Goal: Information Seeking & Learning: Check status

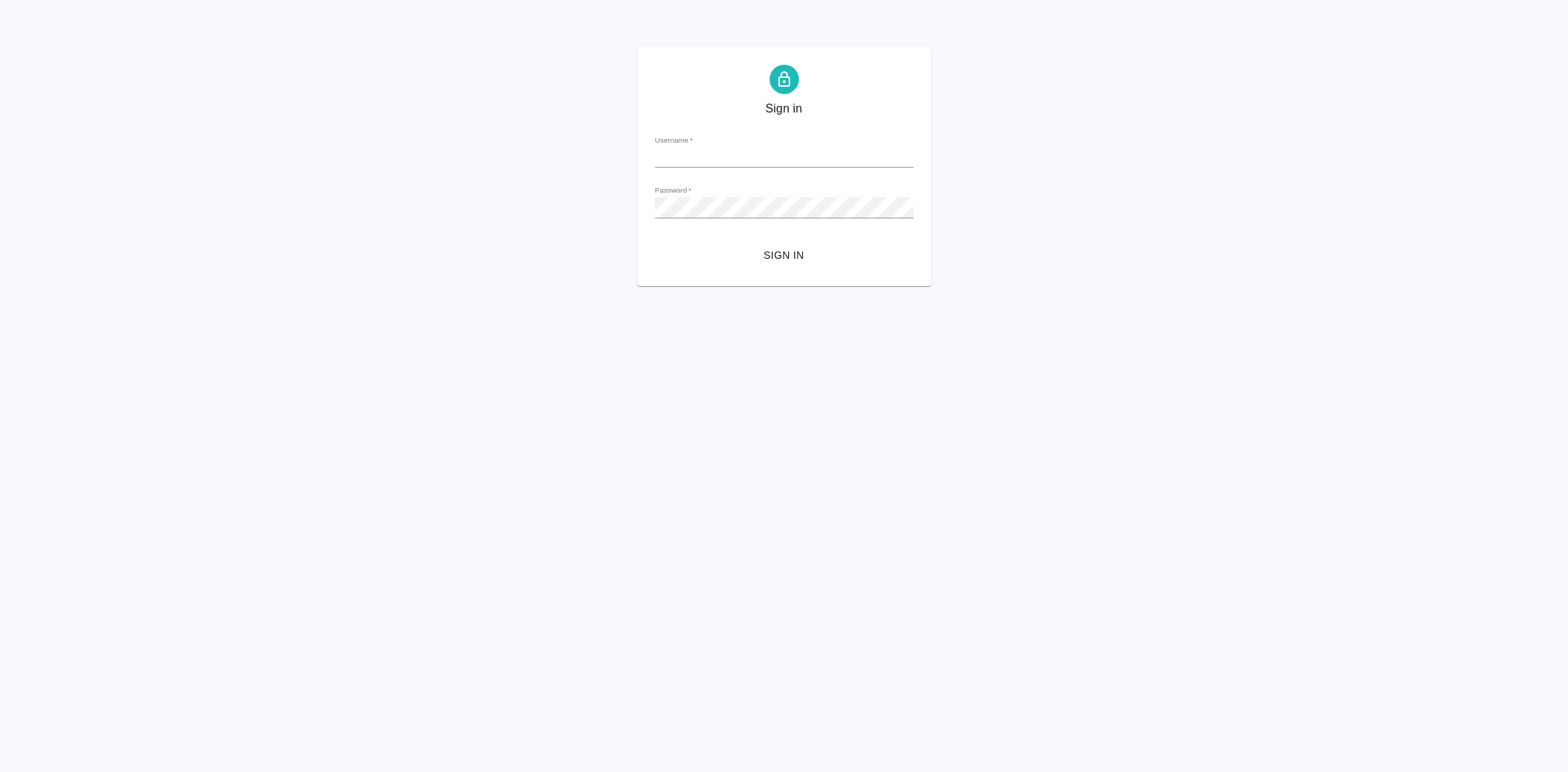
type input "[EMAIL_ADDRESS][DOMAIN_NAME]"
click at [794, 252] on span "Sign in" at bounding box center [784, 255] width 235 height 18
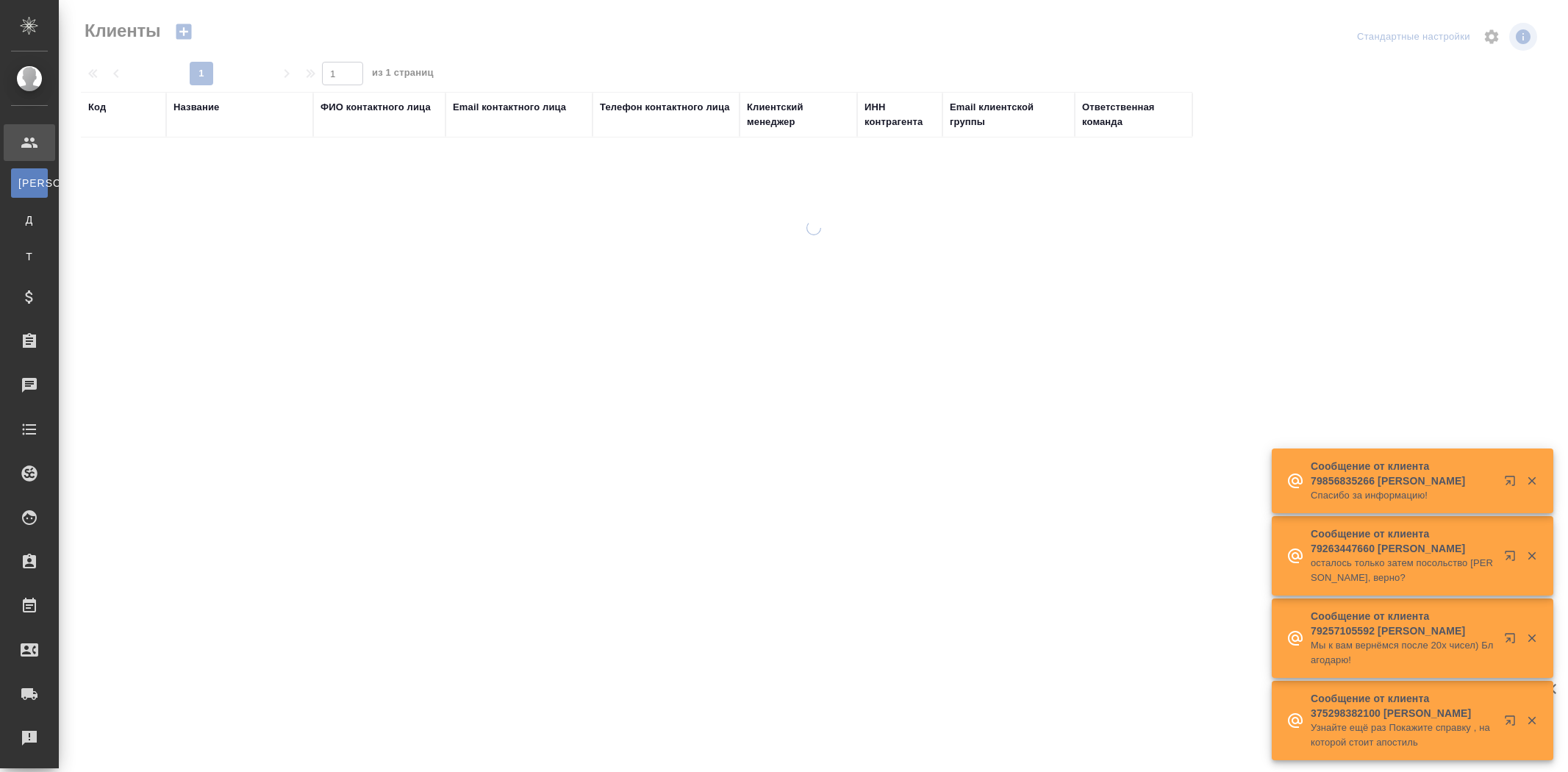
select select "RU"
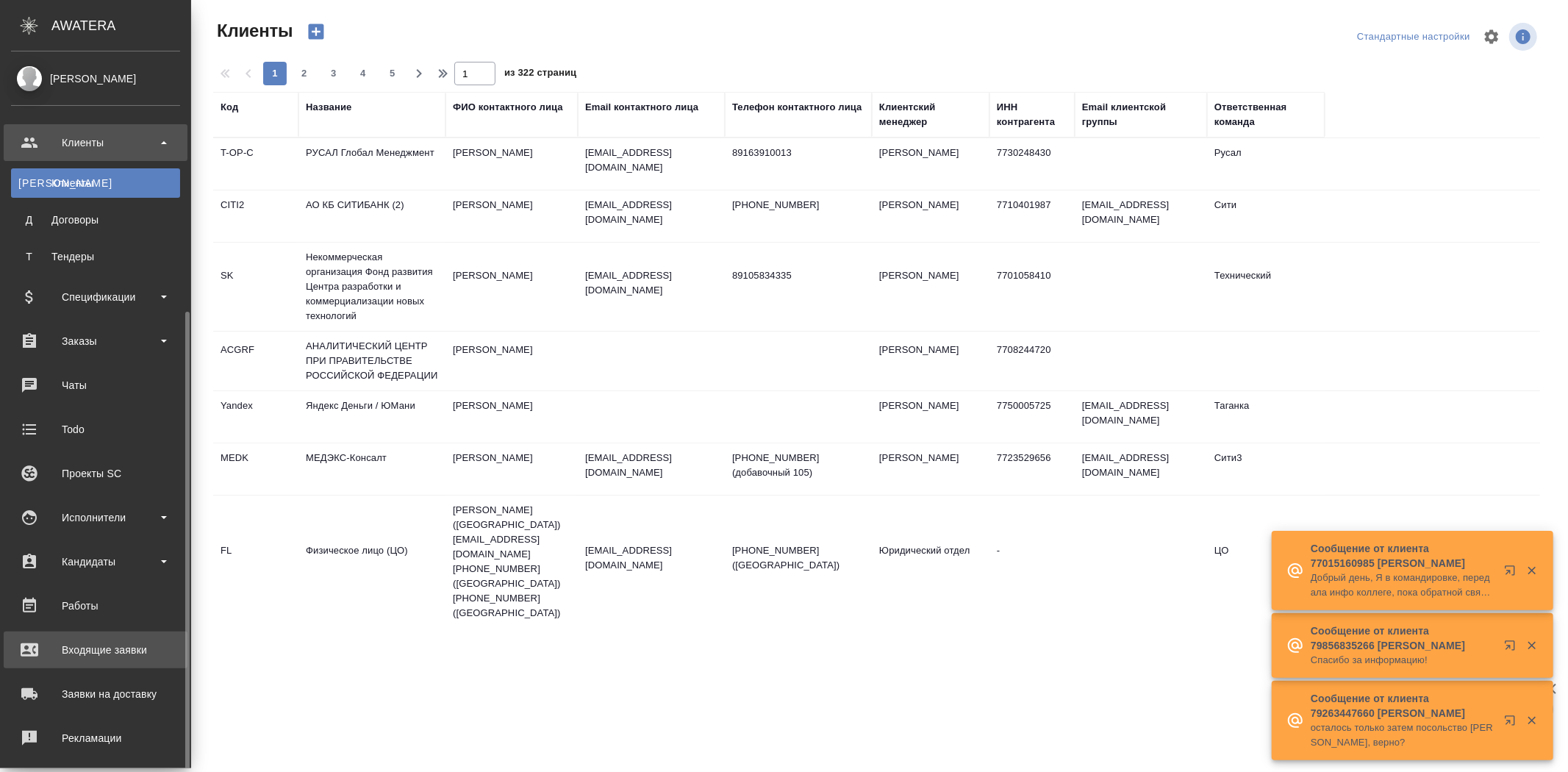
scroll to position [142, 0]
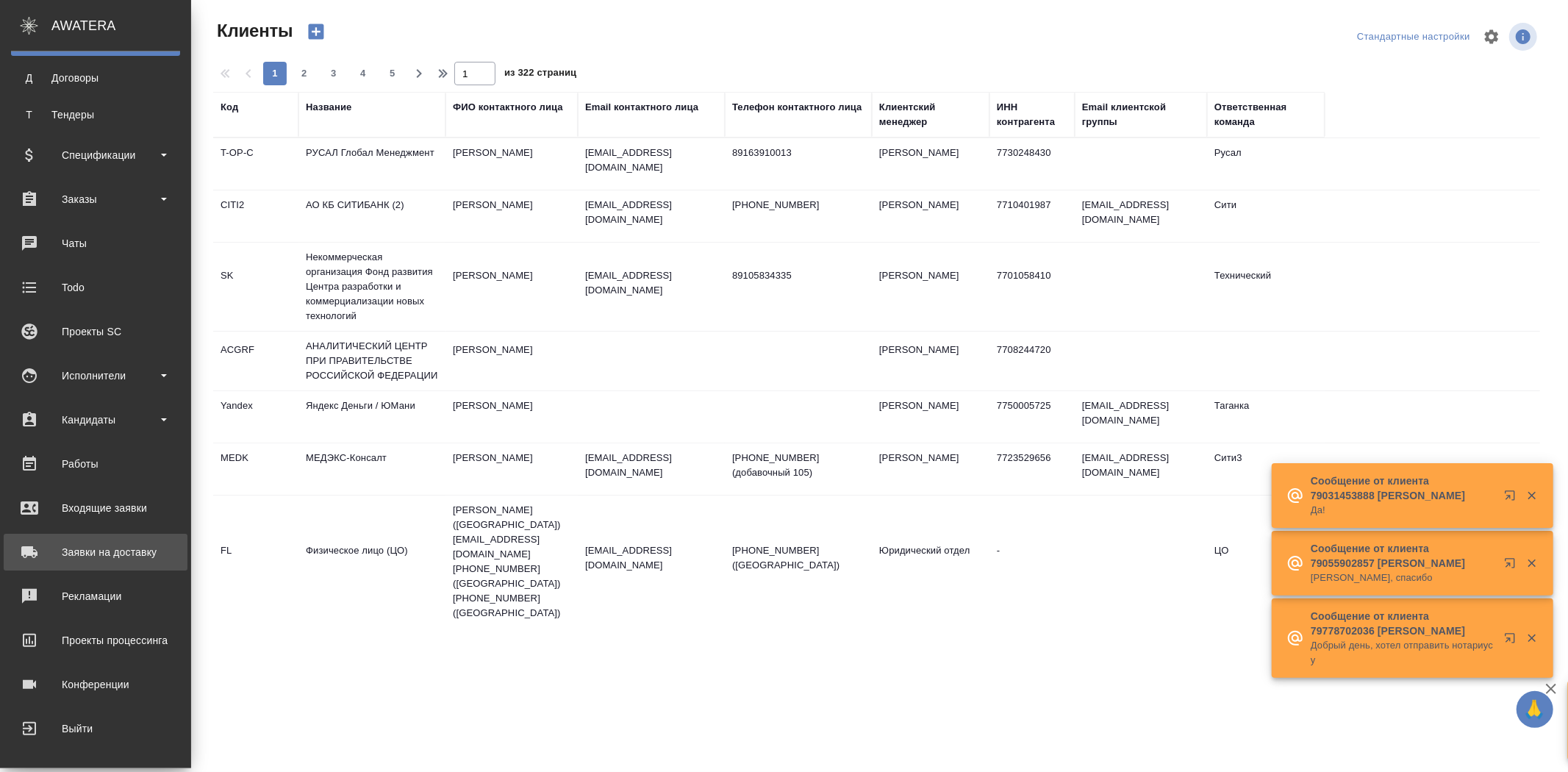
click at [118, 549] on div "Заявки на доставку" at bounding box center [95, 552] width 169 height 22
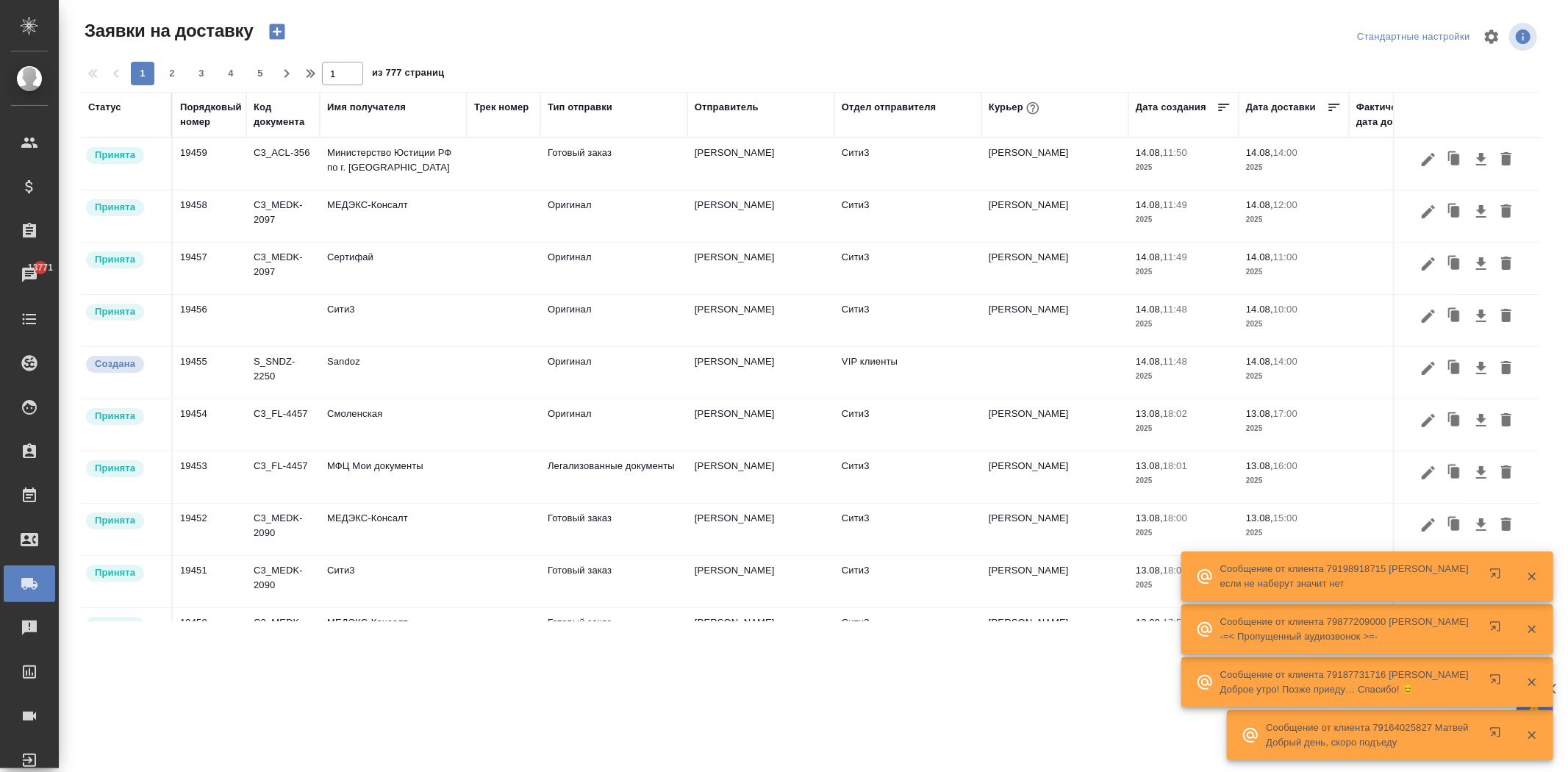
click at [1150, 123] on div "Дата создания" at bounding box center [1183, 115] width 95 height 30
click at [1150, 128] on div "Дата создания" at bounding box center [1183, 115] width 95 height 30
click at [1209, 130] on th "Дата создания" at bounding box center [1183, 114] width 110 height 45
click at [1218, 114] on icon at bounding box center [1224, 108] width 15 height 15
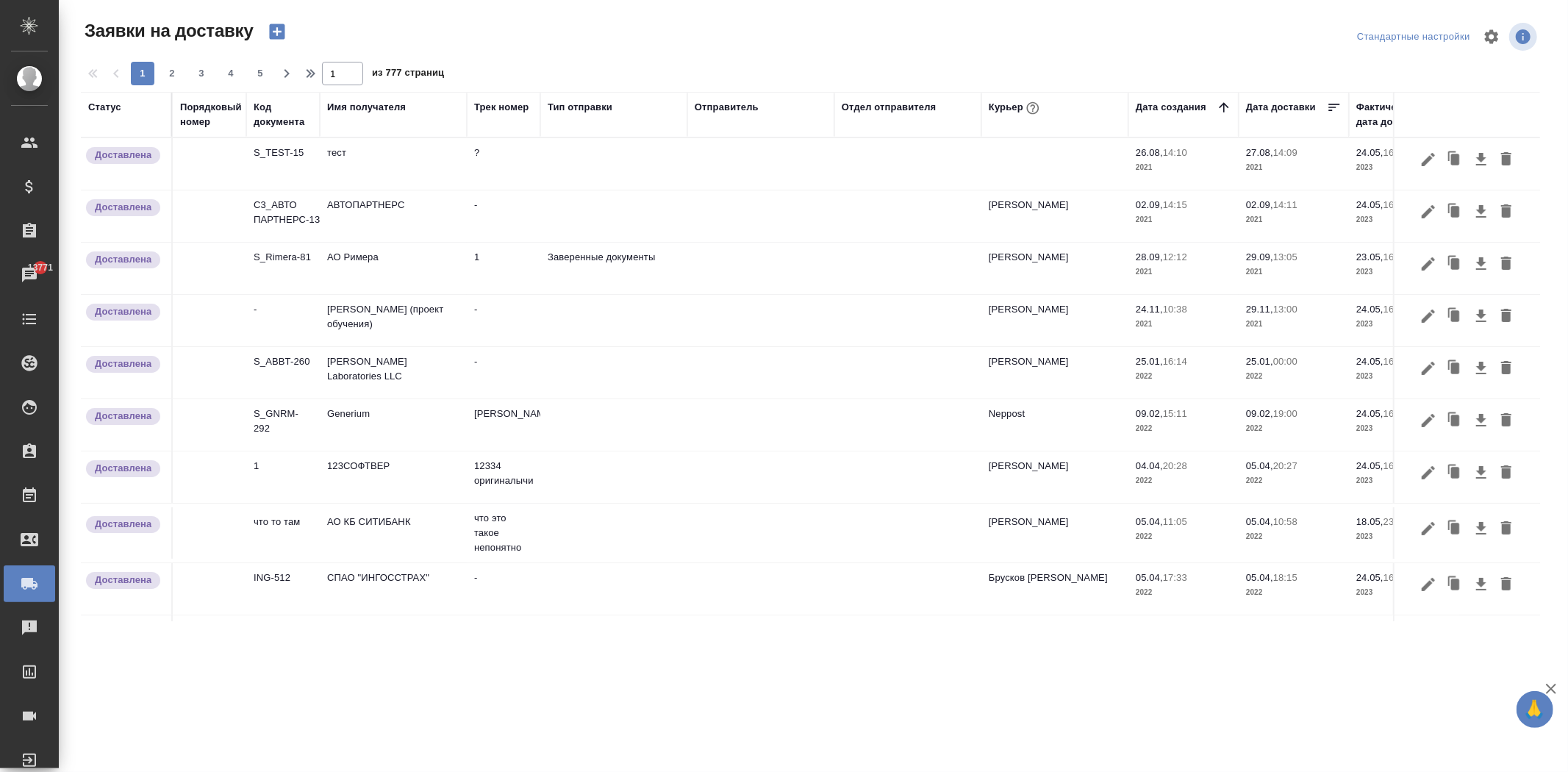
click at [1222, 107] on icon at bounding box center [1224, 108] width 15 height 15
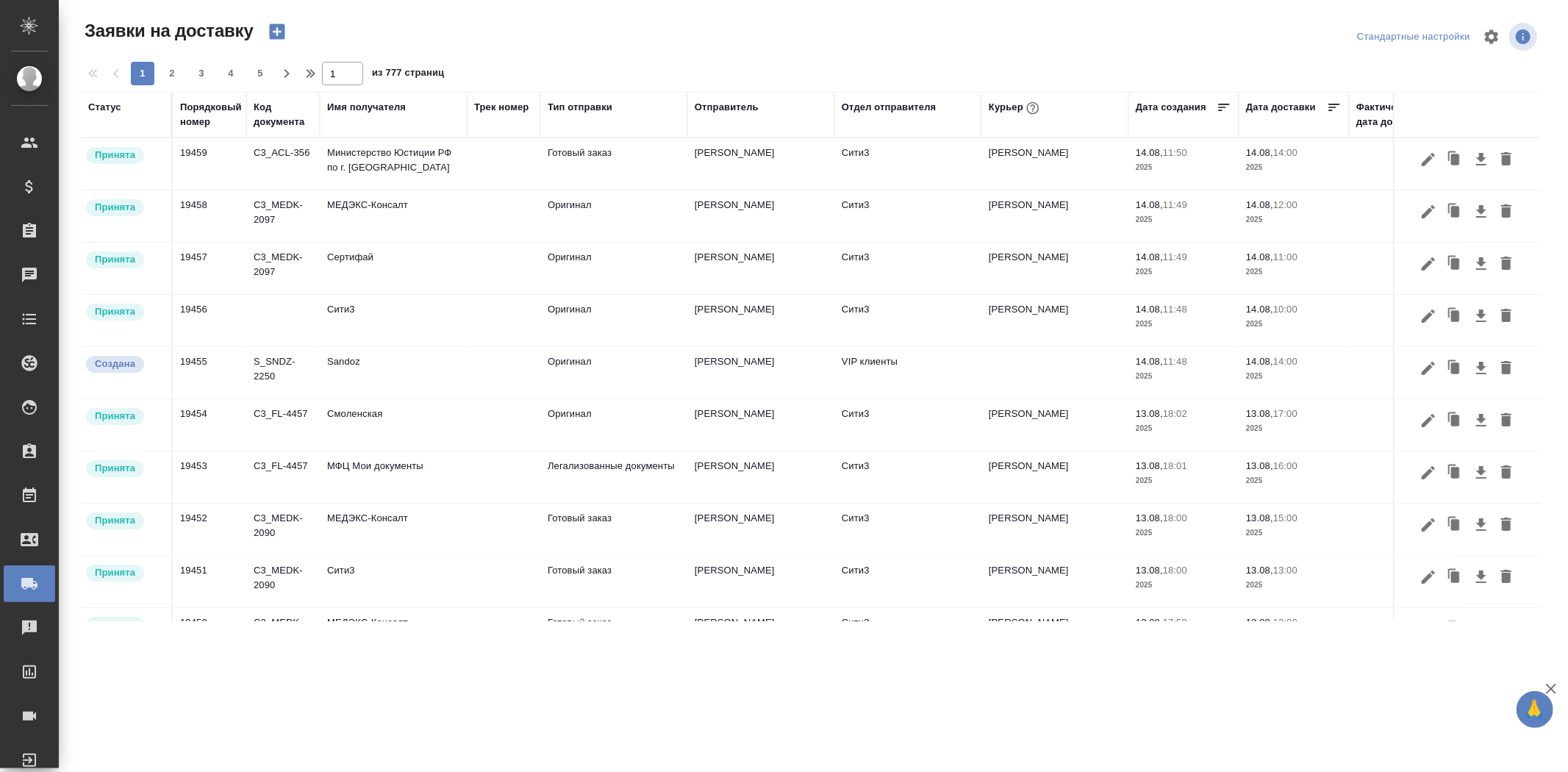
click at [1172, 133] on th "Дата создания" at bounding box center [1183, 114] width 110 height 45
click at [1157, 114] on div "Дата создания" at bounding box center [1171, 108] width 71 height 15
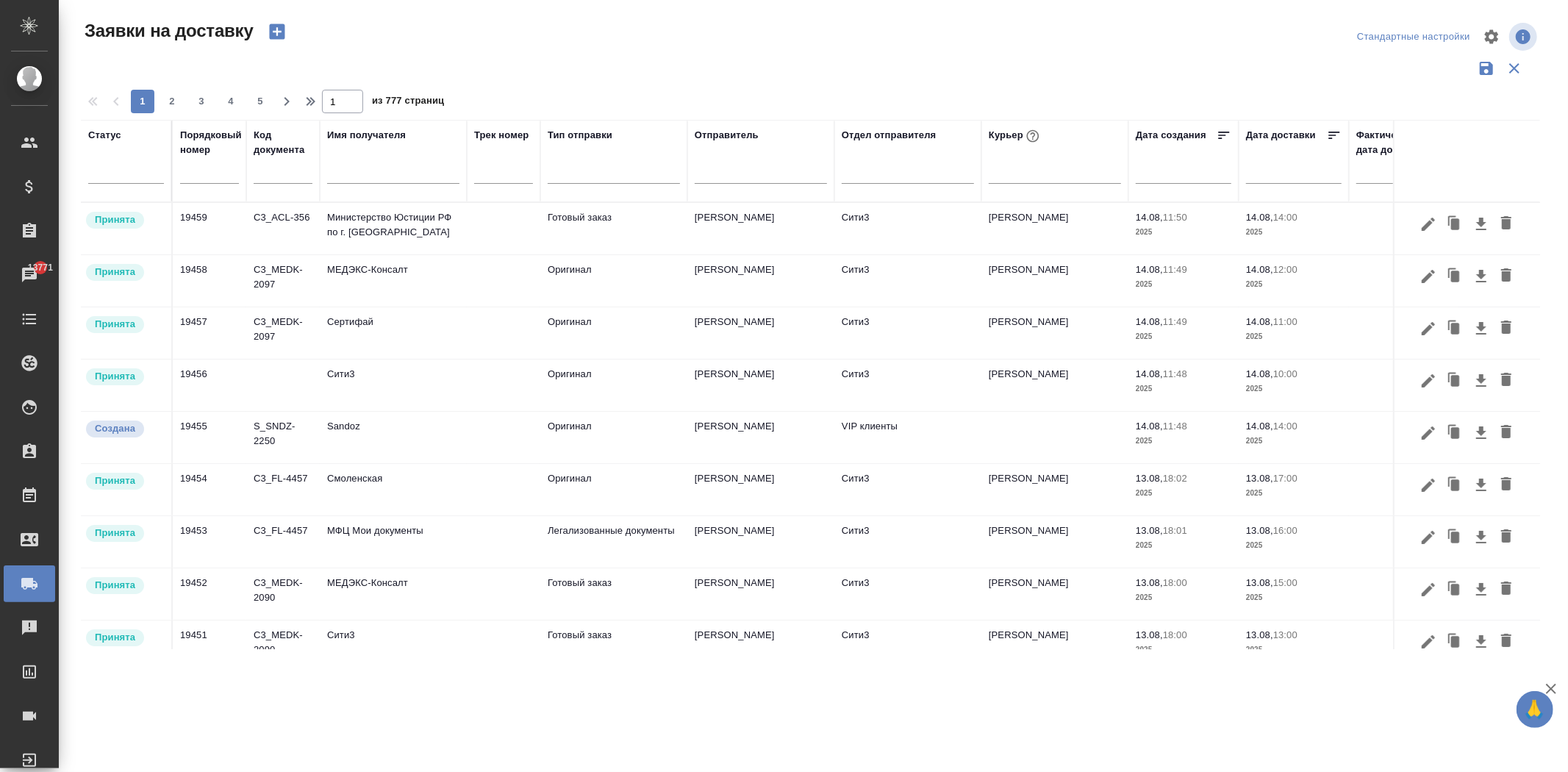
click at [1157, 174] on input "text" at bounding box center [1187, 171] width 86 height 21
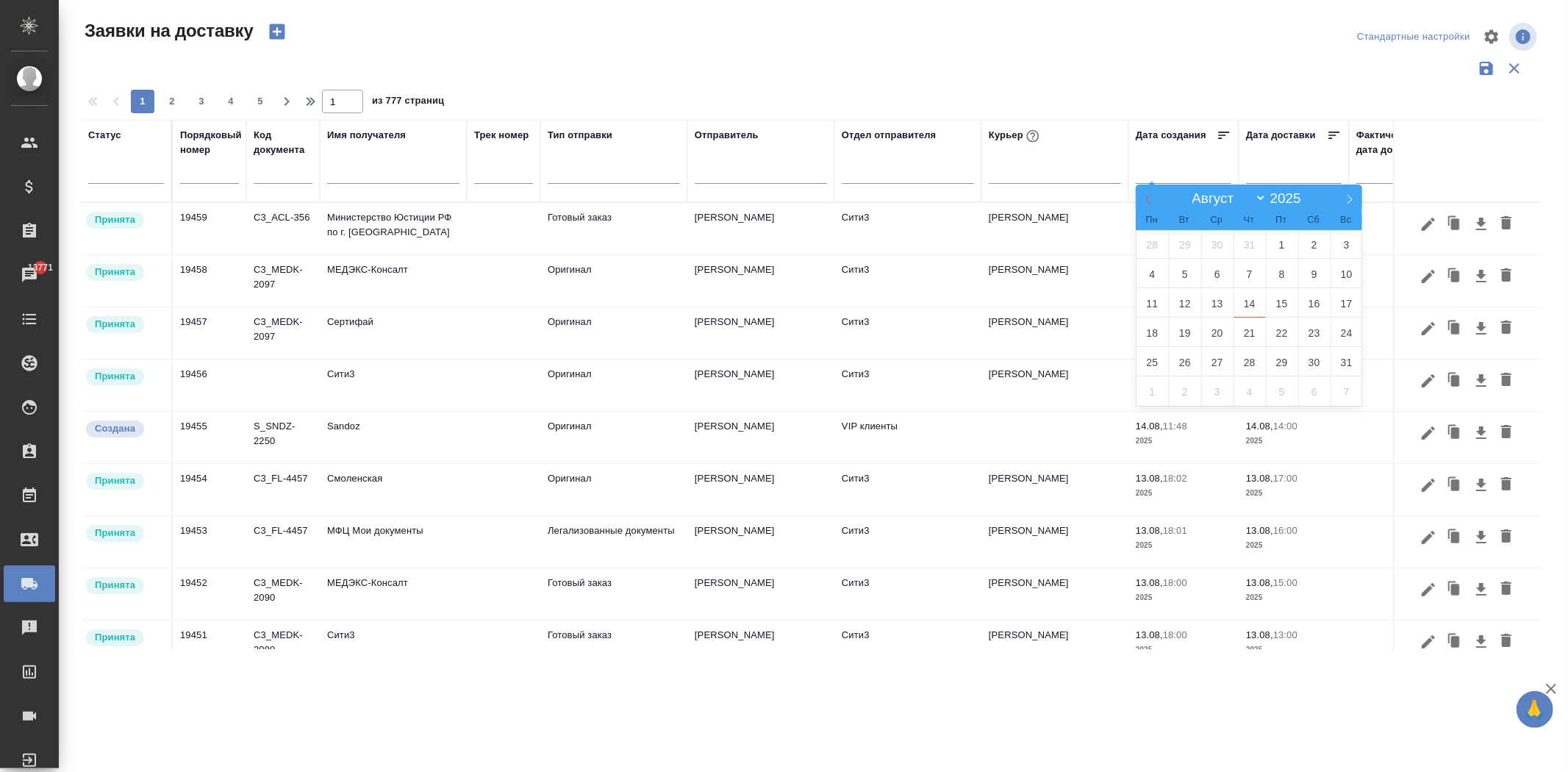
click at [1151, 196] on icon at bounding box center [1148, 199] width 11 height 11
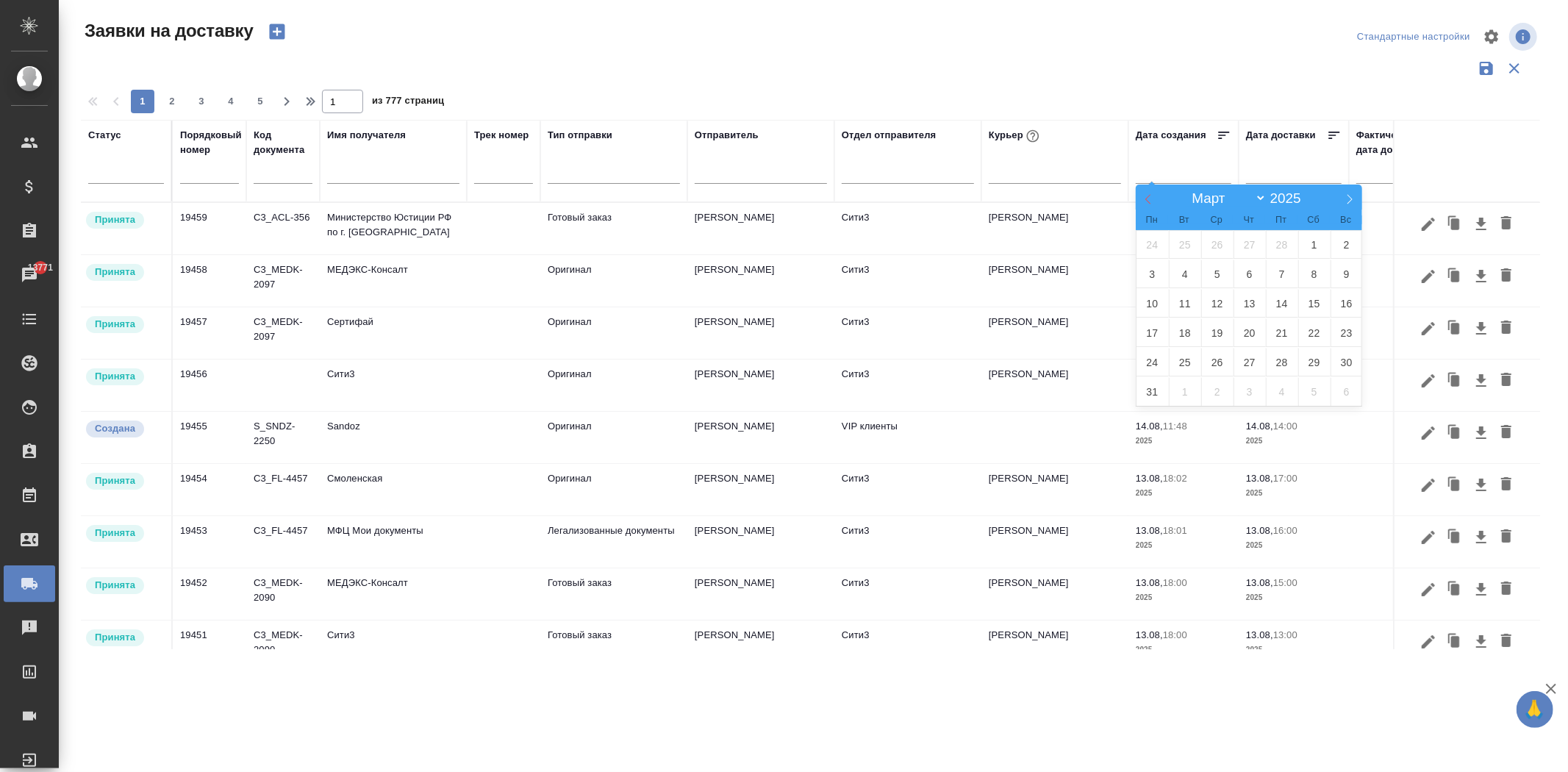
click at [1151, 196] on icon at bounding box center [1148, 199] width 11 height 11
select select "0"
click at [1216, 249] on span "1" at bounding box center [1217, 244] width 32 height 29
type div "[DATE]T21:00:00.000Z"
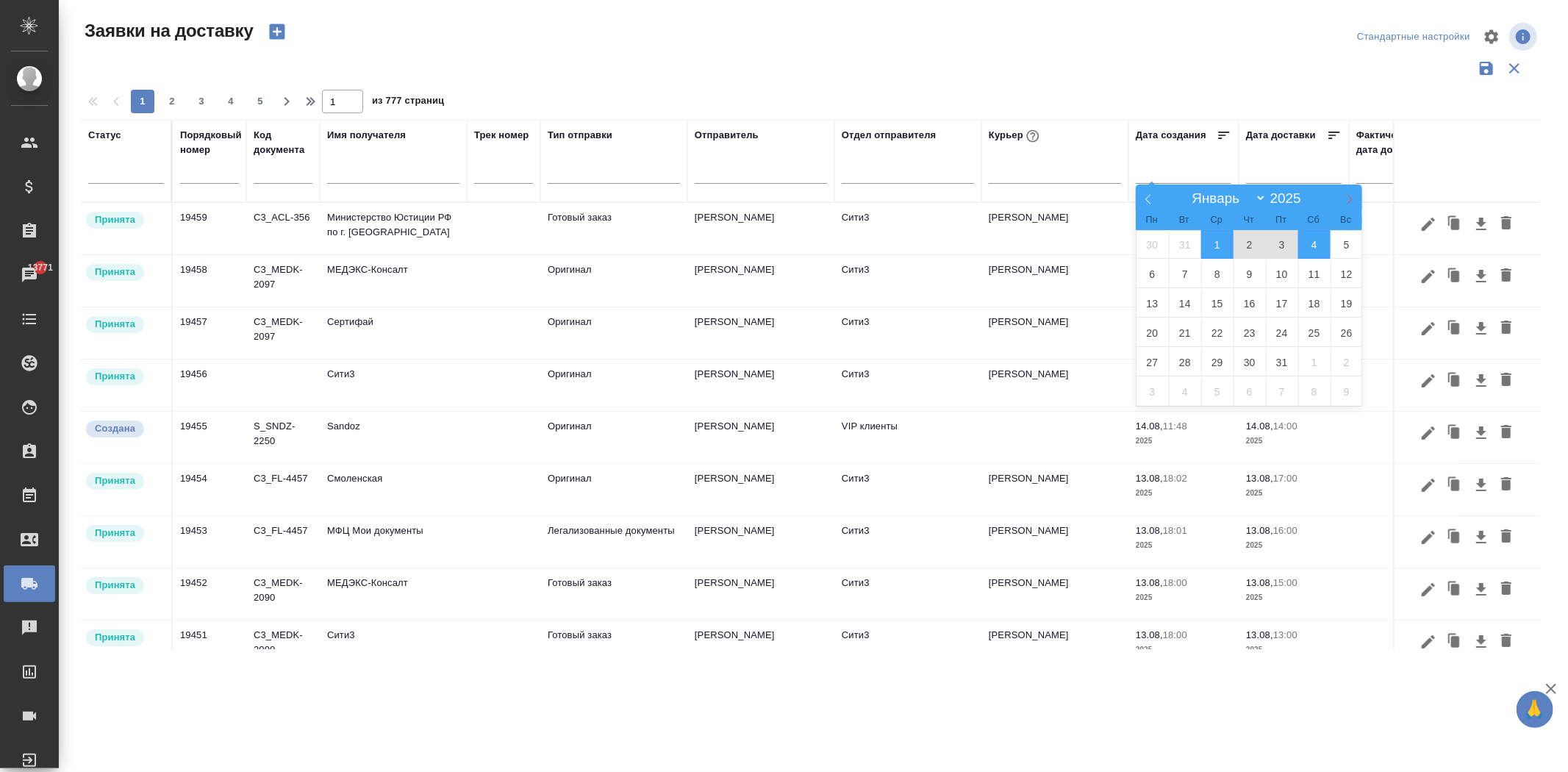
click at [1349, 194] on icon at bounding box center [1349, 199] width 11 height 11
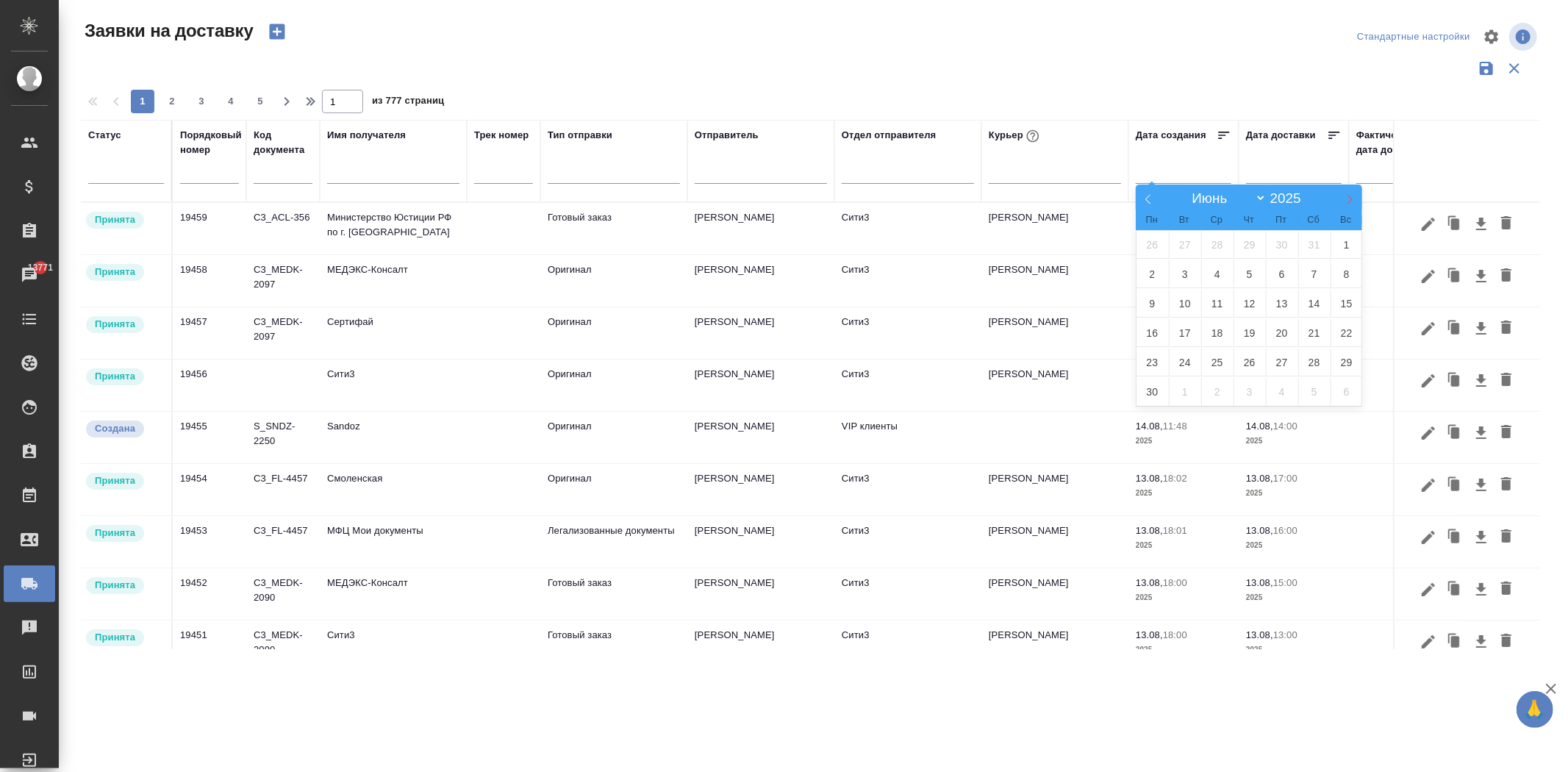
click at [1349, 194] on icon at bounding box center [1349, 199] width 11 height 11
select select "6"
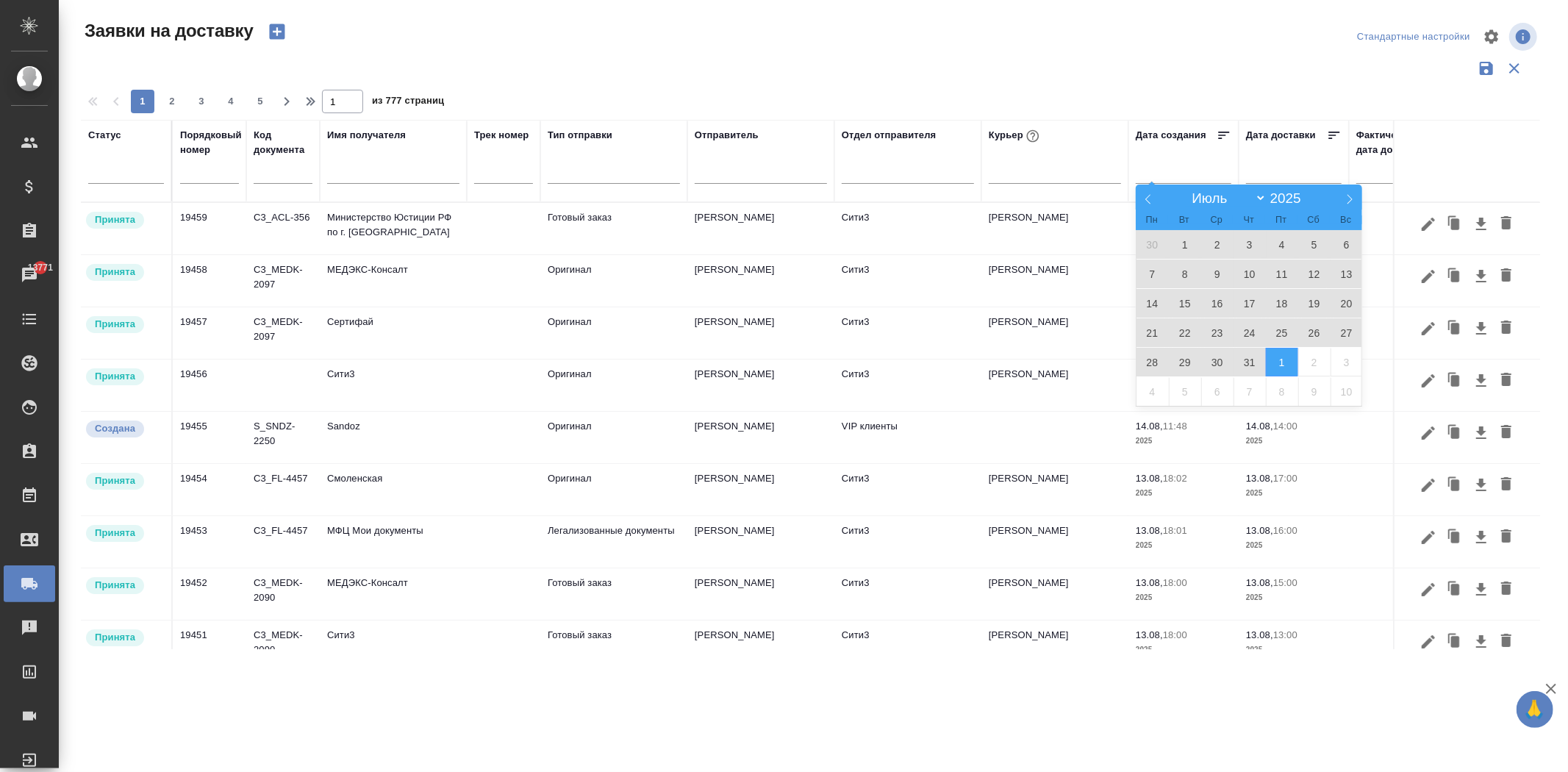
click at [1275, 365] on span "1" at bounding box center [1281, 362] width 32 height 29
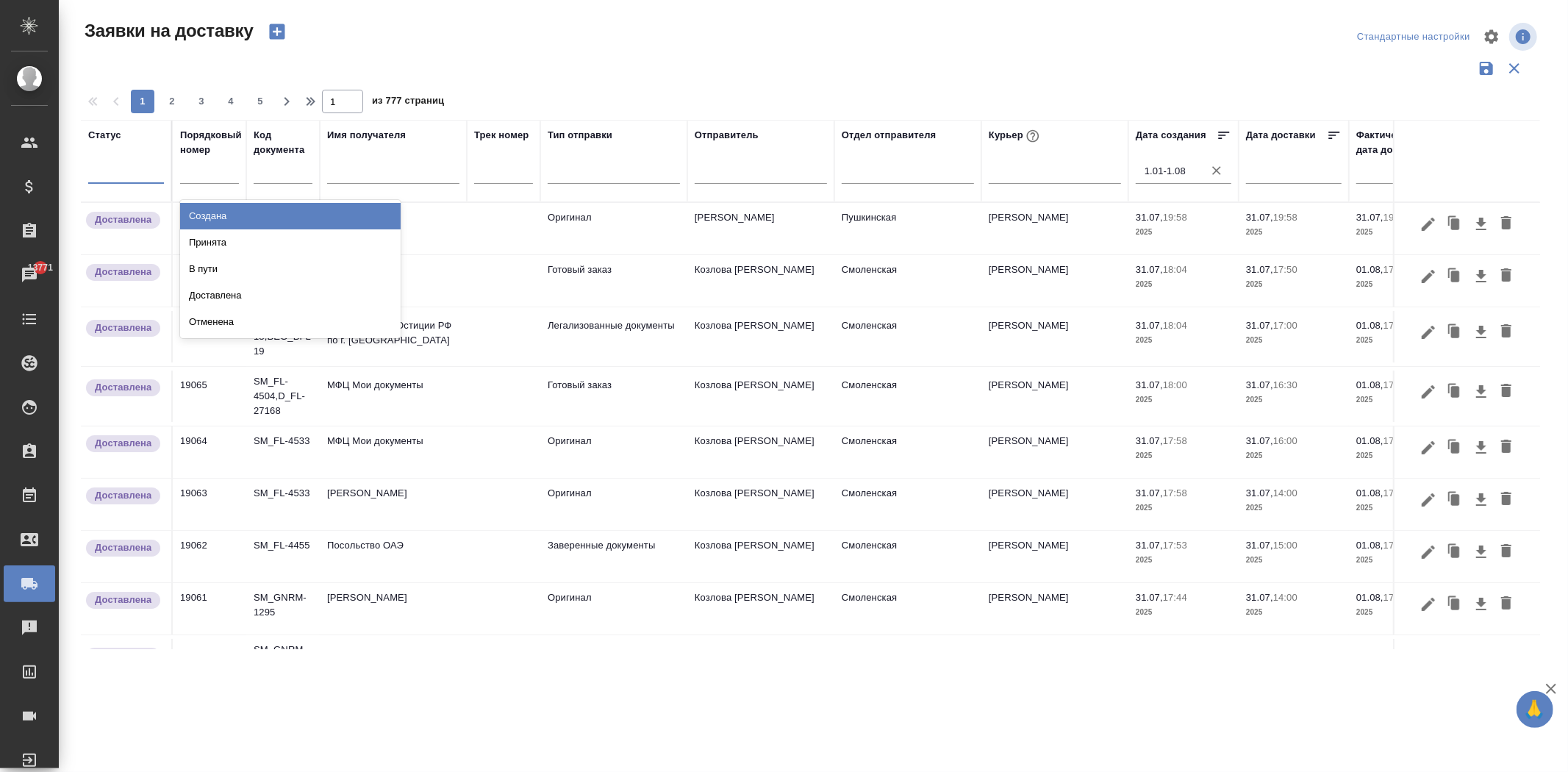
click at [127, 171] on div at bounding box center [126, 169] width 76 height 21
click at [189, 211] on div "Создана" at bounding box center [290, 216] width 220 height 26
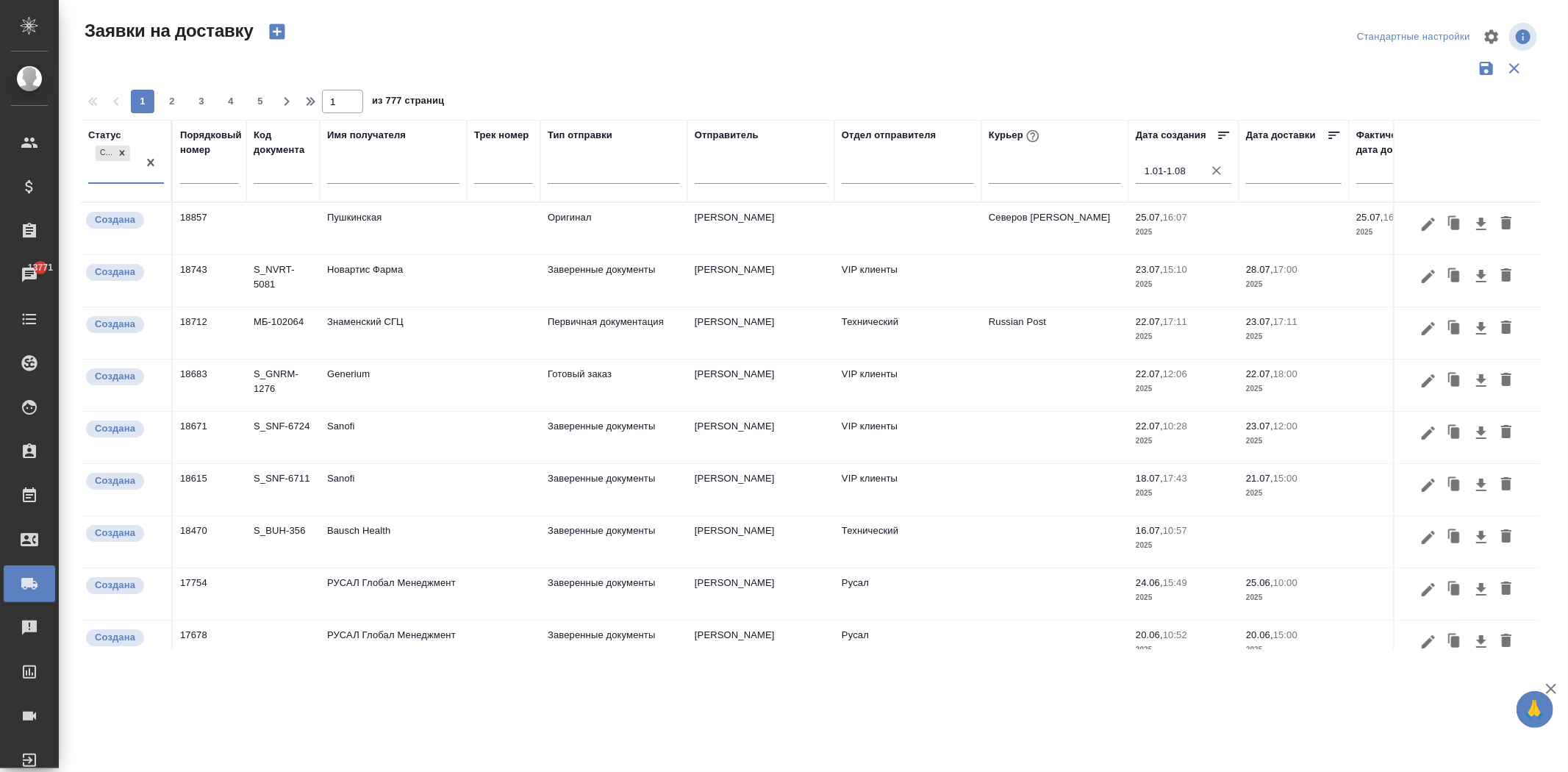
click at [115, 171] on div "Создана" at bounding box center [113, 162] width 49 height 40
click at [216, 216] on div "Принята" at bounding box center [290, 216] width 220 height 26
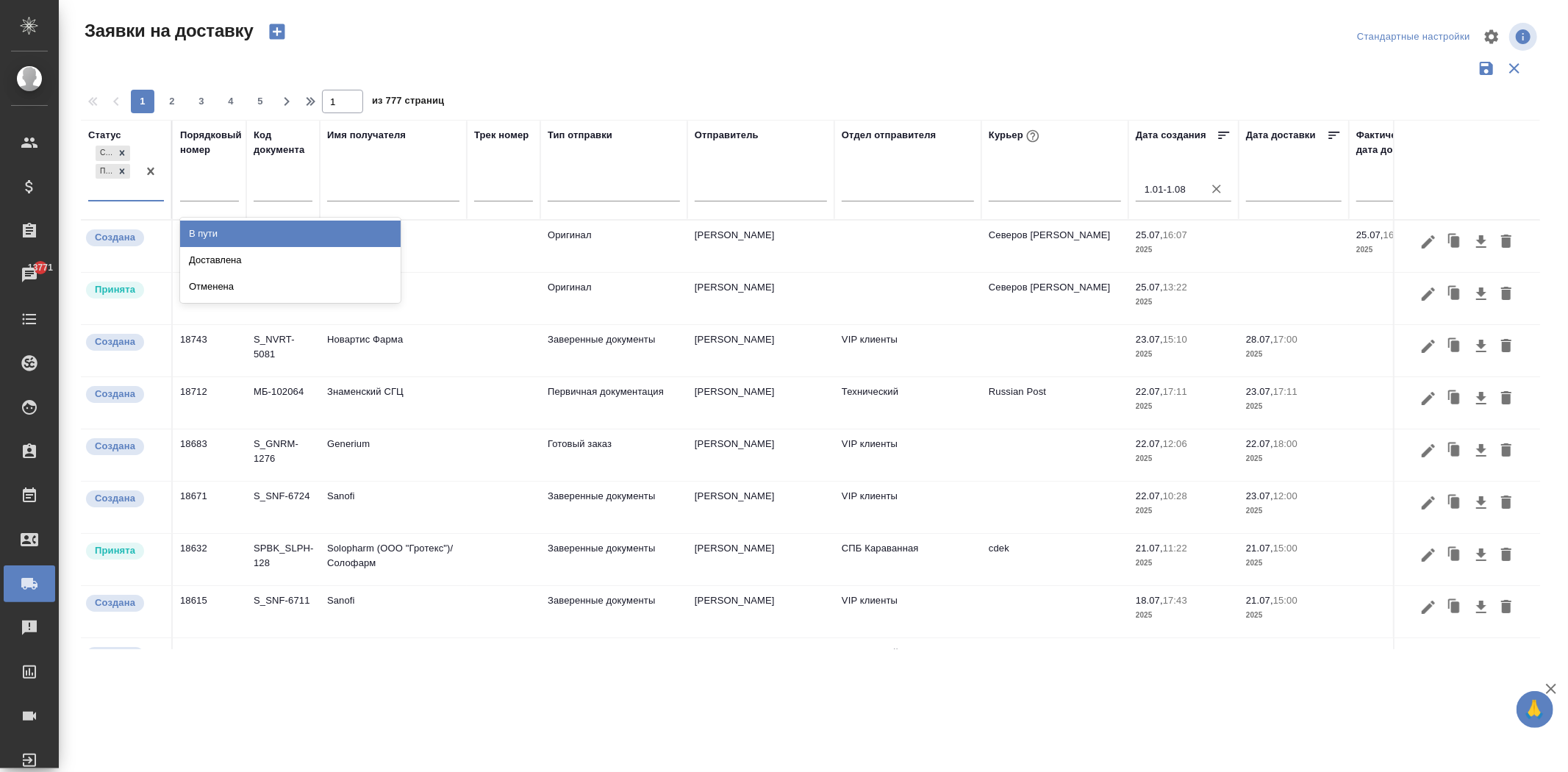
click at [114, 190] on div "Создана Принята" at bounding box center [113, 171] width 49 height 58
click at [185, 237] on div "В пути" at bounding box center [290, 234] width 220 height 26
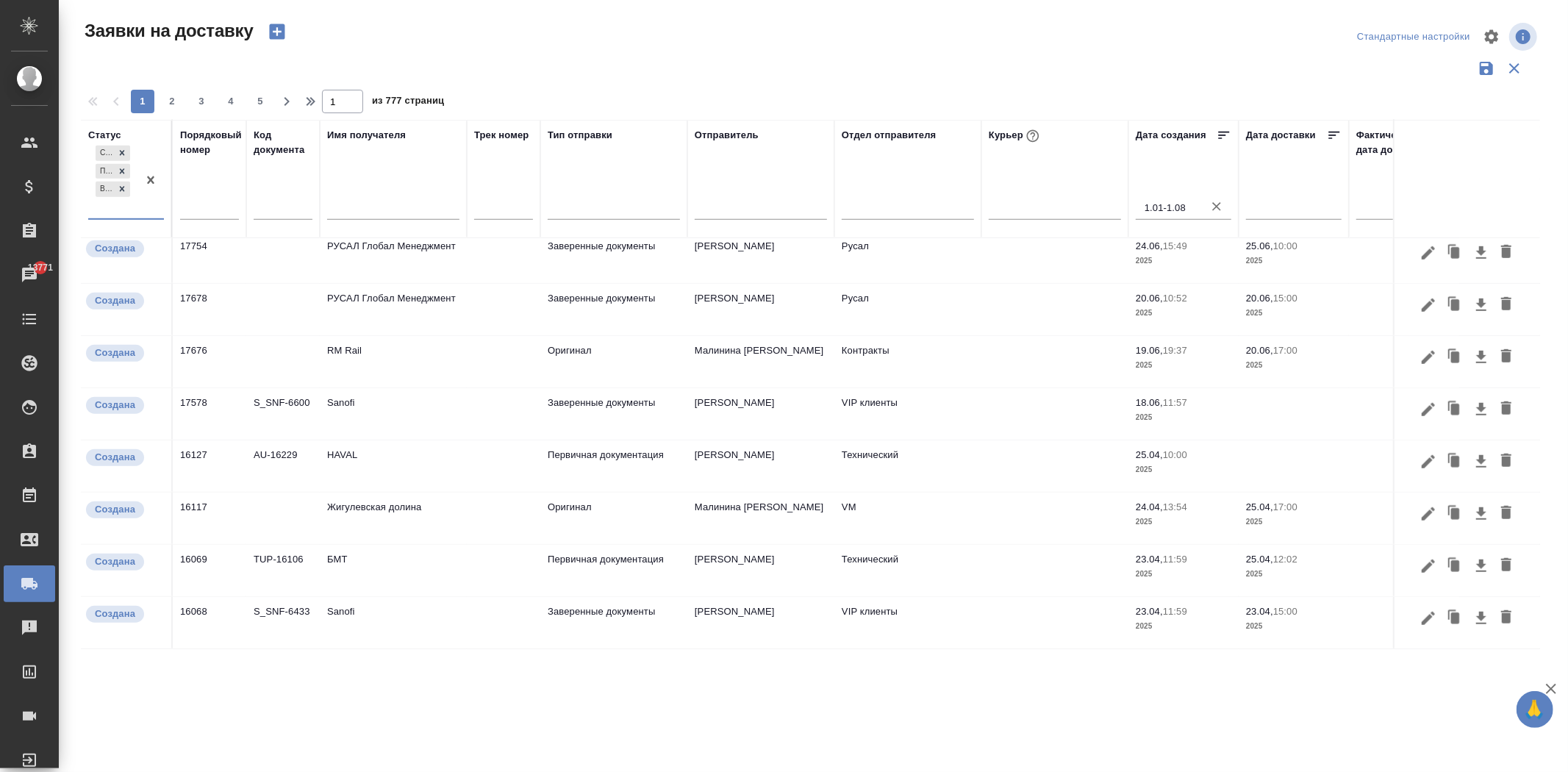
scroll to position [930, 0]
click at [286, 101] on icon "button" at bounding box center [287, 101] width 5 height 9
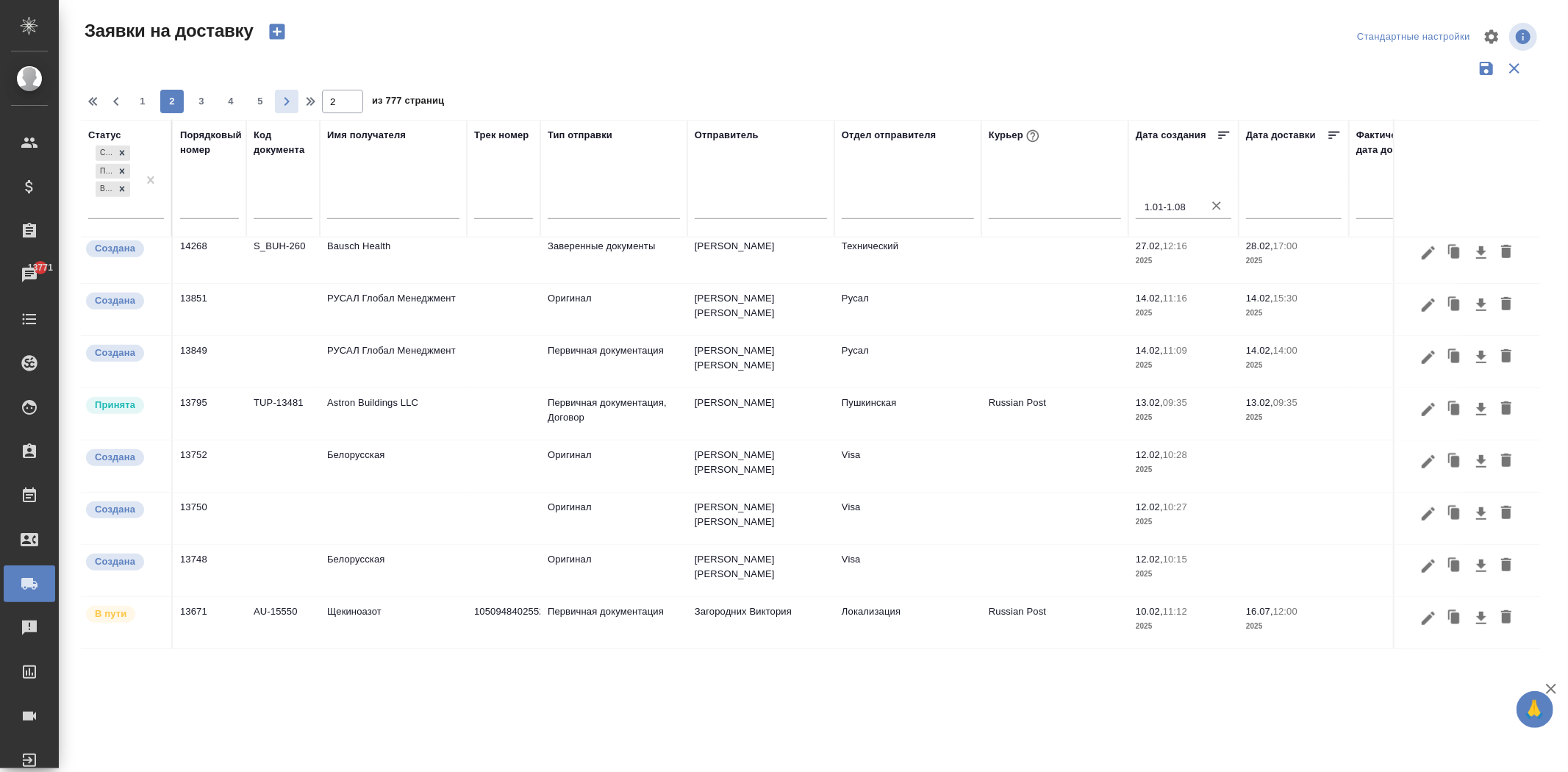
scroll to position [915, 0]
click at [135, 105] on span "1" at bounding box center [142, 101] width 24 height 15
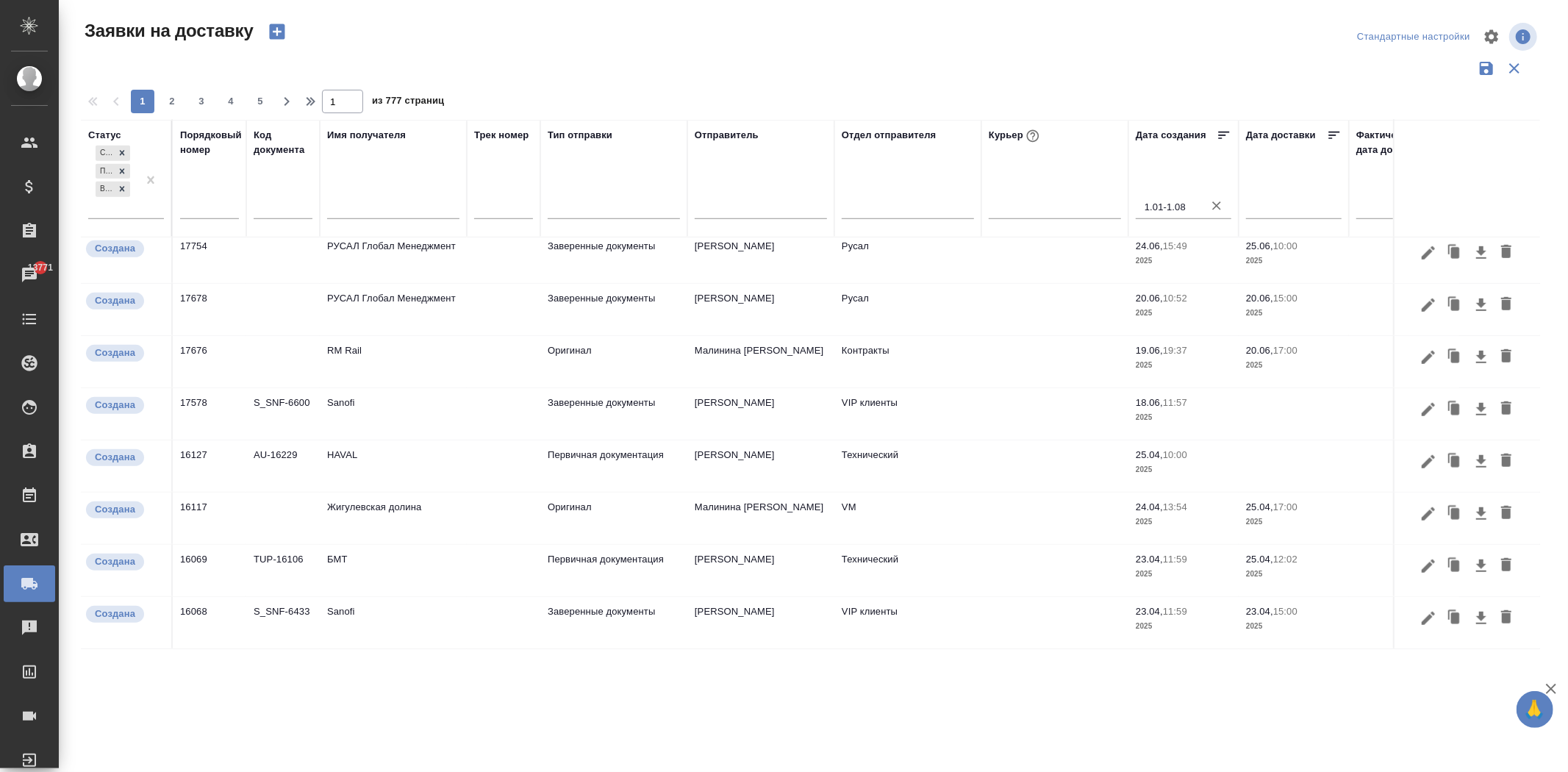
scroll to position [930, 77]
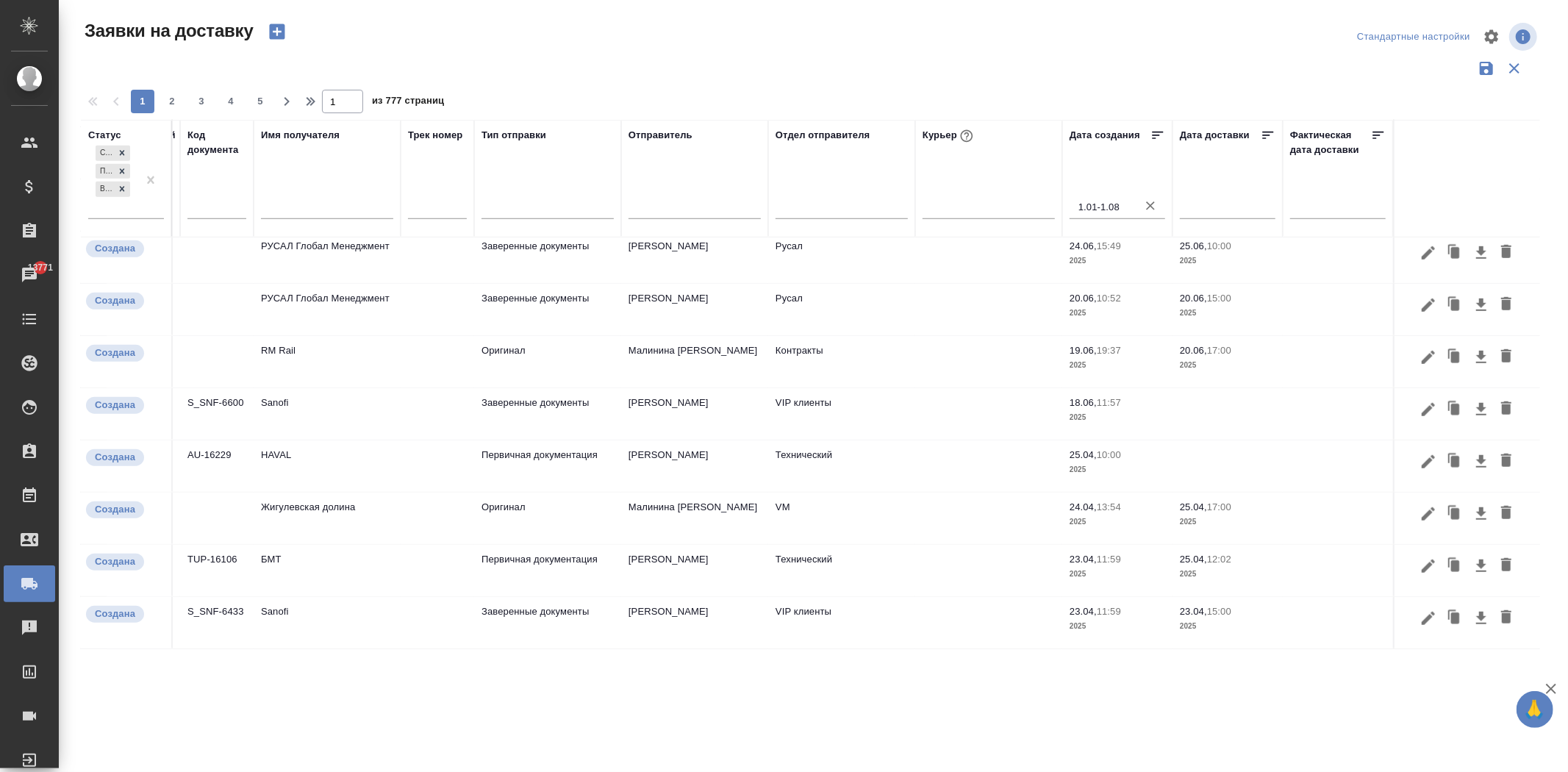
click at [1315, 211] on input "text" at bounding box center [1342, 207] width 86 height 21
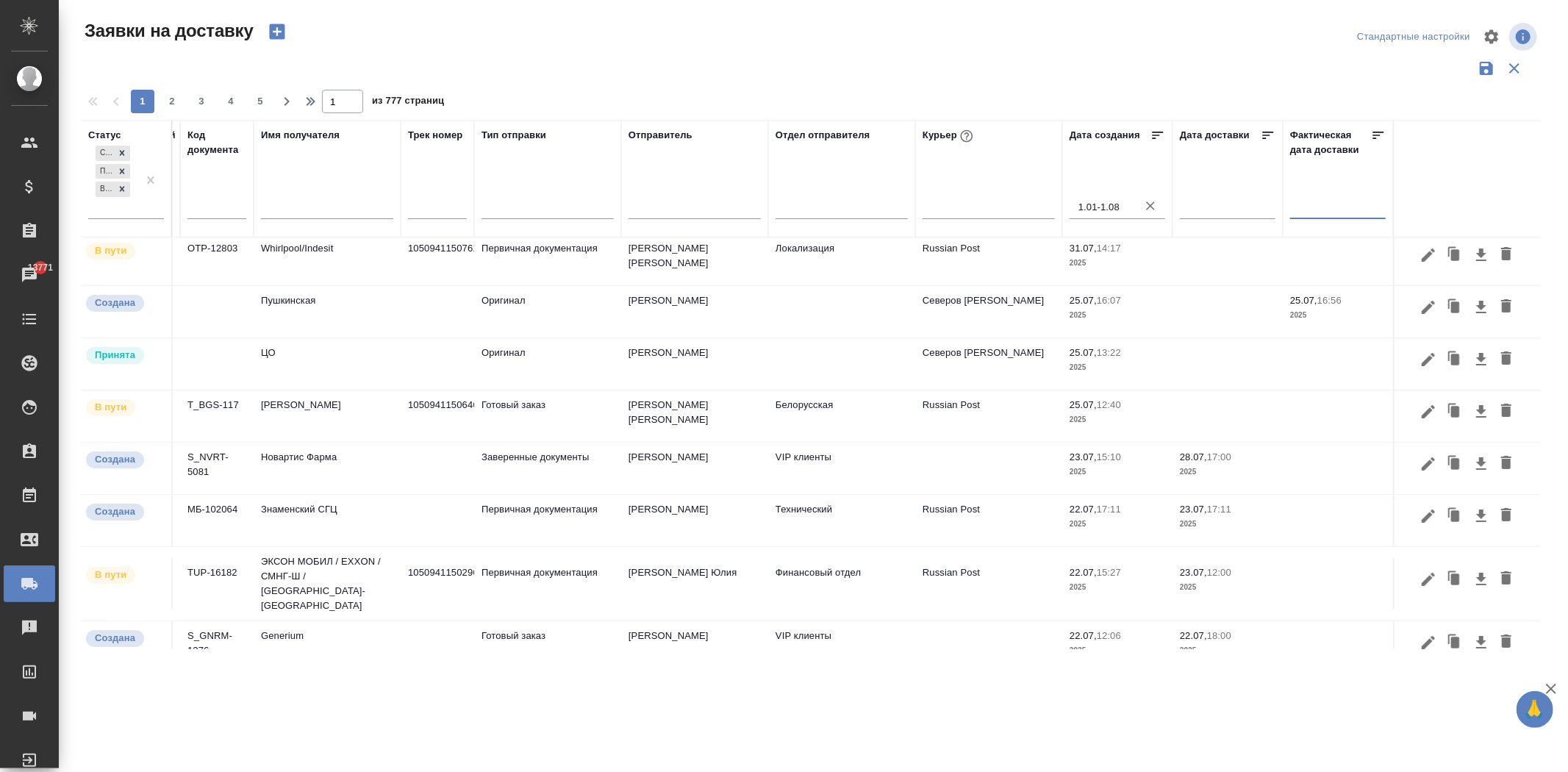
scroll to position [0, 77]
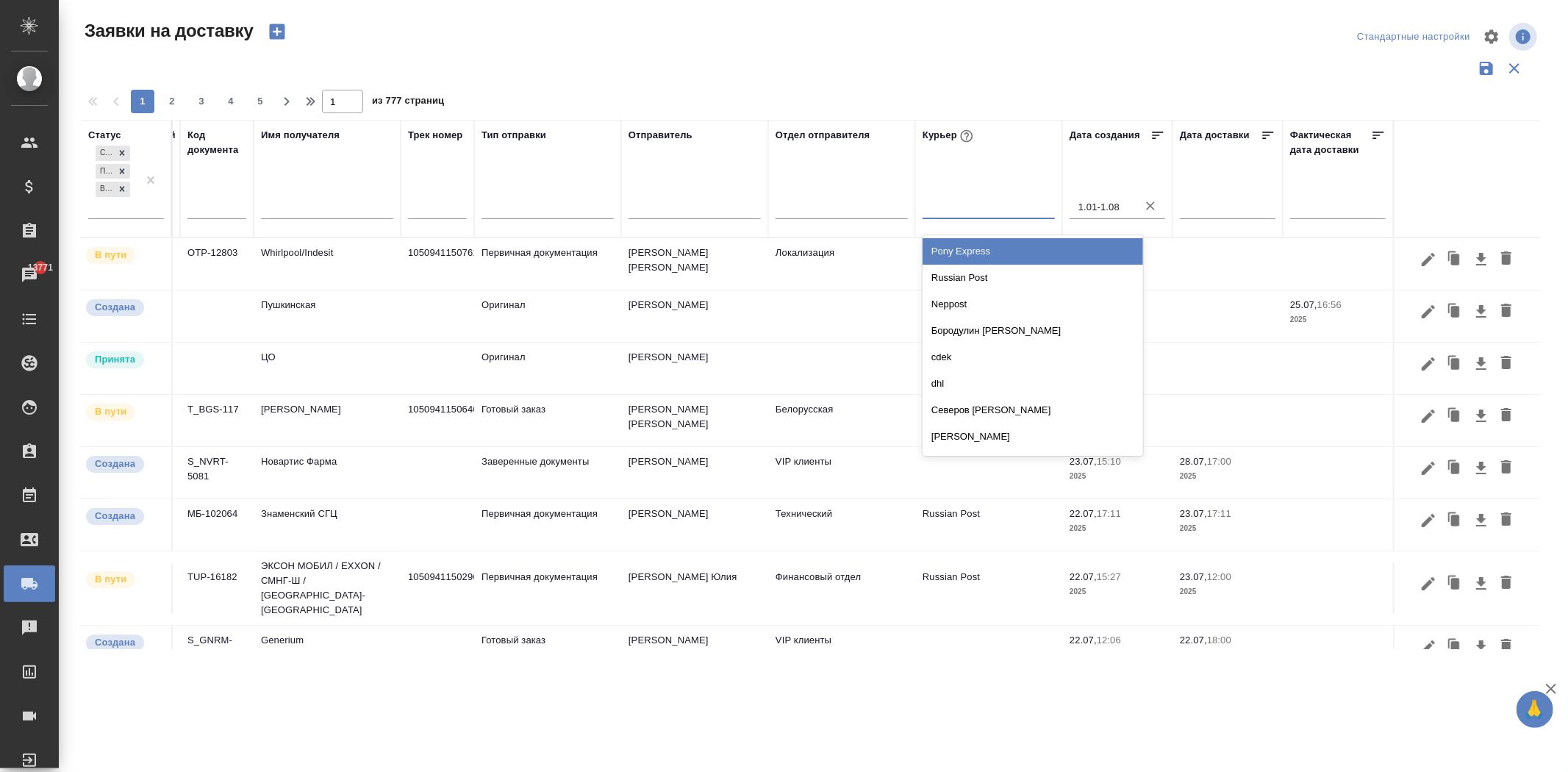
click at [951, 204] on div at bounding box center [988, 204] width 132 height 21
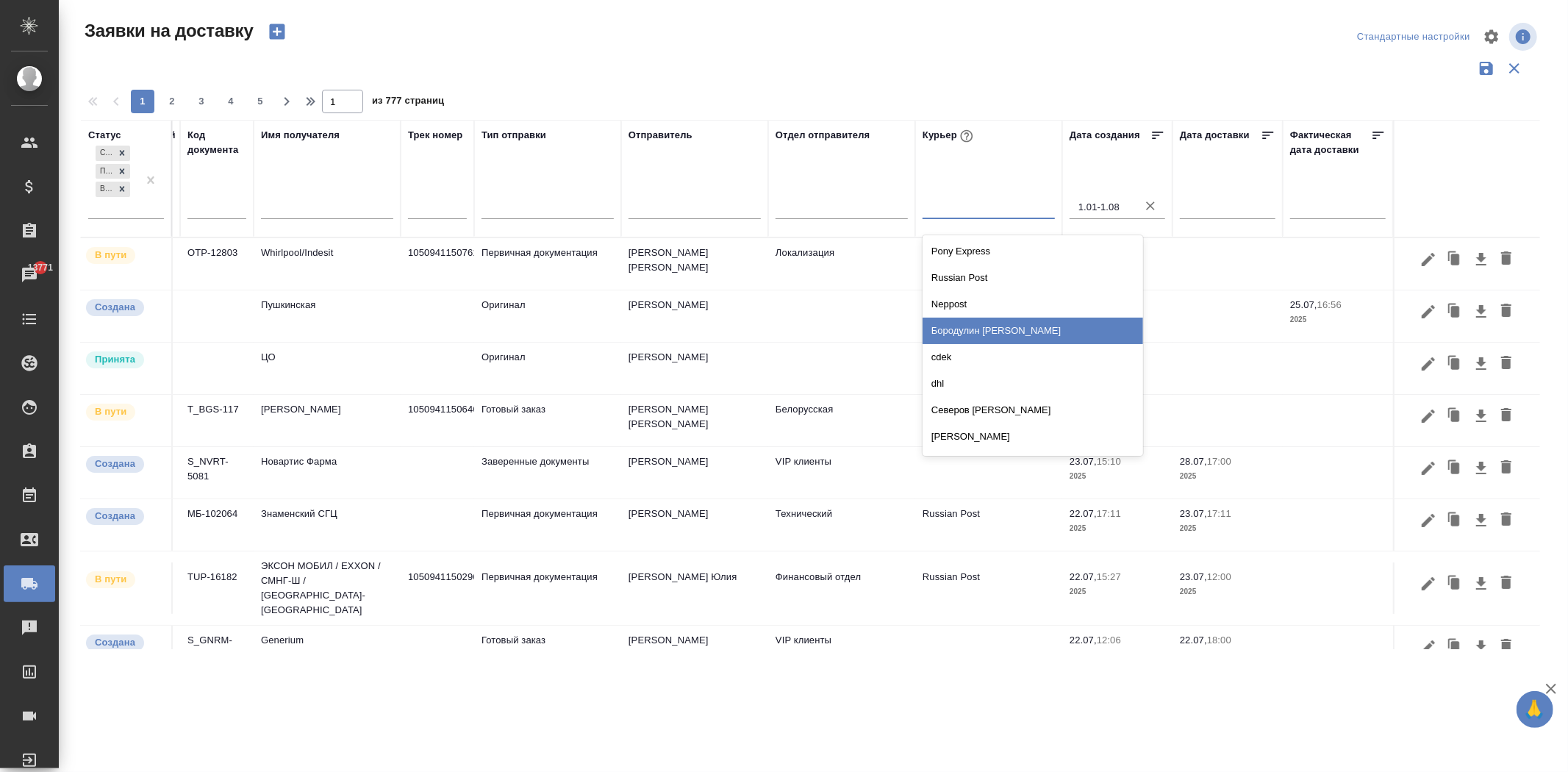
click at [958, 328] on div "Бородулин [PERSON_NAME]" at bounding box center [1032, 331] width 220 height 26
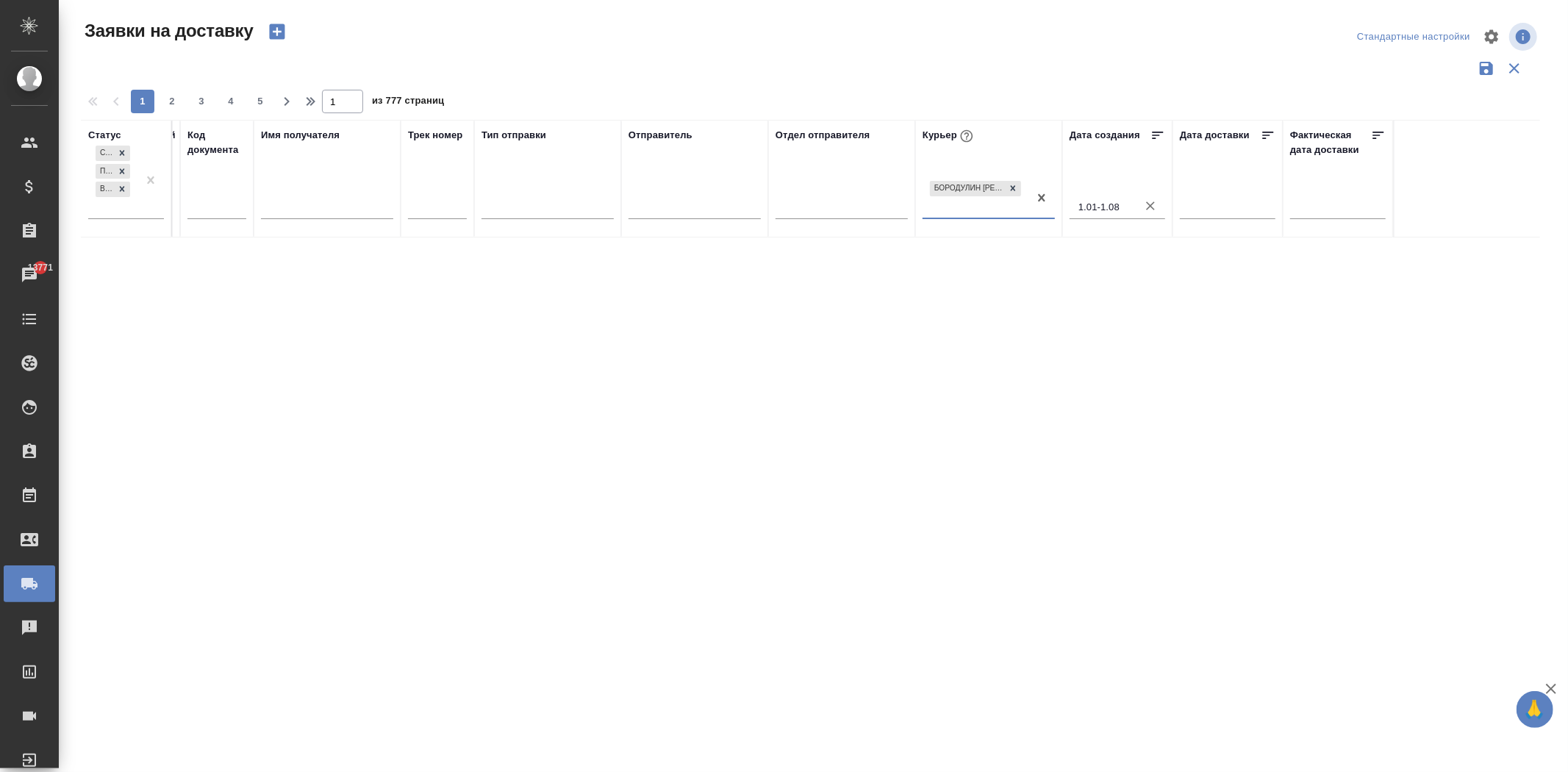
scroll to position [0, 66]
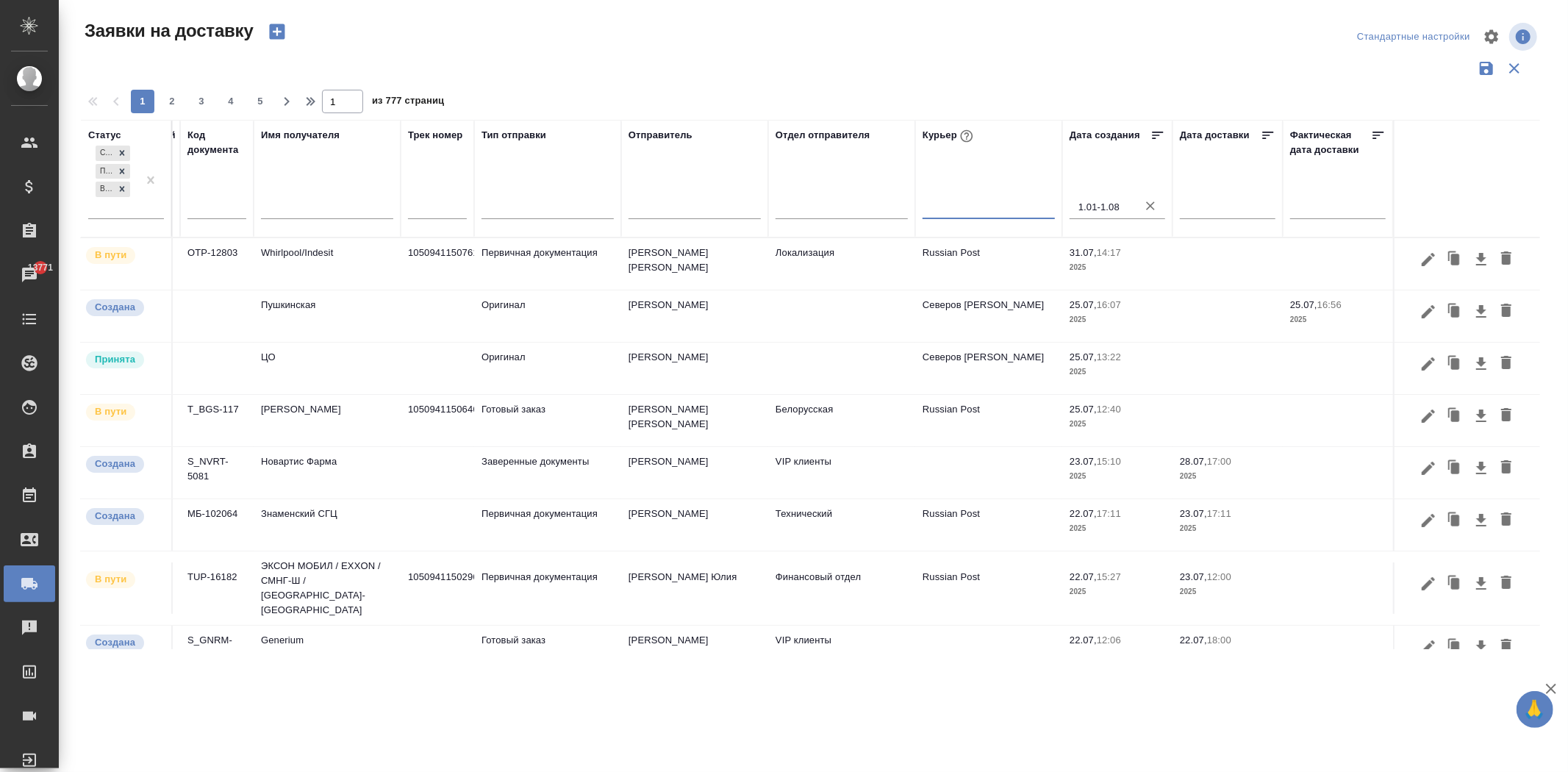
click at [1010, 206] on div at bounding box center [988, 204] width 132 height 21
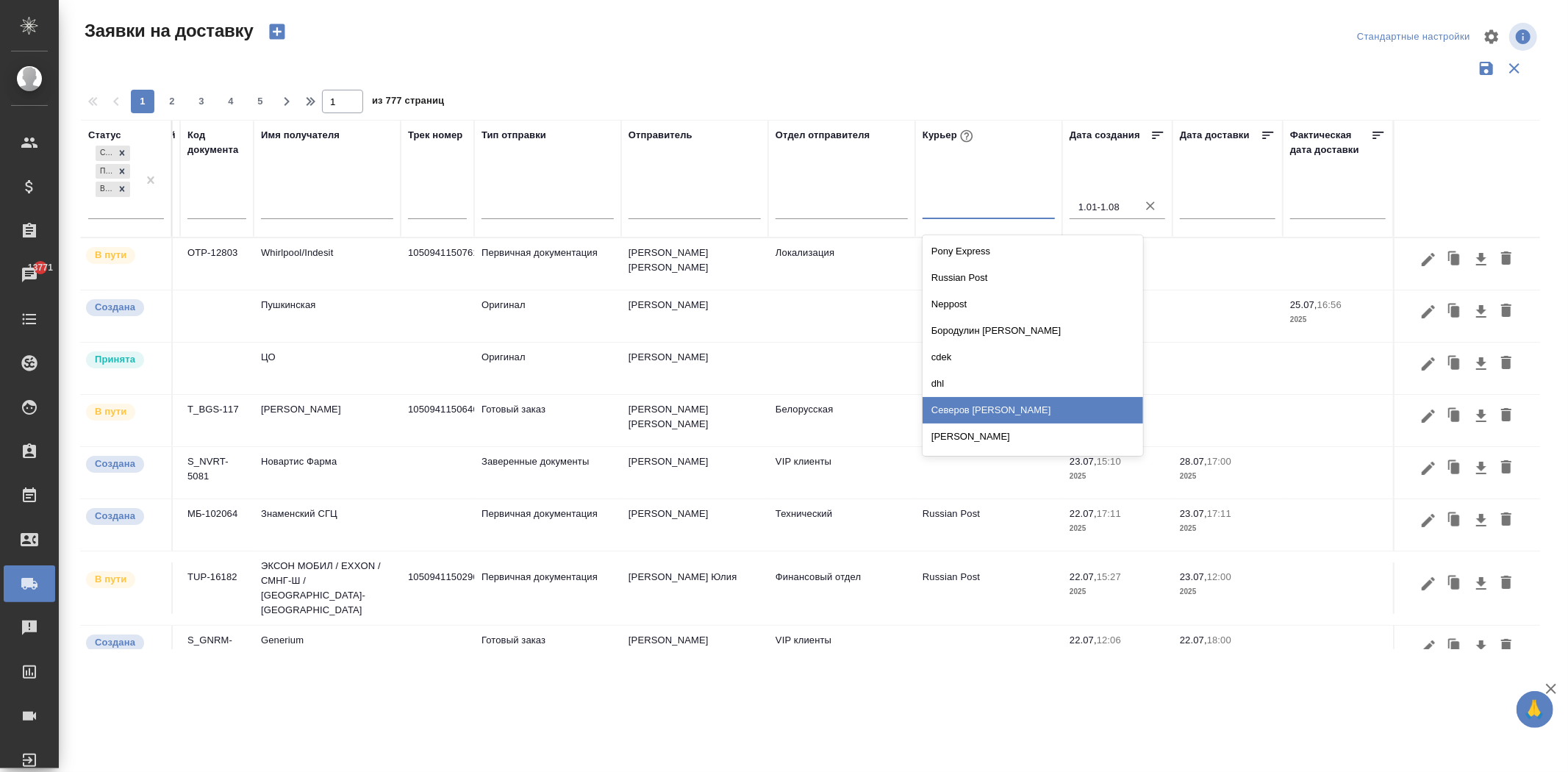
click at [982, 398] on div "Северов [PERSON_NAME]" at bounding box center [1032, 410] width 220 height 26
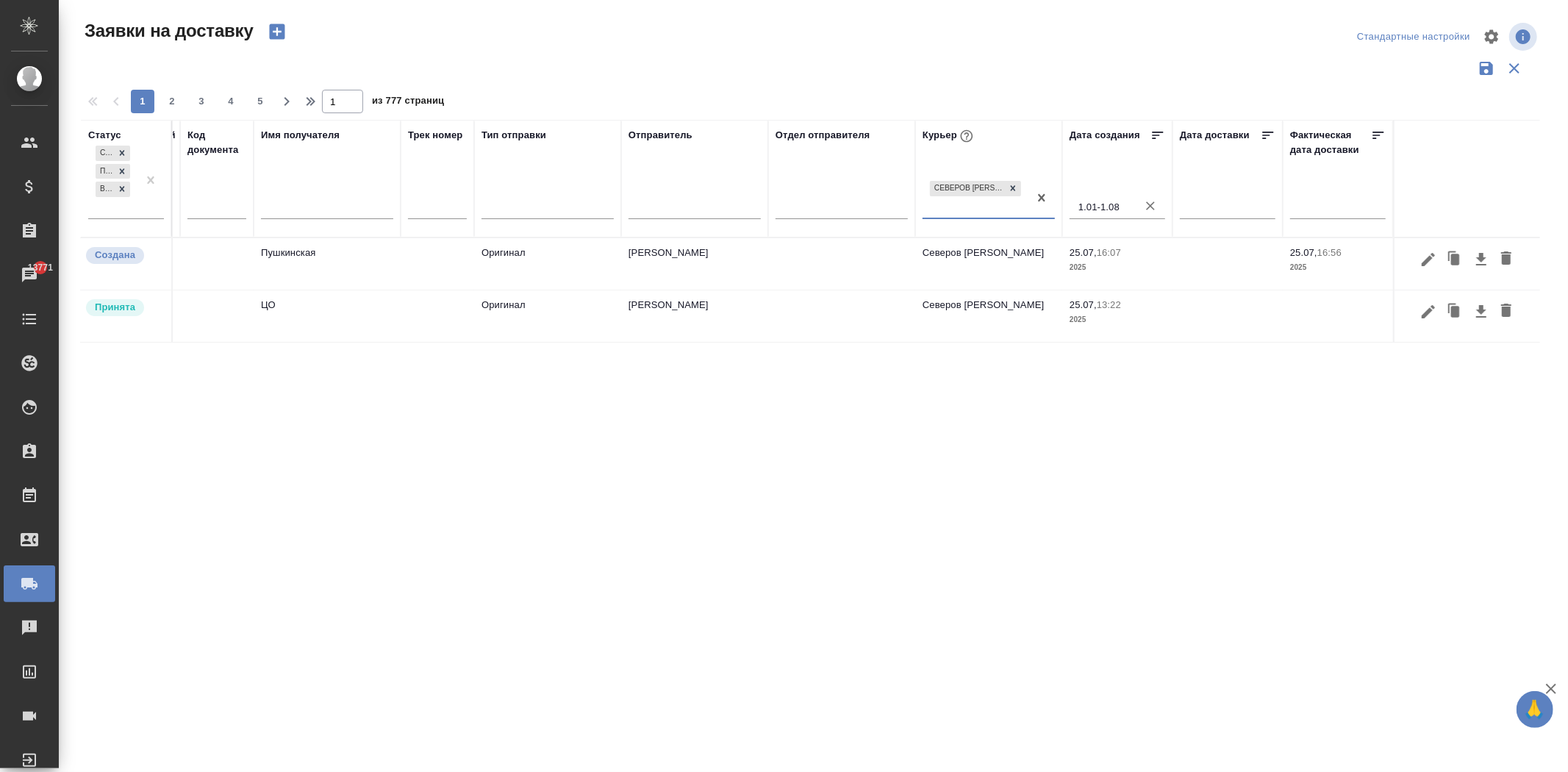
click at [1025, 210] on div "Северов [PERSON_NAME]" at bounding box center [975, 198] width 106 height 40
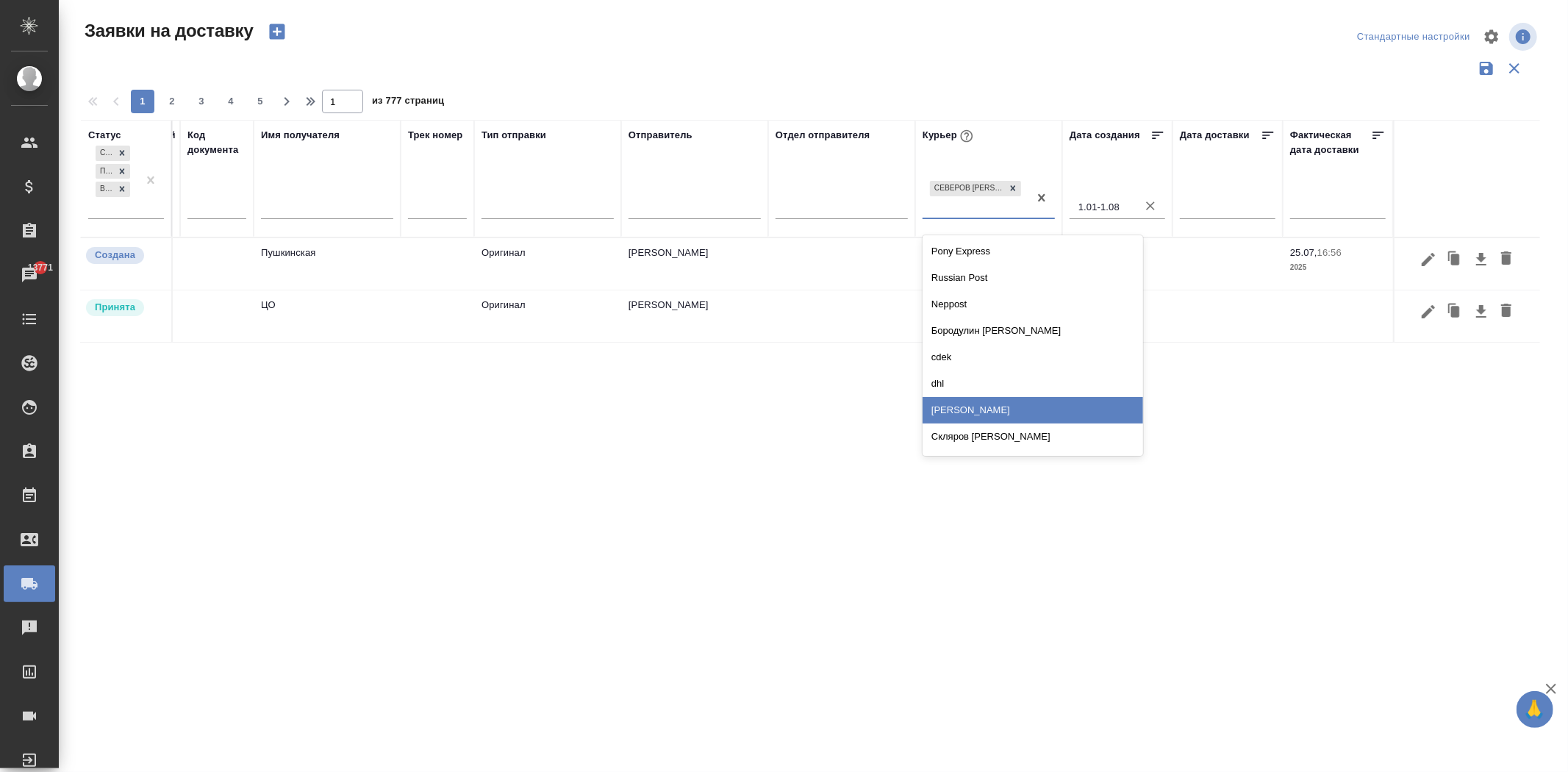
click at [1010, 407] on div "[PERSON_NAME]" at bounding box center [1032, 410] width 220 height 26
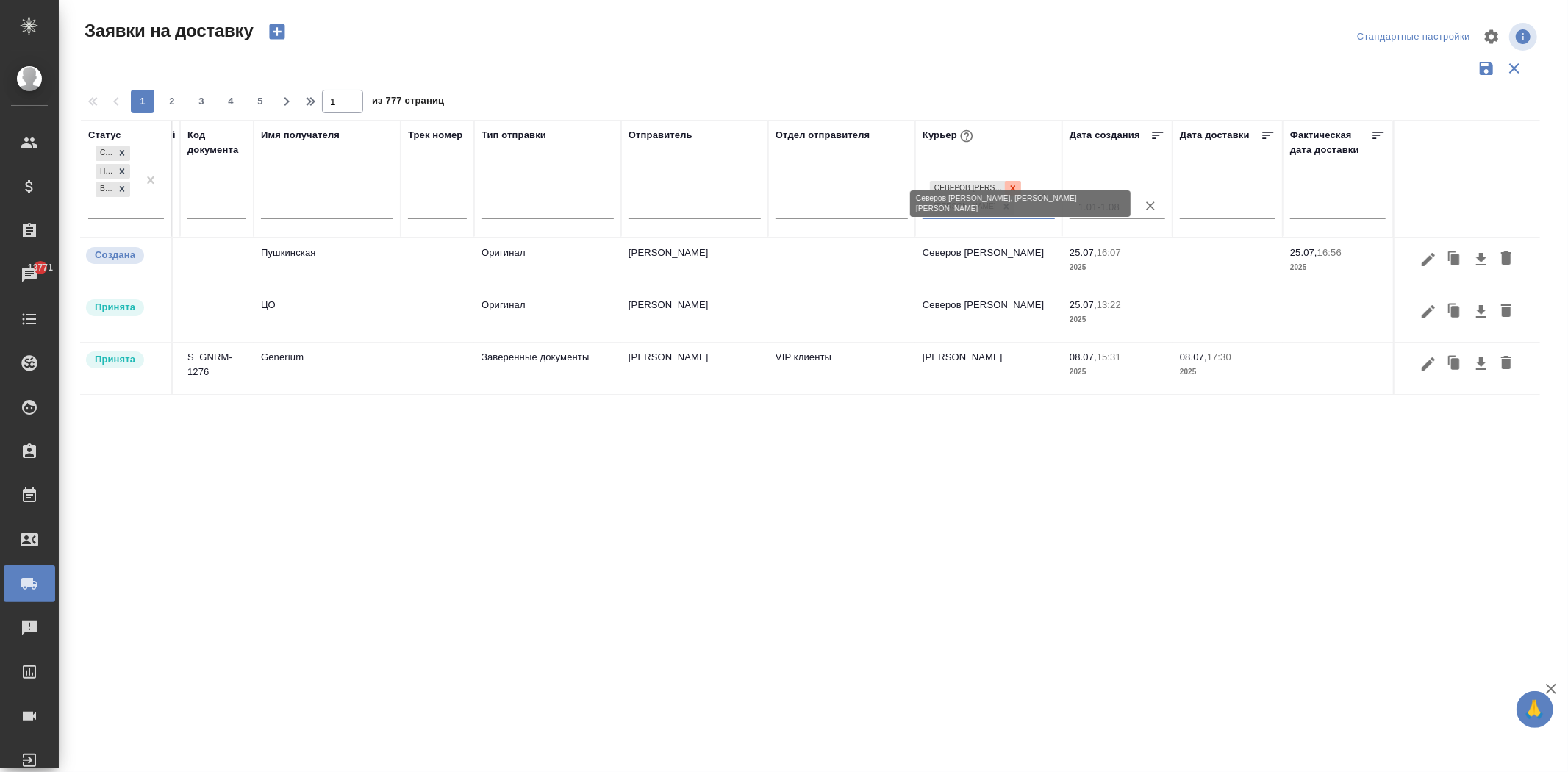
click at [1010, 186] on icon at bounding box center [1013, 188] width 5 height 5
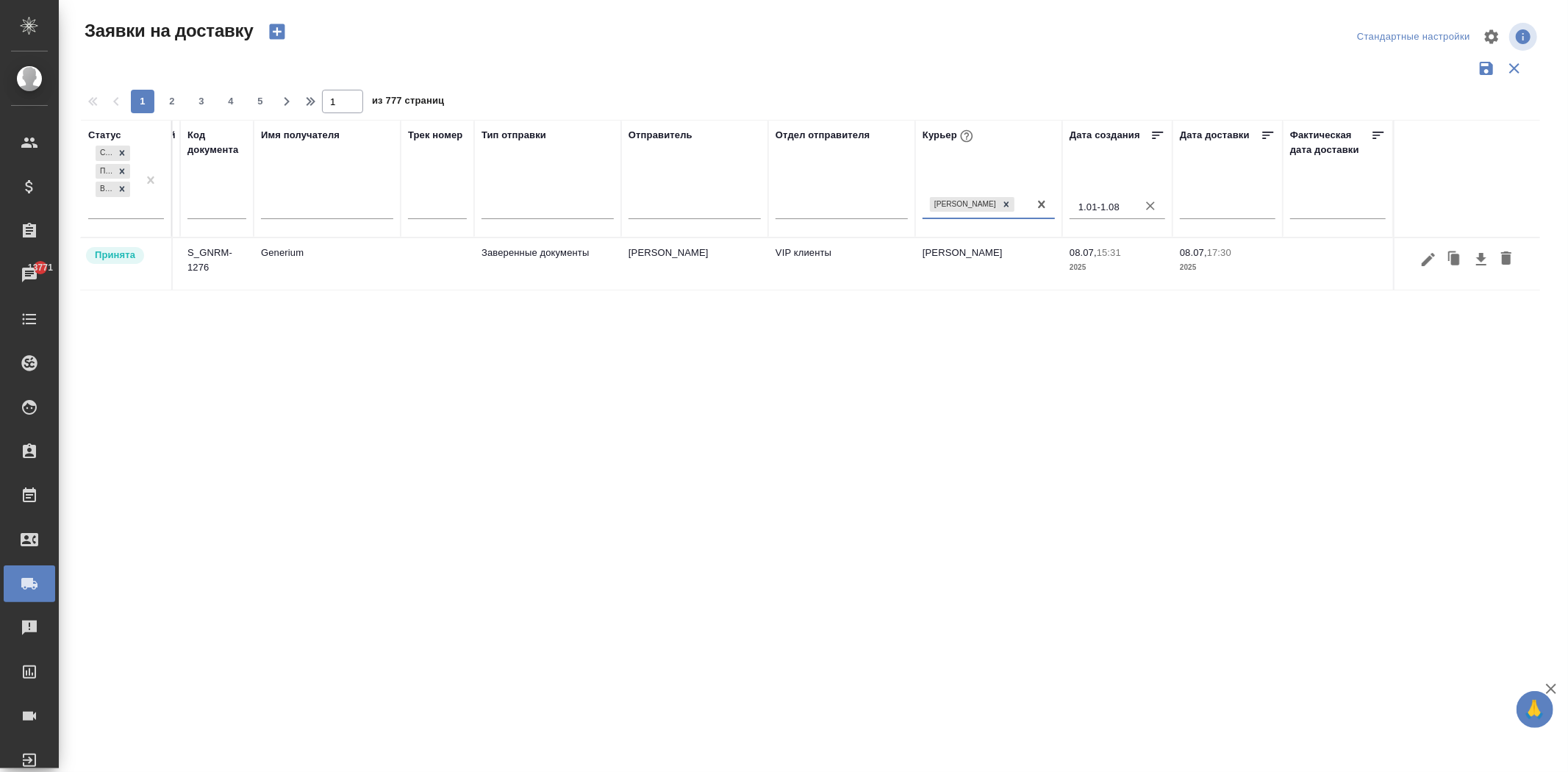
click at [998, 208] on div "[PERSON_NAME]" at bounding box center [975, 204] width 106 height 21
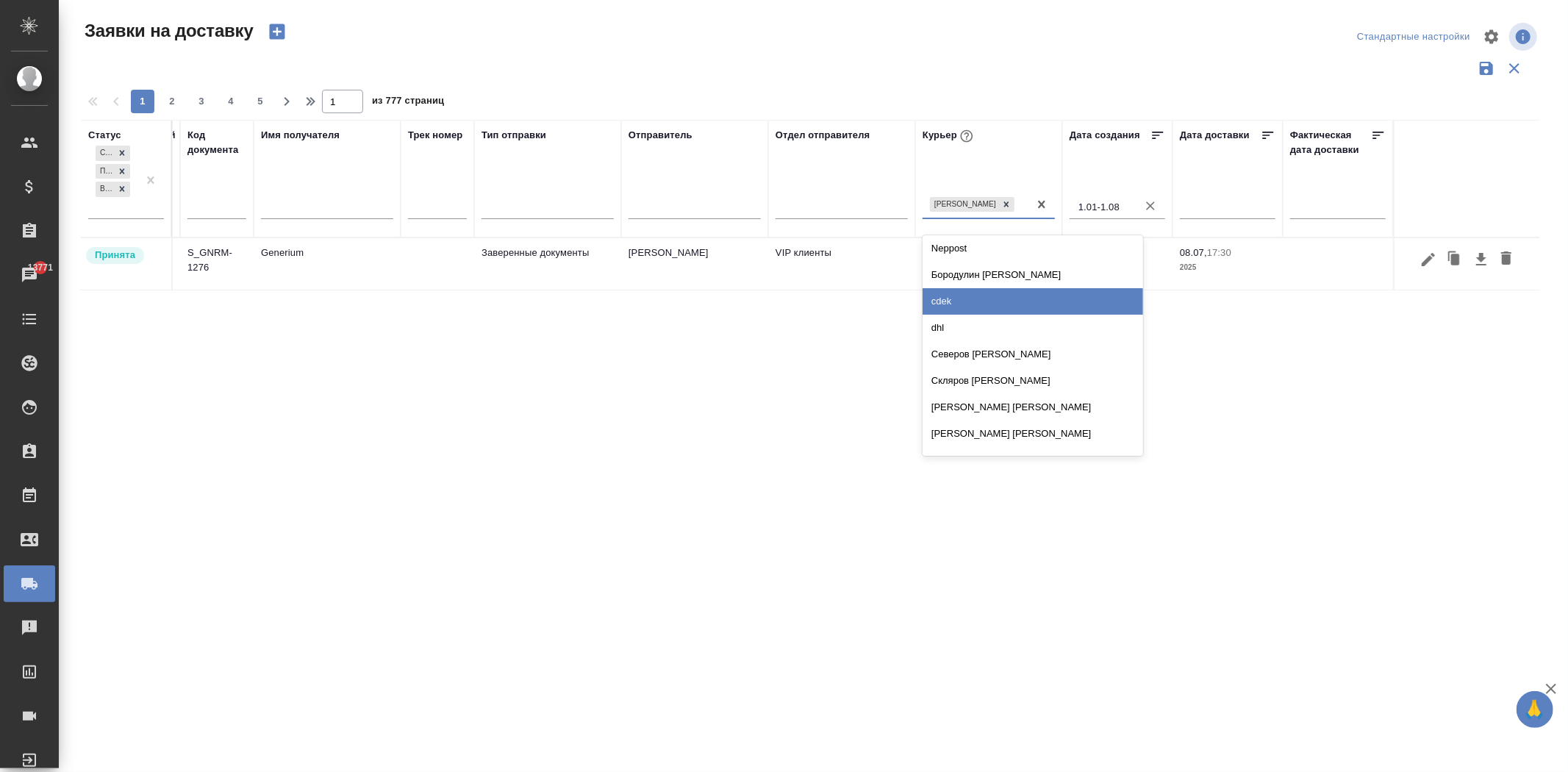
scroll to position [81, 0]
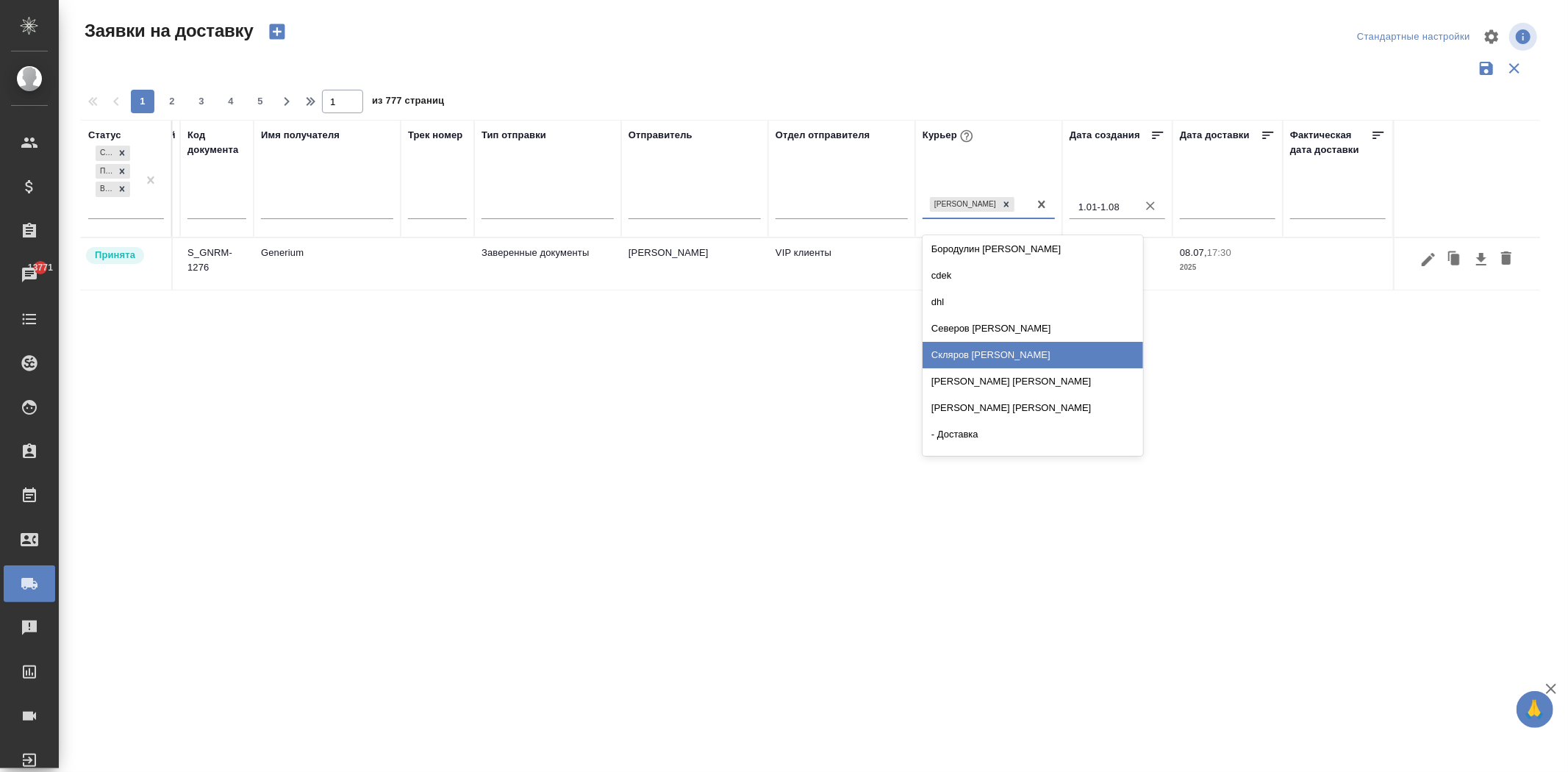
click at [1019, 359] on div "Скляров [PERSON_NAME]" at bounding box center [1032, 355] width 220 height 26
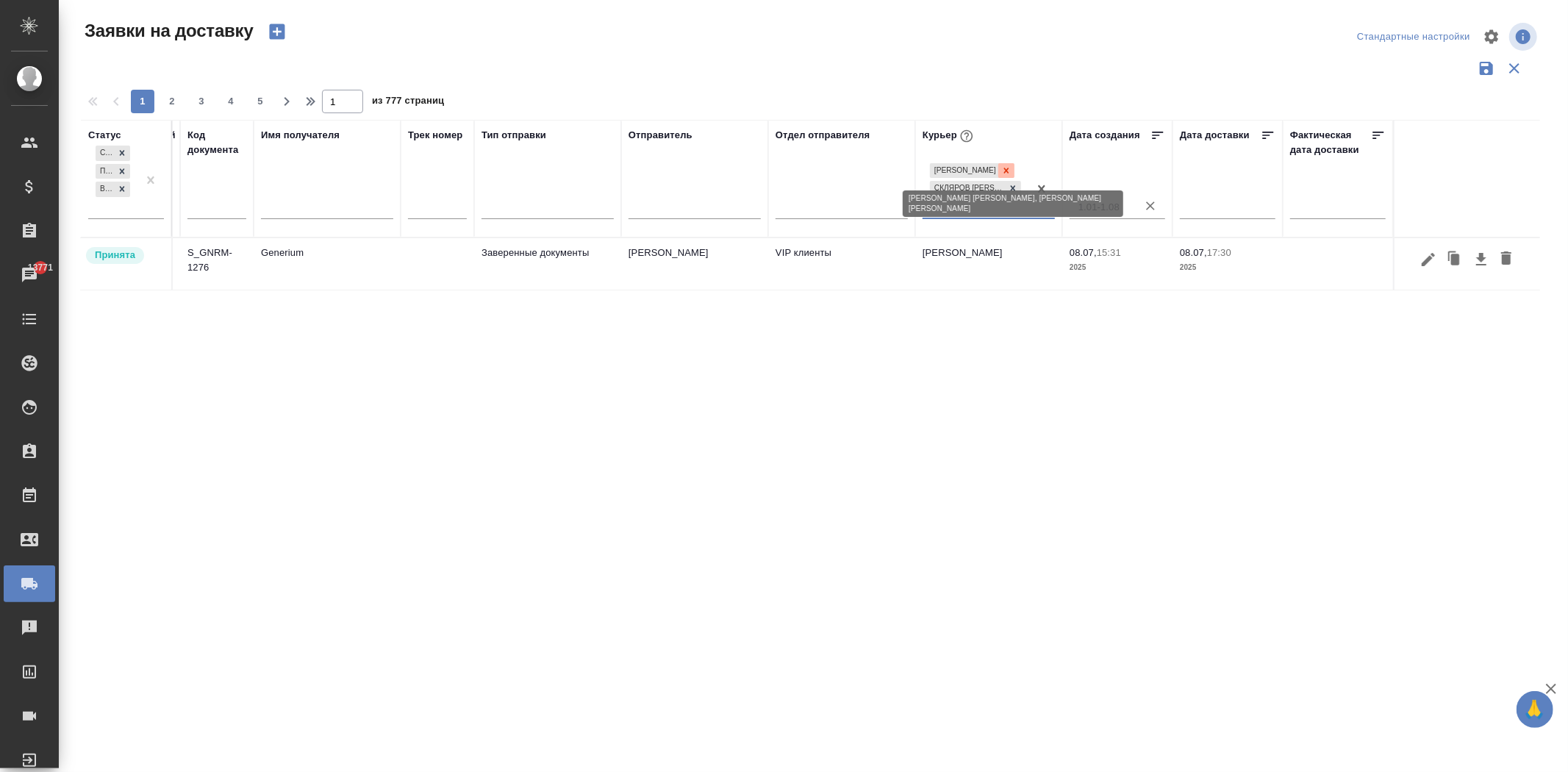
click at [1009, 169] on icon at bounding box center [1006, 170] width 11 height 11
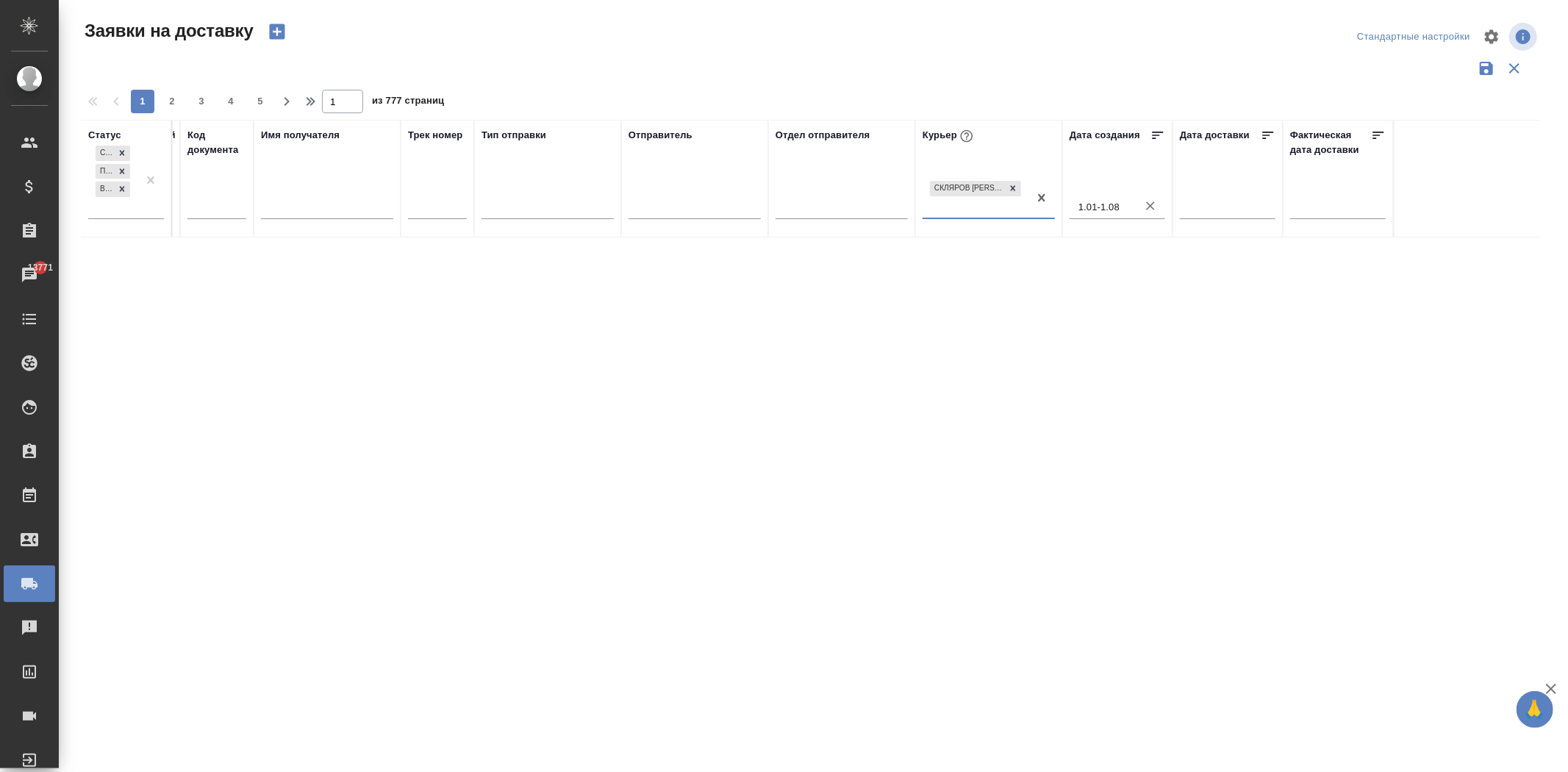
click at [989, 204] on div "Скляров [PERSON_NAME]" at bounding box center [975, 198] width 106 height 40
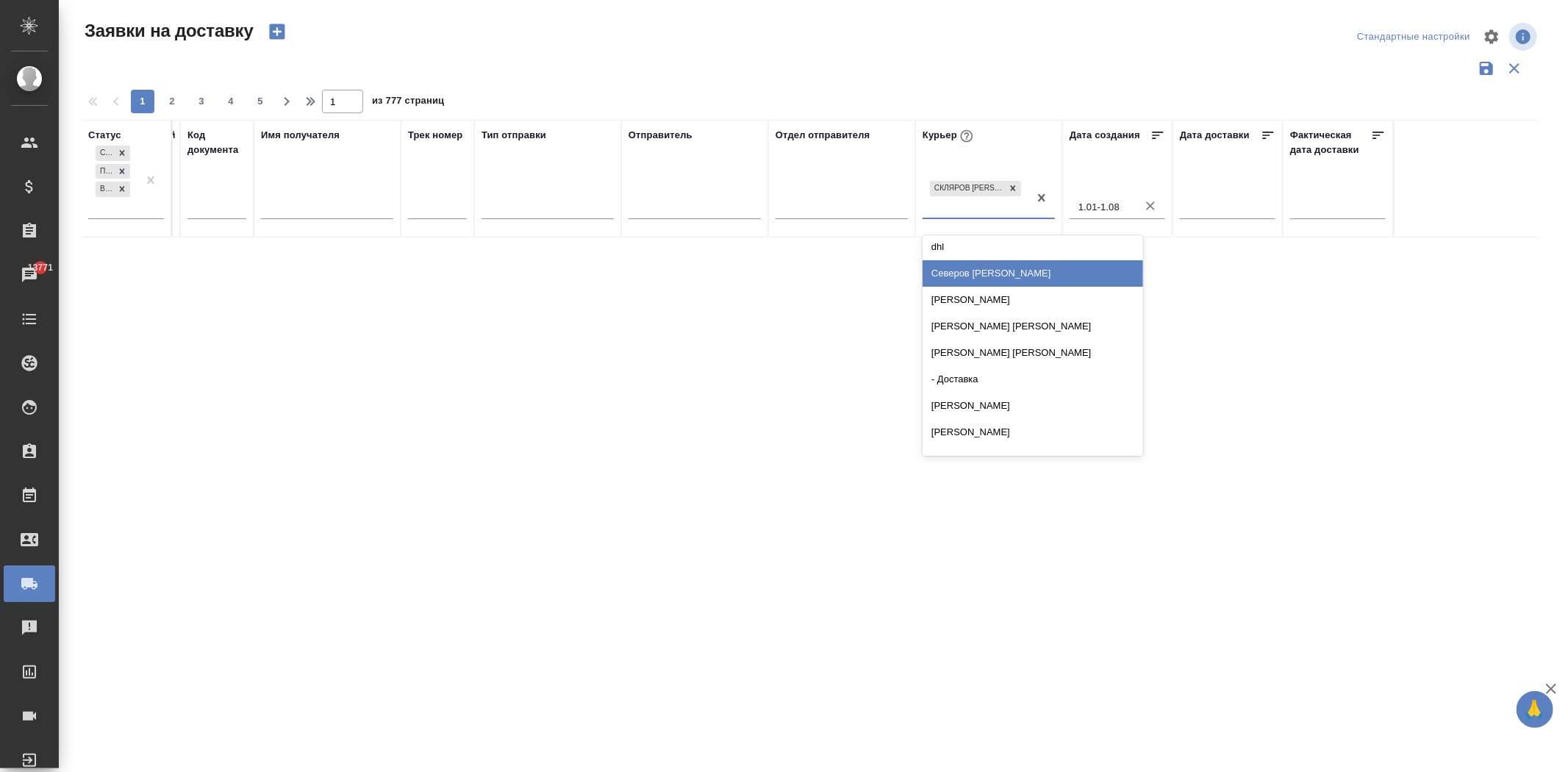
scroll to position [163, 0]
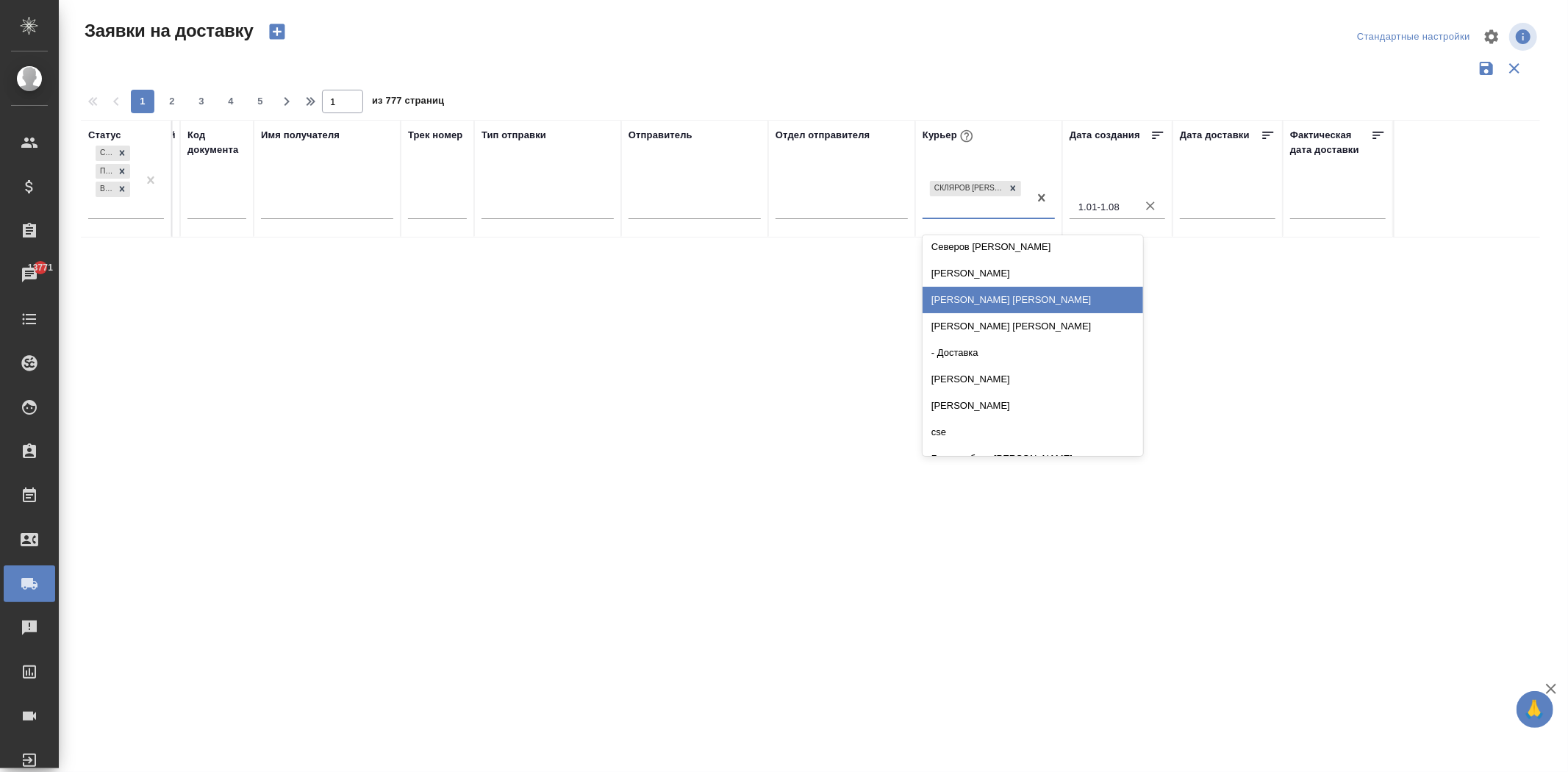
click at [1012, 298] on div "[PERSON_NAME] [PERSON_NAME]" at bounding box center [1032, 300] width 220 height 26
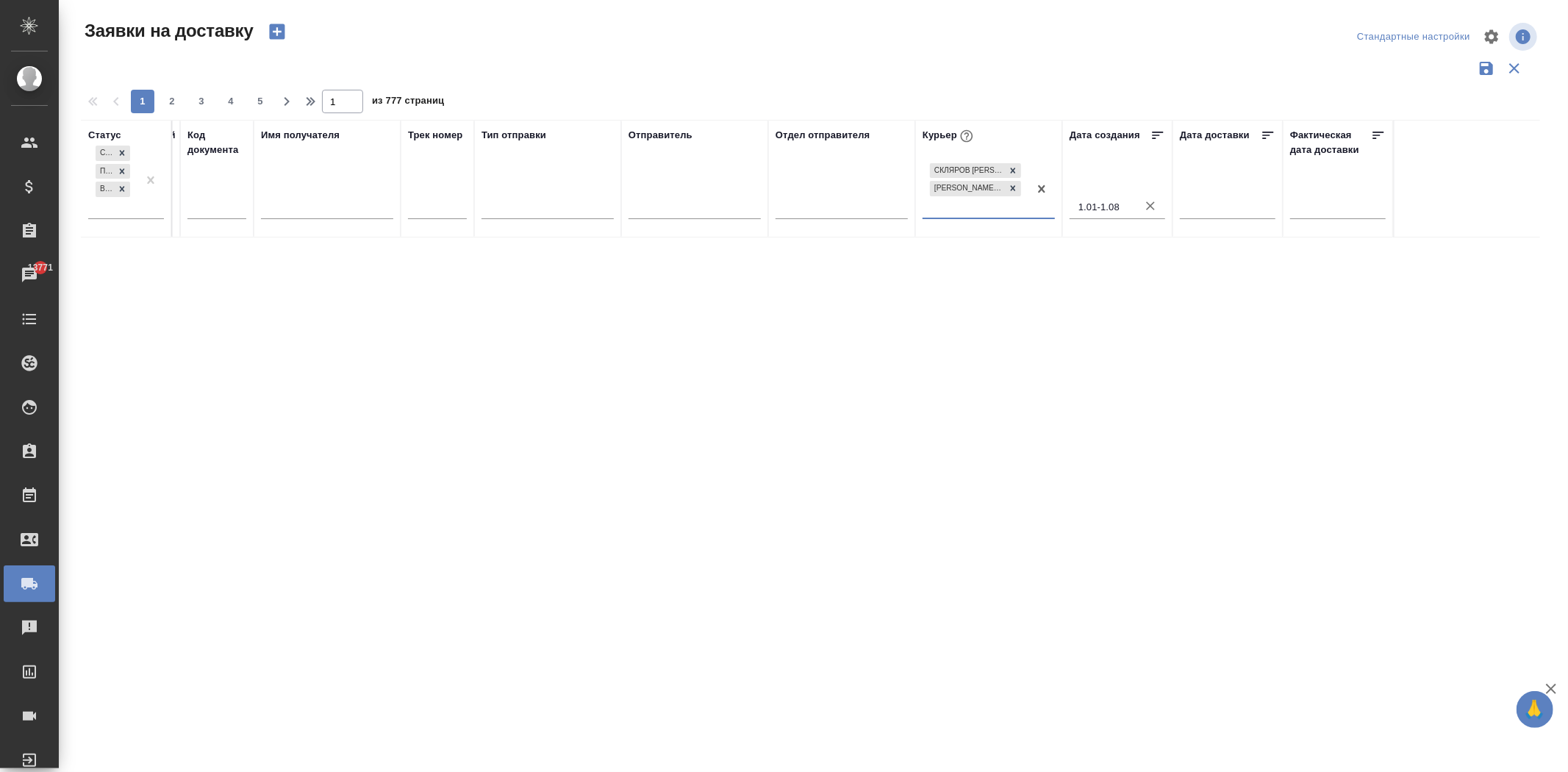
click at [1000, 210] on div "Скляров [PERSON_NAME] [PERSON_NAME]" at bounding box center [975, 189] width 106 height 58
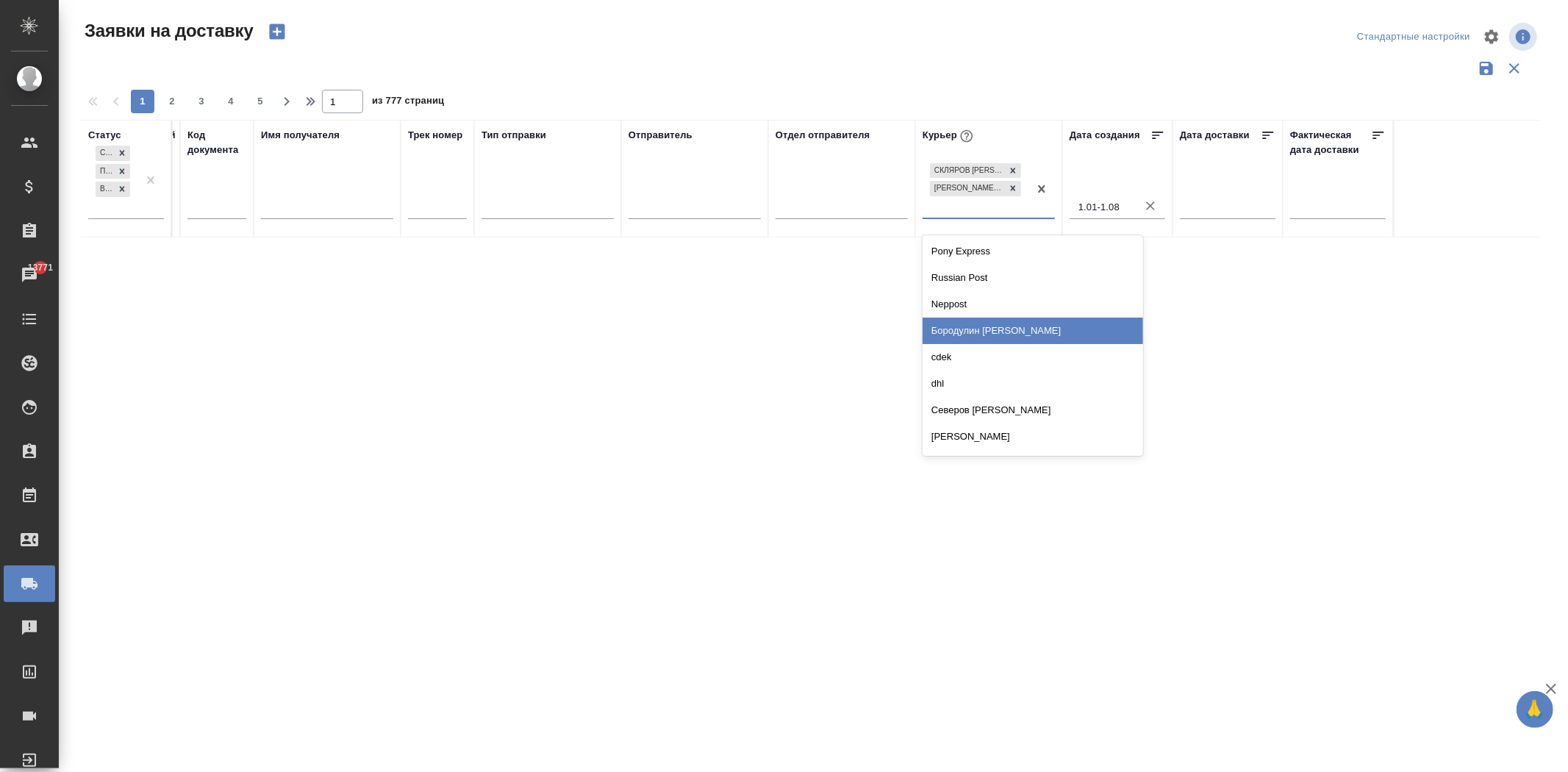
click at [1010, 333] on div "Бородулин [PERSON_NAME]" at bounding box center [1032, 331] width 220 height 26
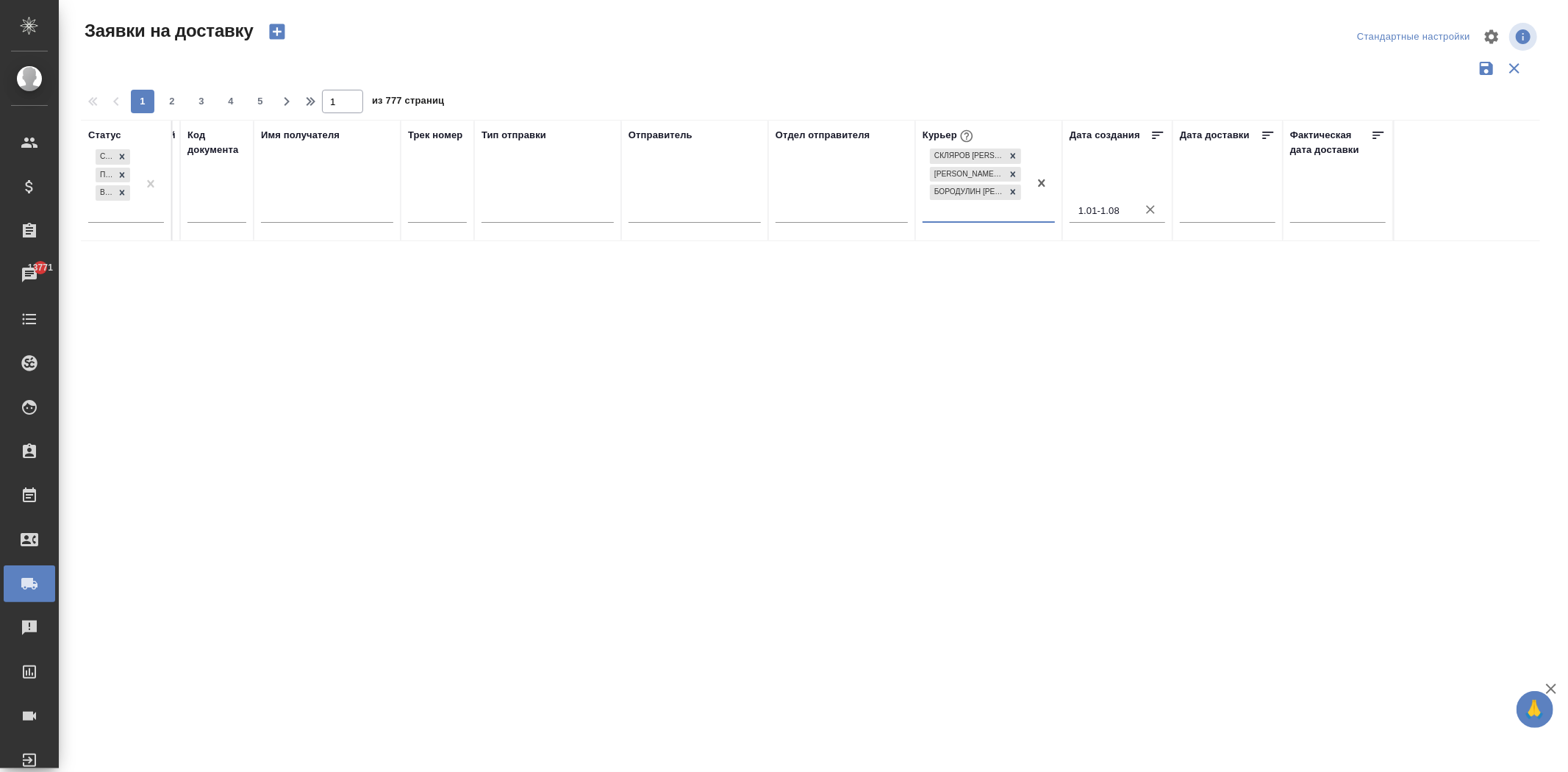
click at [968, 213] on div "Скляров [PERSON_NAME] [PERSON_NAME] [PERSON_NAME]" at bounding box center [975, 184] width 106 height 76
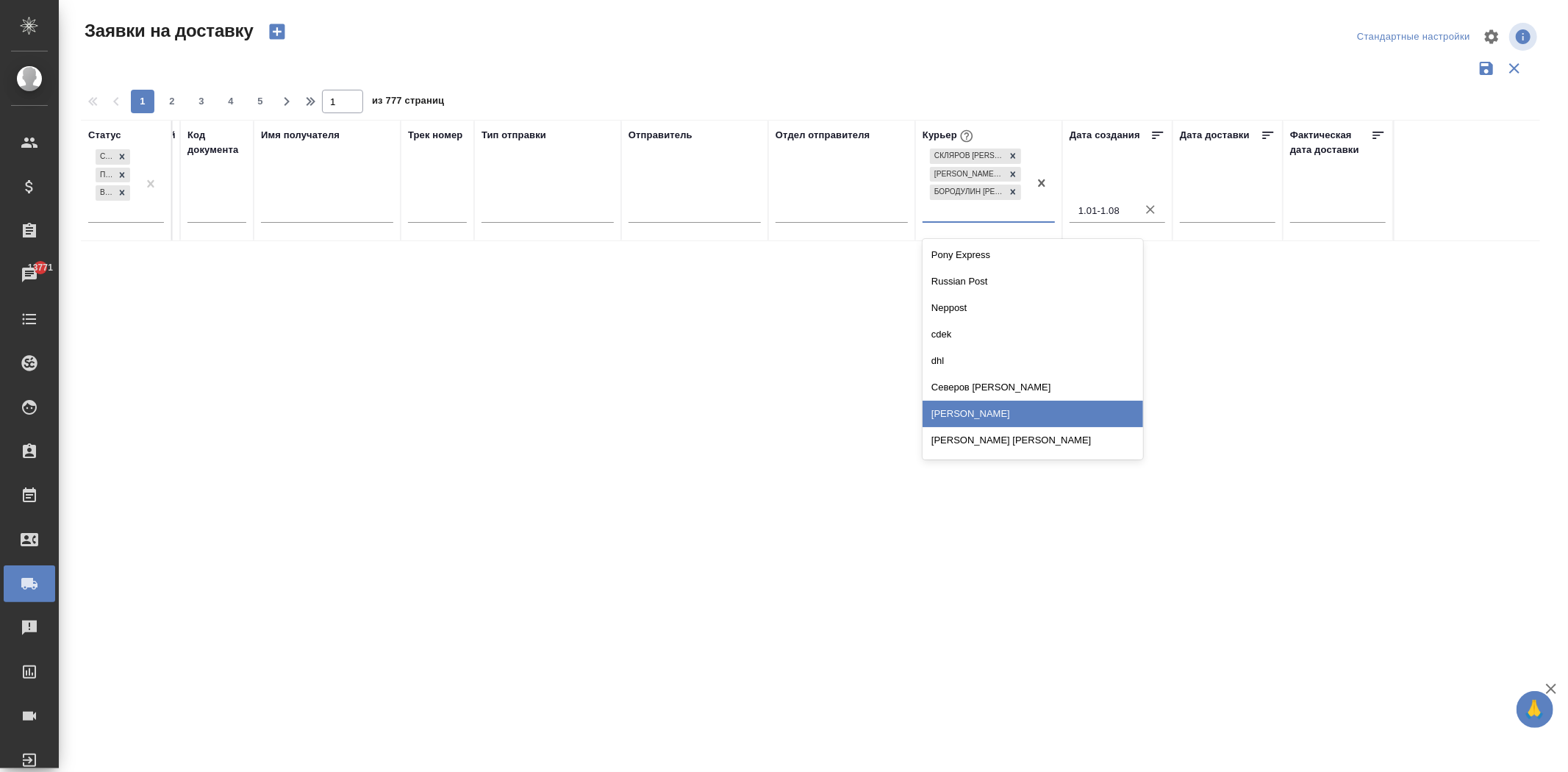
click at [978, 406] on div "[PERSON_NAME]" at bounding box center [1032, 414] width 220 height 26
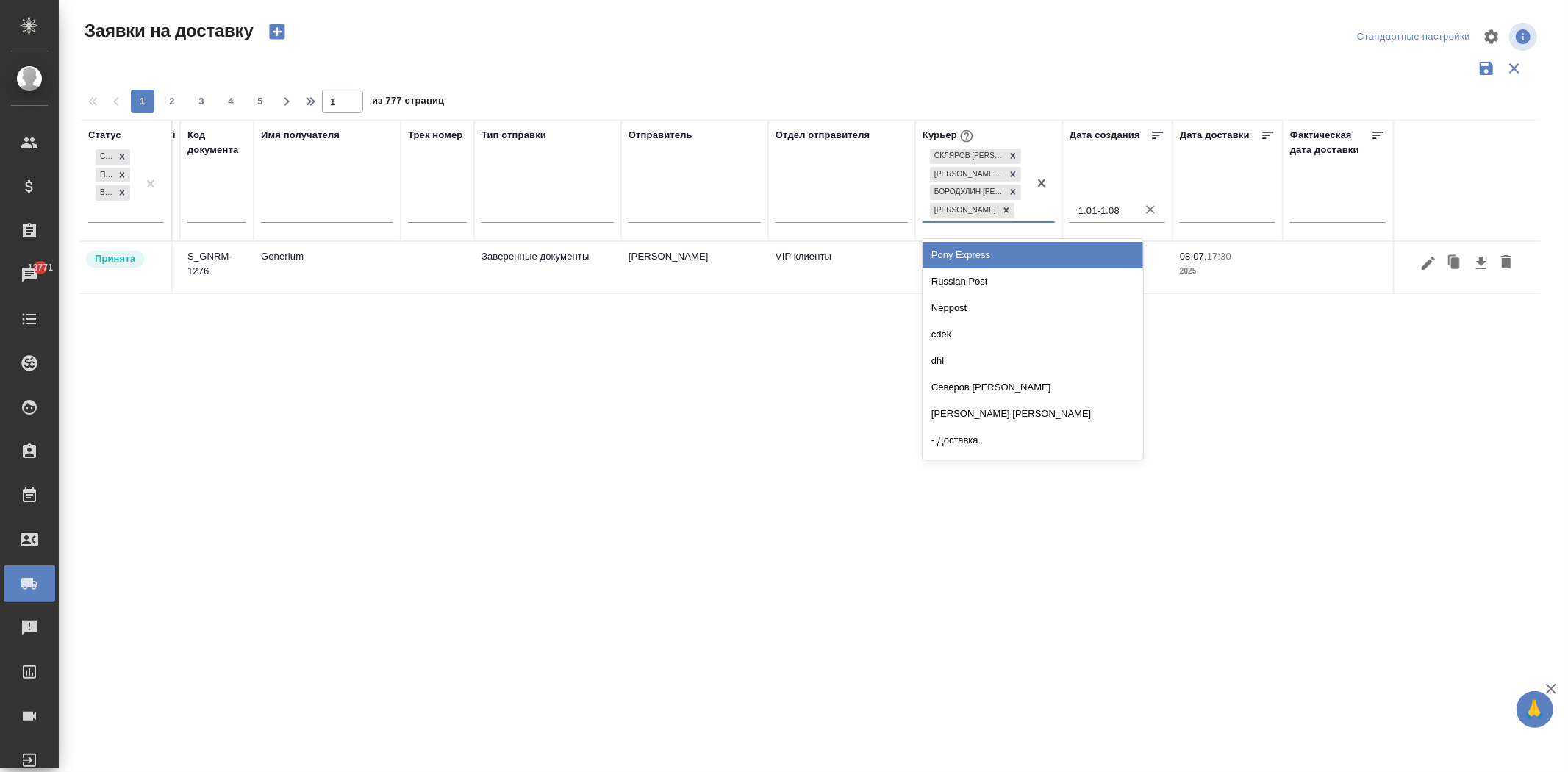
click at [955, 221] on div "[PERSON_NAME] [PERSON_NAME] [PERSON_NAME] [PERSON_NAME] [PERSON_NAME]" at bounding box center [975, 184] width 106 height 76
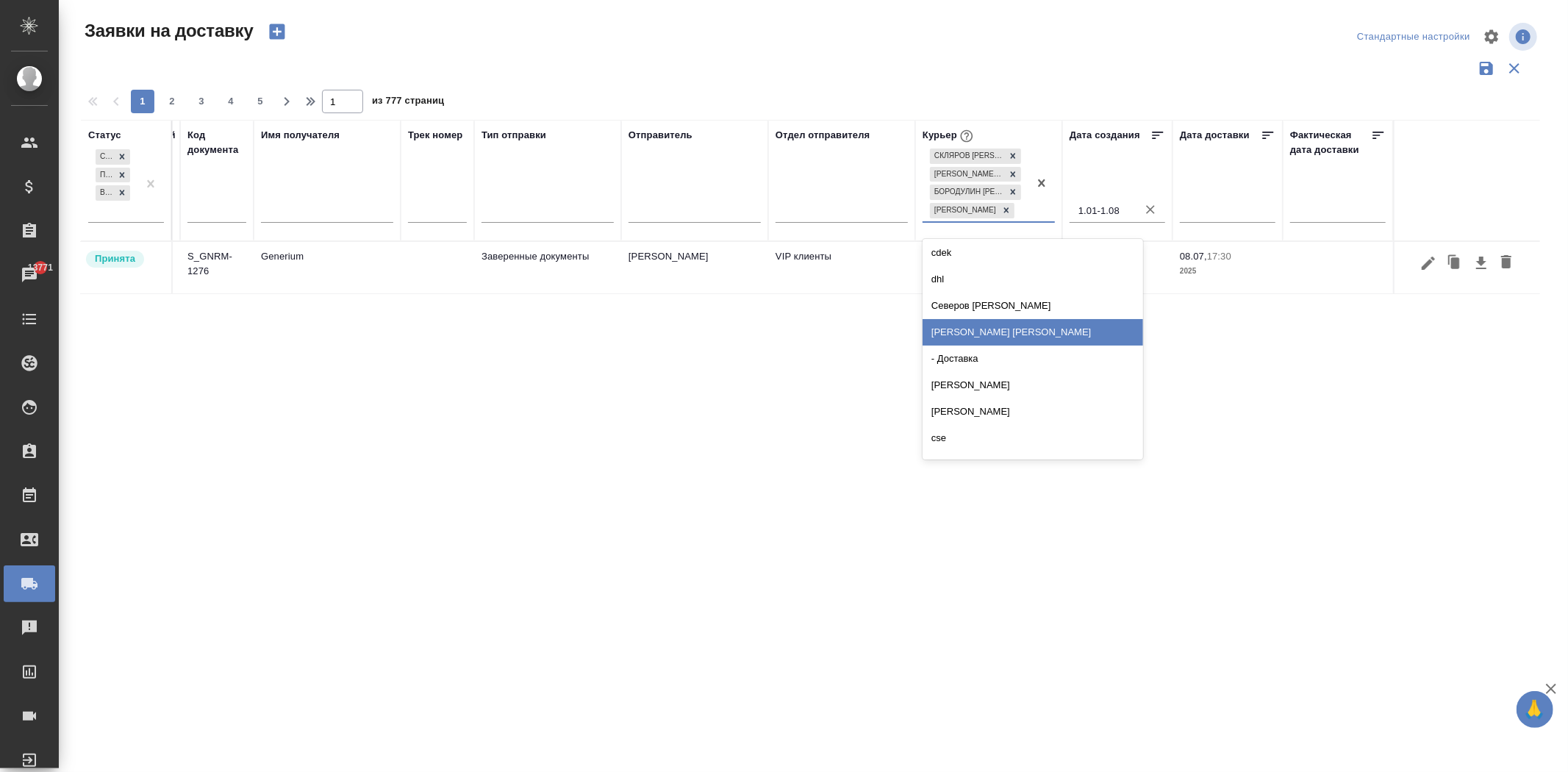
click at [989, 344] on div "[PERSON_NAME] [PERSON_NAME]" at bounding box center [1032, 333] width 220 height 26
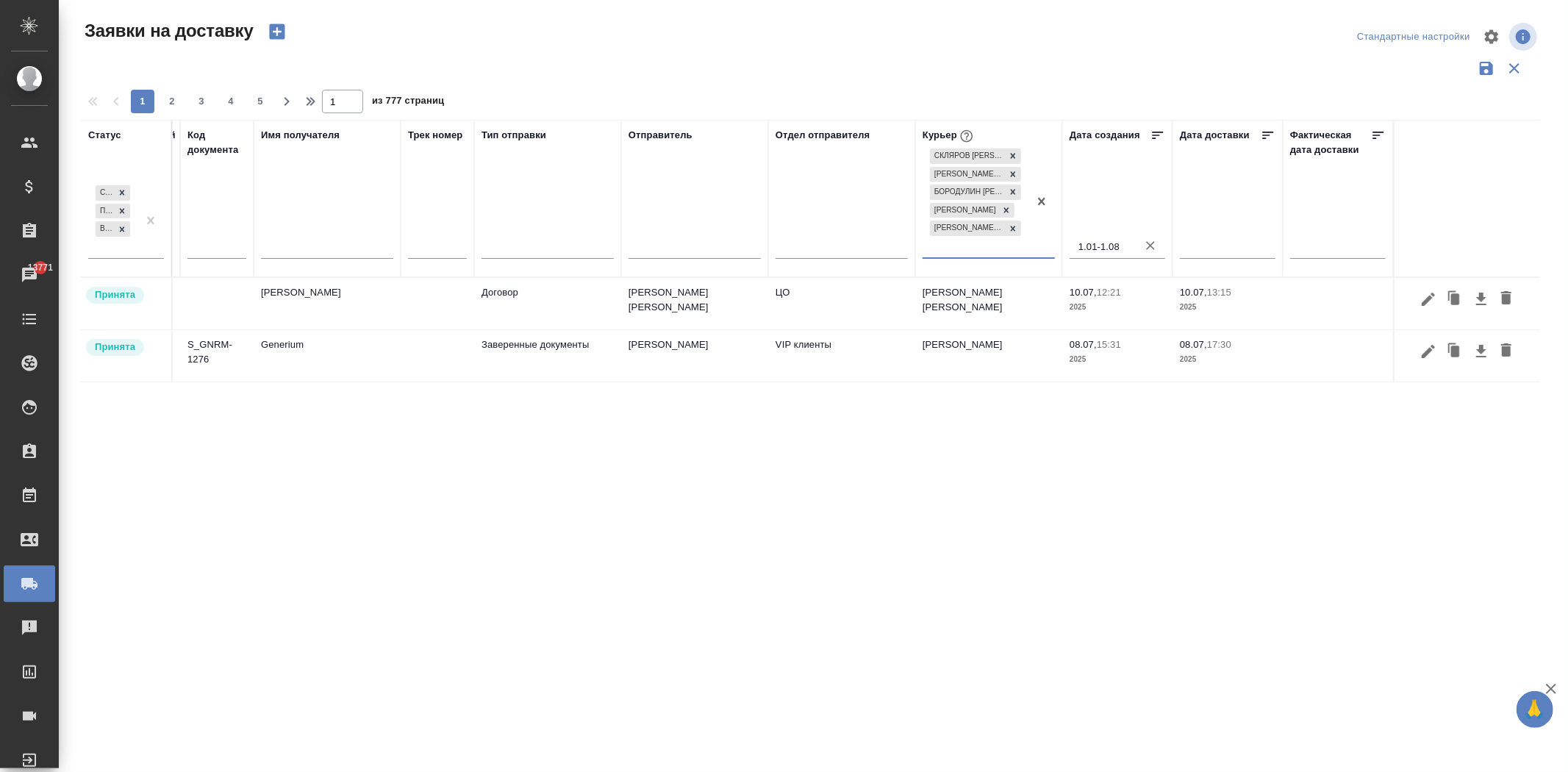
click at [959, 245] on div "Скляров [PERSON_NAME] [PERSON_NAME] [PERSON_NAME] [PERSON_NAME] [PERSON_NAME]" at bounding box center [975, 202] width 106 height 112
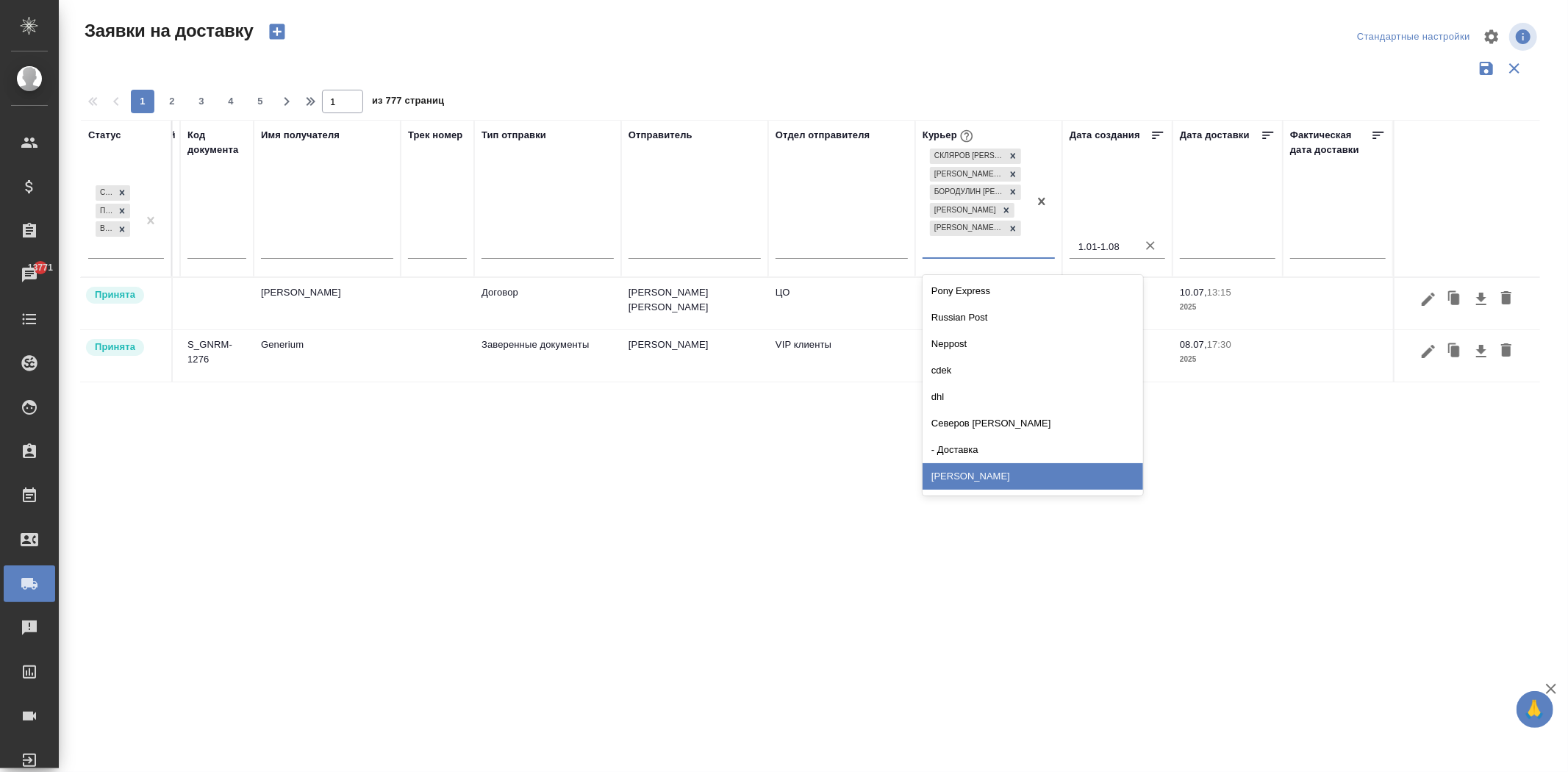
click at [983, 466] on div "[PERSON_NAME]" at bounding box center [1032, 477] width 220 height 26
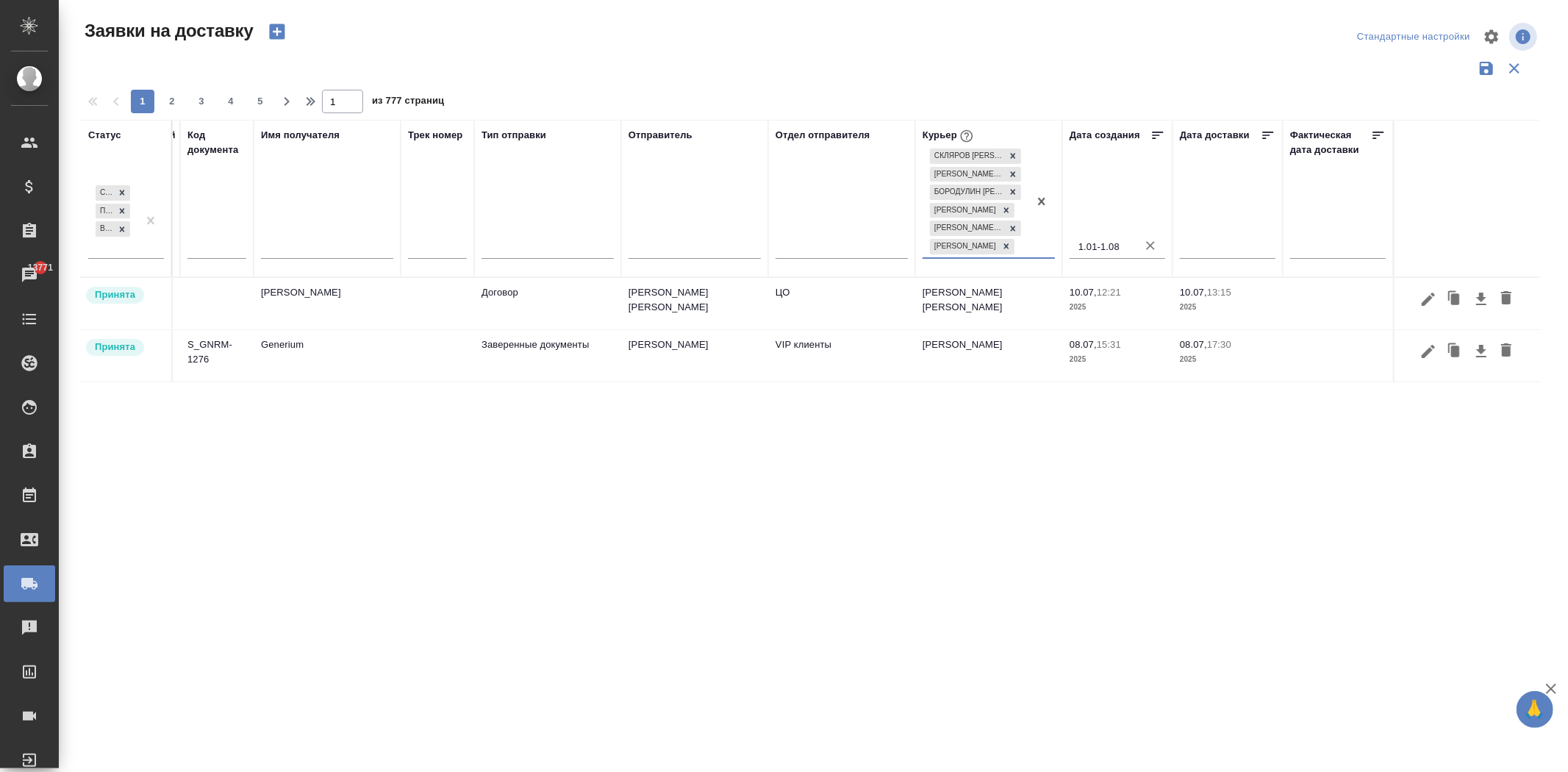
click at [959, 258] on div "Скляров [PERSON_NAME] [PERSON_NAME] [PERSON_NAME] [PERSON_NAME] [PERSON_NAME]" at bounding box center [975, 202] width 106 height 112
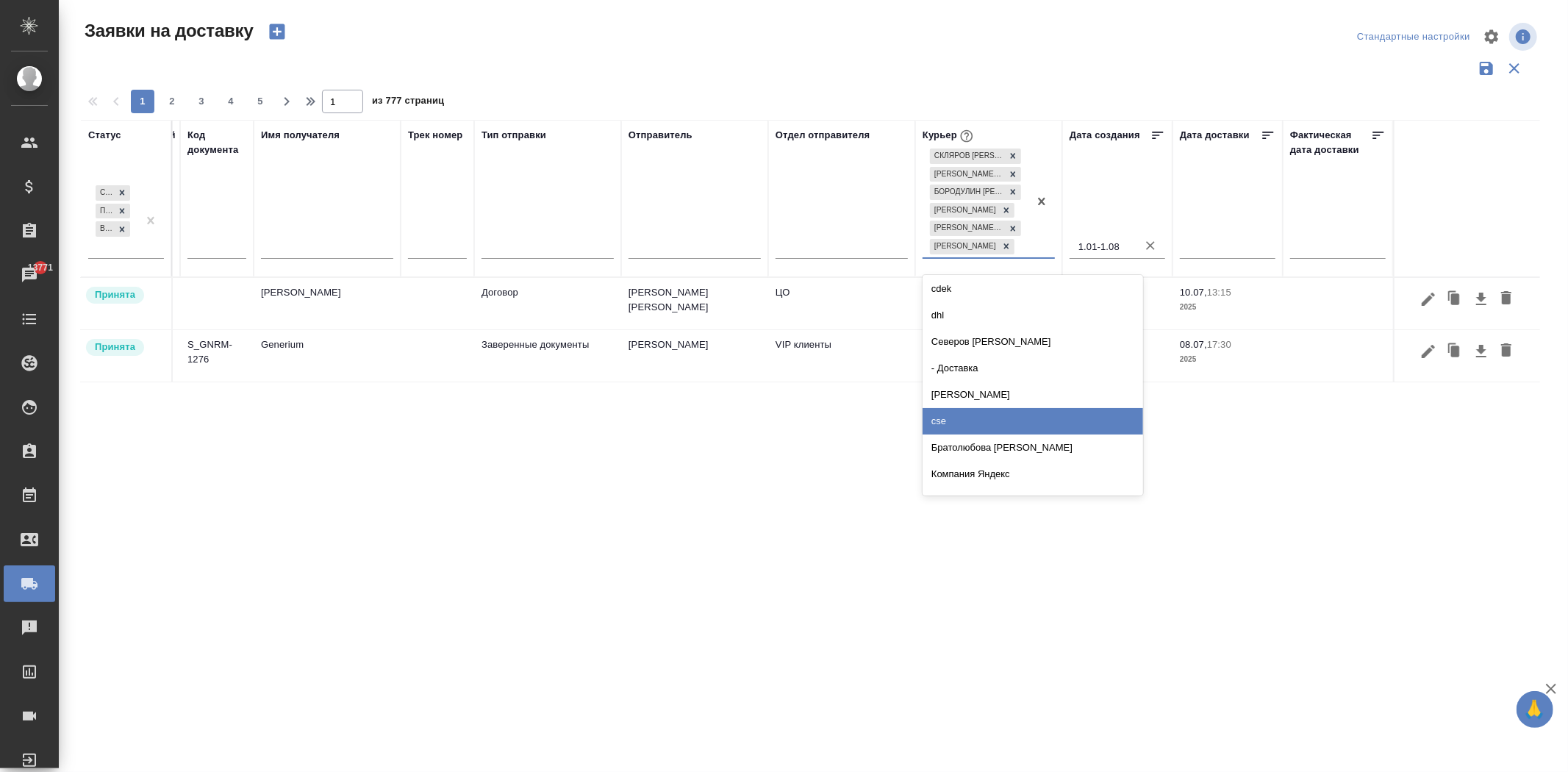
scroll to position [156, 0]
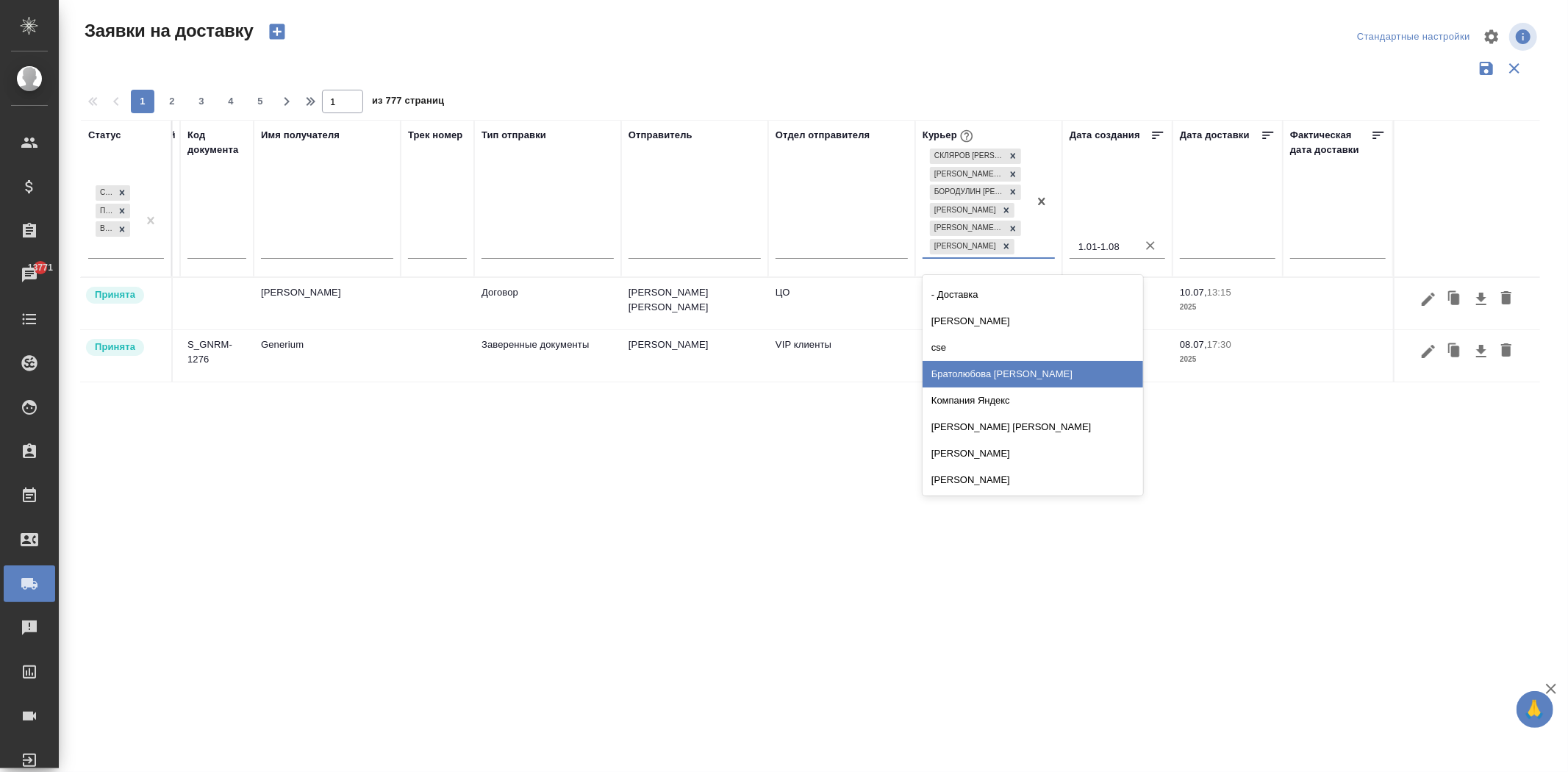
click at [1001, 387] on div "Братолюбова [PERSON_NAME]" at bounding box center [1032, 374] width 220 height 26
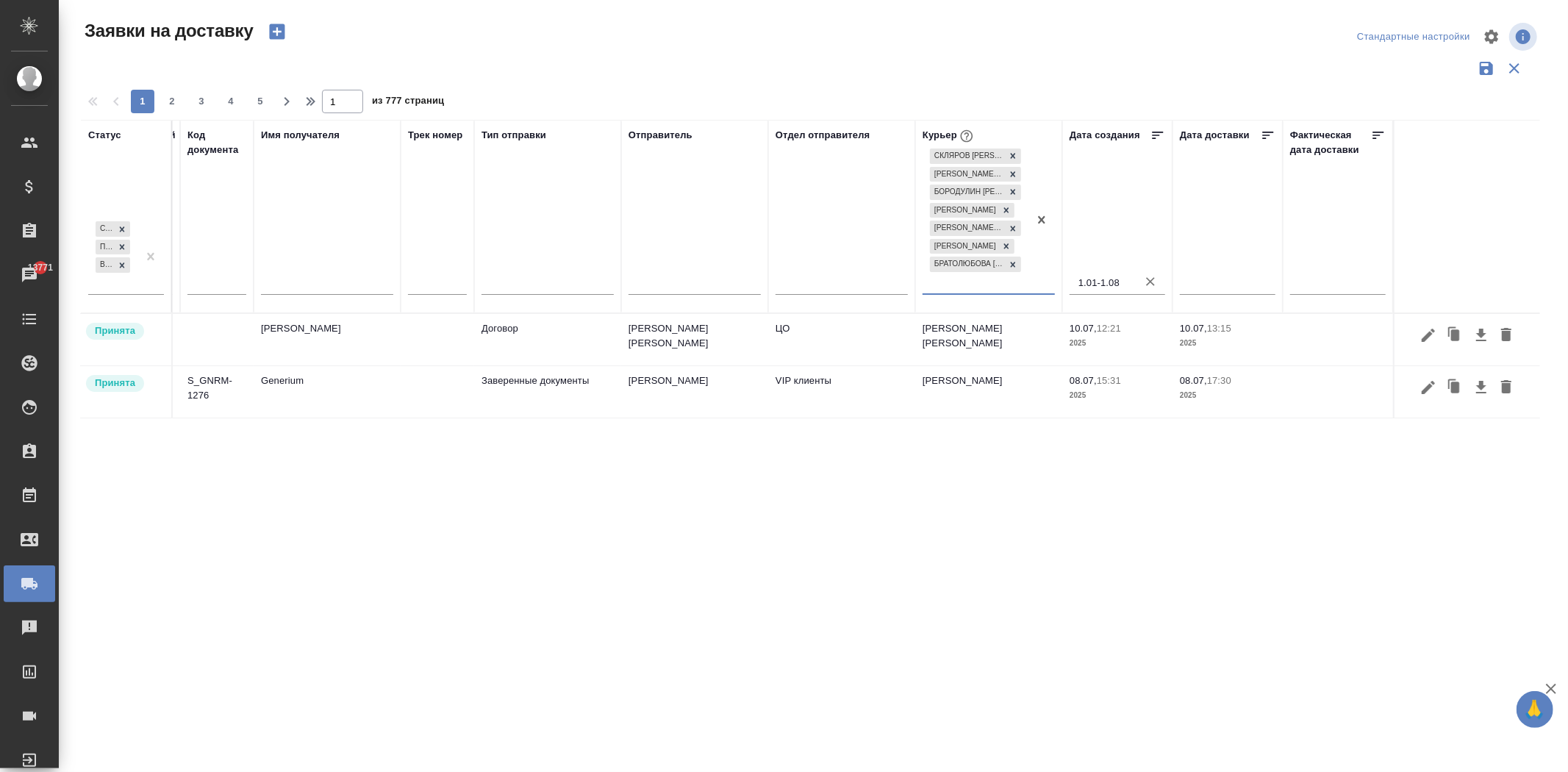
click at [967, 284] on div "[PERSON_NAME] [PERSON_NAME] [PERSON_NAME] [PERSON_NAME] [PERSON_NAME] [PERSON_N…" at bounding box center [975, 220] width 106 height 148
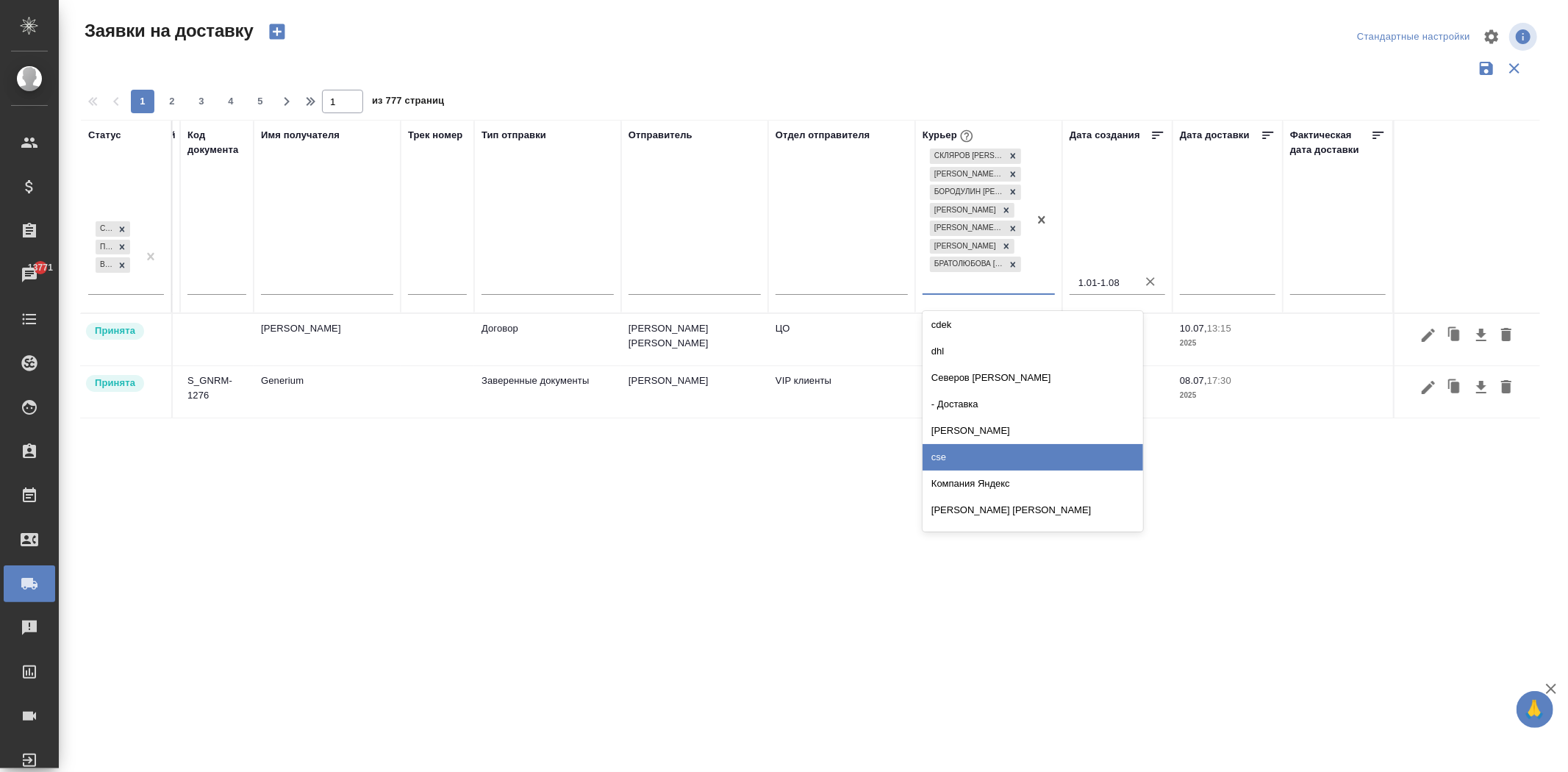
scroll to position [128, 0]
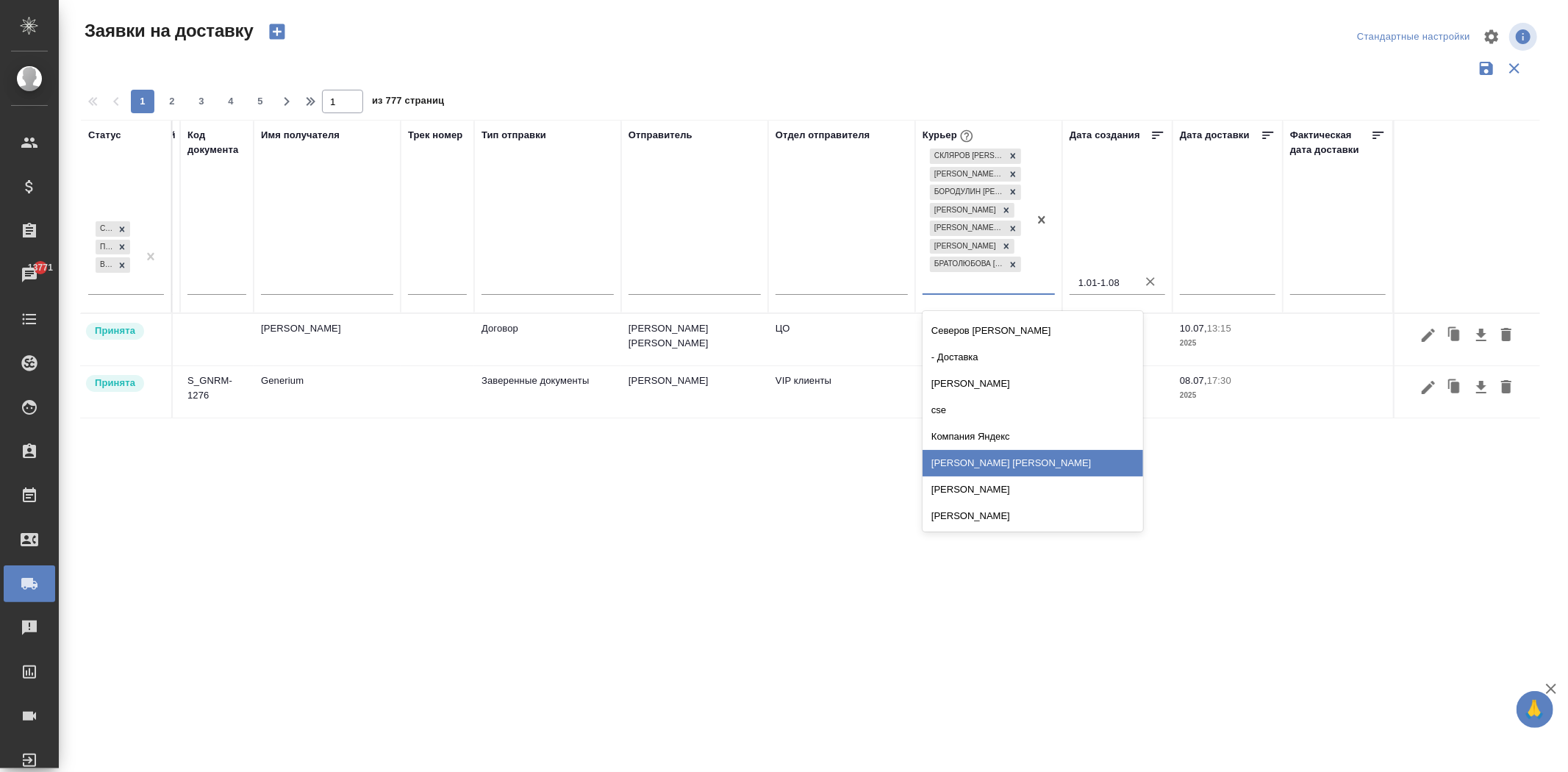
click at [1016, 451] on div "[PERSON_NAME] [PERSON_NAME]" at bounding box center [1032, 463] width 220 height 26
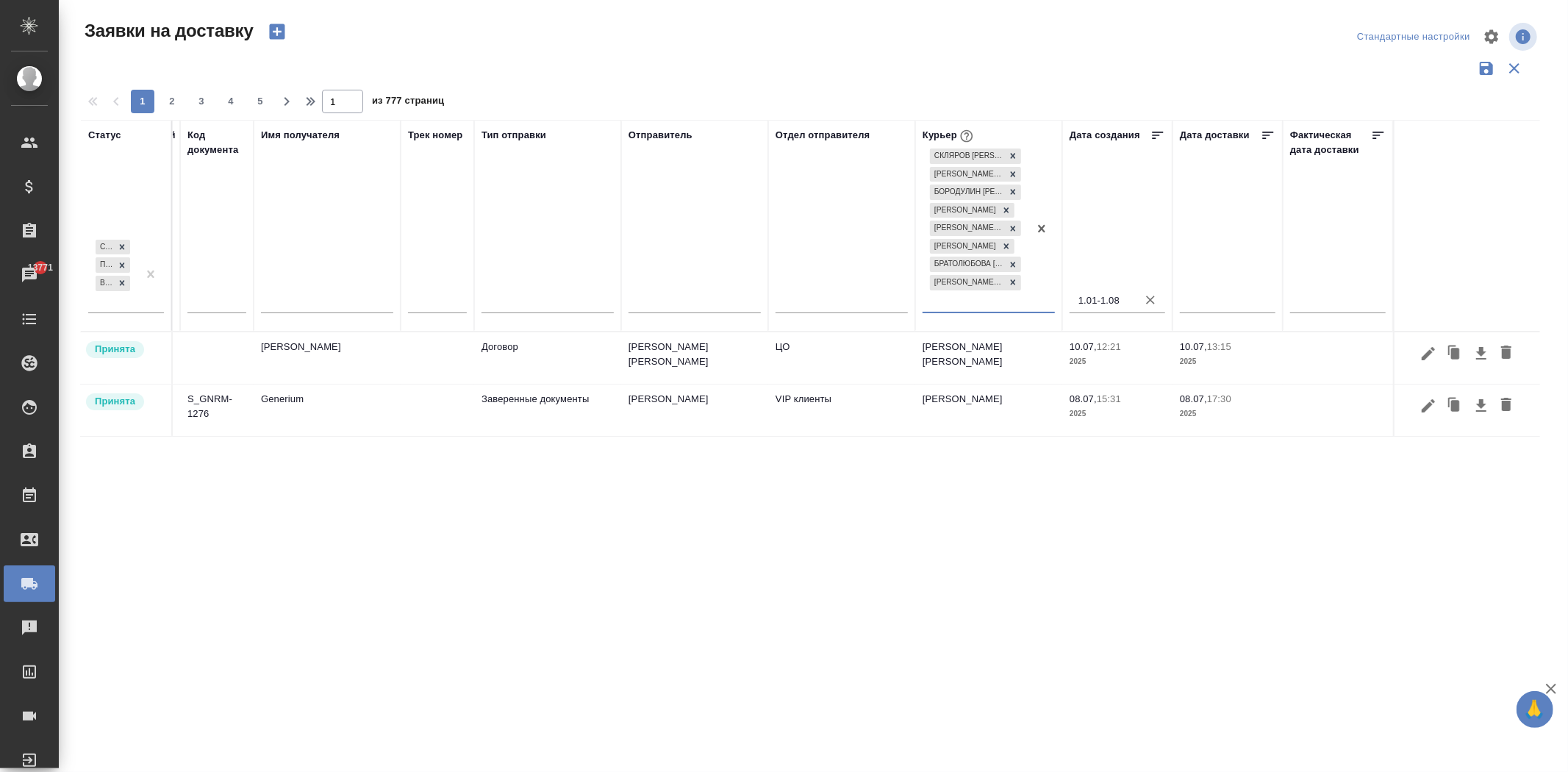
click at [968, 302] on div "[PERSON_NAME] [PERSON_NAME] [PERSON_NAME] [PERSON_NAME] [PERSON_NAME] [PERSON_N…" at bounding box center [975, 229] width 106 height 166
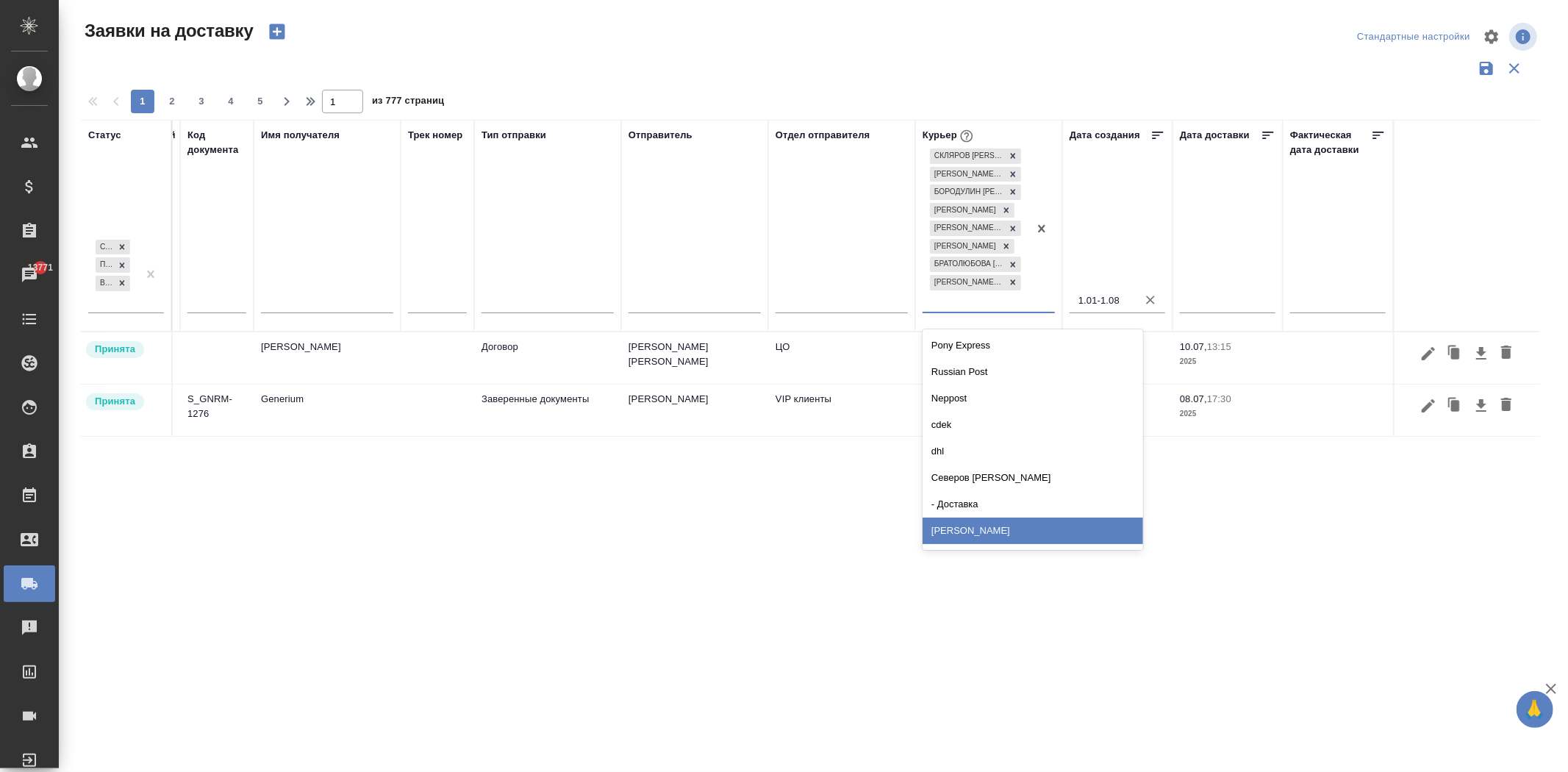
click at [1015, 528] on div "[PERSON_NAME]" at bounding box center [1032, 531] width 220 height 26
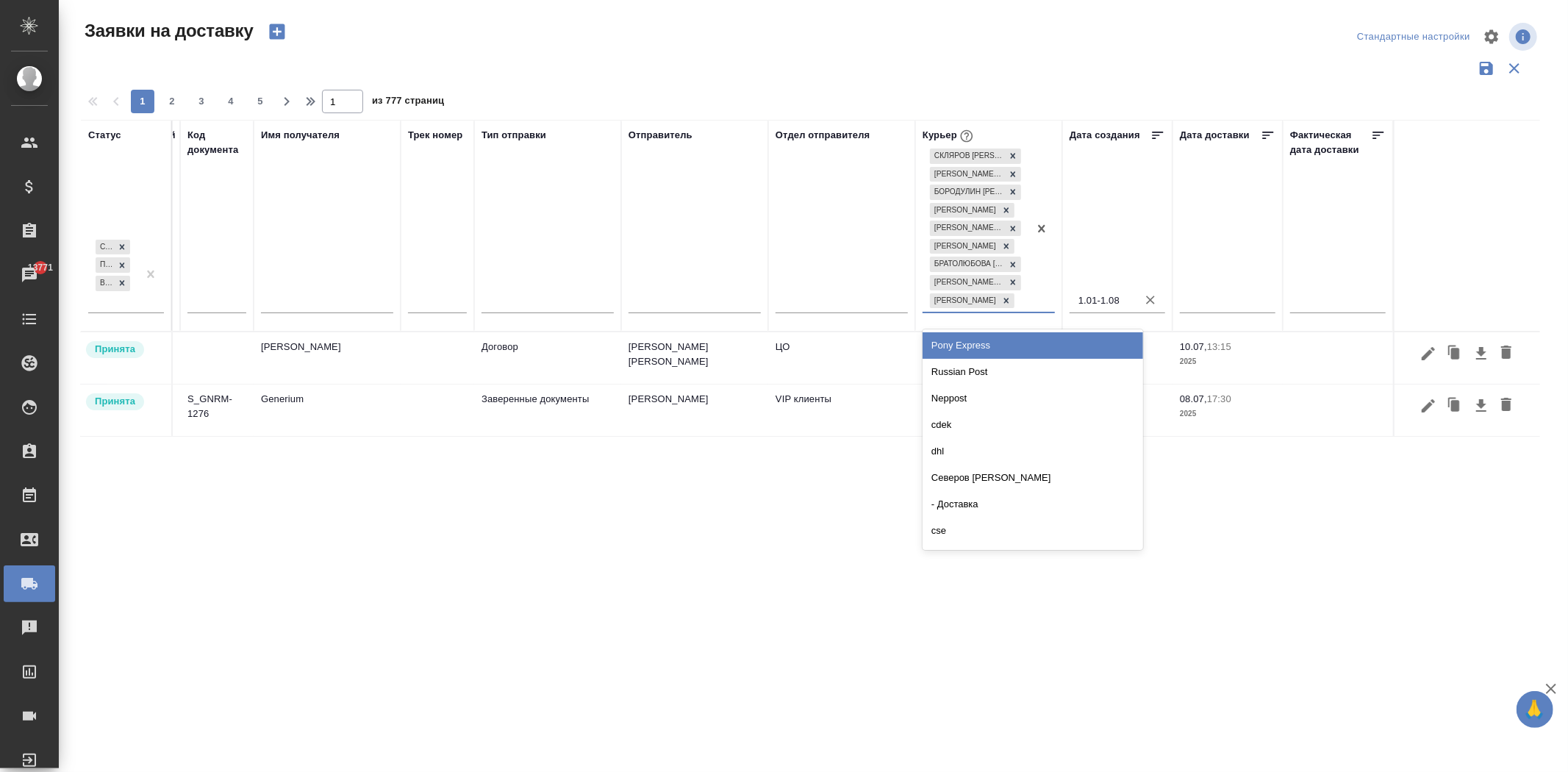
click at [976, 312] on div "[PERSON_NAME] [PERSON_NAME] [PERSON_NAME] [PERSON_NAME] [PERSON_NAME] [PERSON_N…" at bounding box center [975, 229] width 106 height 166
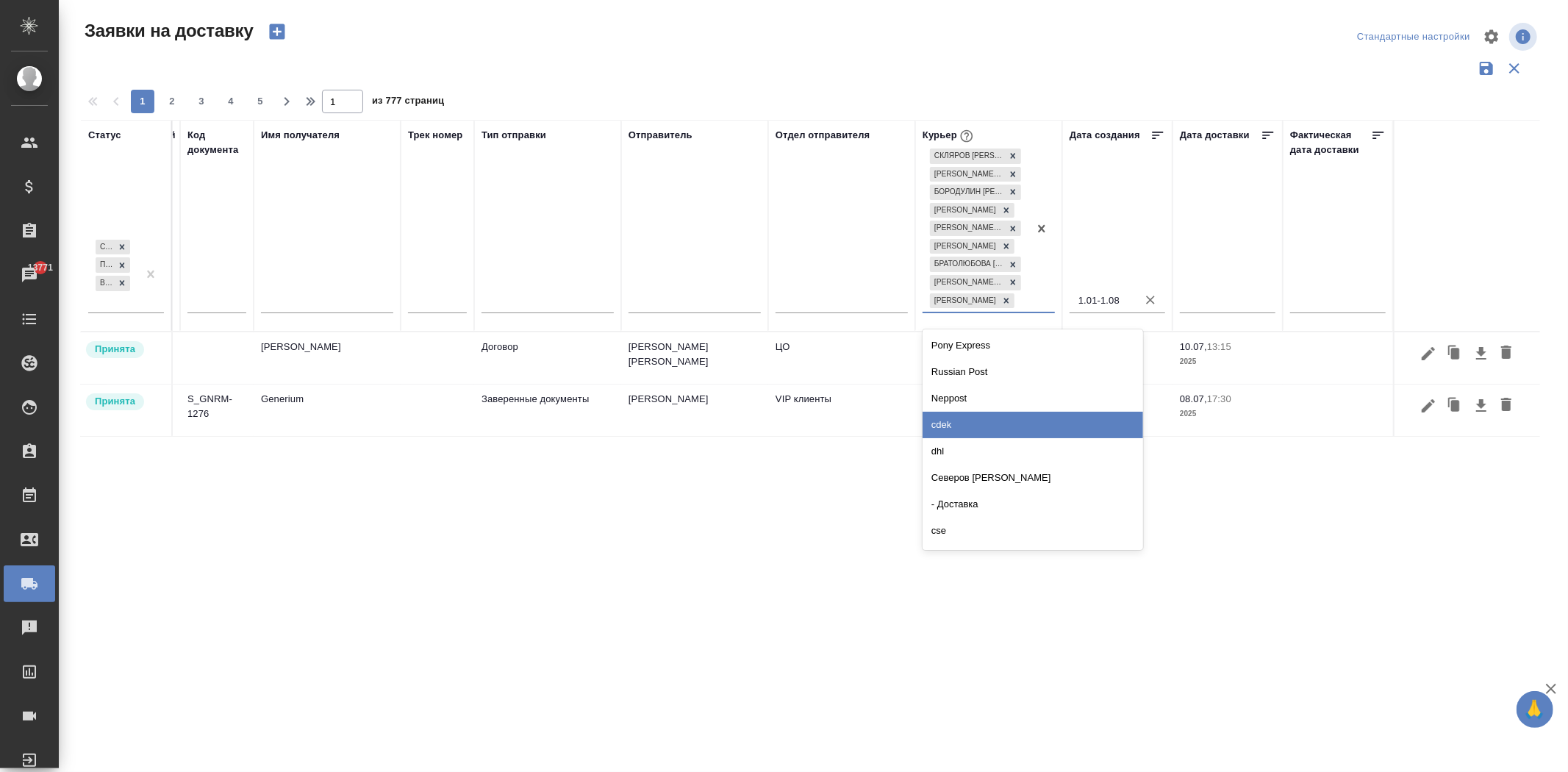
scroll to position [76, 0]
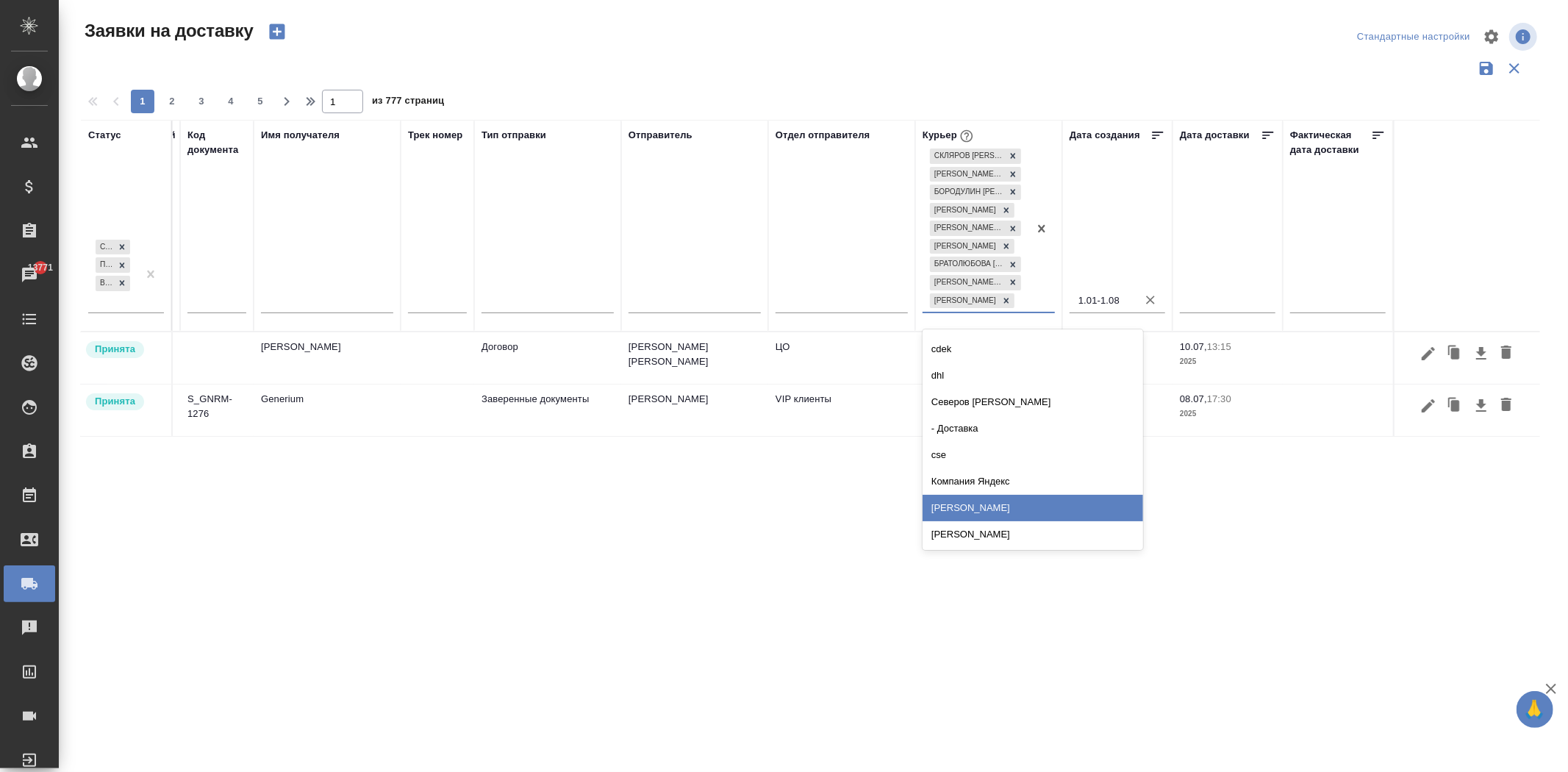
click at [1010, 519] on div "[PERSON_NAME]" at bounding box center [1032, 508] width 220 height 26
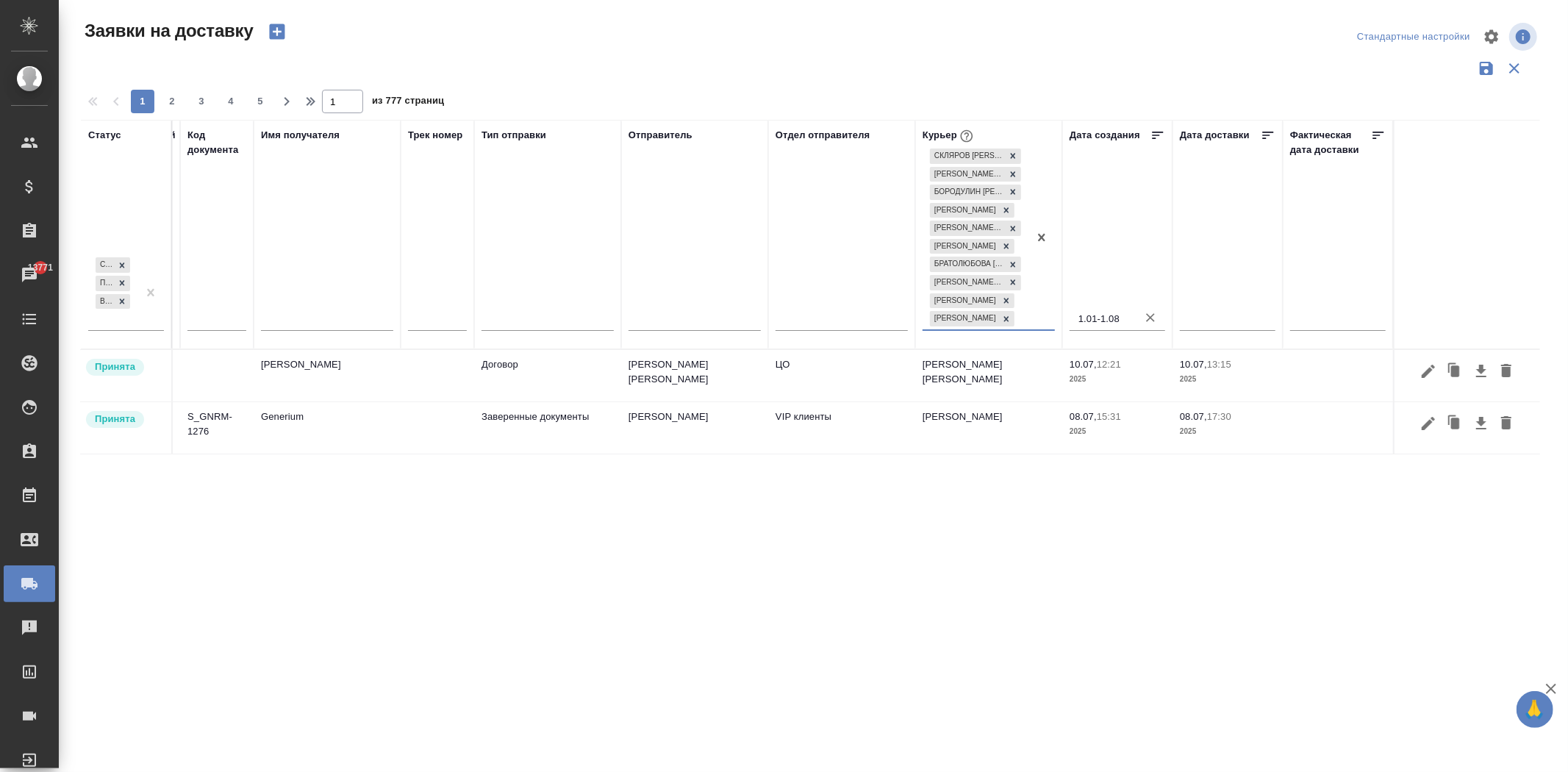
click at [969, 329] on div "[PERSON_NAME] [PERSON_NAME] [PERSON_NAME] [PERSON_NAME] [PERSON_NAME] [PERSON_N…" at bounding box center [975, 237] width 106 height 184
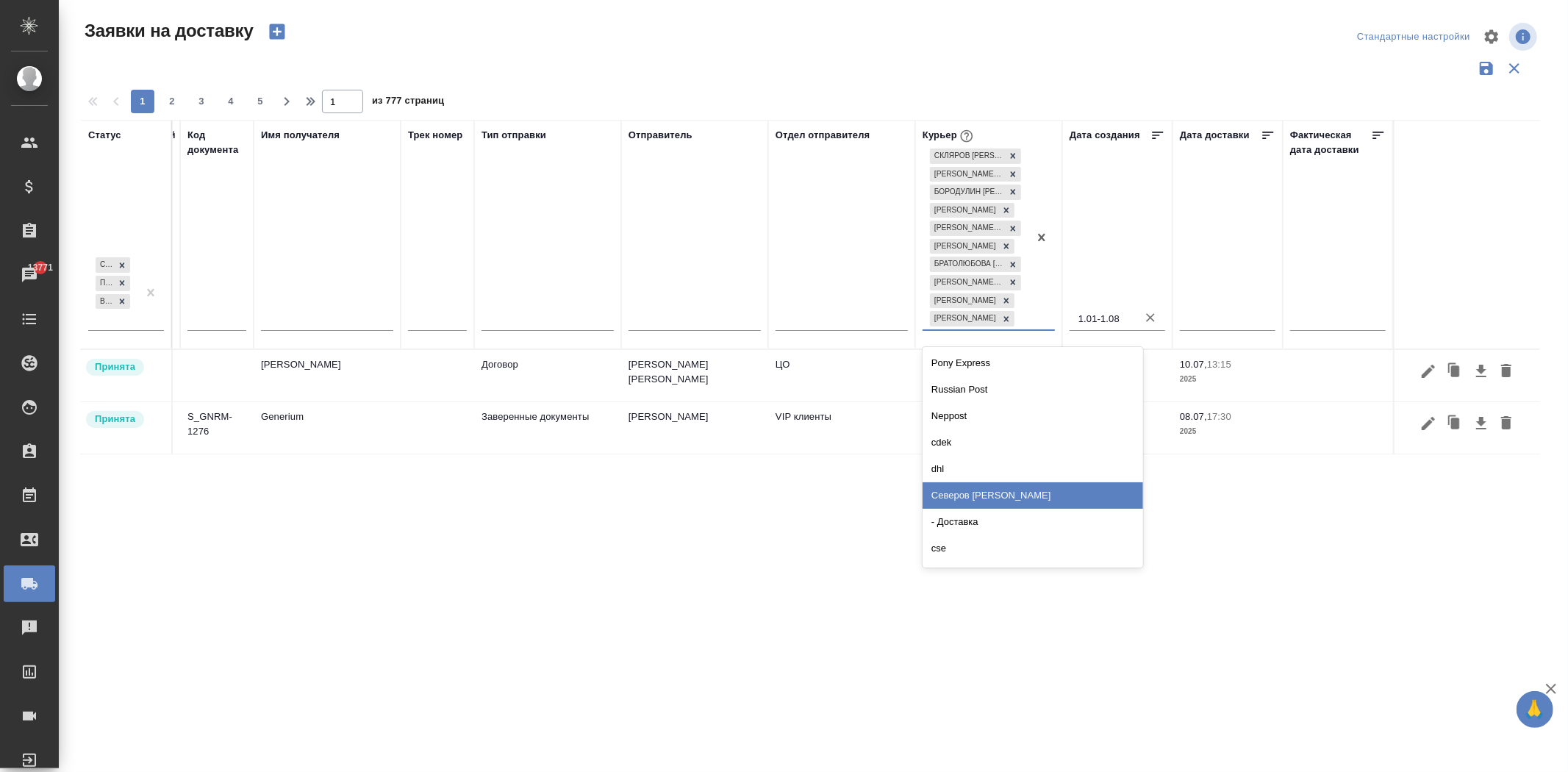
scroll to position [49, 0]
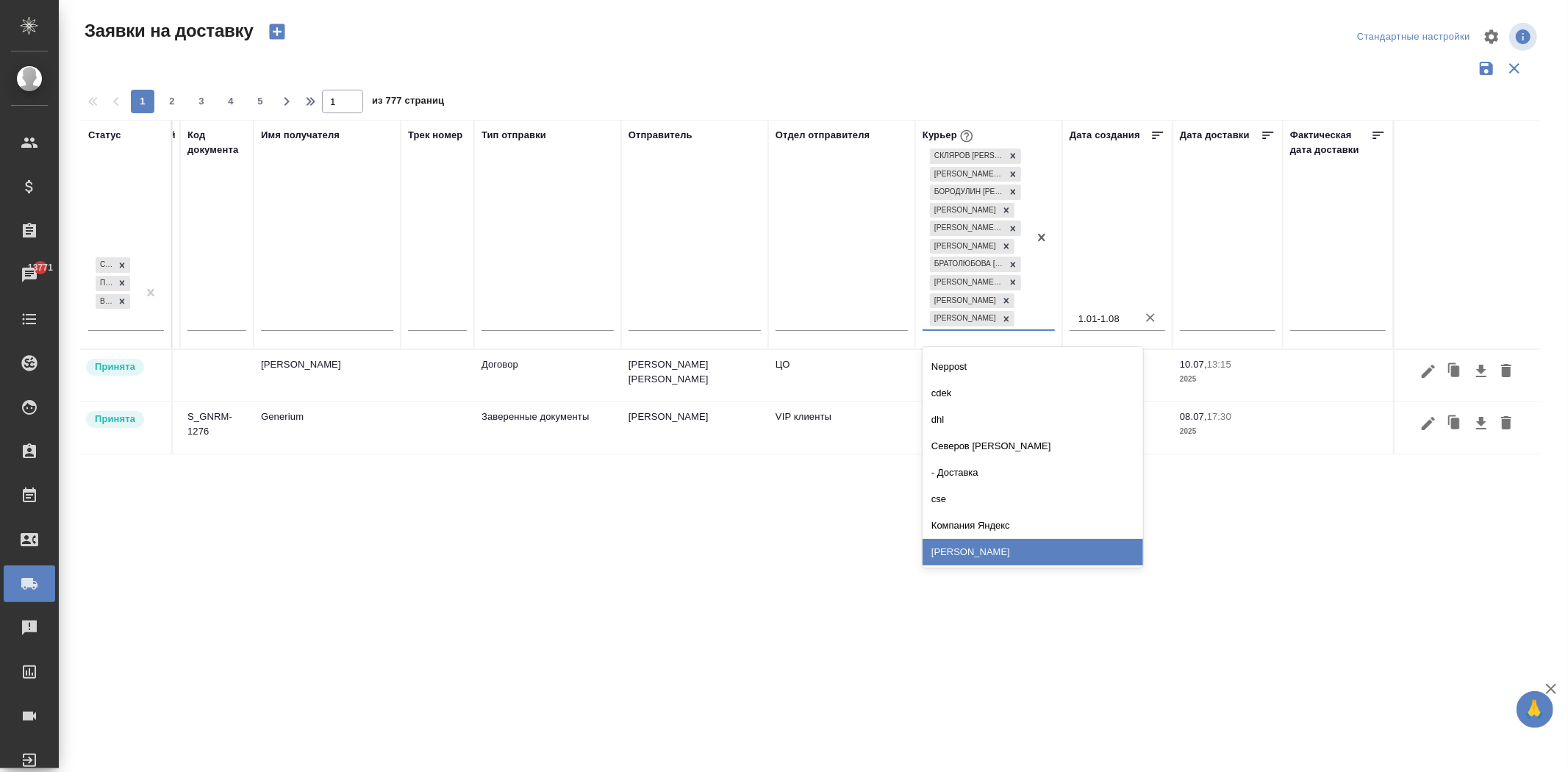
click at [1004, 563] on div "[PERSON_NAME]" at bounding box center [1032, 552] width 220 height 26
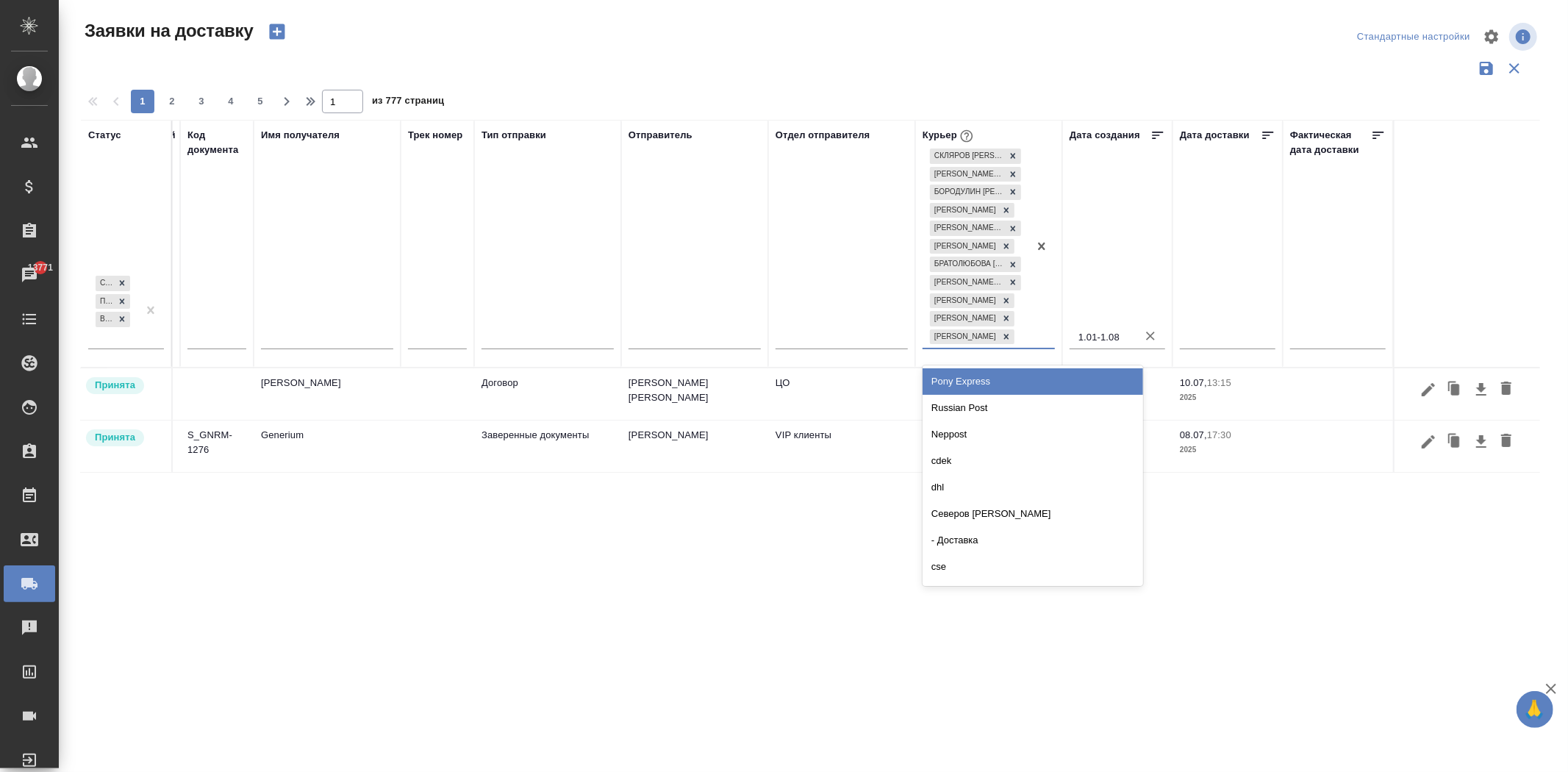
click at [972, 347] on div "[PERSON_NAME] [PERSON_NAME] [PERSON_NAME] [PERSON_NAME] [PERSON_NAME] [PERSON_N…" at bounding box center [975, 247] width 106 height 202
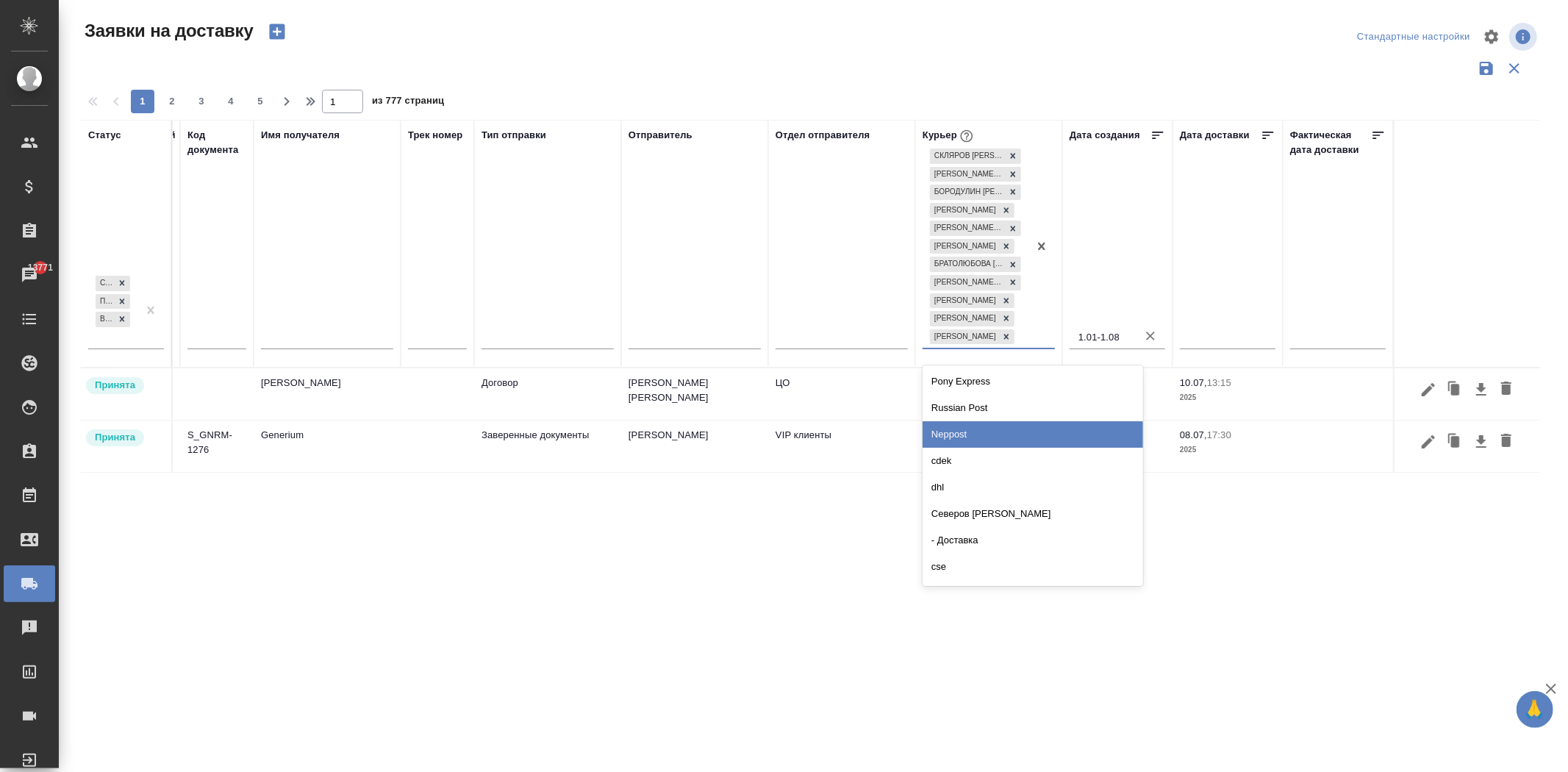
scroll to position [24, 0]
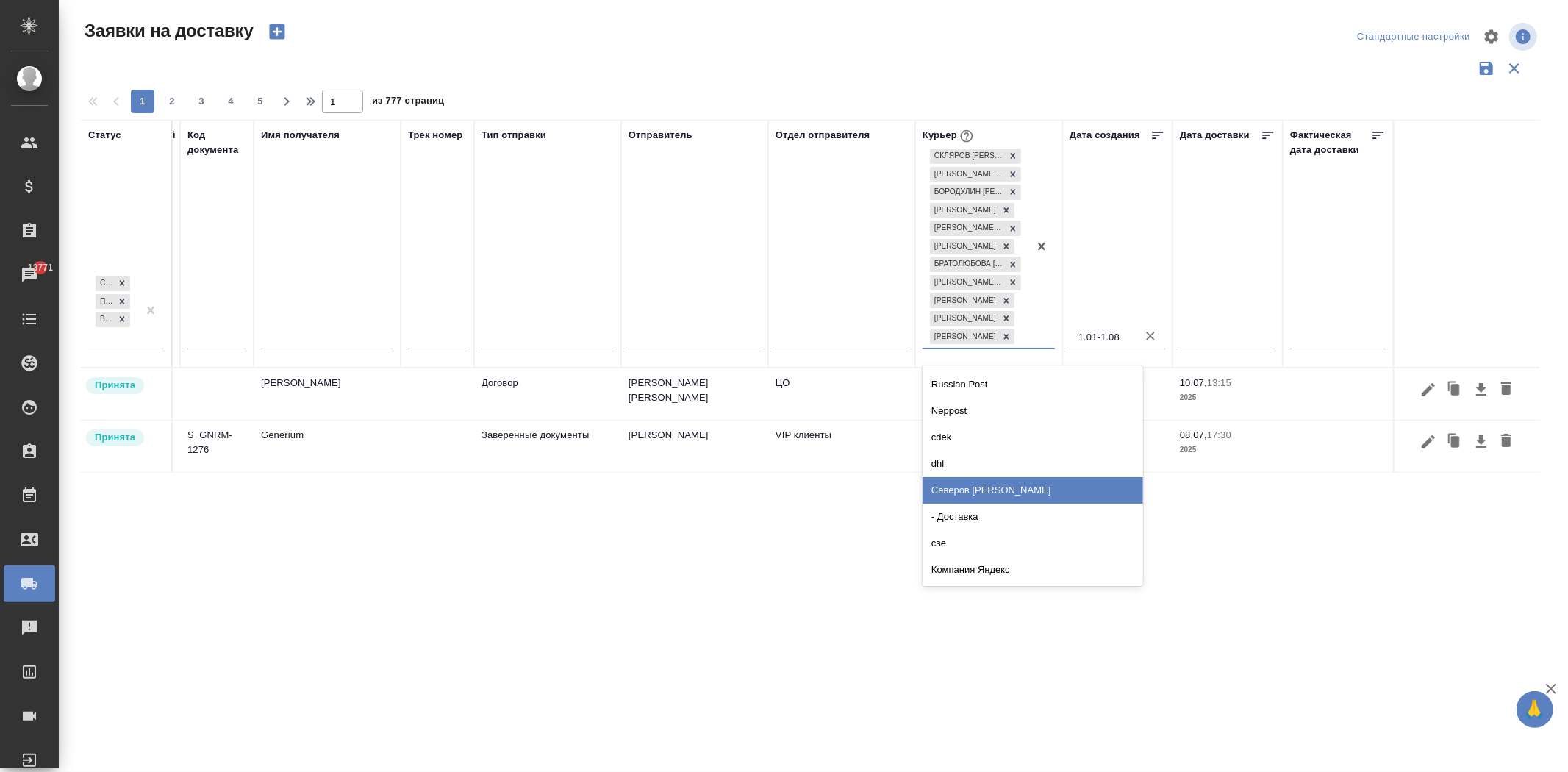
click at [1024, 495] on div "Северов [PERSON_NAME]" at bounding box center [1032, 491] width 220 height 26
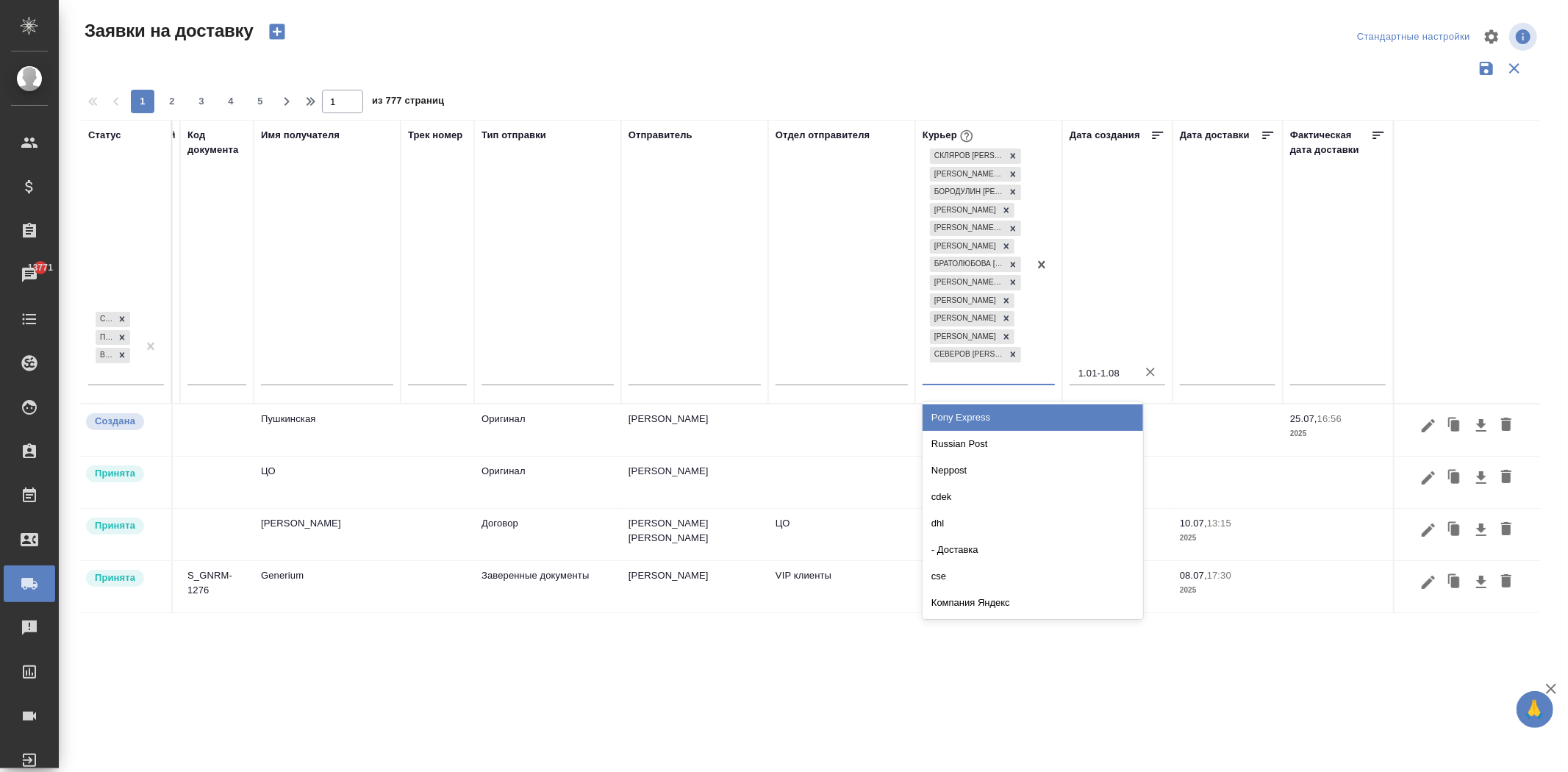
click at [1031, 355] on div at bounding box center [1041, 264] width 26 height 238
click at [169, 100] on span "2" at bounding box center [172, 101] width 24 height 15
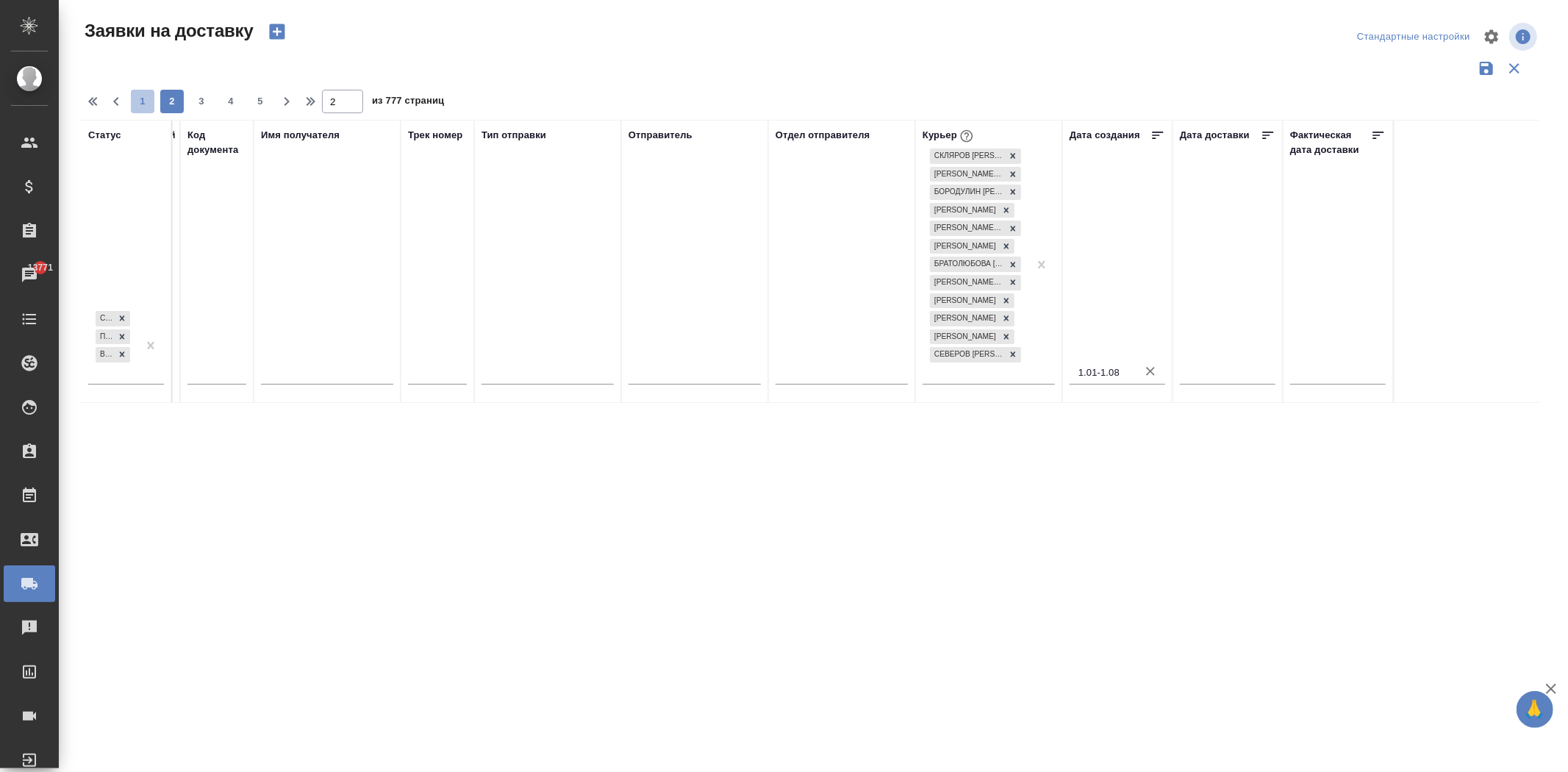
click at [141, 100] on span "1" at bounding box center [142, 101] width 24 height 15
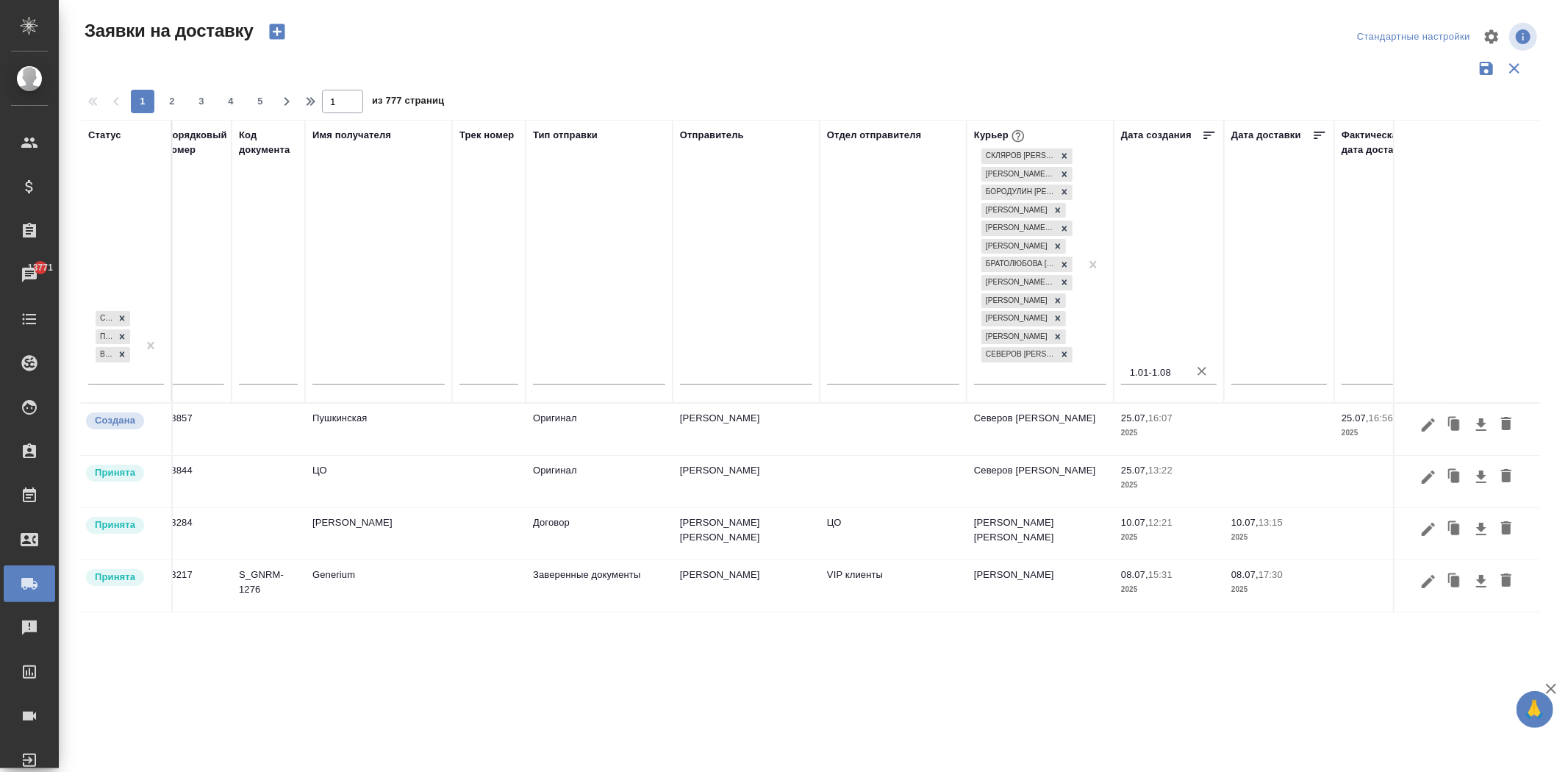
scroll to position [0, 0]
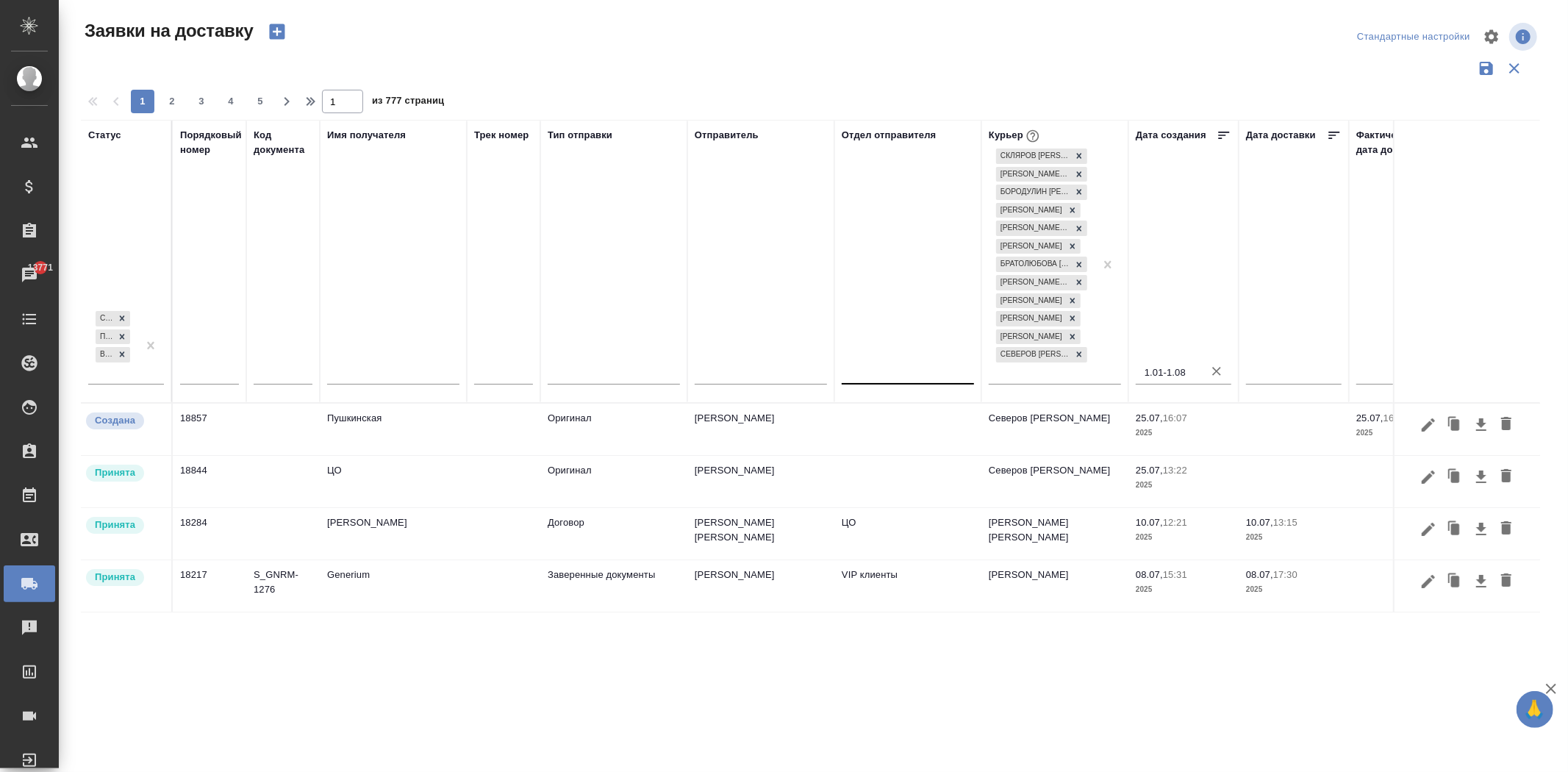
click at [849, 364] on input "text" at bounding box center [850, 369] width 2 height 11
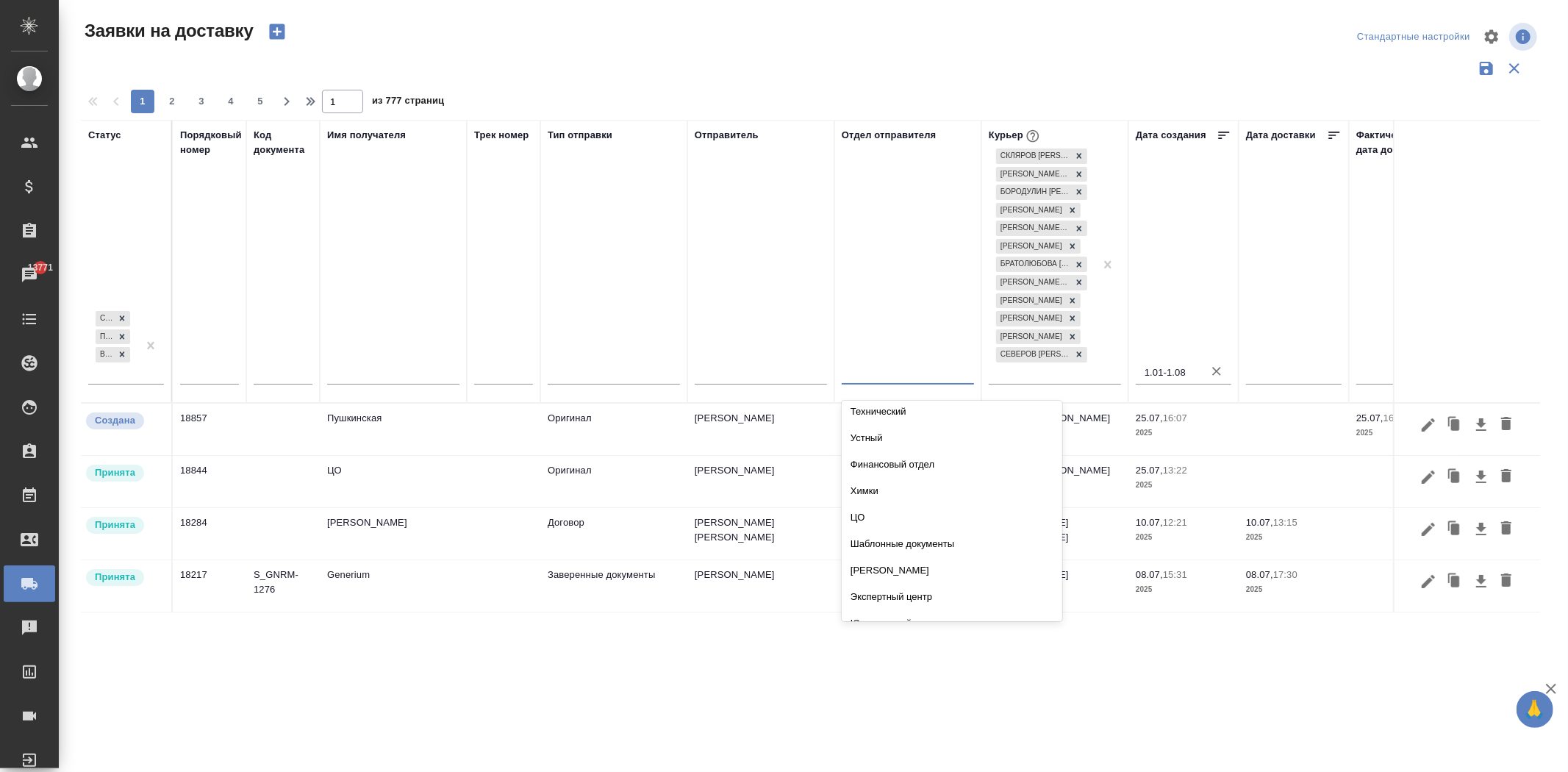
scroll to position [2630, 0]
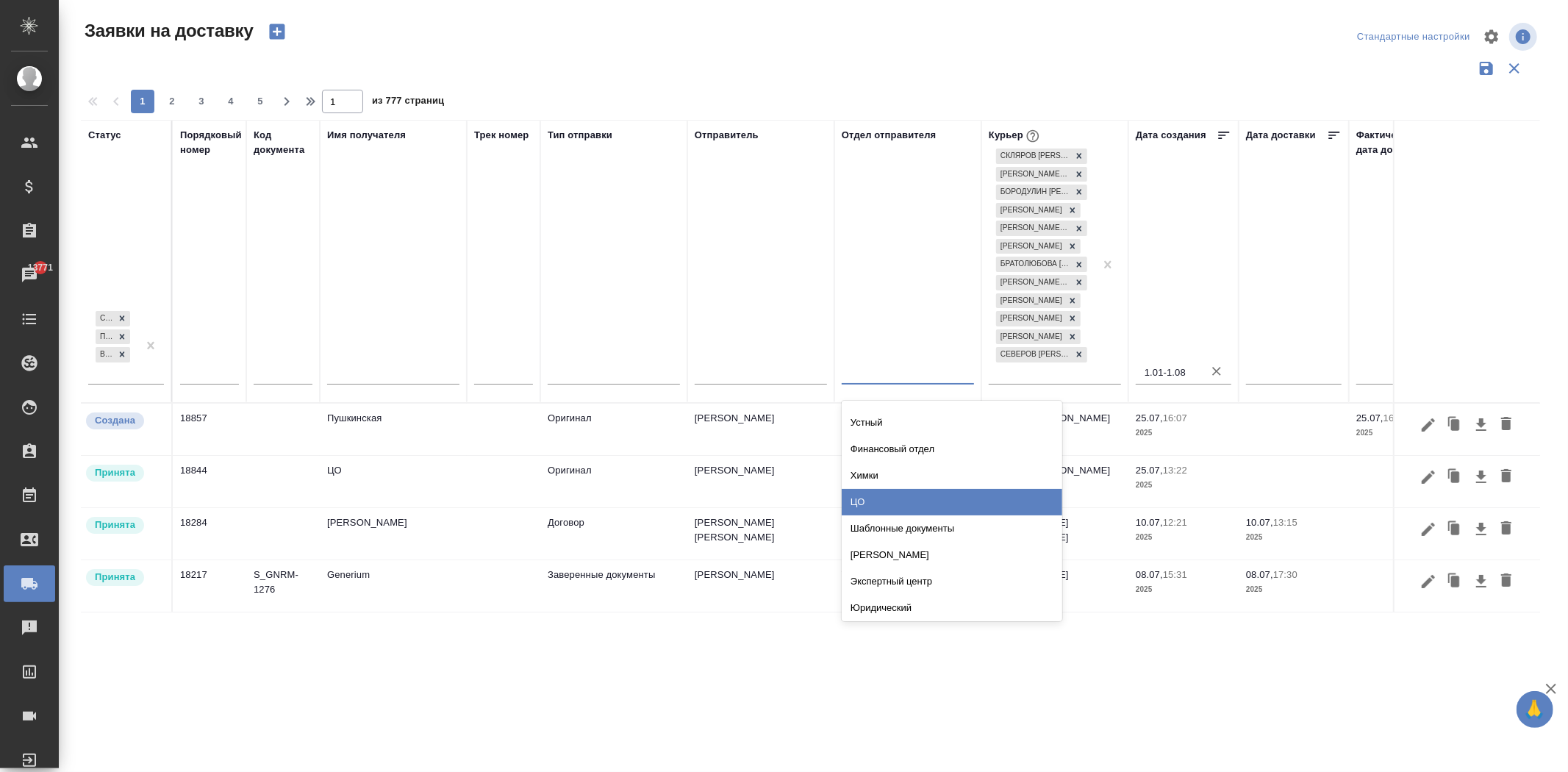
click at [901, 489] on div "ЦО" at bounding box center [952, 502] width 220 height 26
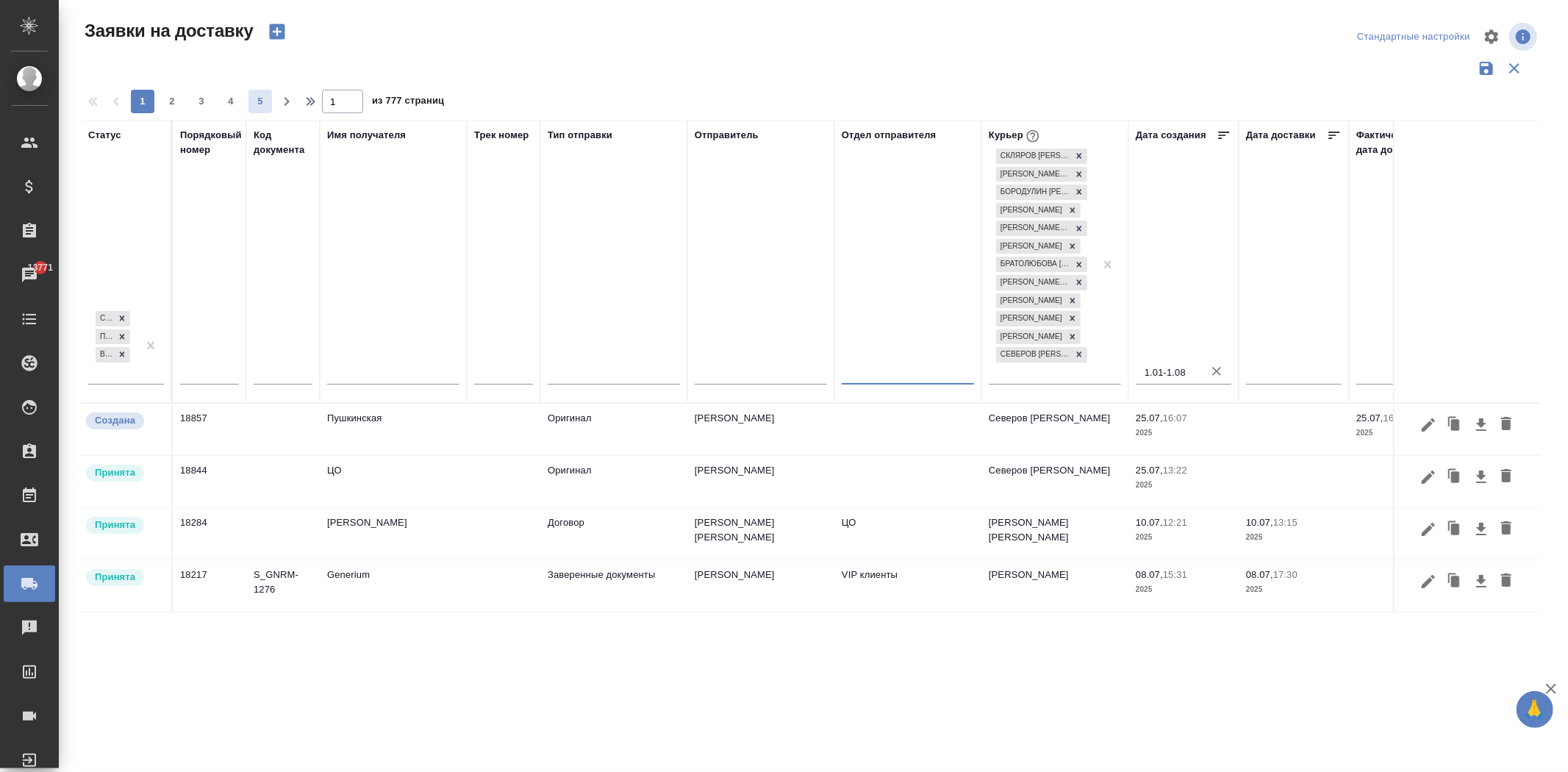
click at [263, 103] on span "5" at bounding box center [260, 101] width 24 height 15
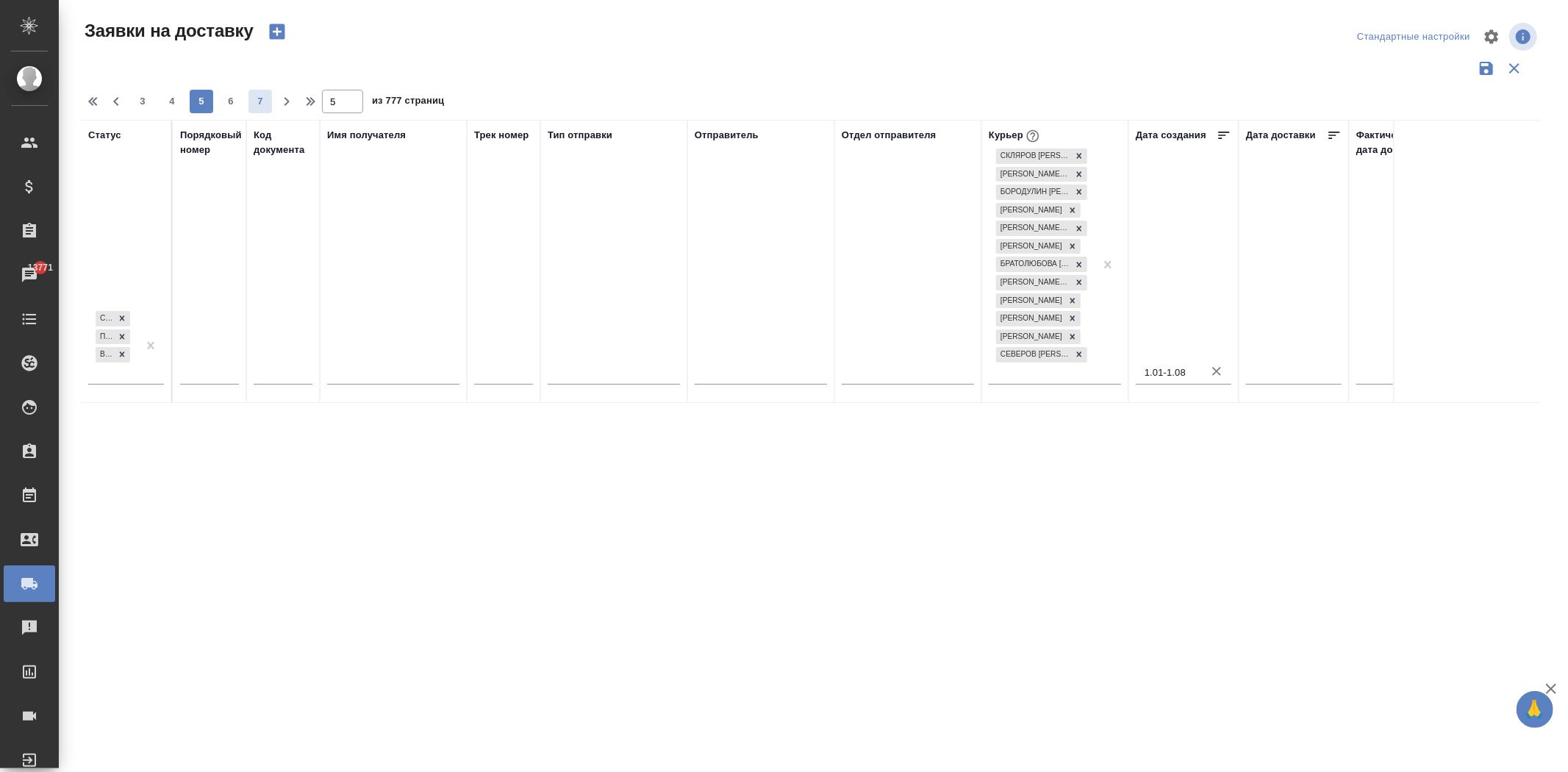
click at [225, 107] on span "6" at bounding box center [230, 101] width 24 height 15
click at [121, 105] on icon "button" at bounding box center [115, 101] width 17 height 17
click at [141, 101] on span "1" at bounding box center [142, 101] width 24 height 15
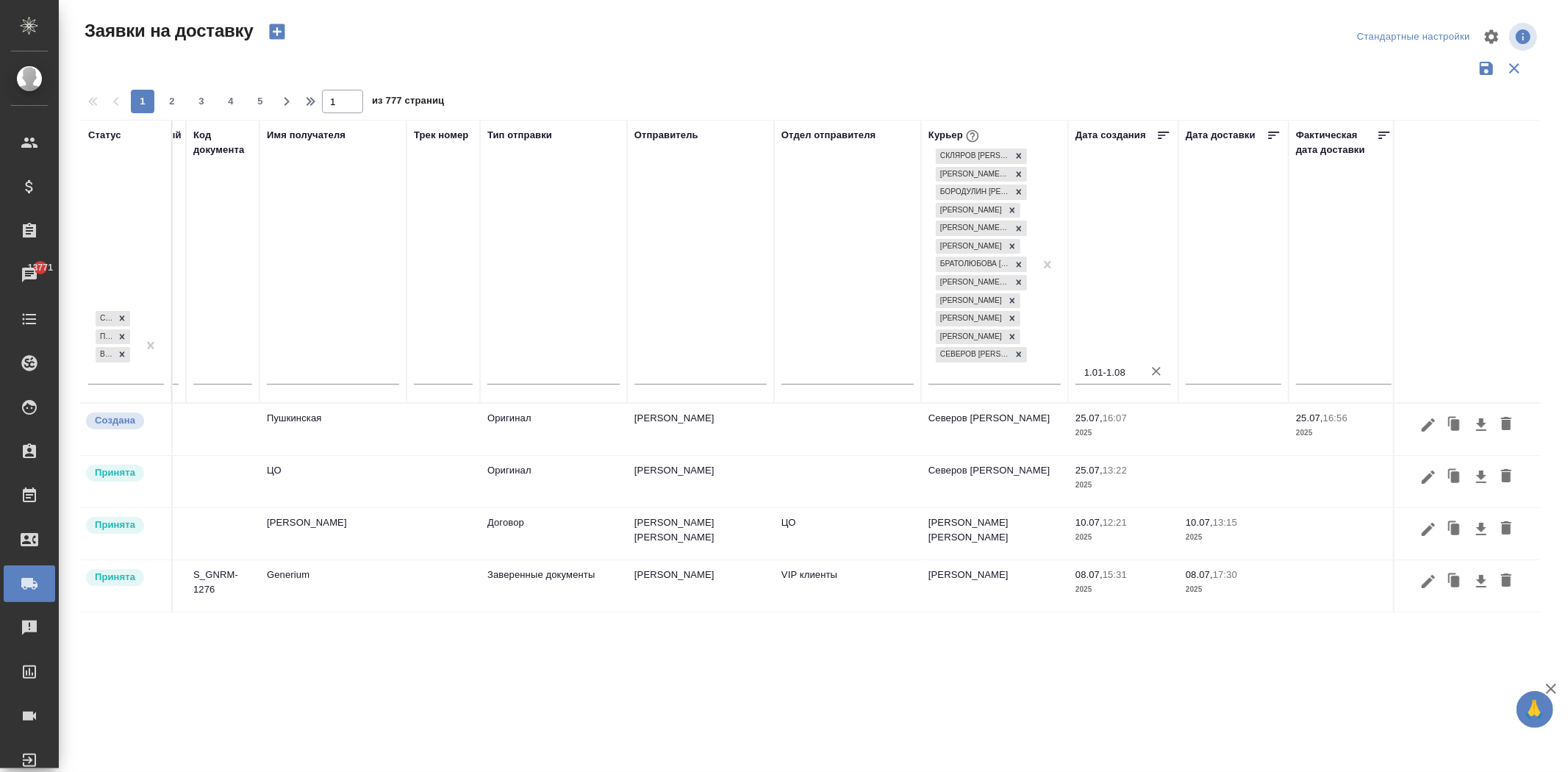
scroll to position [0, 52]
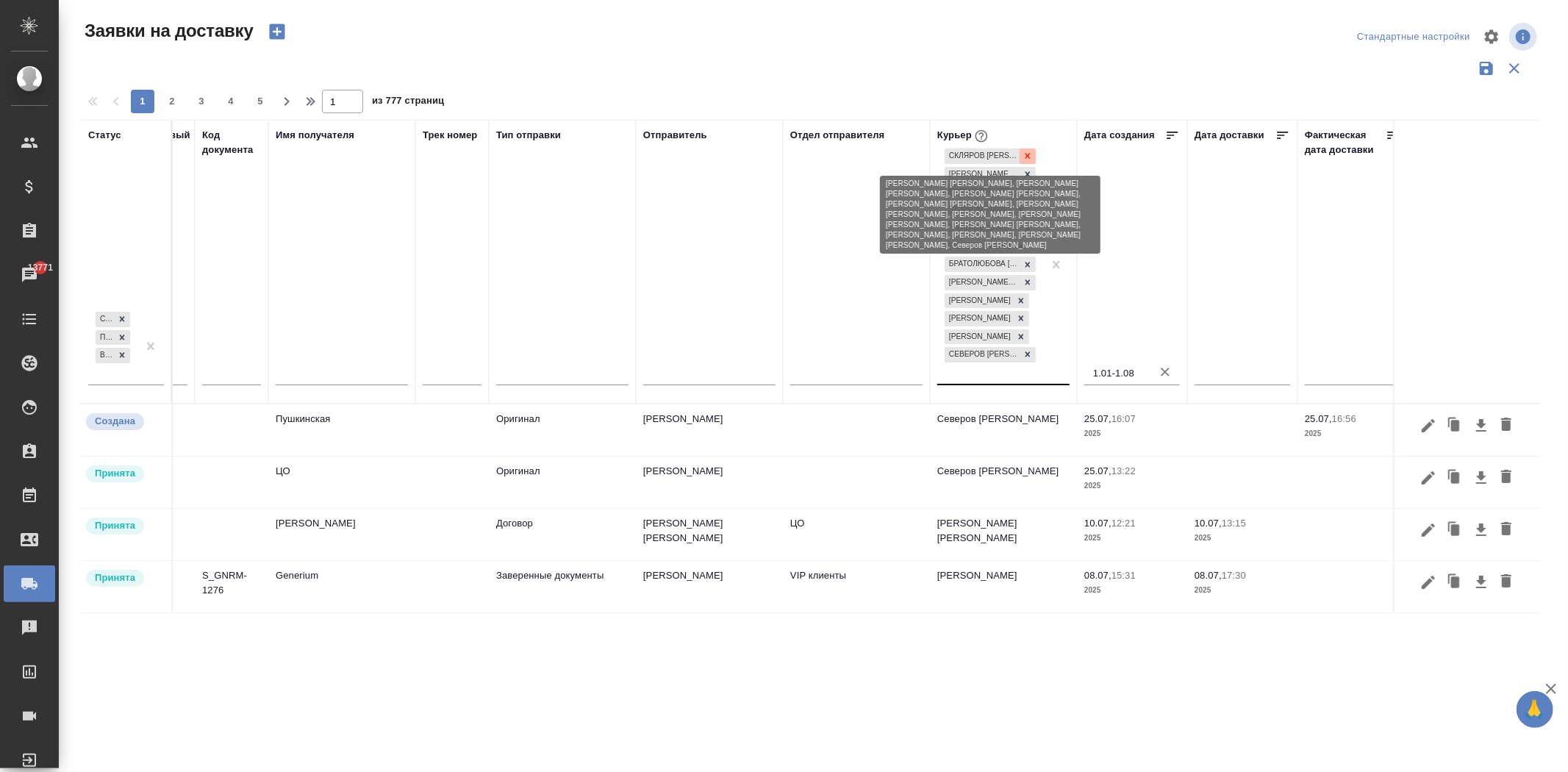
click at [1030, 156] on icon at bounding box center [1028, 156] width 11 height 11
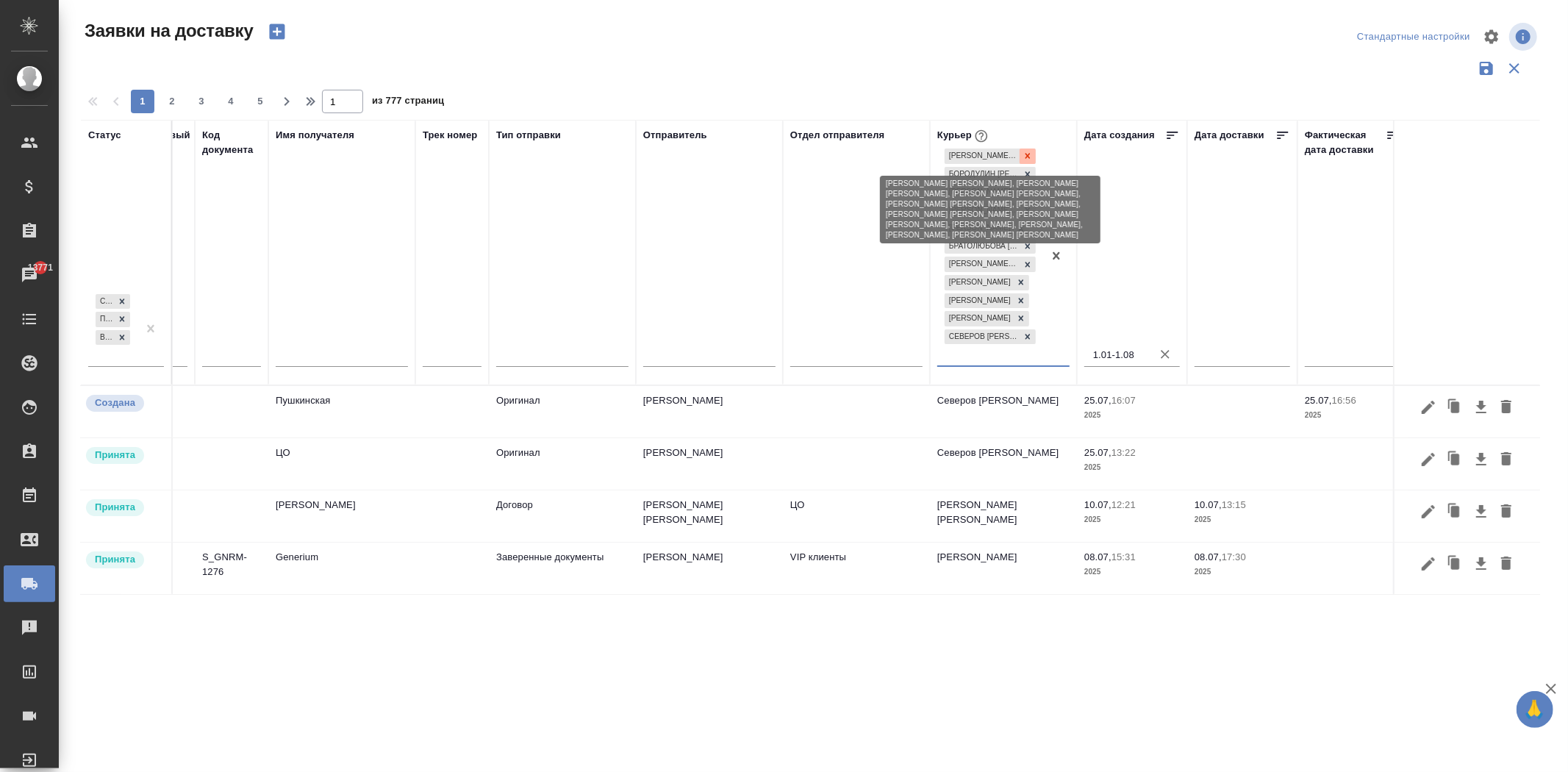
click at [1029, 152] on icon at bounding box center [1028, 156] width 11 height 11
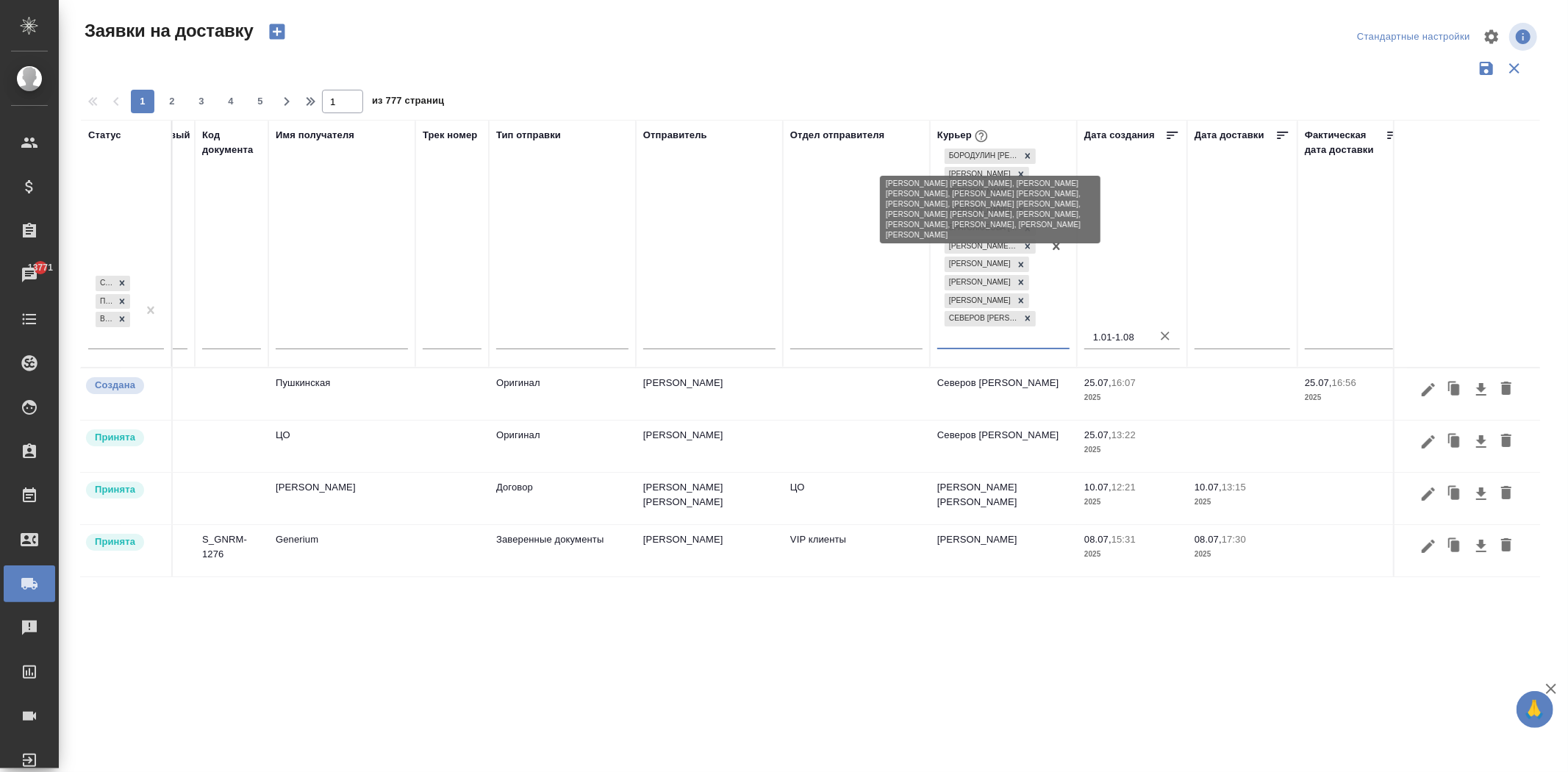
click at [1029, 152] on icon at bounding box center [1028, 156] width 11 height 11
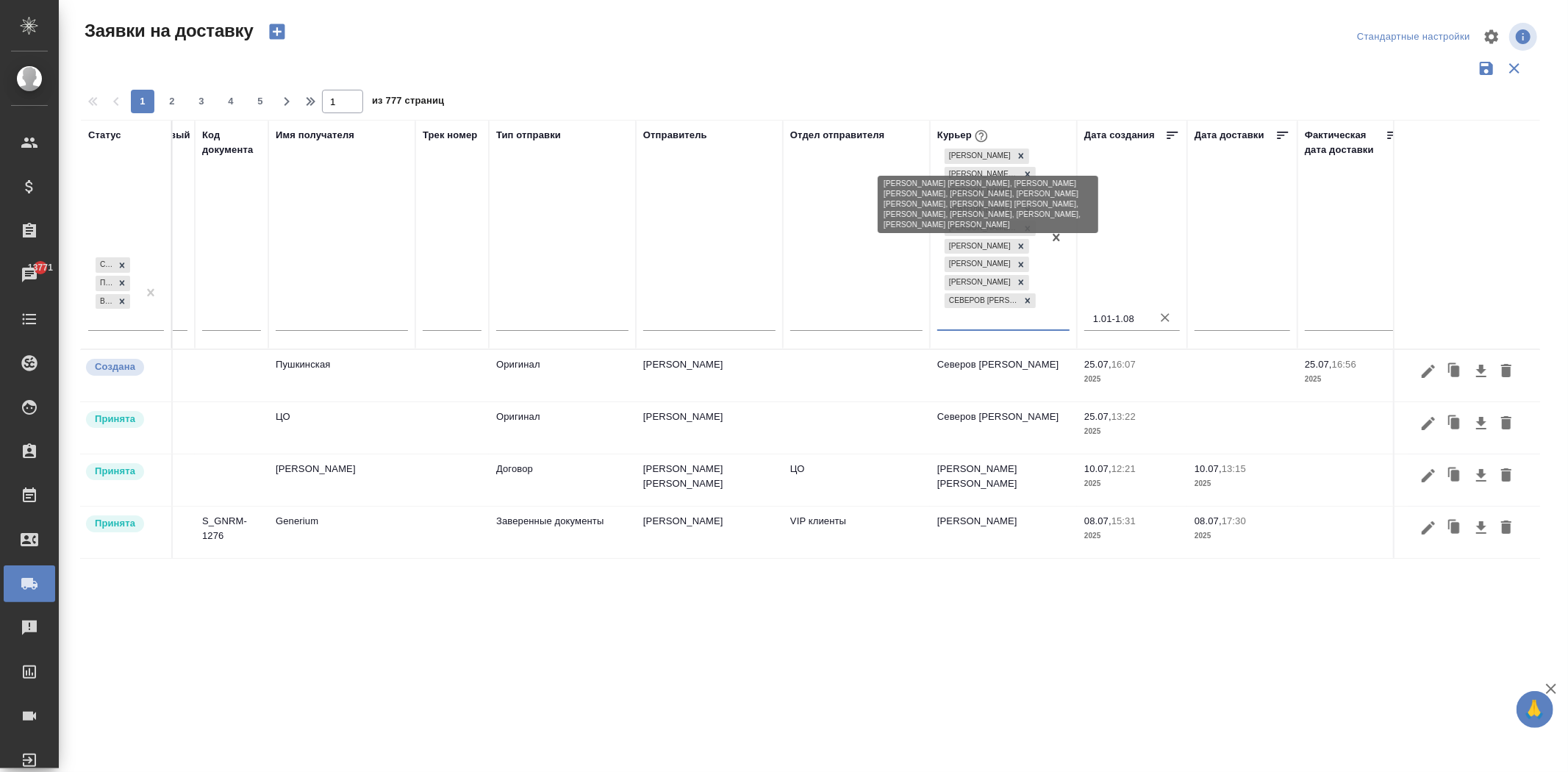
click at [1029, 152] on div at bounding box center [1021, 156] width 16 height 16
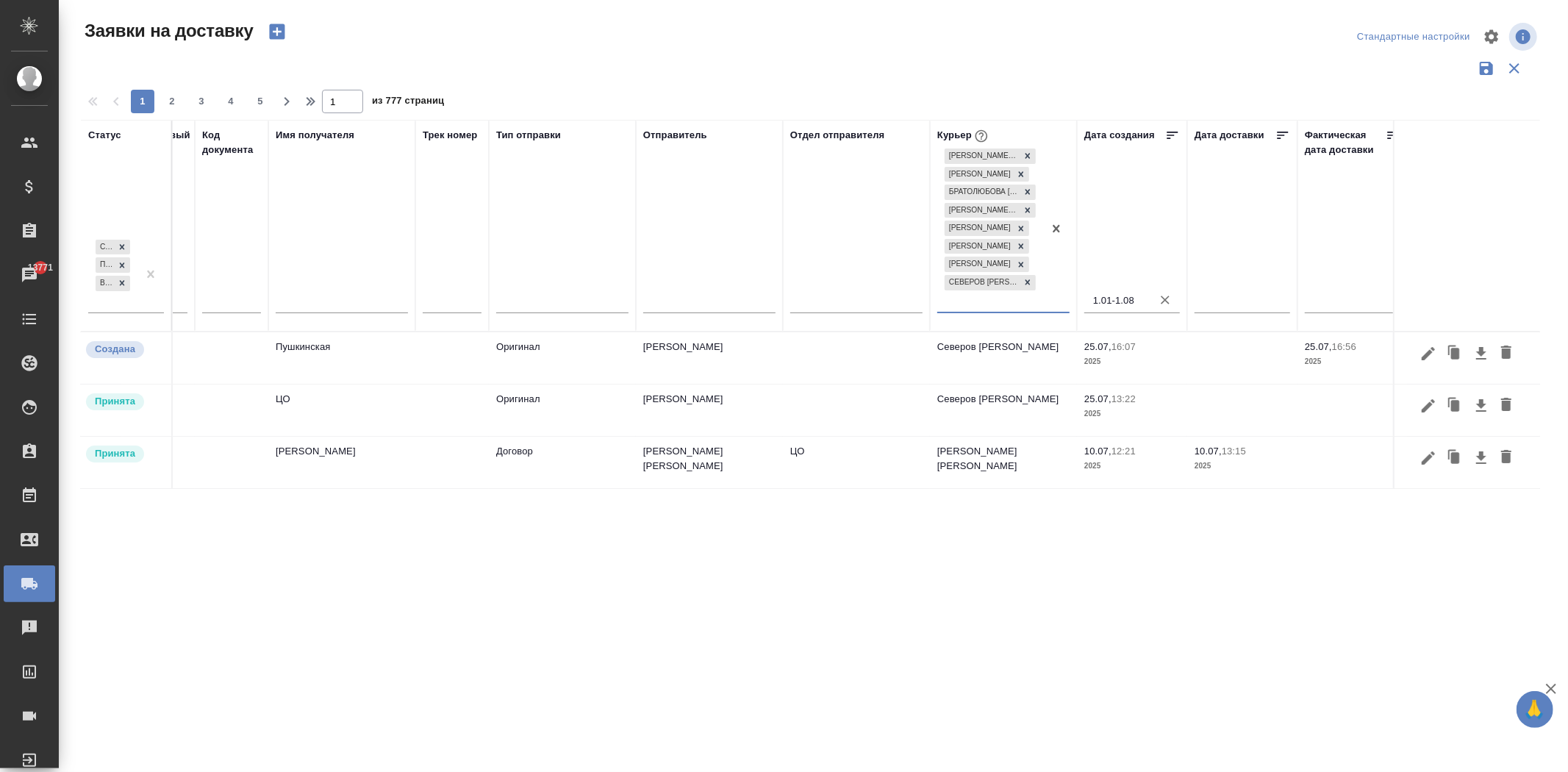
click at [1029, 152] on icon at bounding box center [1028, 156] width 11 height 11
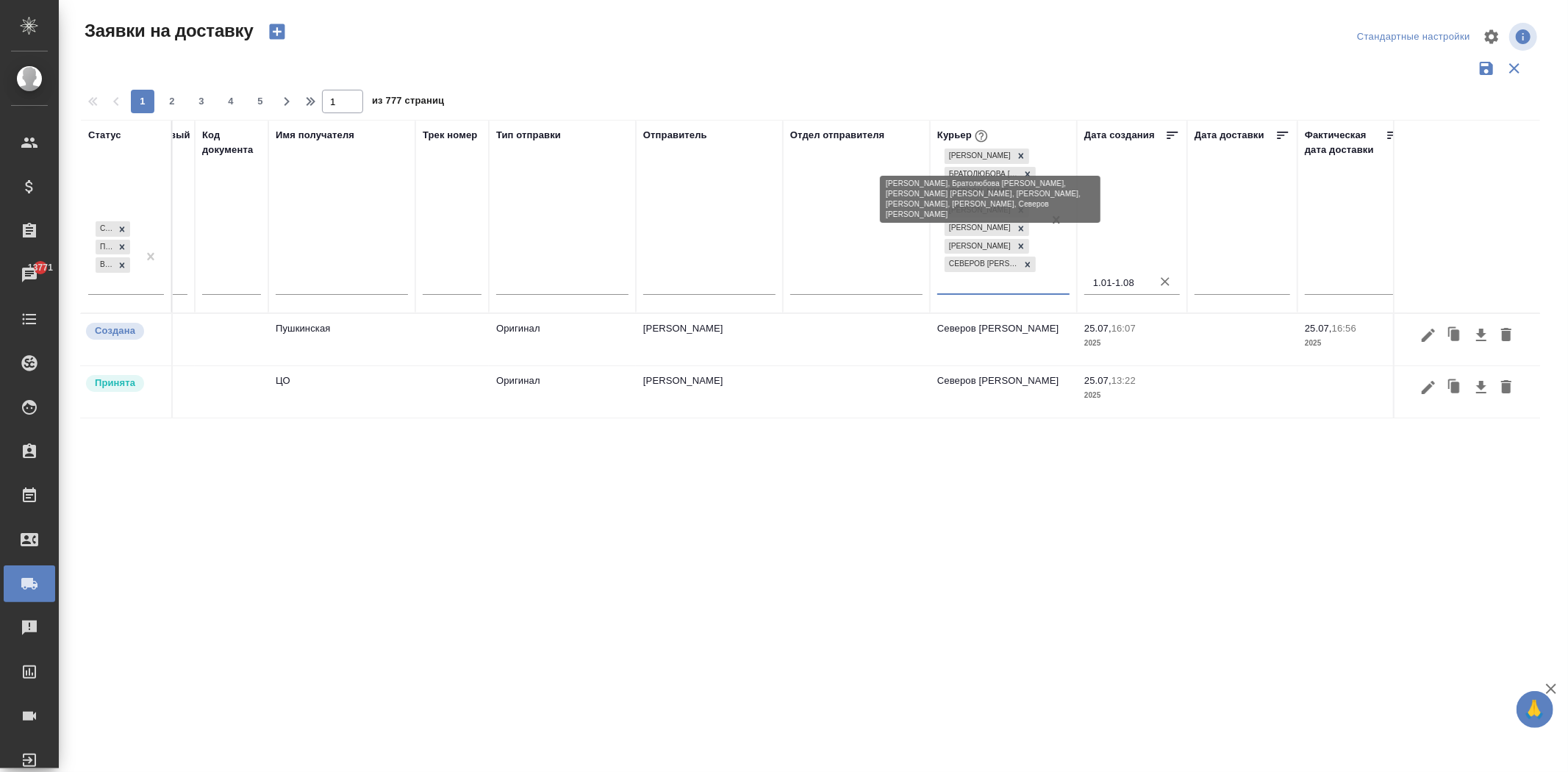
click at [1026, 152] on icon at bounding box center [1021, 156] width 11 height 11
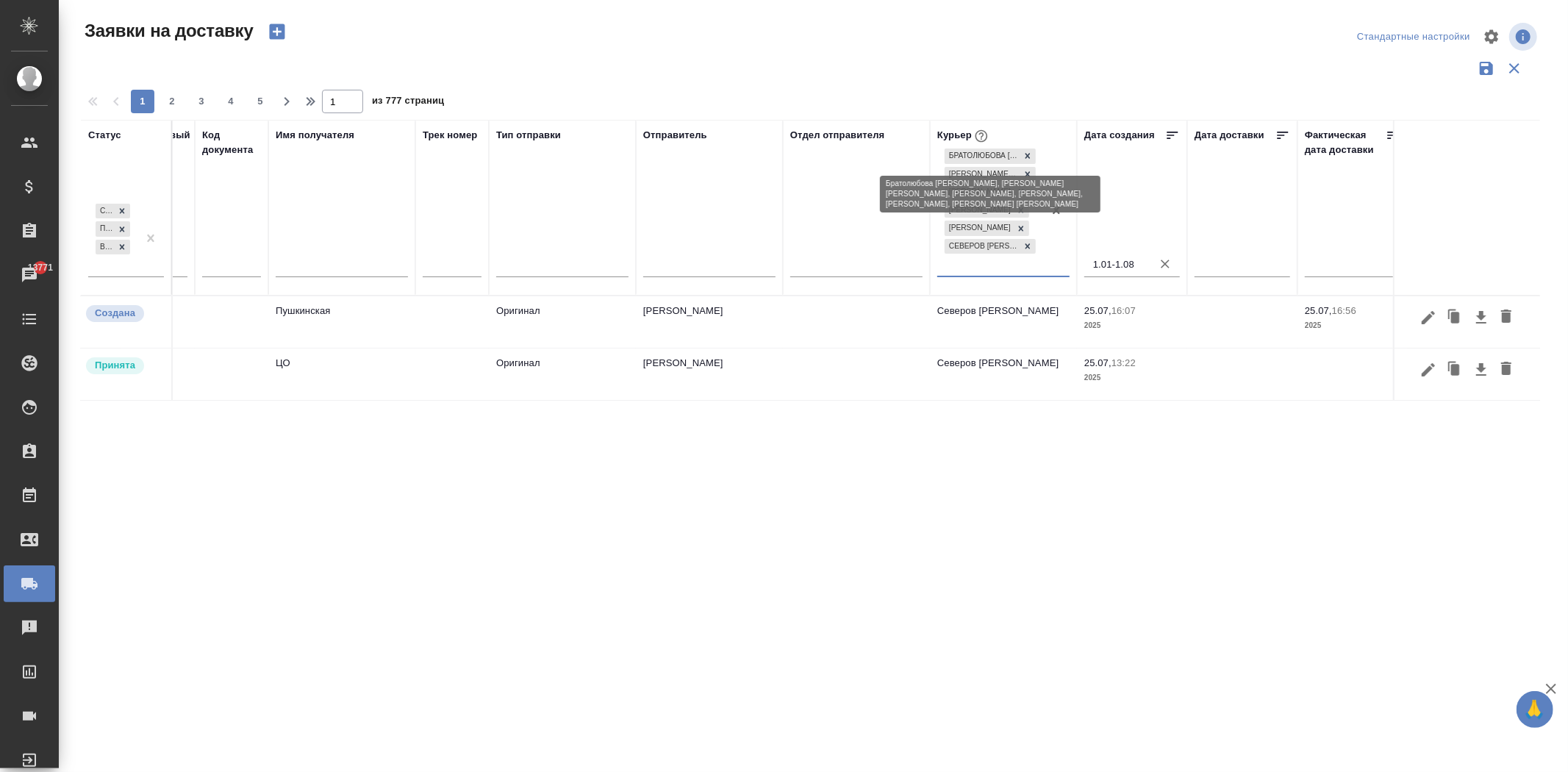
click at [1029, 152] on icon at bounding box center [1028, 156] width 11 height 11
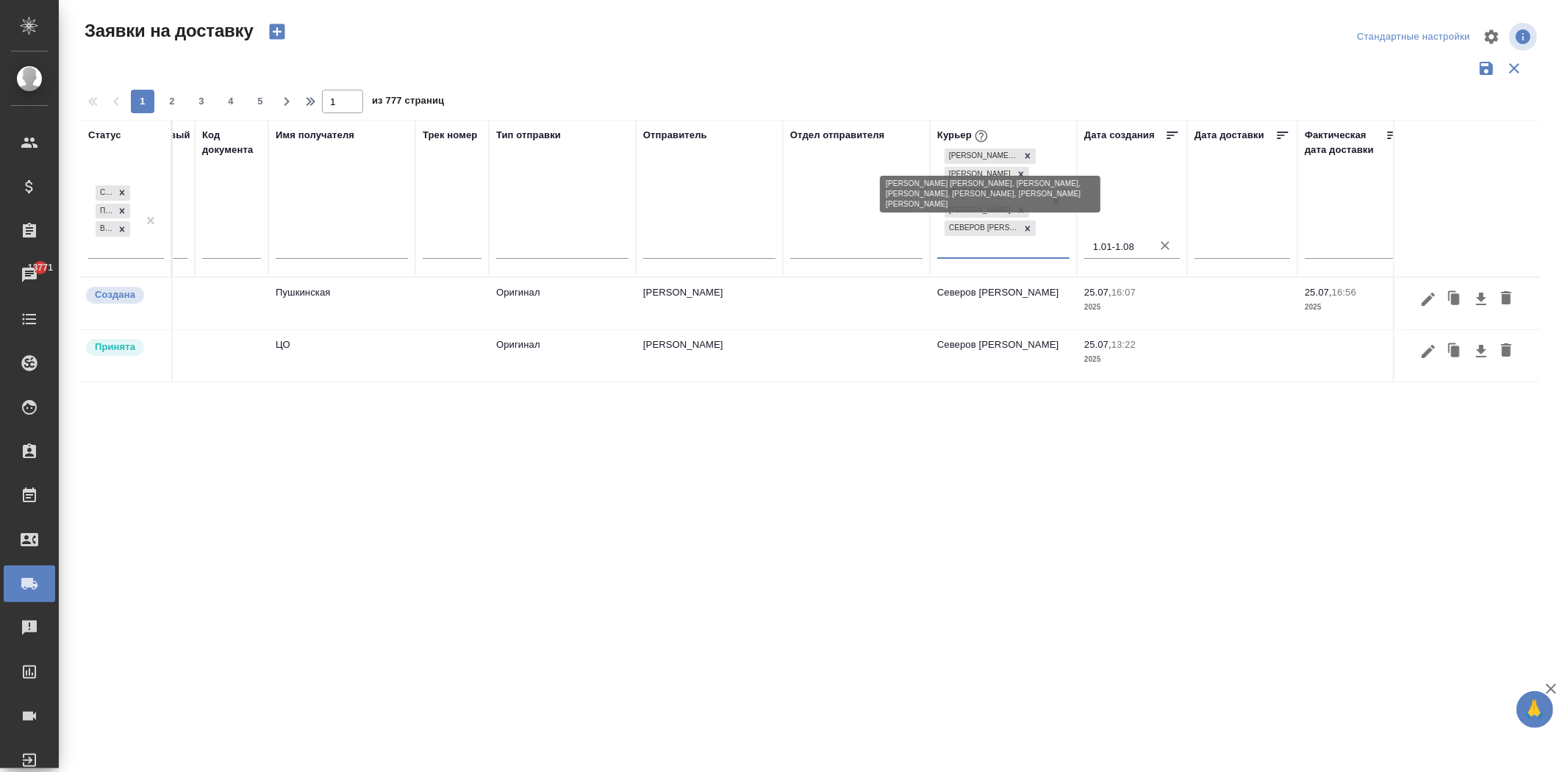
click at [1029, 152] on icon at bounding box center [1028, 156] width 11 height 11
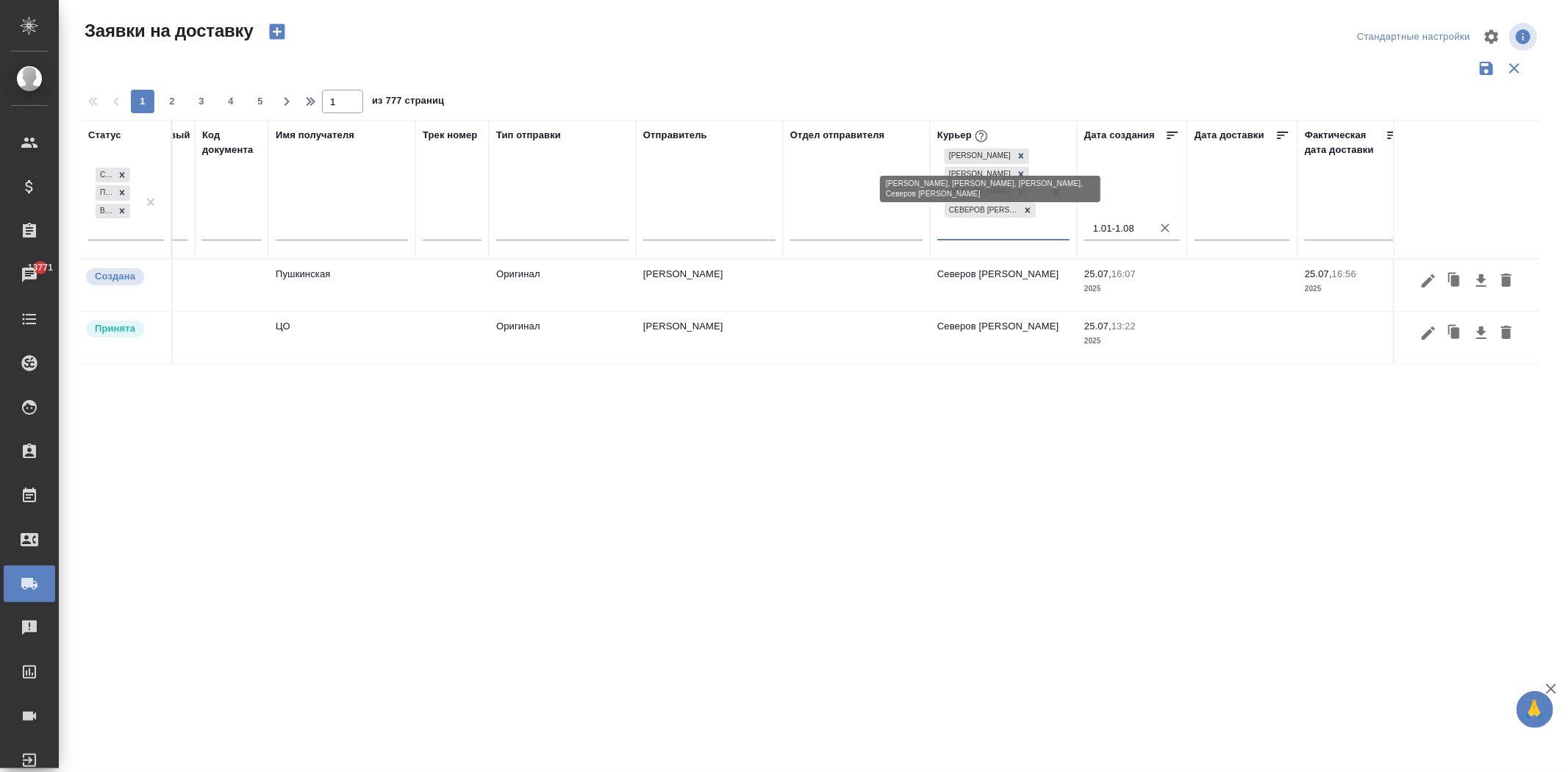
click at [1026, 152] on icon at bounding box center [1021, 156] width 11 height 11
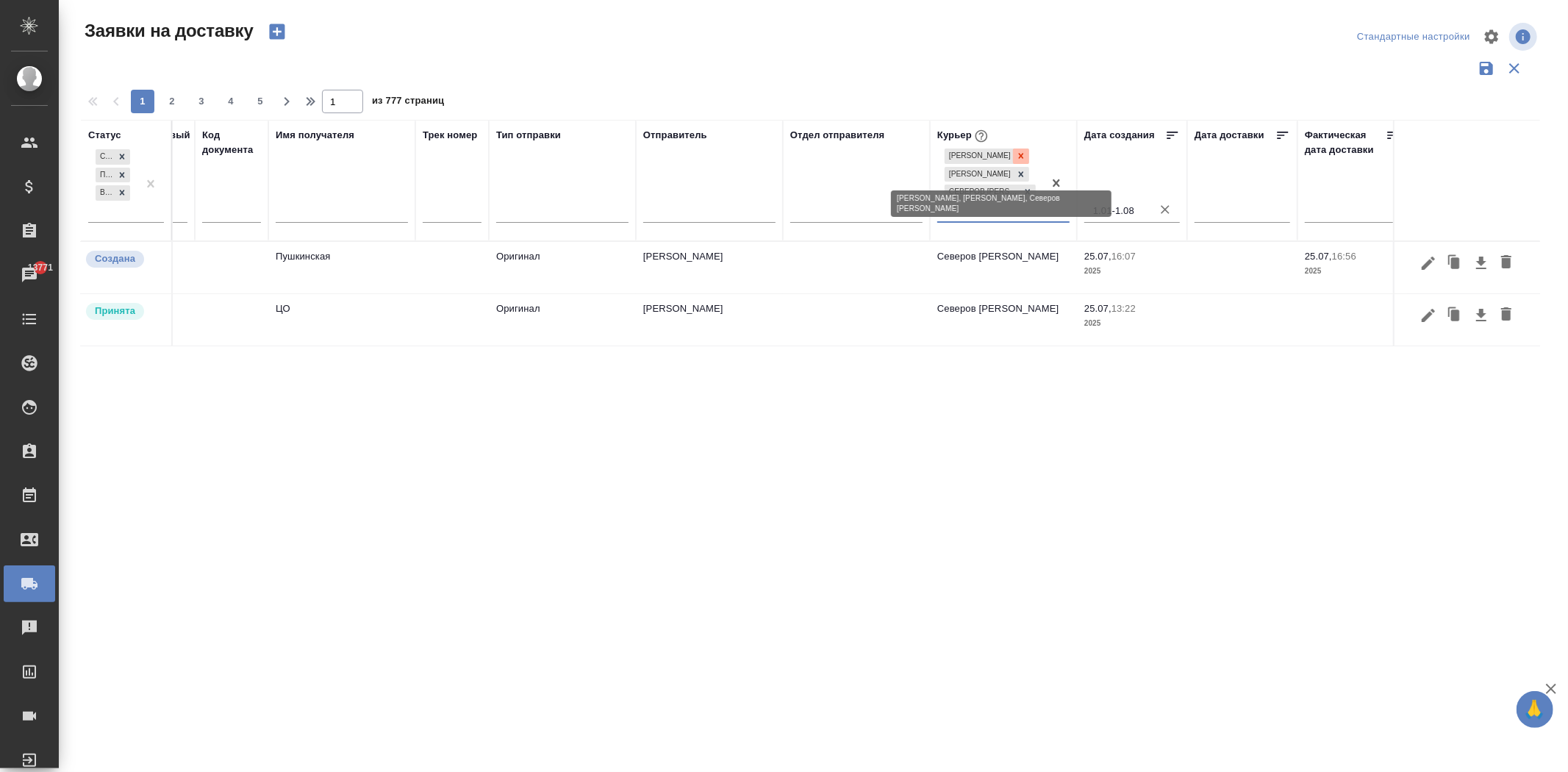
click at [1026, 161] on icon at bounding box center [1021, 156] width 11 height 11
click at [1024, 176] on icon at bounding box center [1021, 170] width 11 height 11
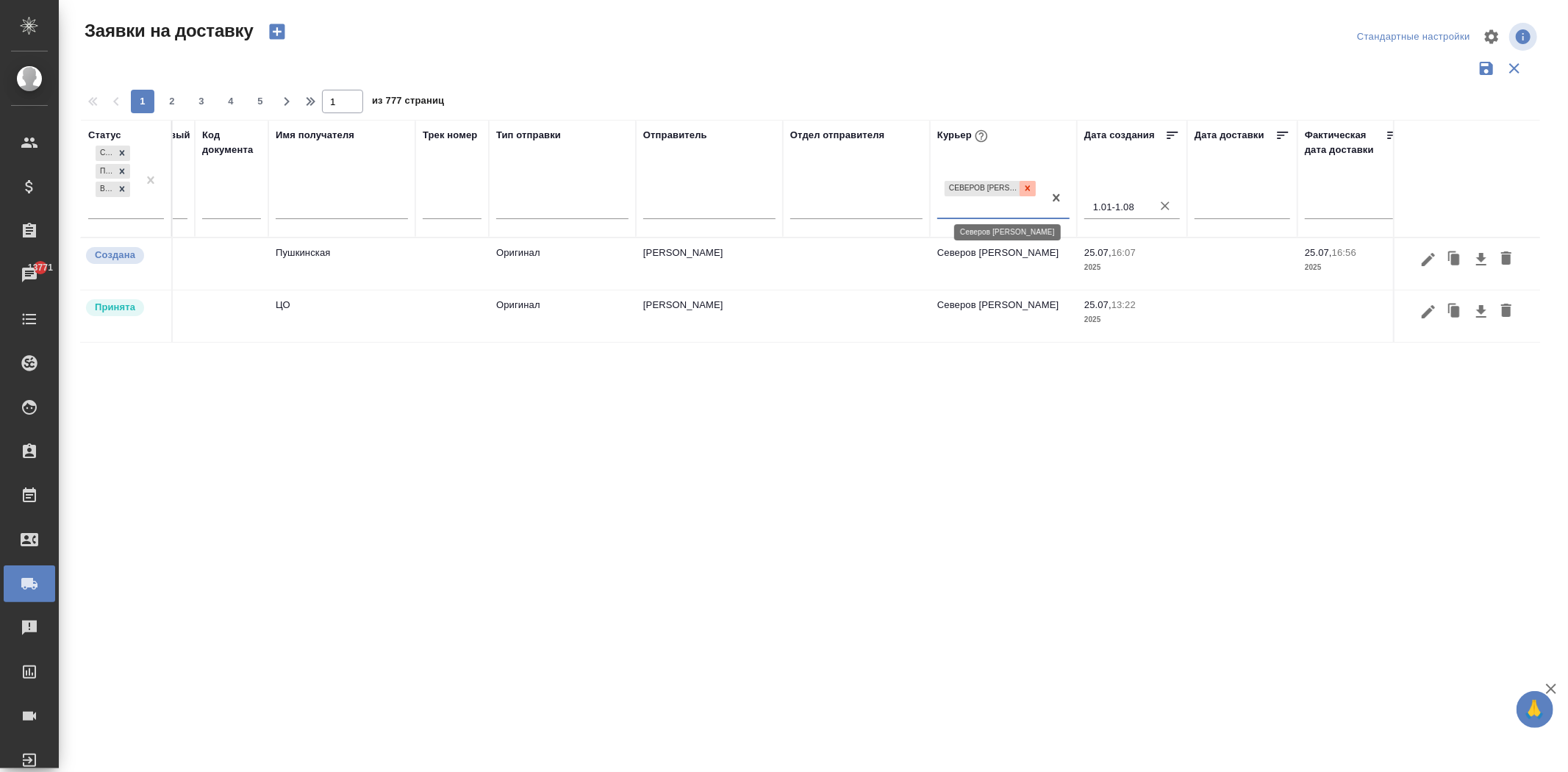
click at [1023, 193] on icon at bounding box center [1028, 188] width 11 height 11
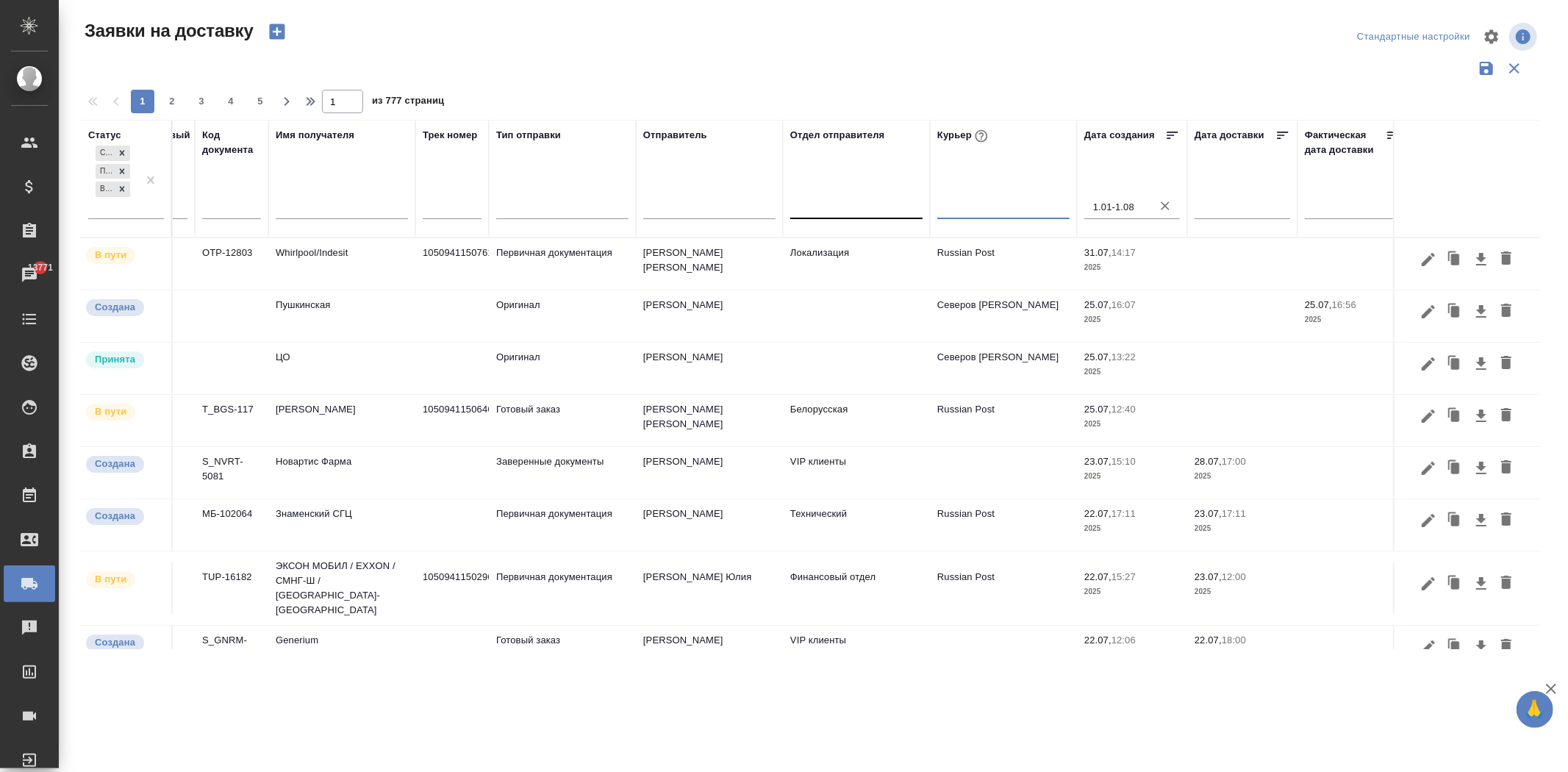
click at [851, 202] on div at bounding box center [856, 204] width 132 height 21
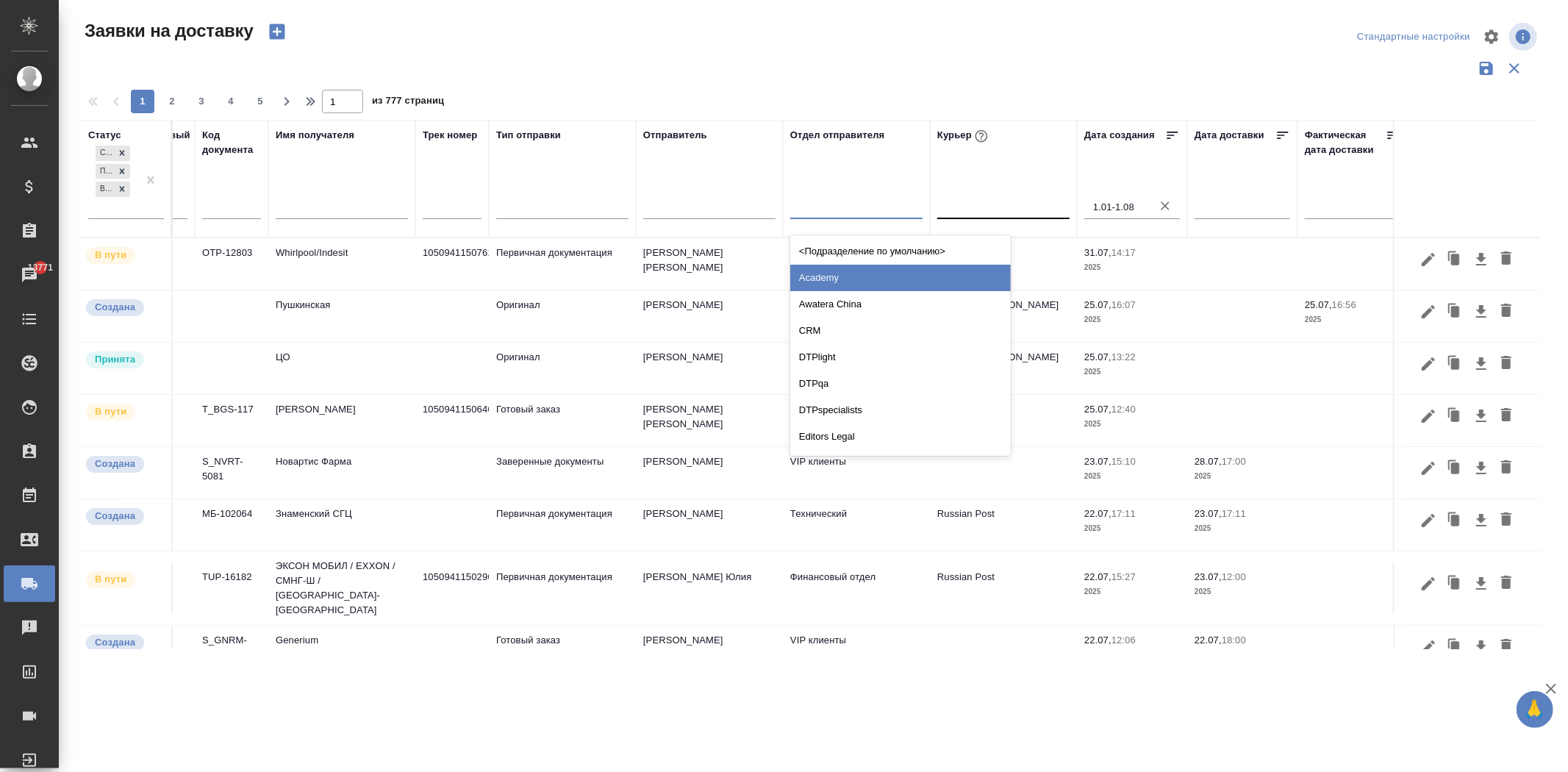
click at [851, 268] on div "Academy" at bounding box center [900, 278] width 220 height 26
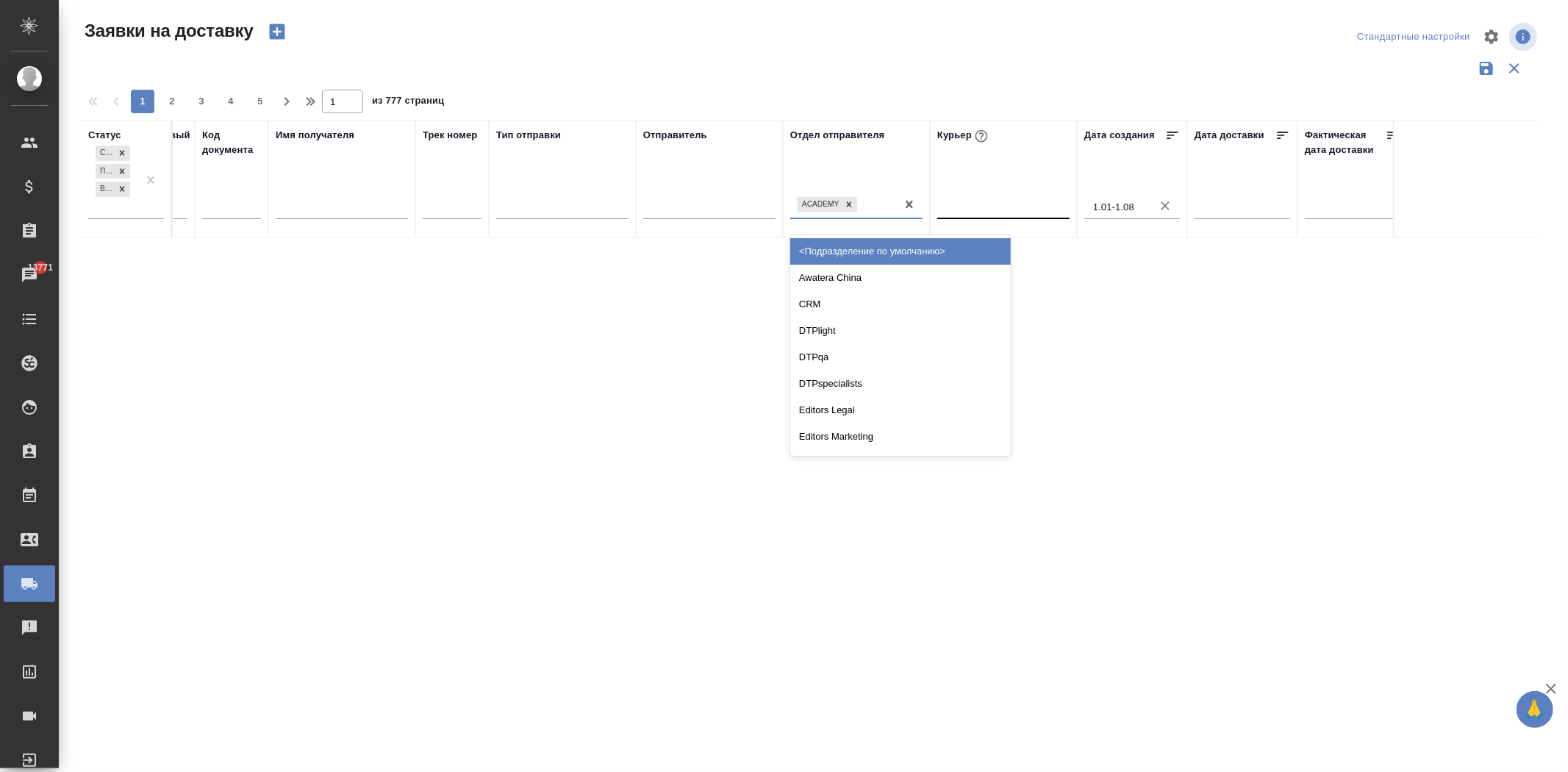
click at [876, 207] on div "Academy" at bounding box center [842, 204] width 106 height 21
click at [861, 268] on div "Awatera Сhina" at bounding box center [900, 278] width 220 height 26
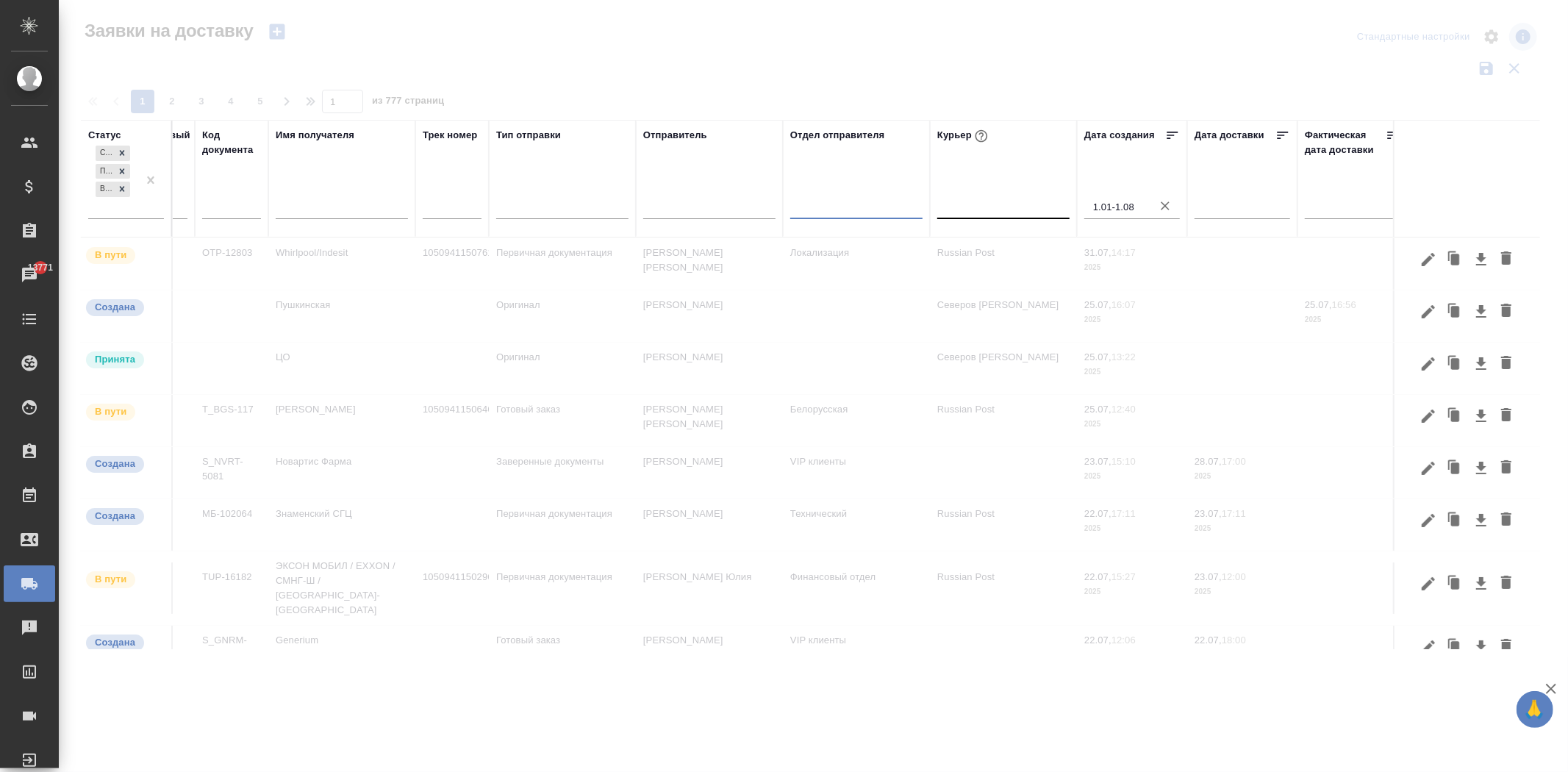
click at [847, 200] on div at bounding box center [856, 204] width 132 height 21
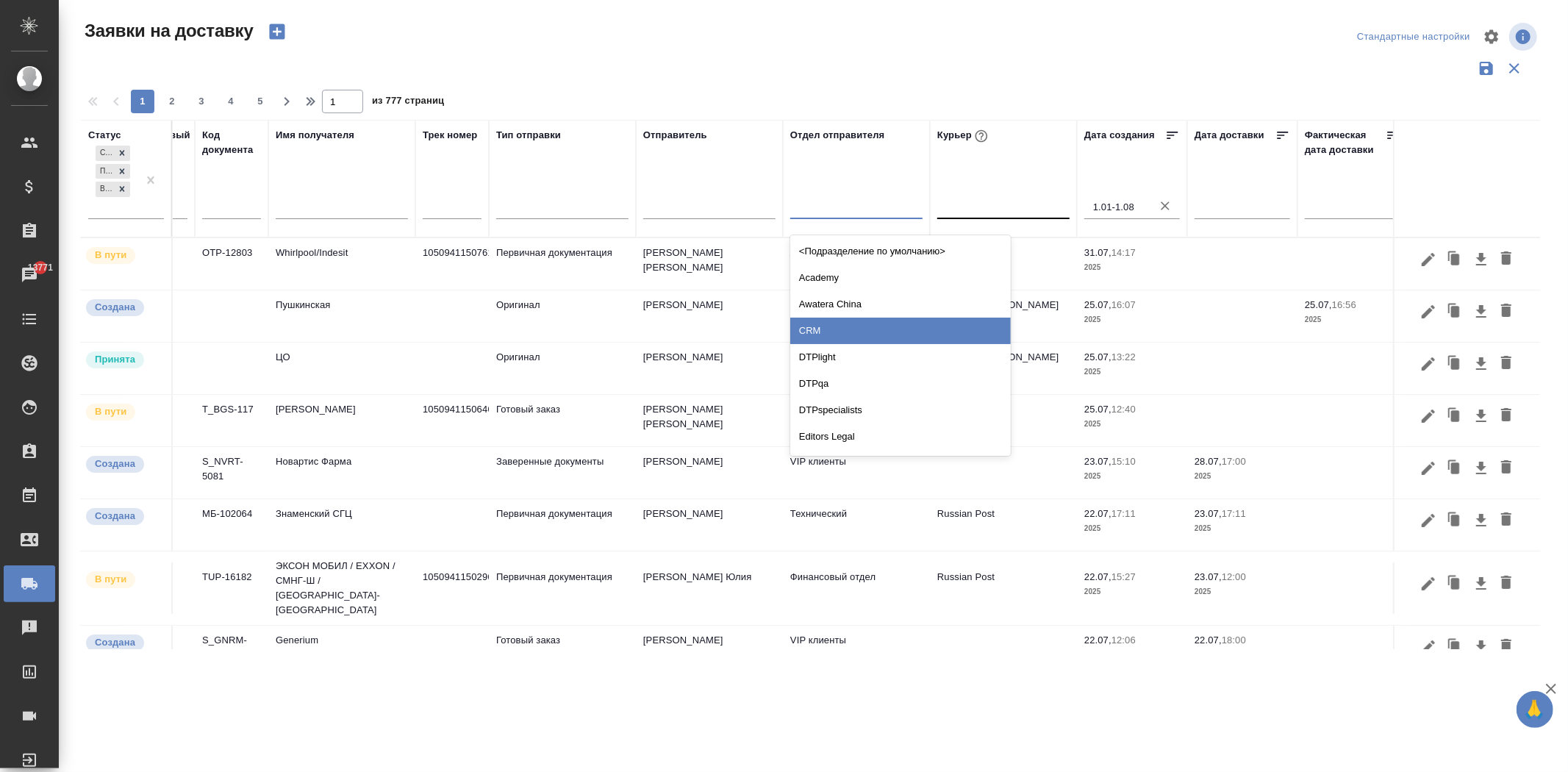
click at [842, 325] on div "CRM" at bounding box center [900, 331] width 220 height 26
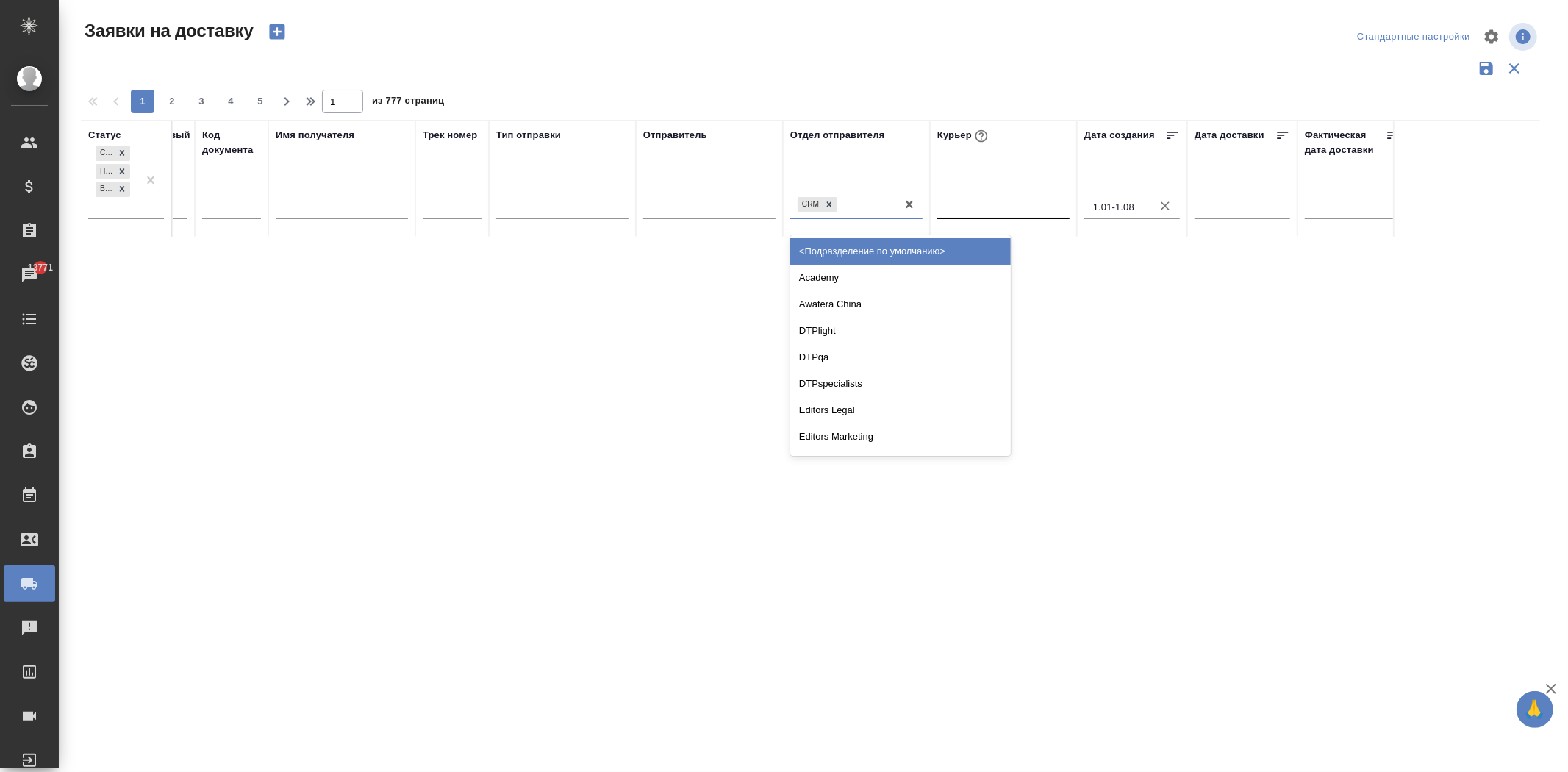
click at [868, 207] on div "CRM" at bounding box center [842, 204] width 106 height 21
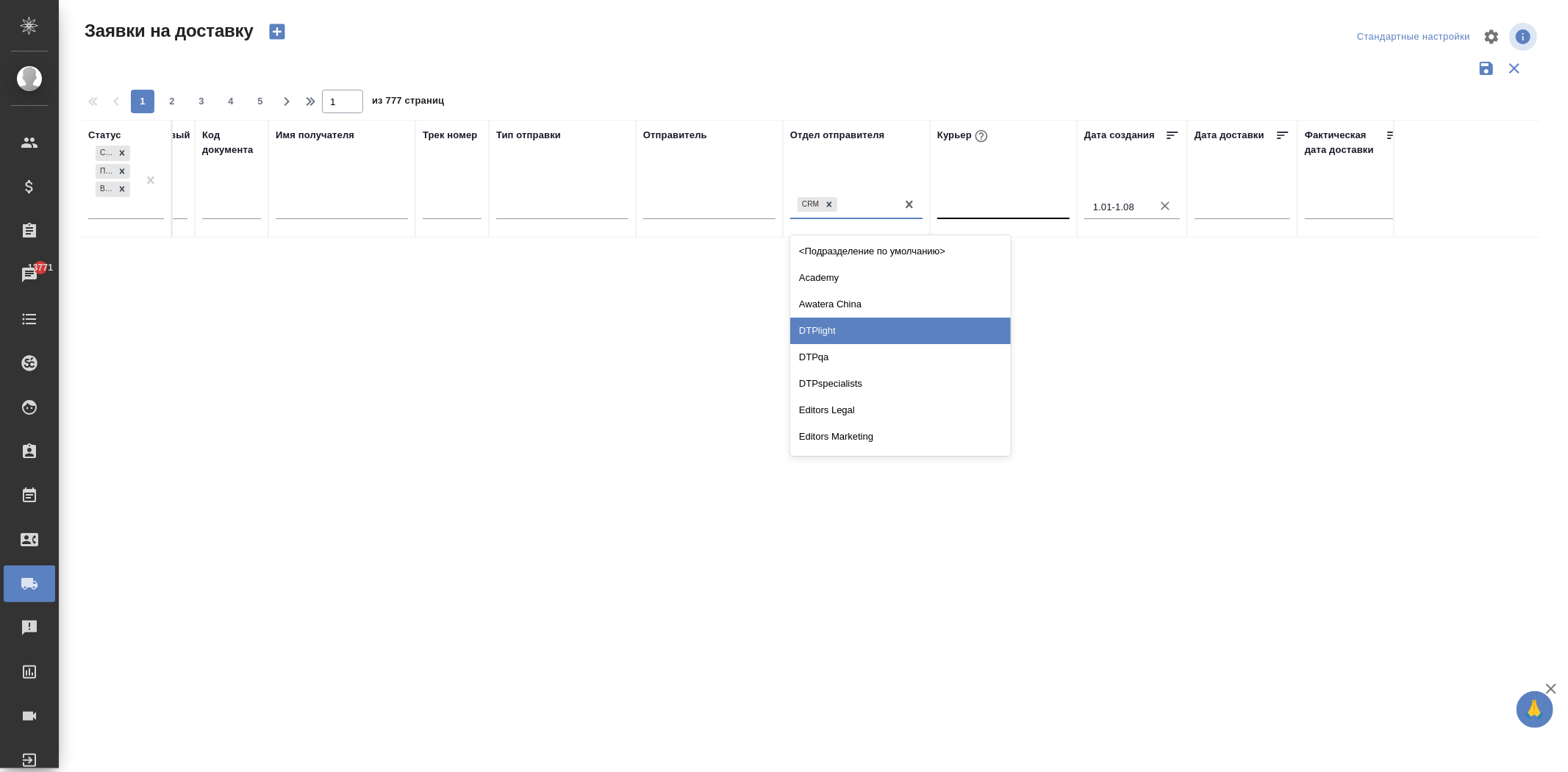
click at [837, 324] on div "DTPlight" at bounding box center [900, 331] width 220 height 26
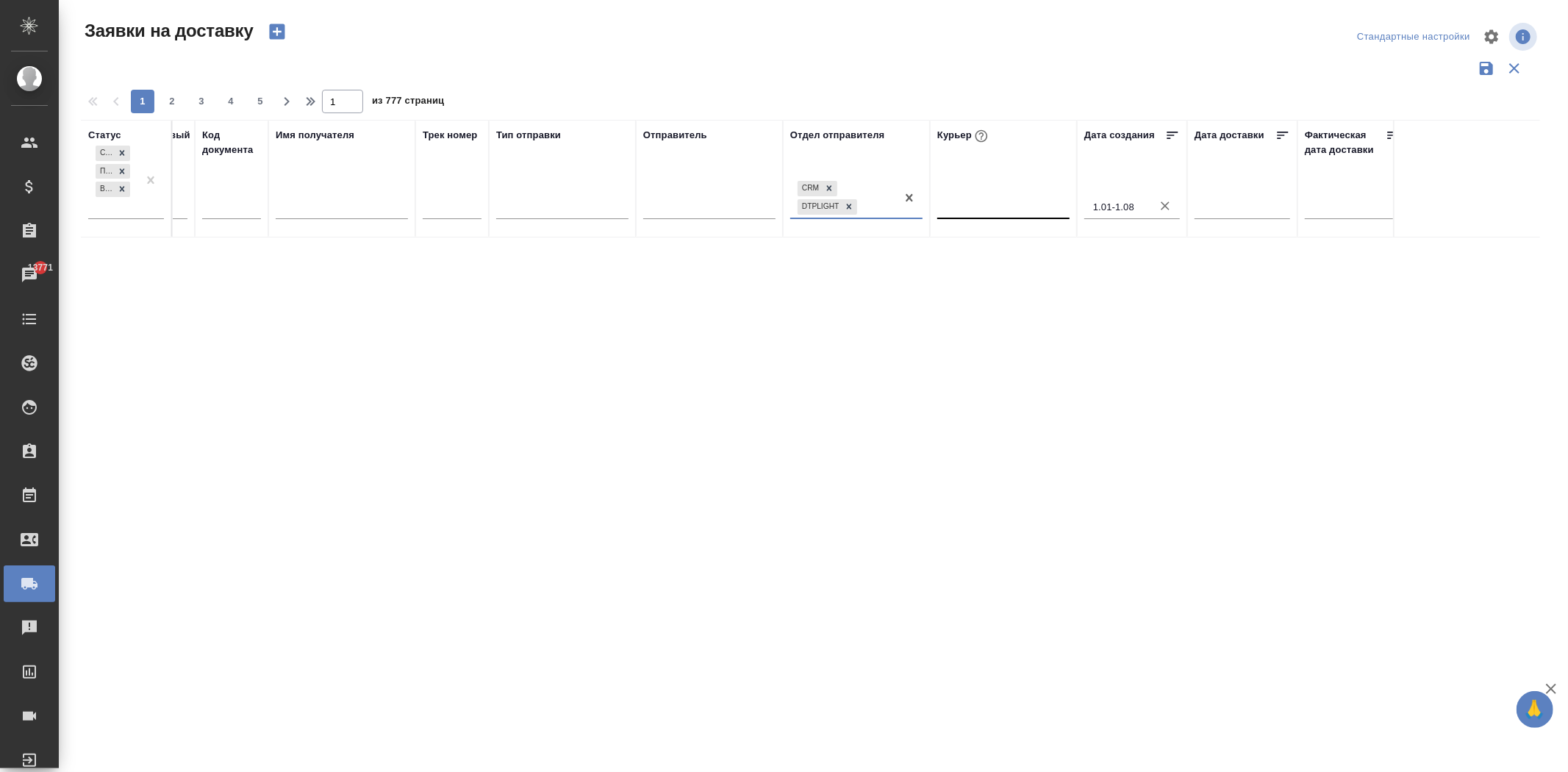
click at [879, 206] on div "CRM DTPlight" at bounding box center [842, 198] width 106 height 40
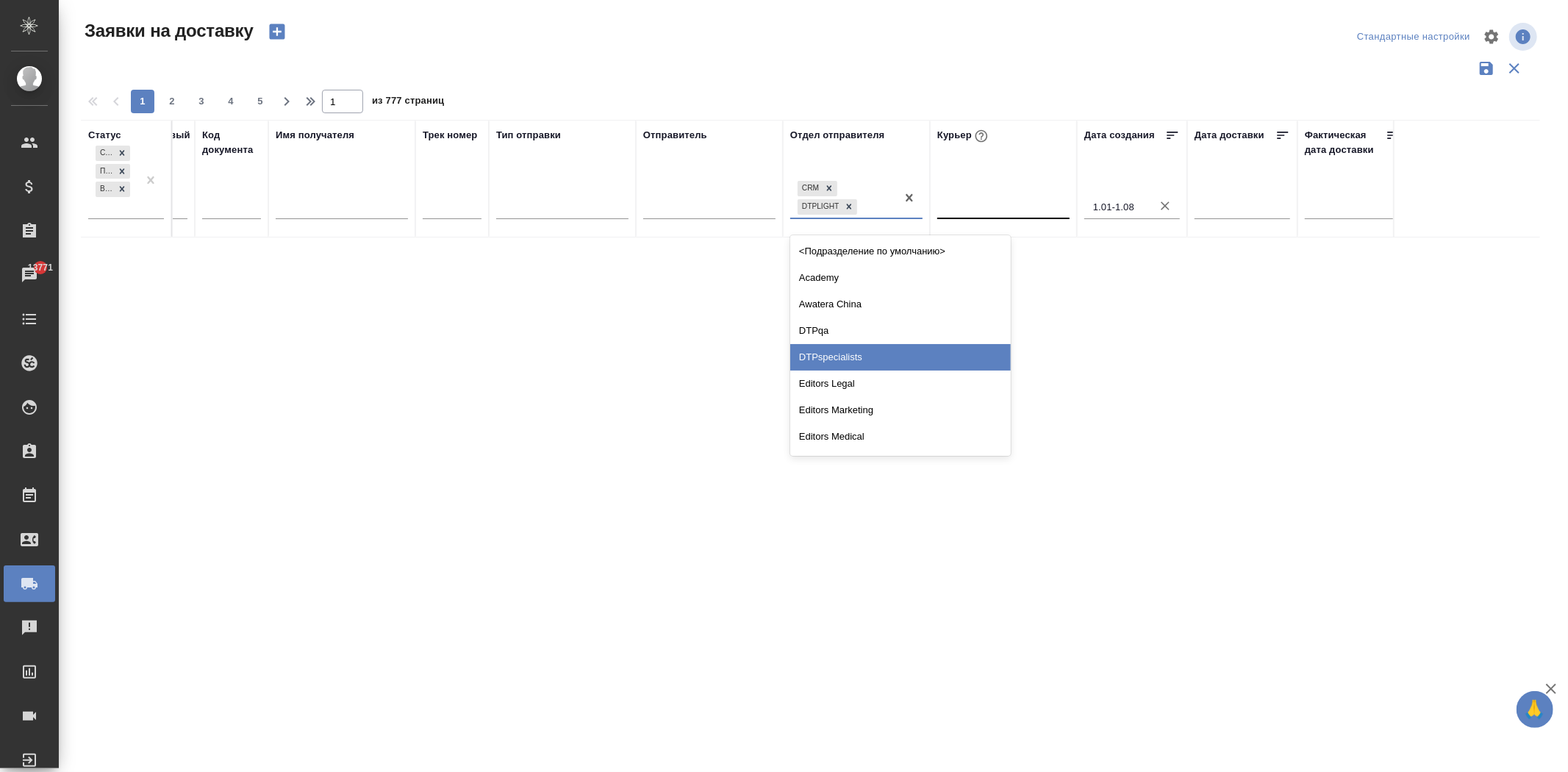
click at [851, 350] on div "DTPspecialists" at bounding box center [900, 357] width 220 height 26
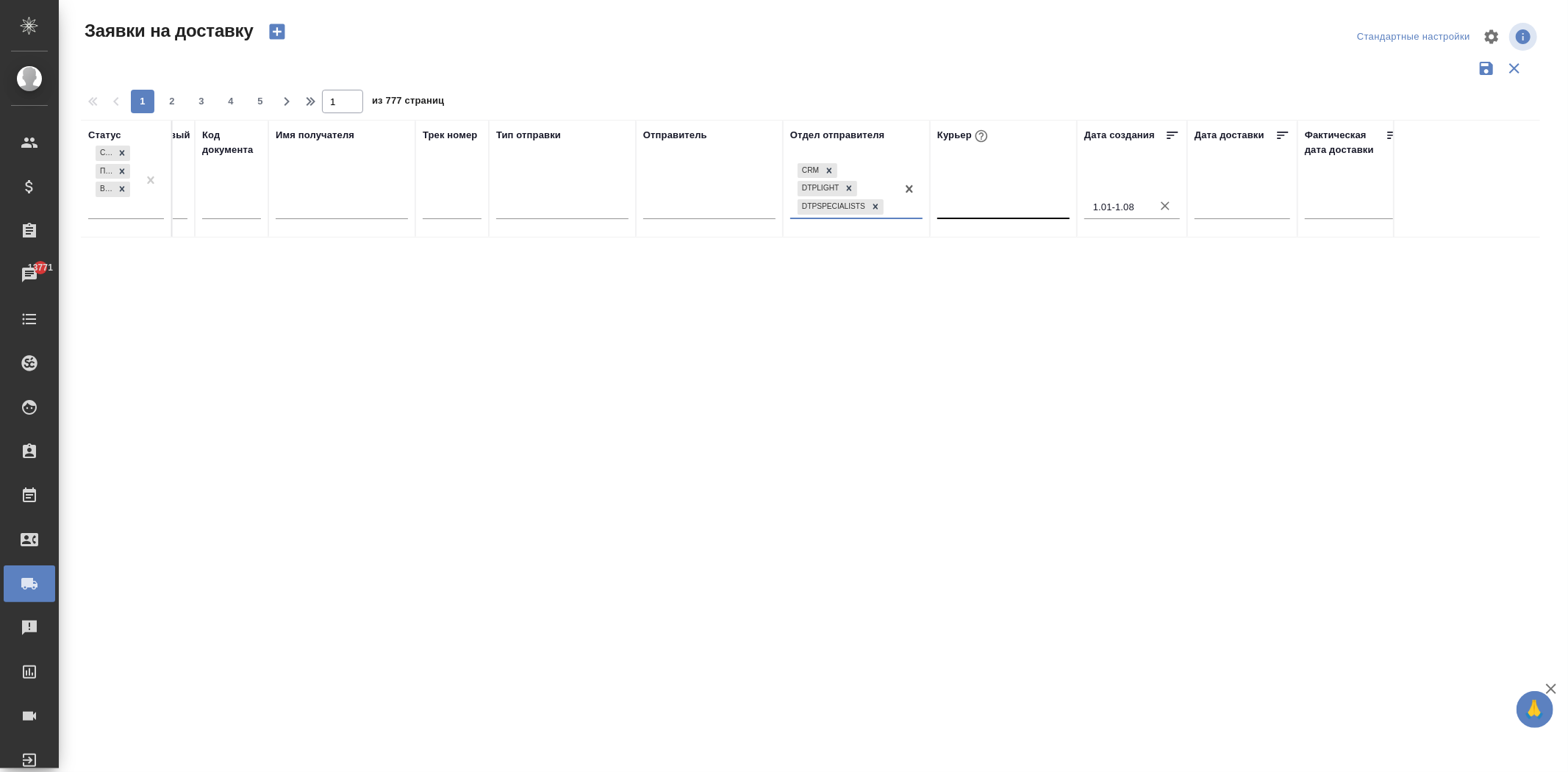
click at [901, 207] on div at bounding box center [909, 189] width 26 height 58
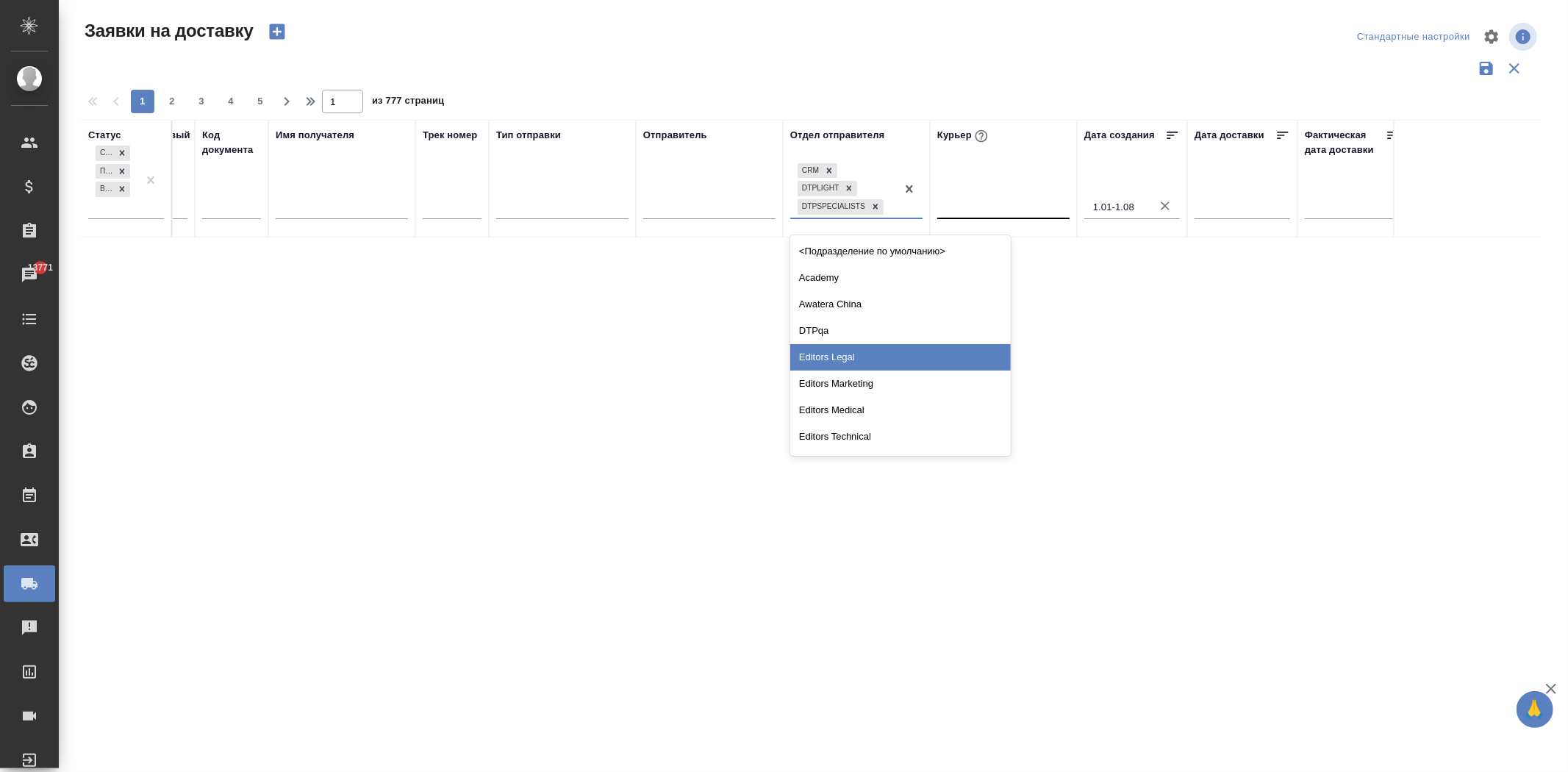
click at [860, 351] on div "Editors Legal" at bounding box center [900, 357] width 220 height 26
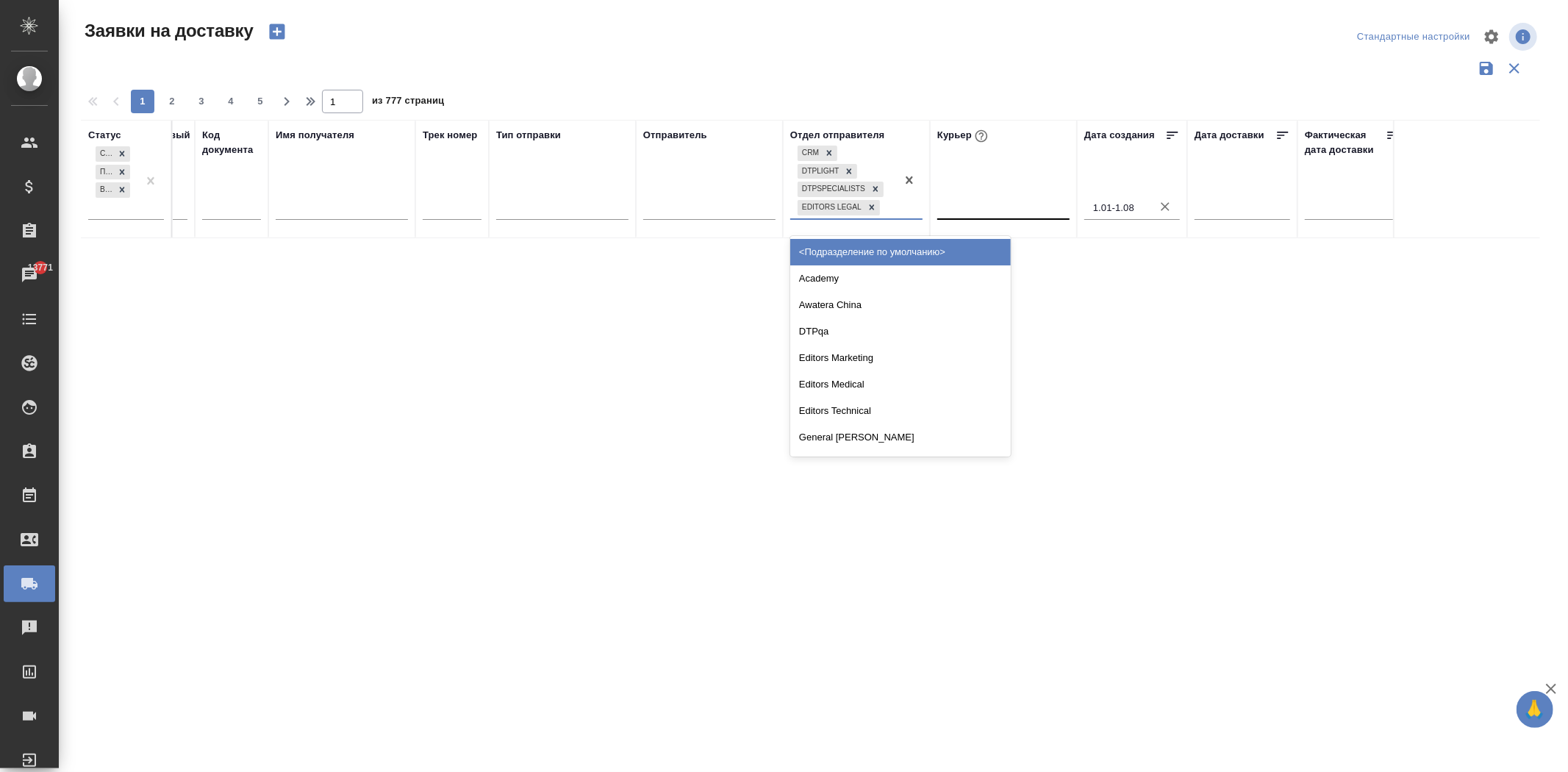
click at [893, 203] on div "CRM DTPlight DTPspecialists Editors Legal" at bounding box center [842, 180] width 106 height 76
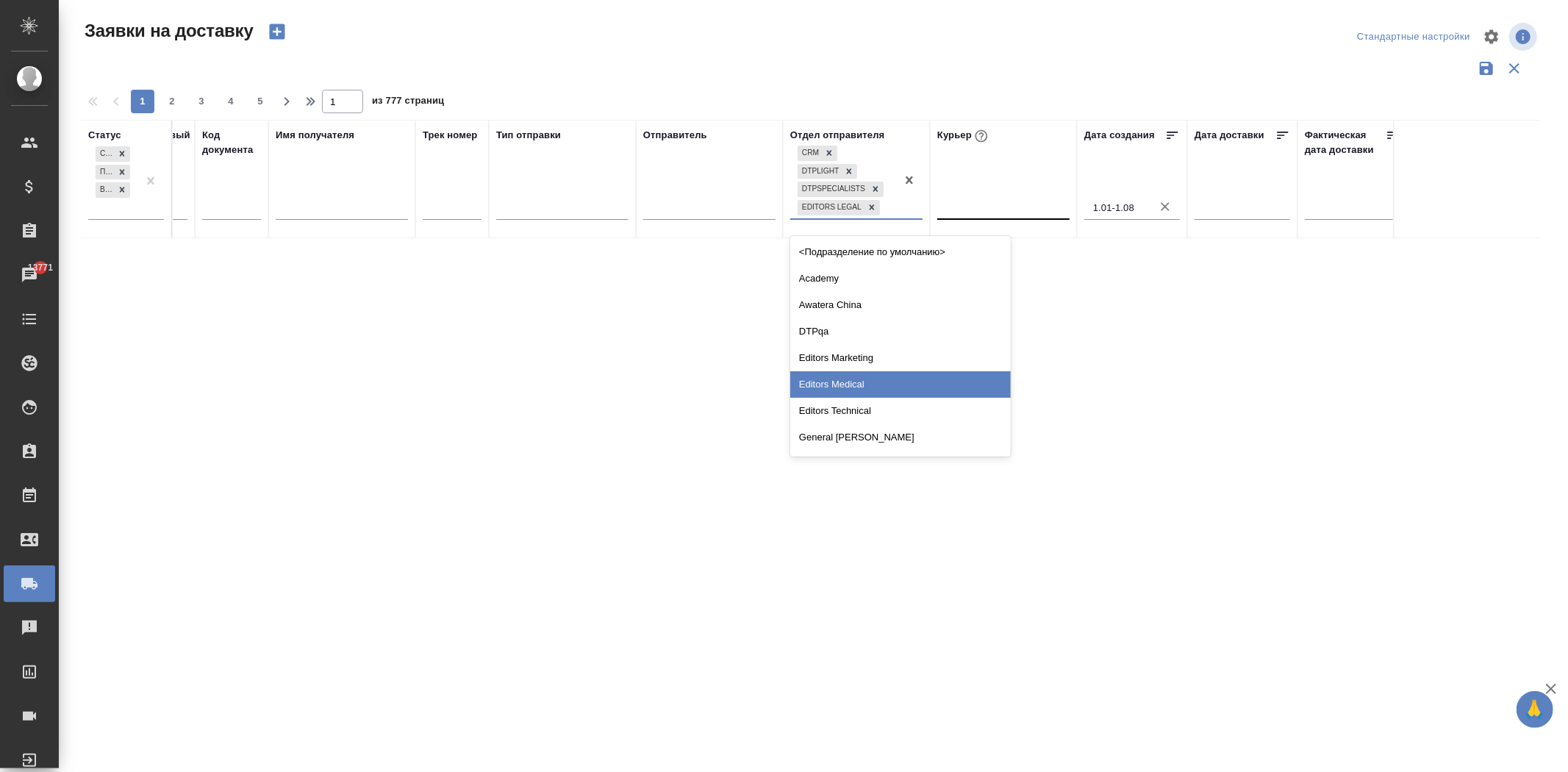
click at [856, 383] on div "Editors Medical" at bounding box center [900, 384] width 220 height 26
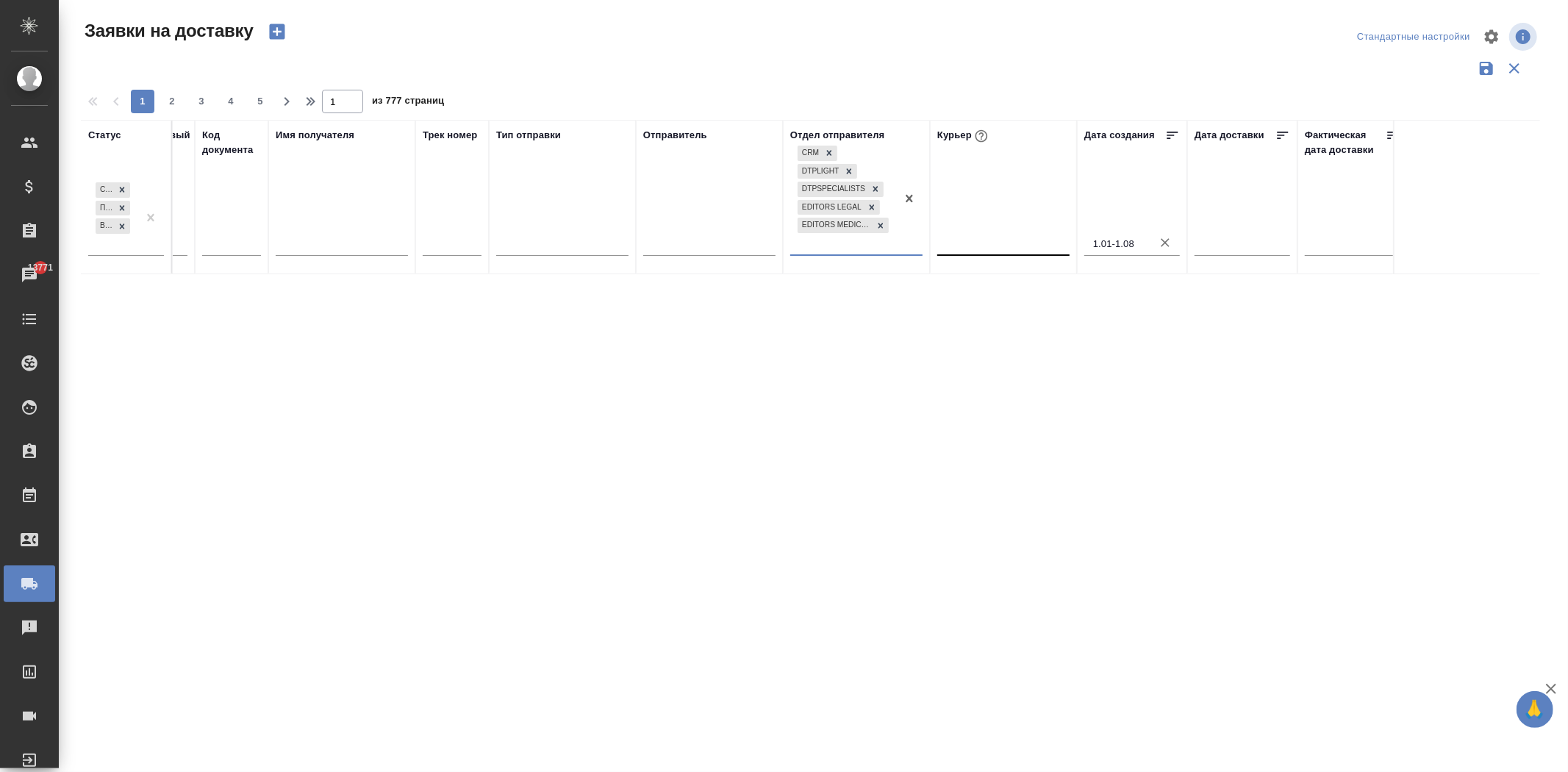
click at [850, 247] on div "CRM DTPlight DTPspecialists Editors Legal Editors Medical" at bounding box center [842, 198] width 106 height 112
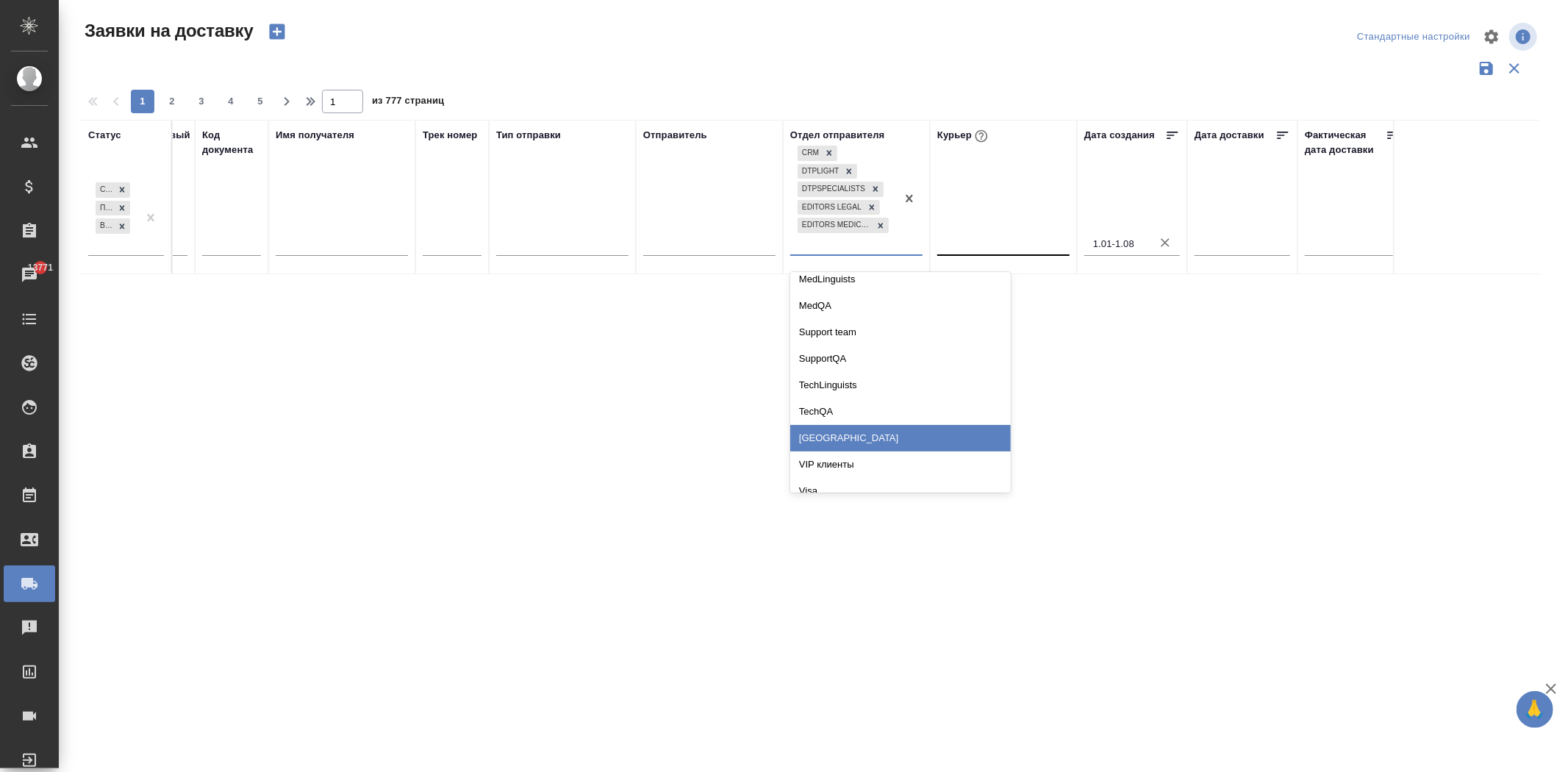
scroll to position [408, 0]
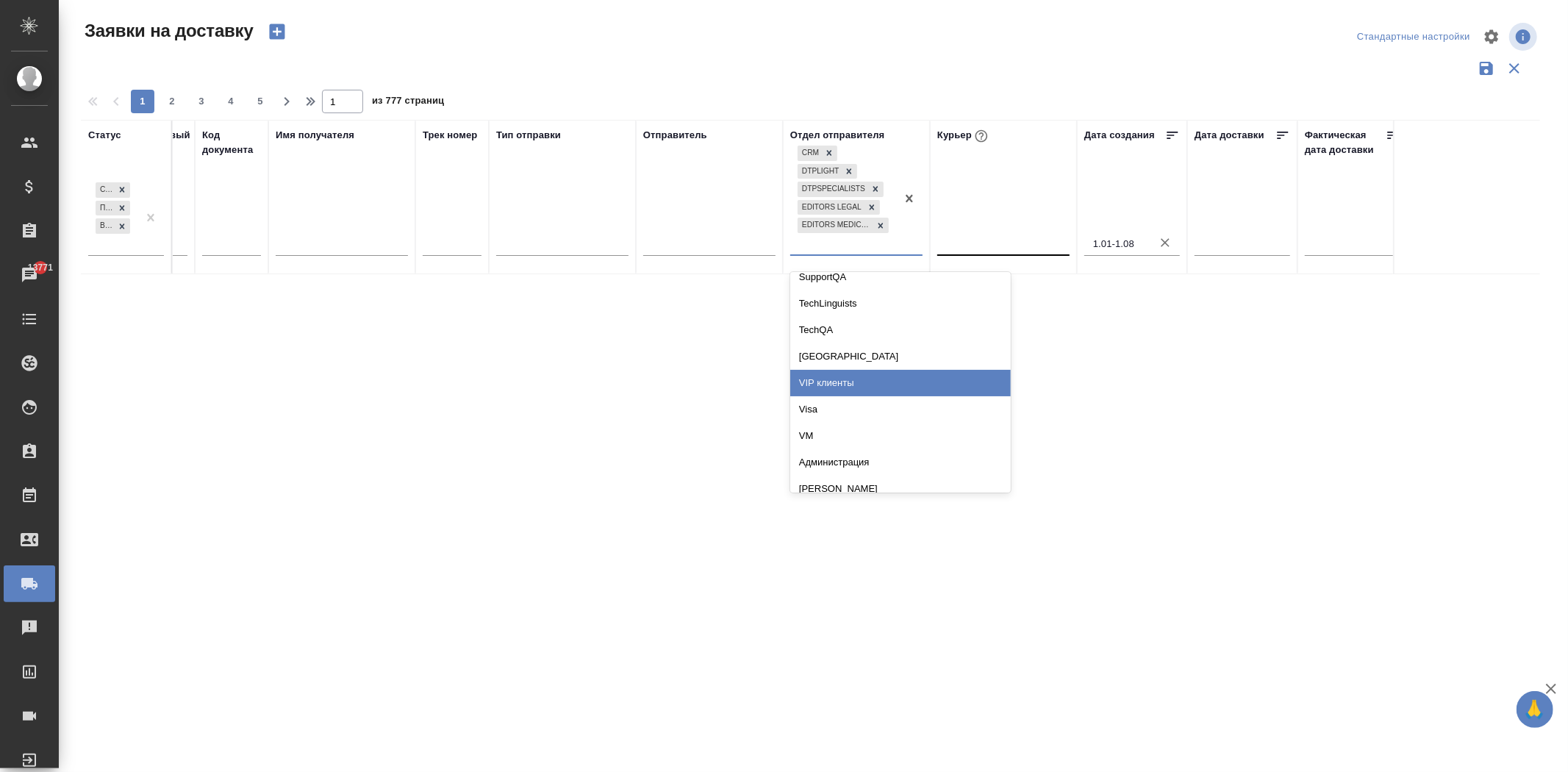
click at [852, 385] on div "VIP клиенты" at bounding box center [900, 383] width 220 height 26
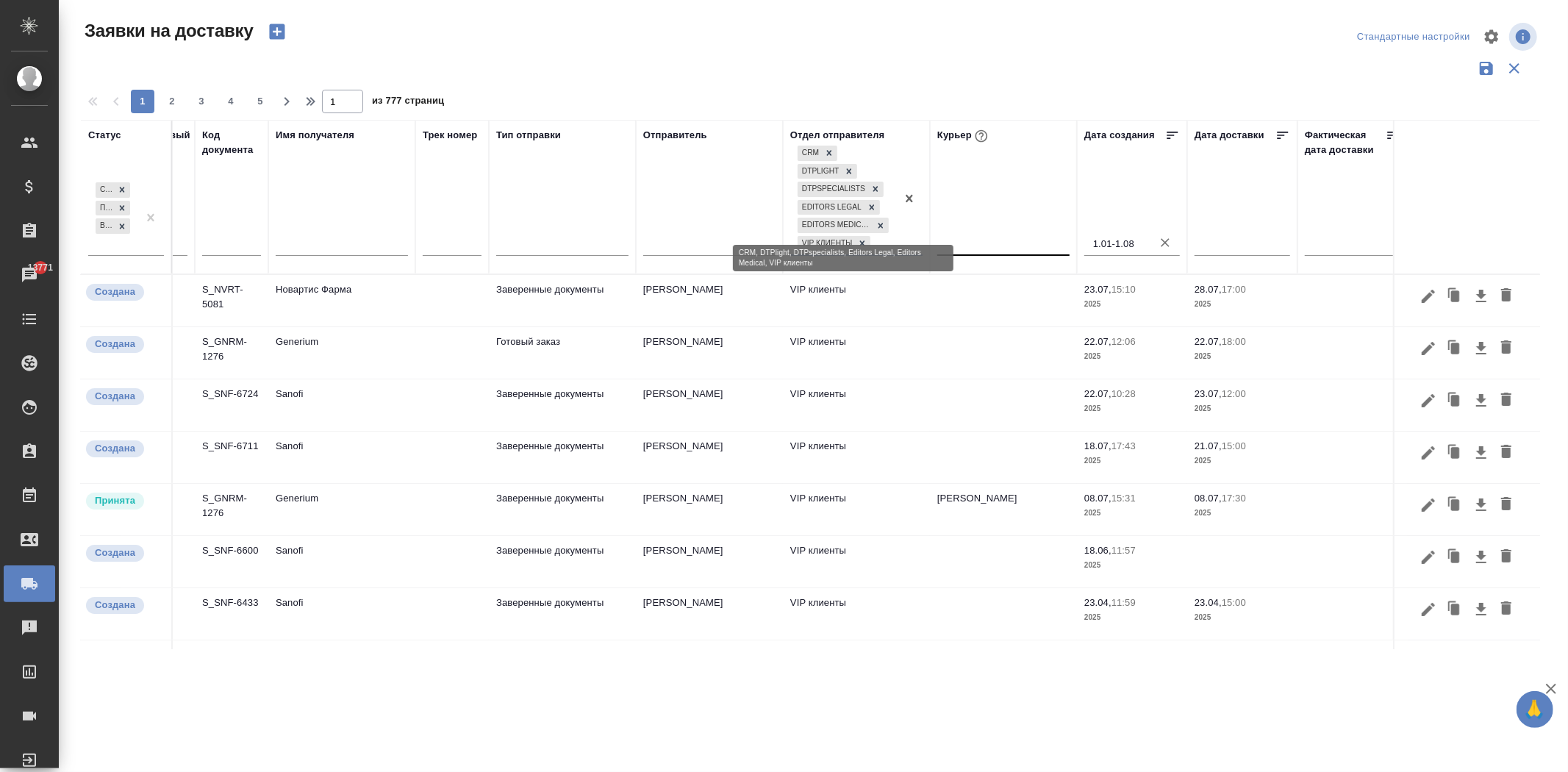
click at [878, 226] on icon at bounding box center [880, 226] width 11 height 11
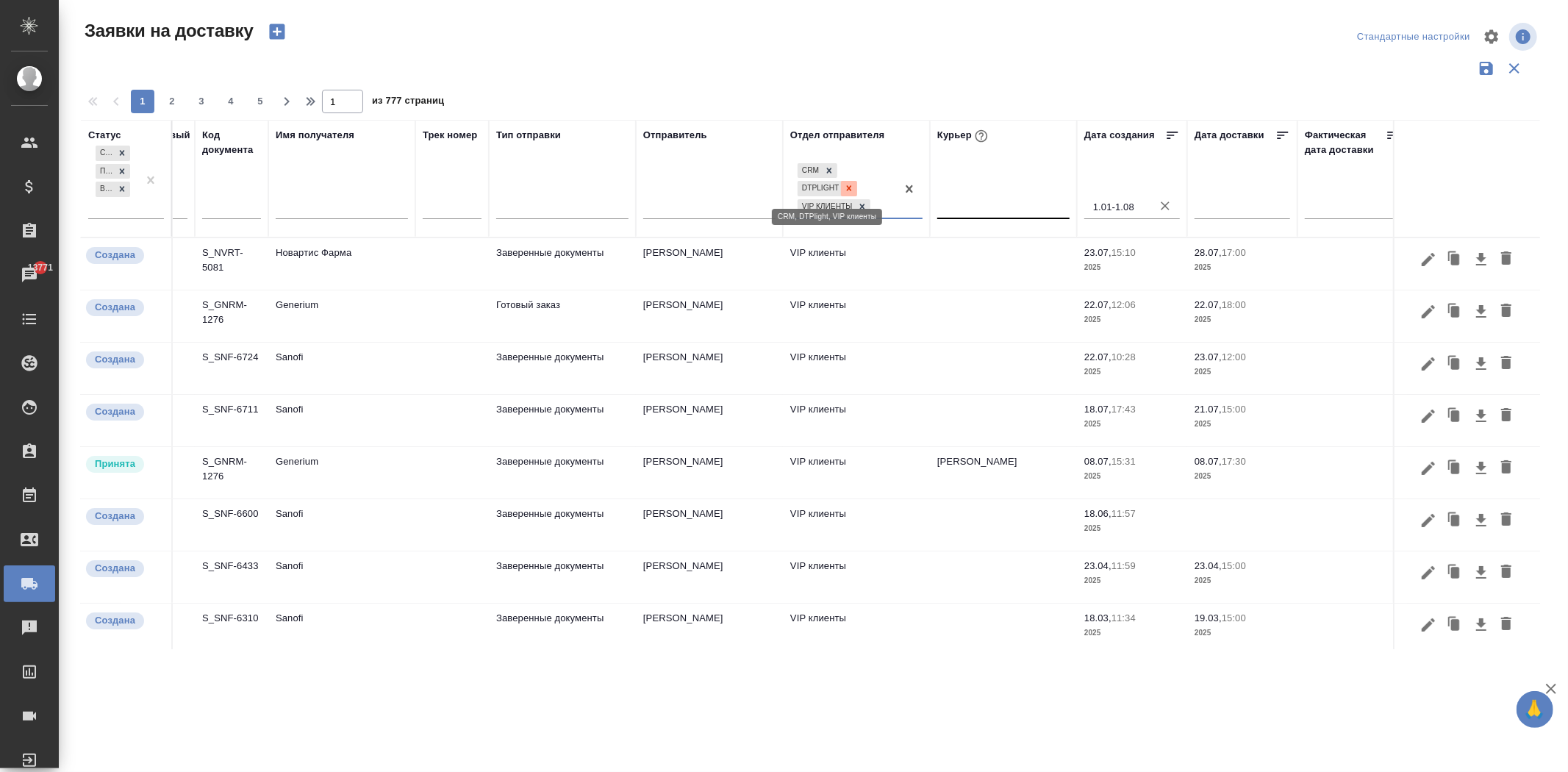
click at [849, 186] on icon at bounding box center [849, 188] width 11 height 11
click at [832, 190] on icon at bounding box center [829, 188] width 11 height 11
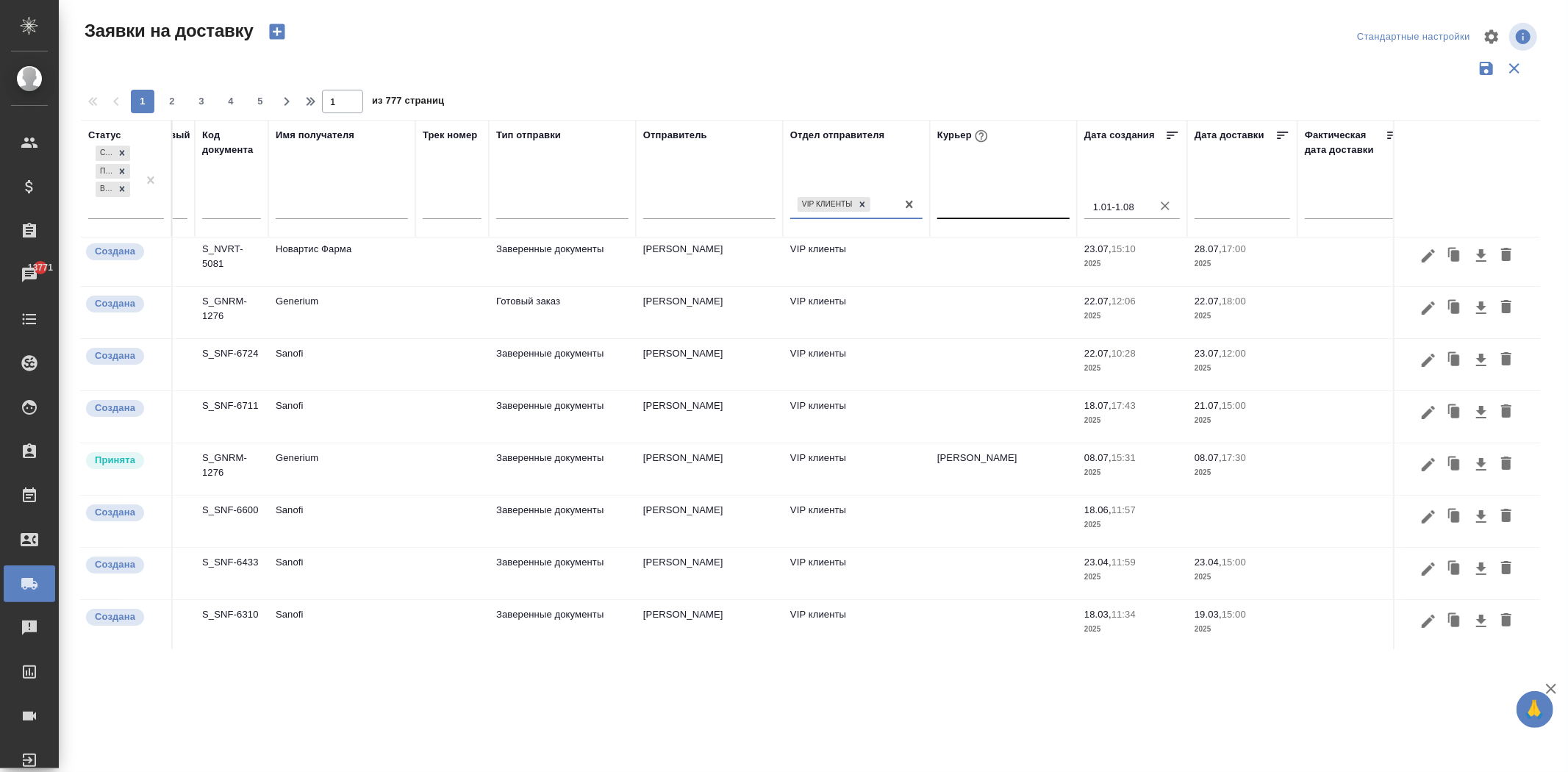
scroll to position [0, 52]
click at [177, 101] on span "2" at bounding box center [172, 101] width 24 height 15
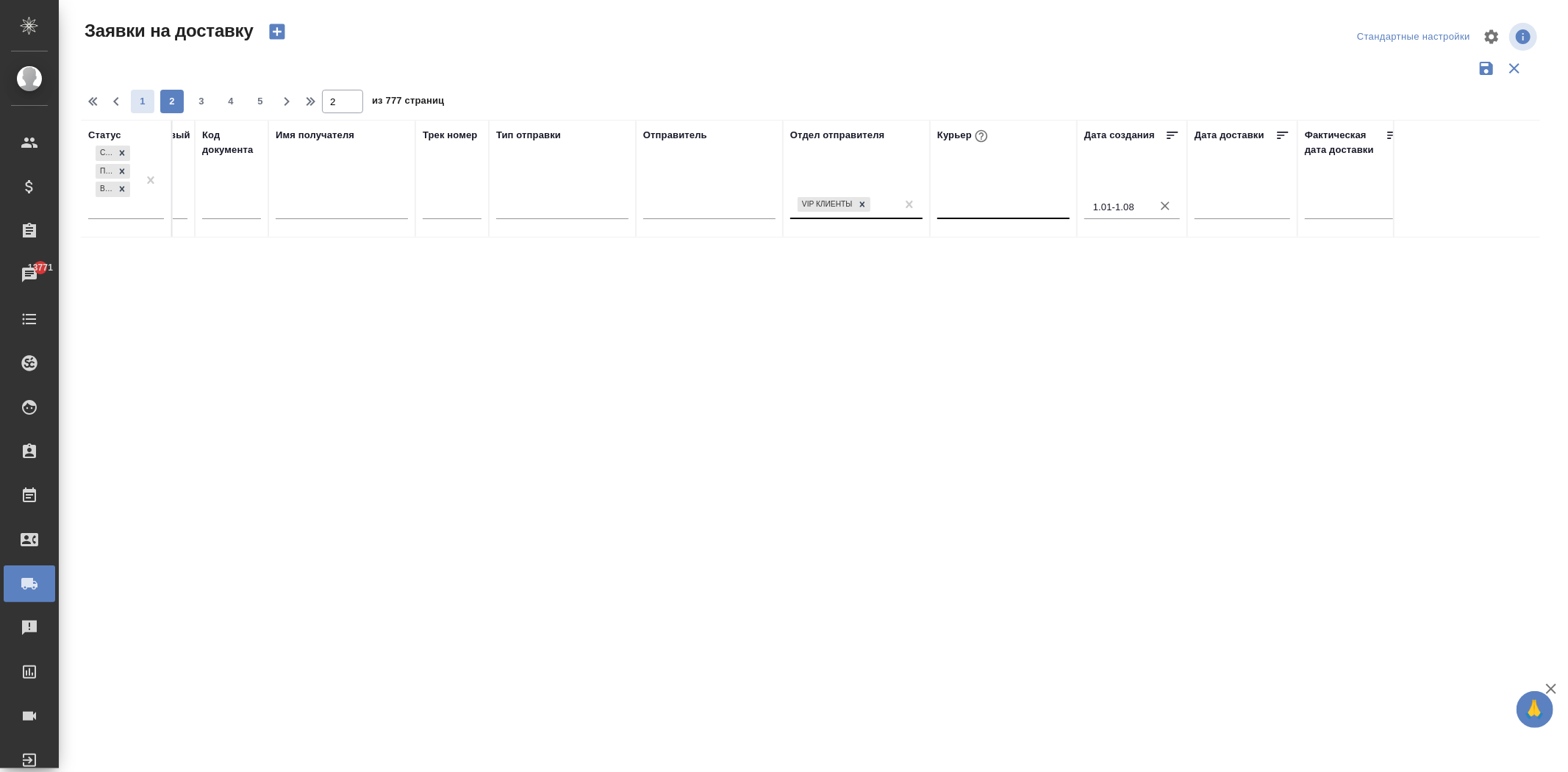
click at [146, 100] on span "1" at bounding box center [142, 101] width 24 height 15
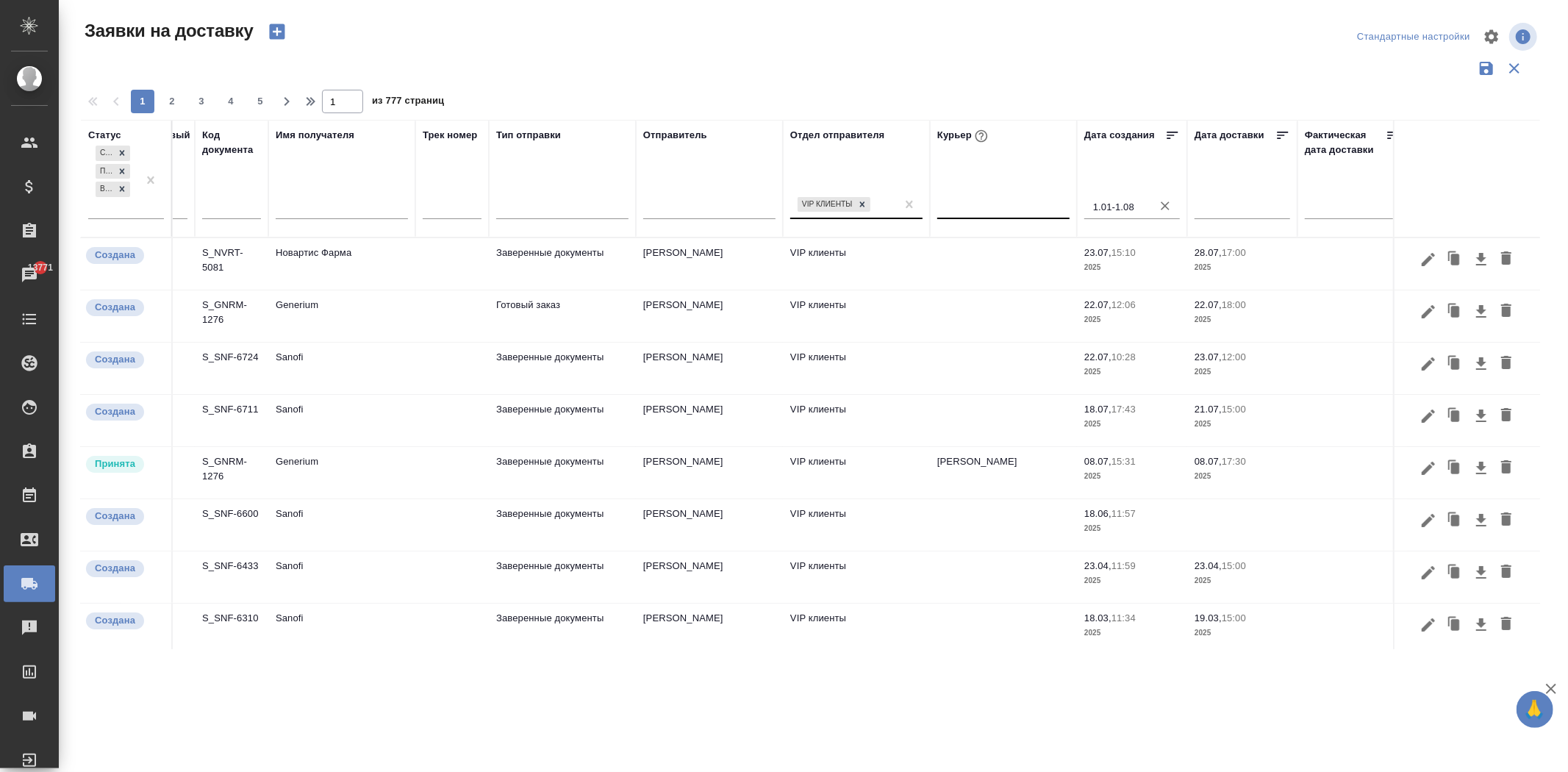
click at [891, 207] on div "VIP клиенты" at bounding box center [842, 204] width 106 height 21
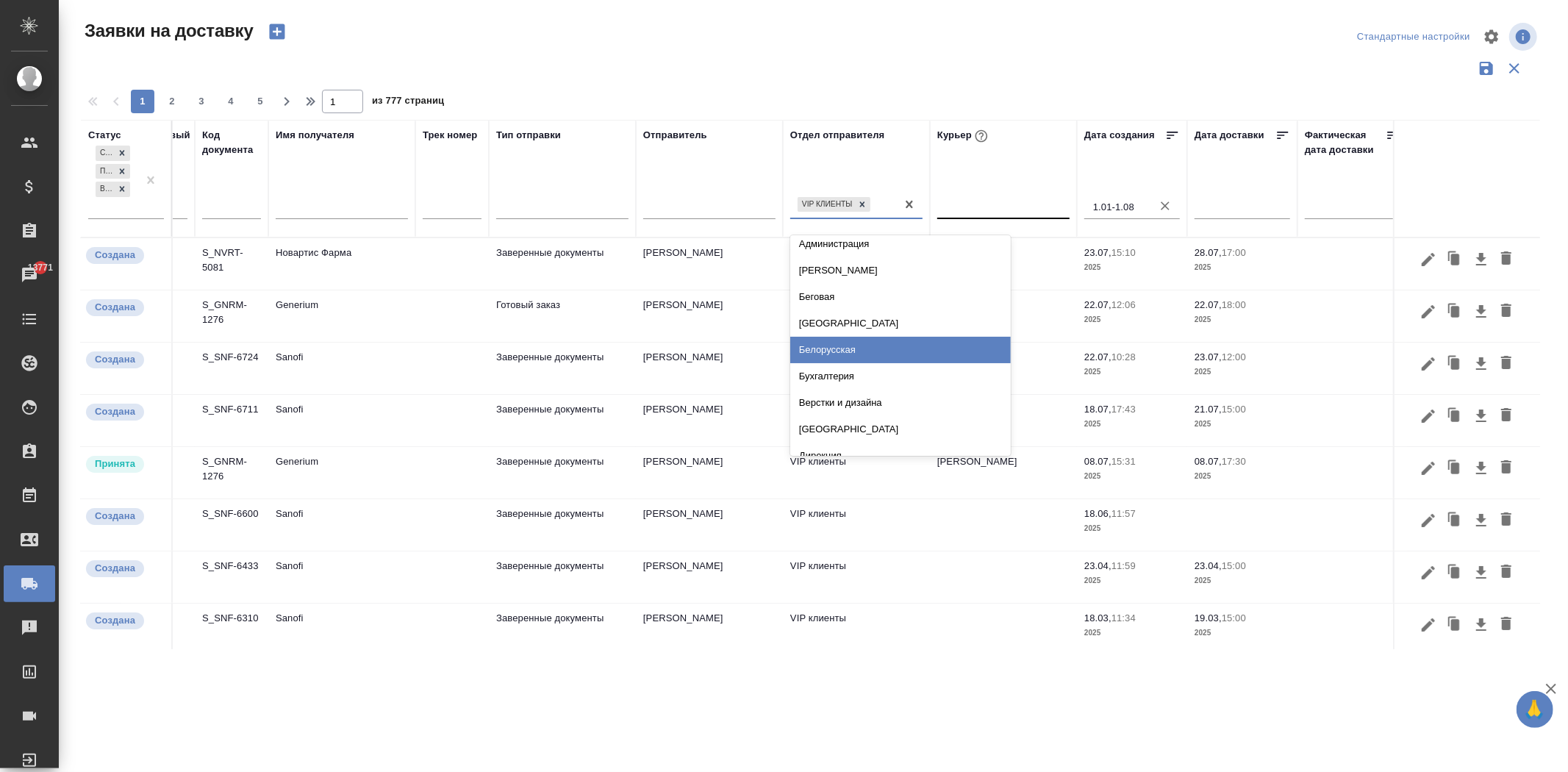
scroll to position [735, 0]
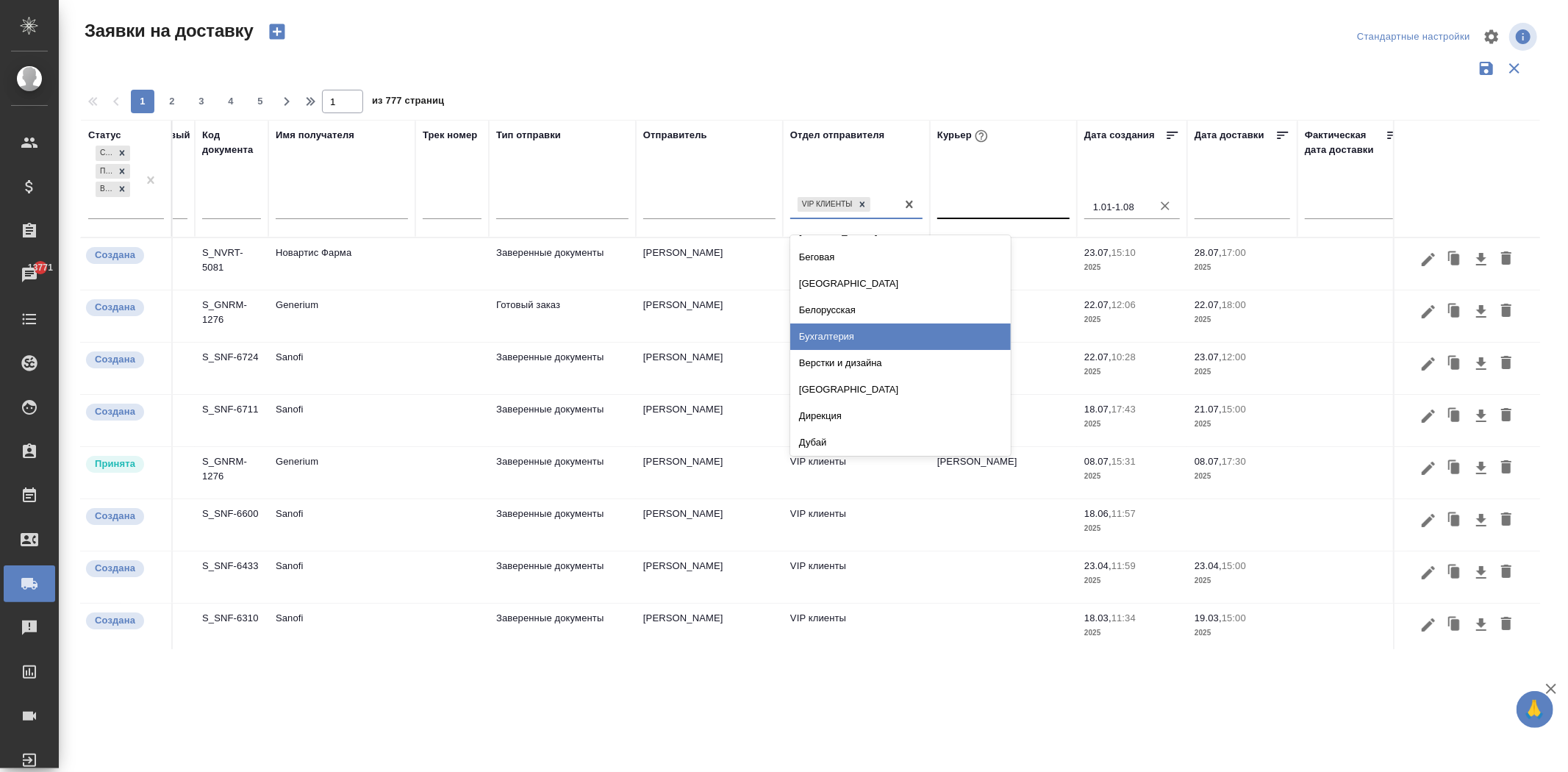
click at [876, 341] on div "Бухгалтерия" at bounding box center [900, 337] width 220 height 26
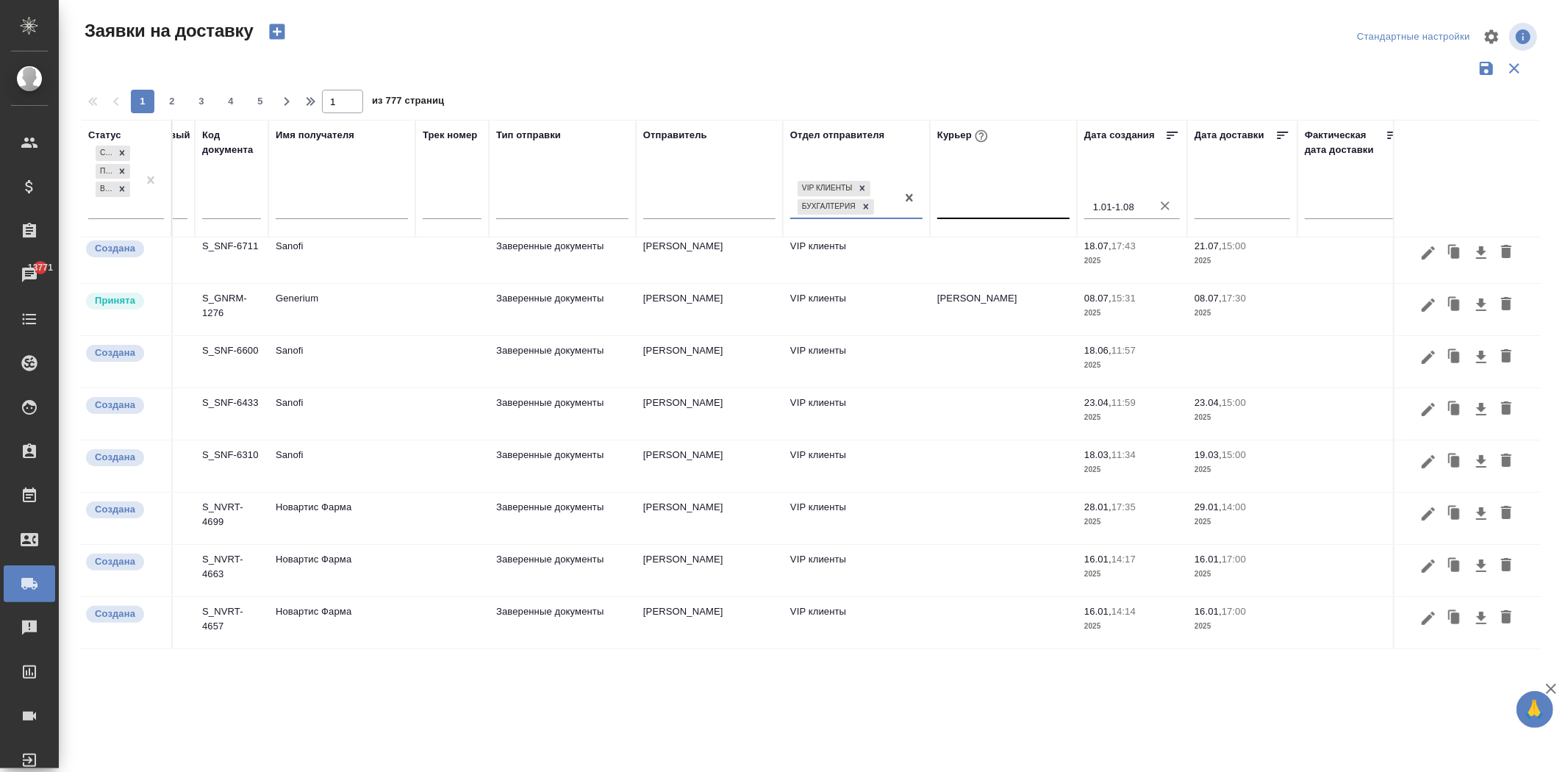
scroll to position [0, 52]
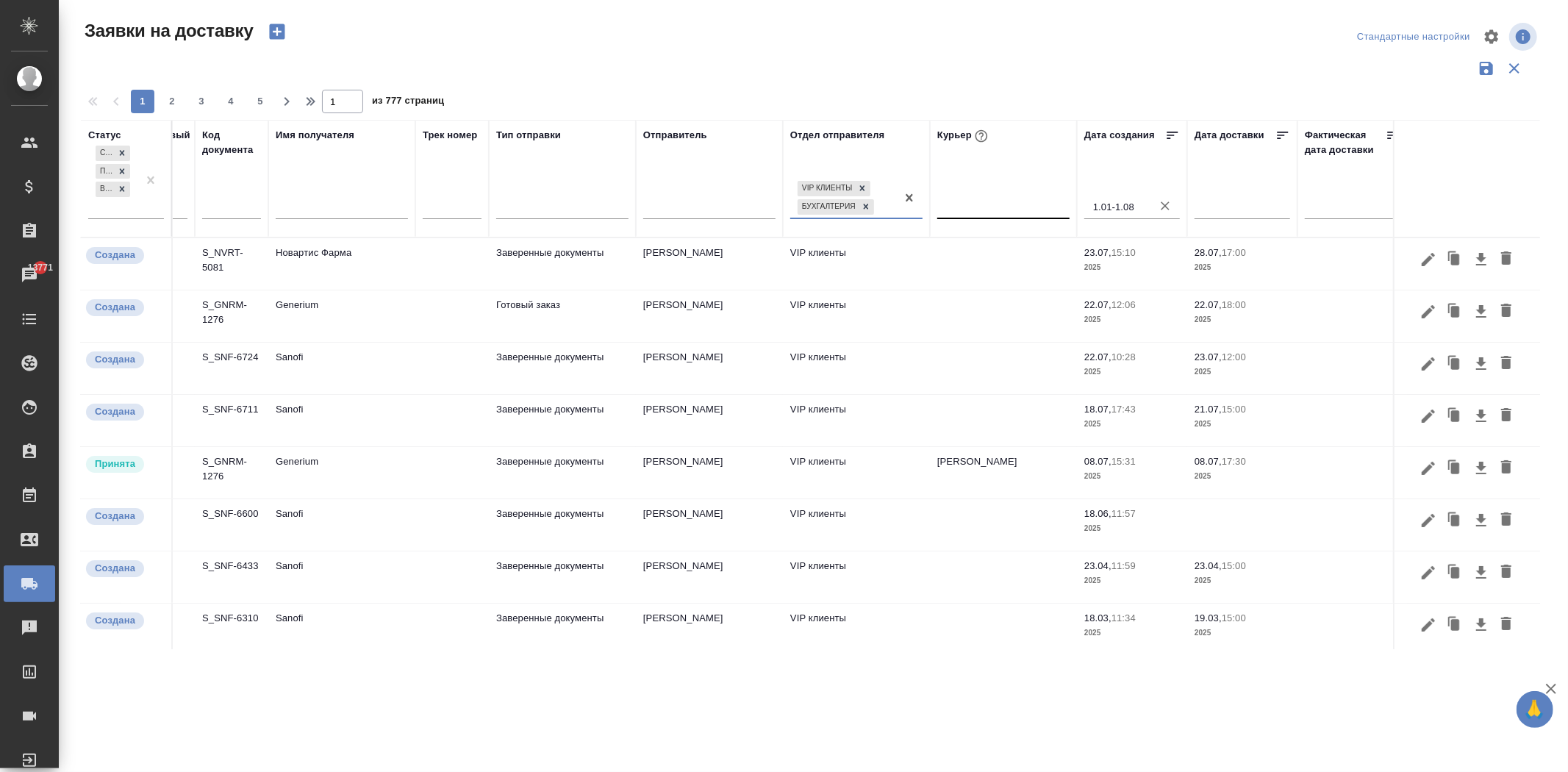
click at [888, 204] on div "VIP клиенты Бухгалтерия" at bounding box center [842, 198] width 106 height 40
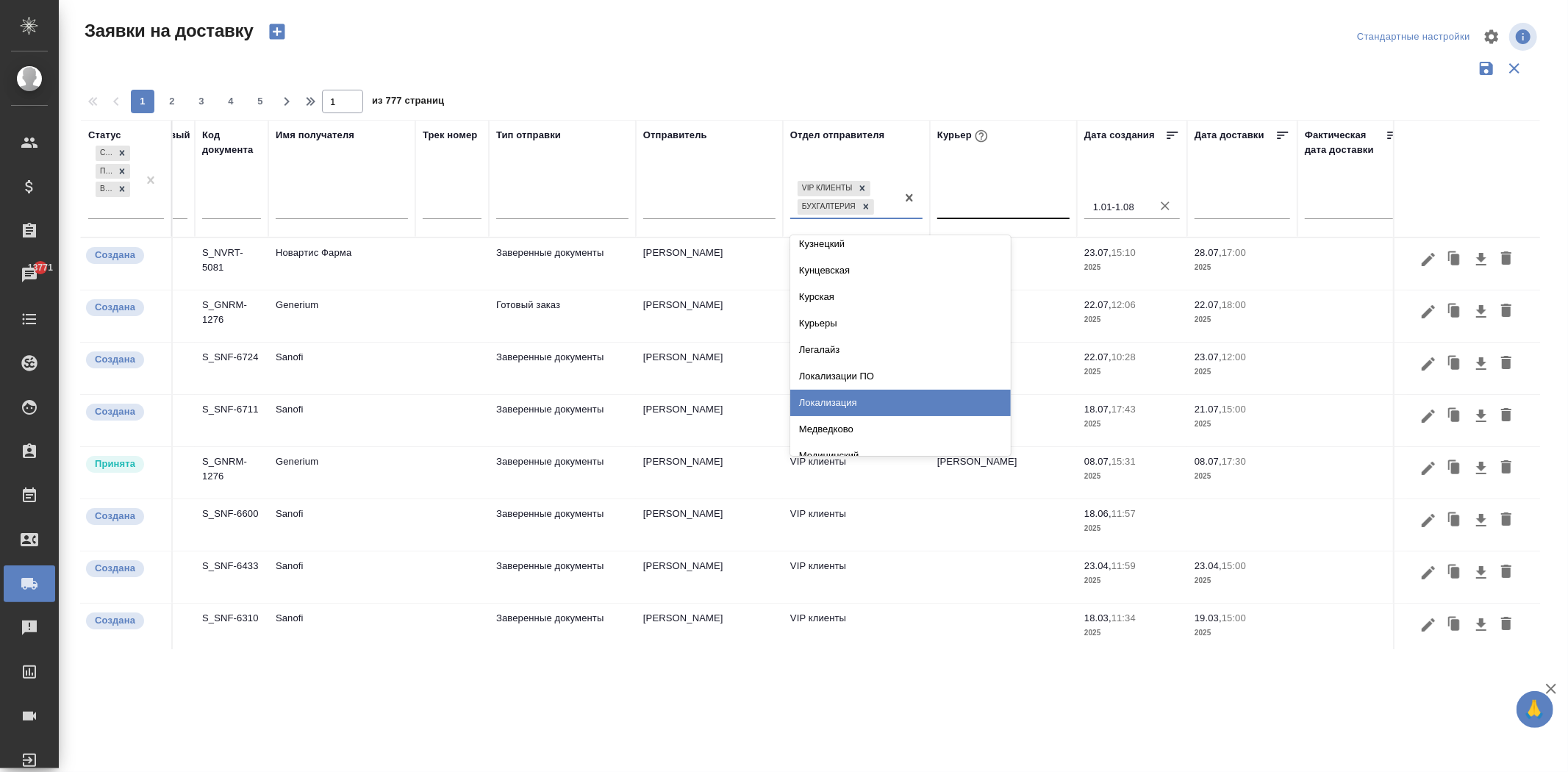
click at [873, 400] on div "Локализация" at bounding box center [900, 403] width 220 height 26
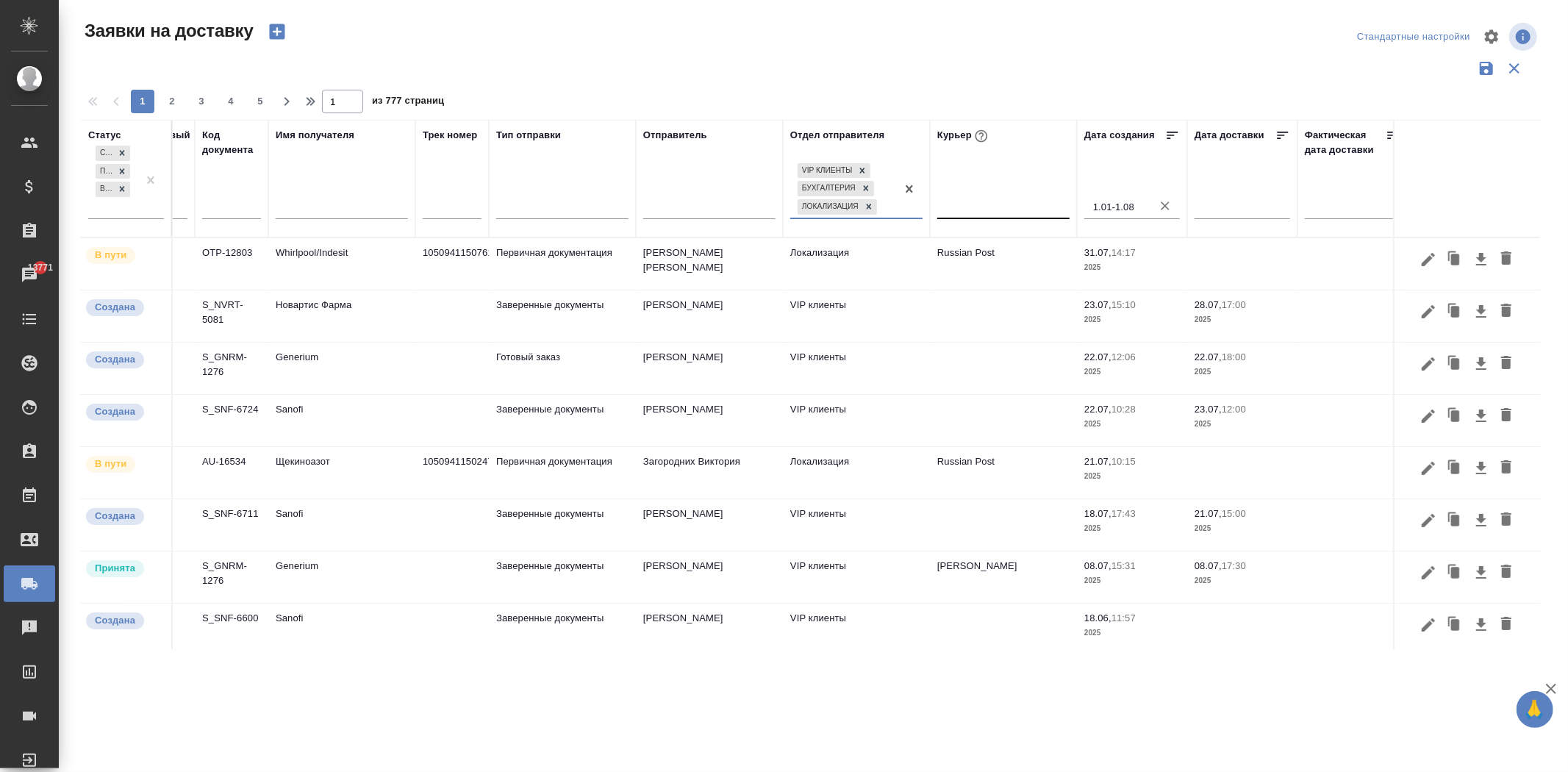
click at [899, 207] on div at bounding box center [909, 189] width 26 height 58
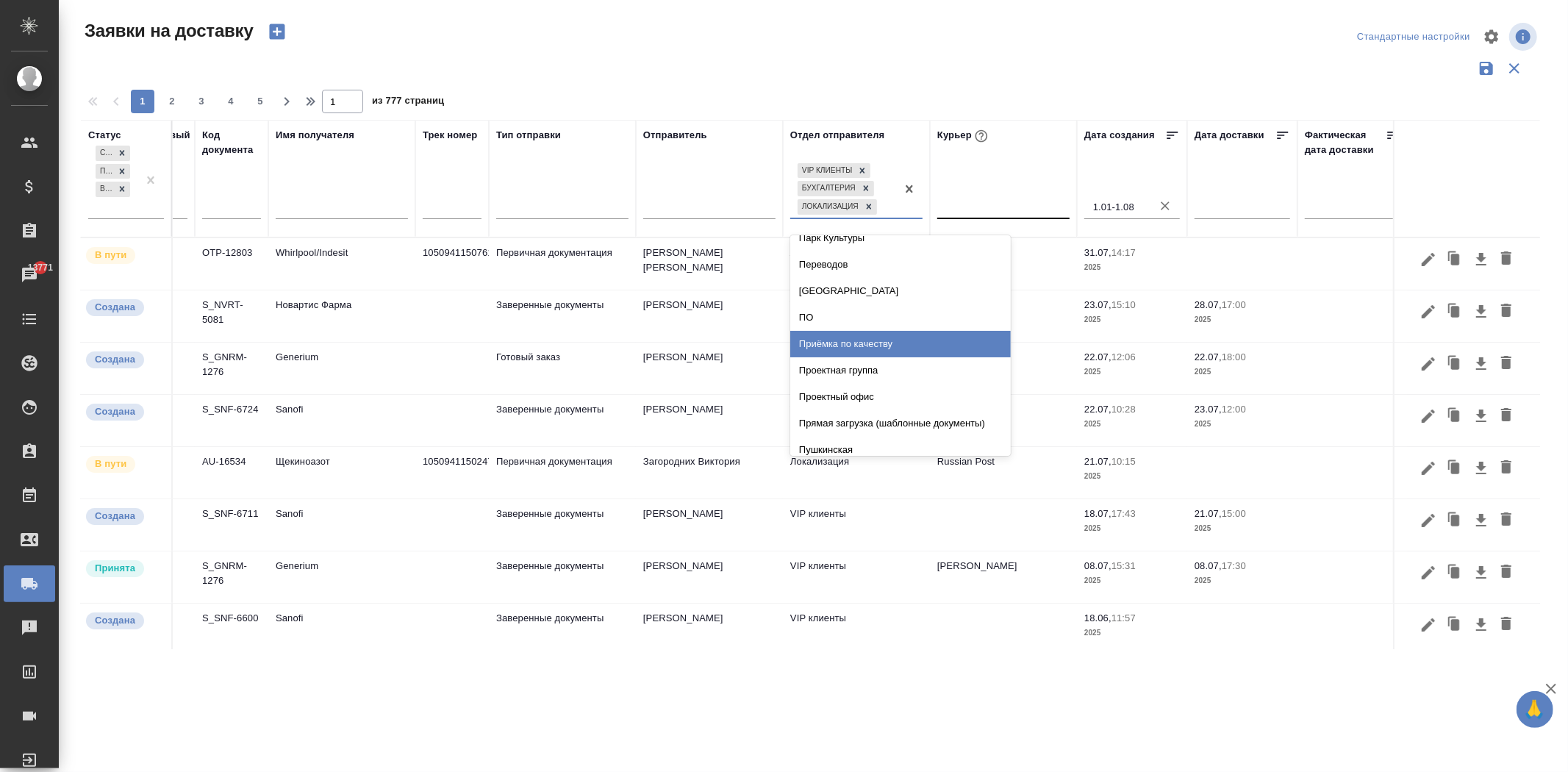
scroll to position [2042, 0]
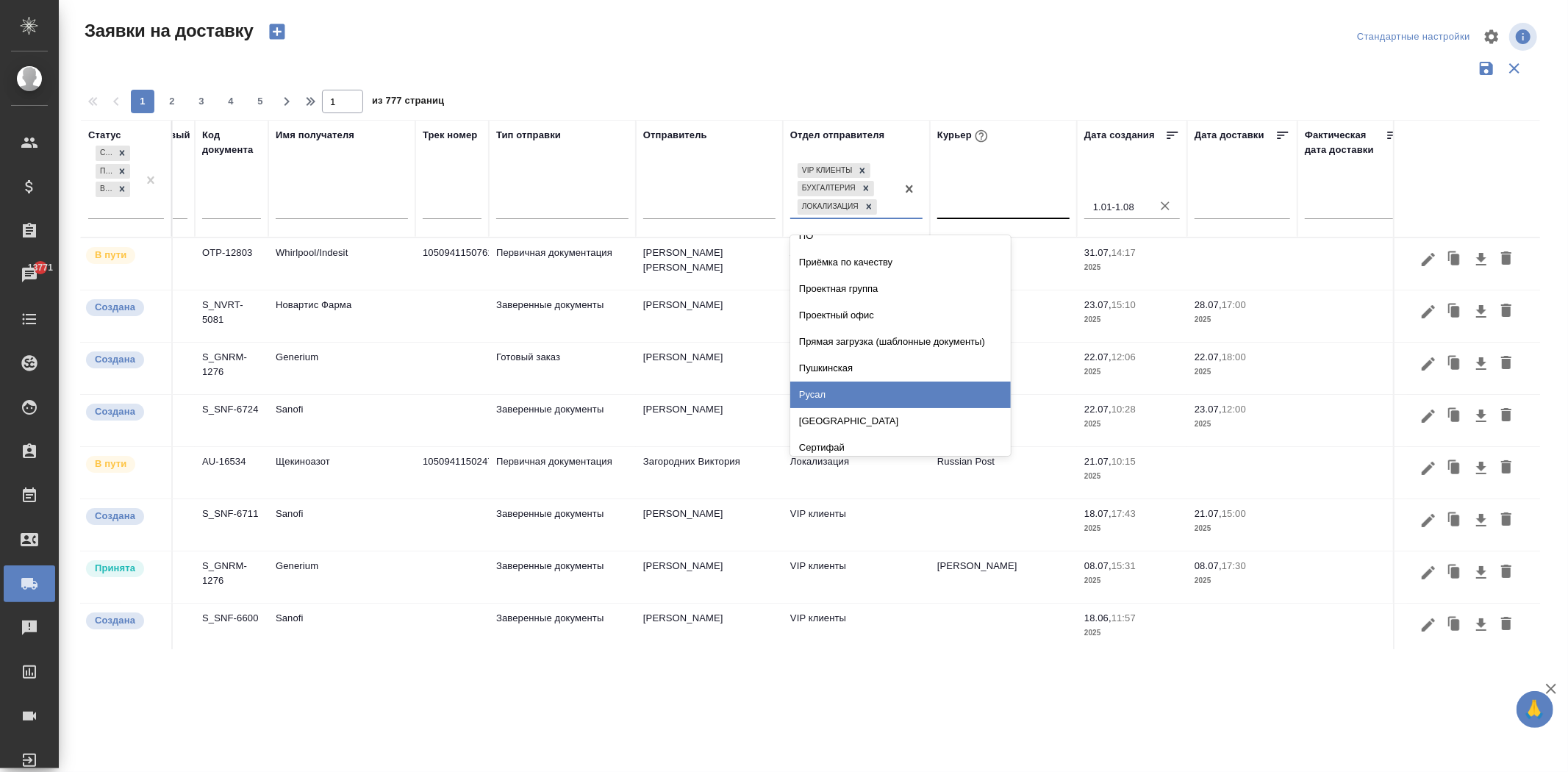
click at [882, 382] on div "Русал" at bounding box center [900, 395] width 220 height 26
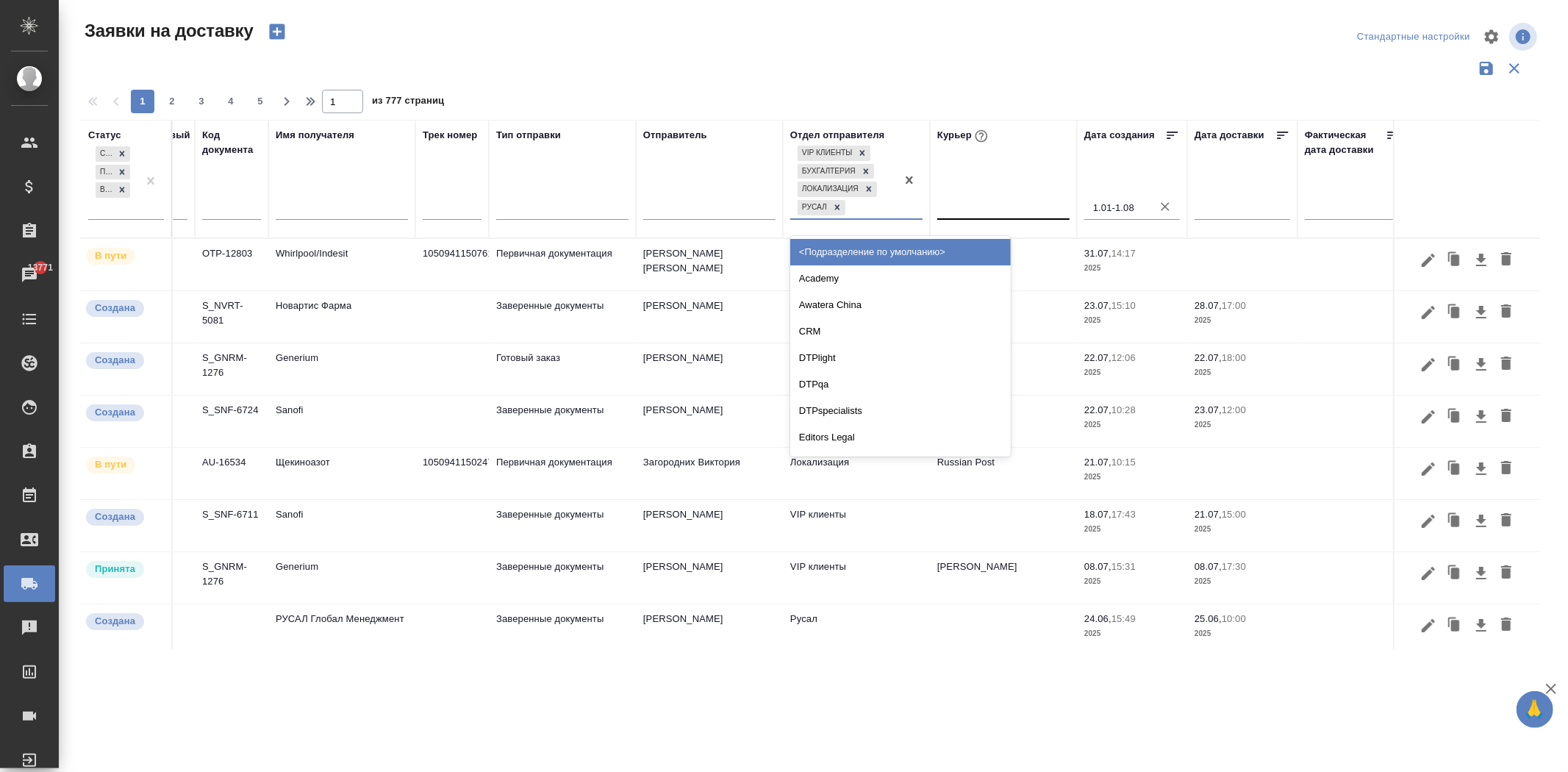
click at [876, 208] on div "VIP клиенты Бухгалтерия Локализация Русал" at bounding box center [842, 180] width 106 height 76
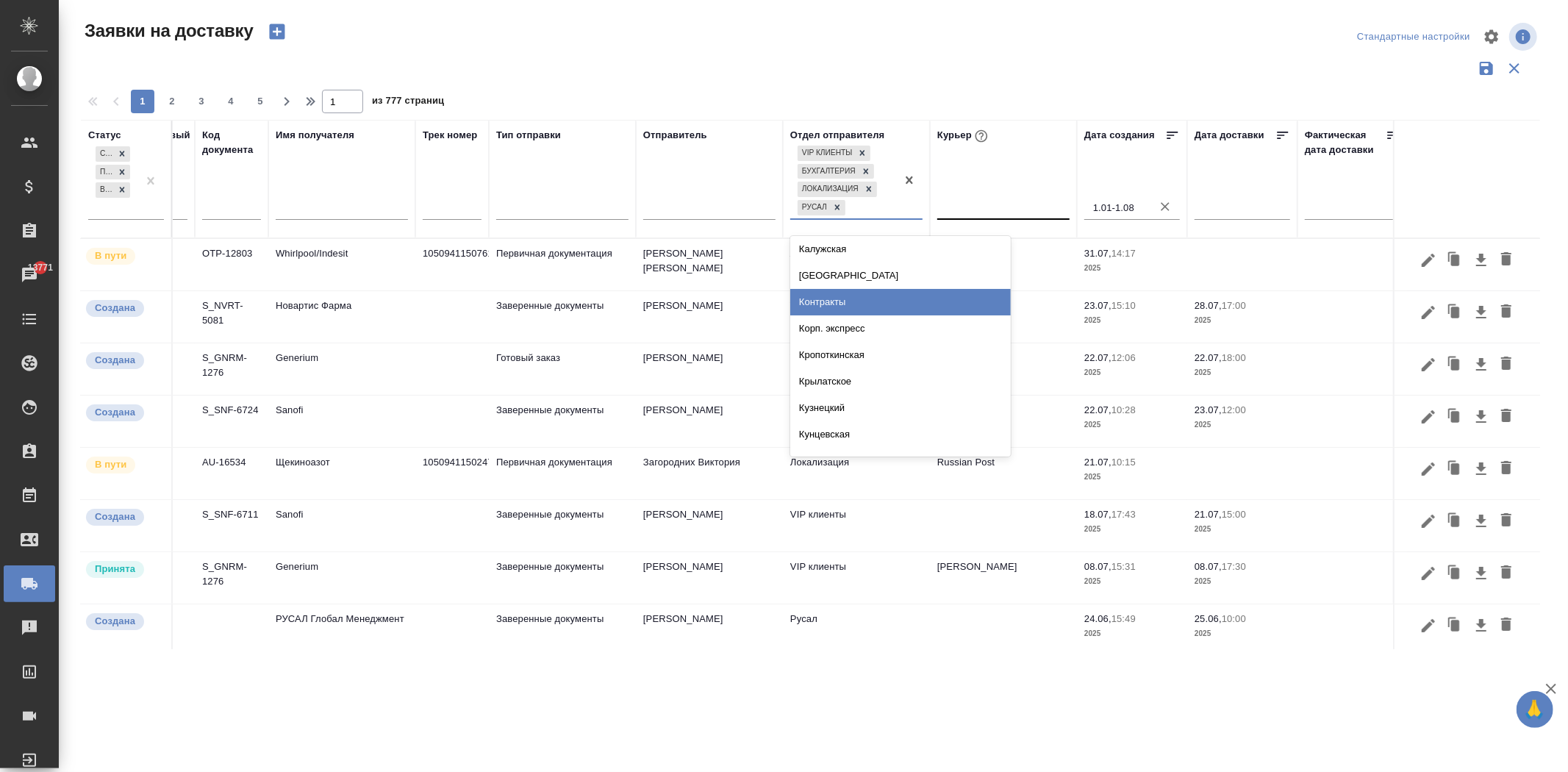
click at [893, 307] on div "Контракты" at bounding box center [900, 302] width 220 height 26
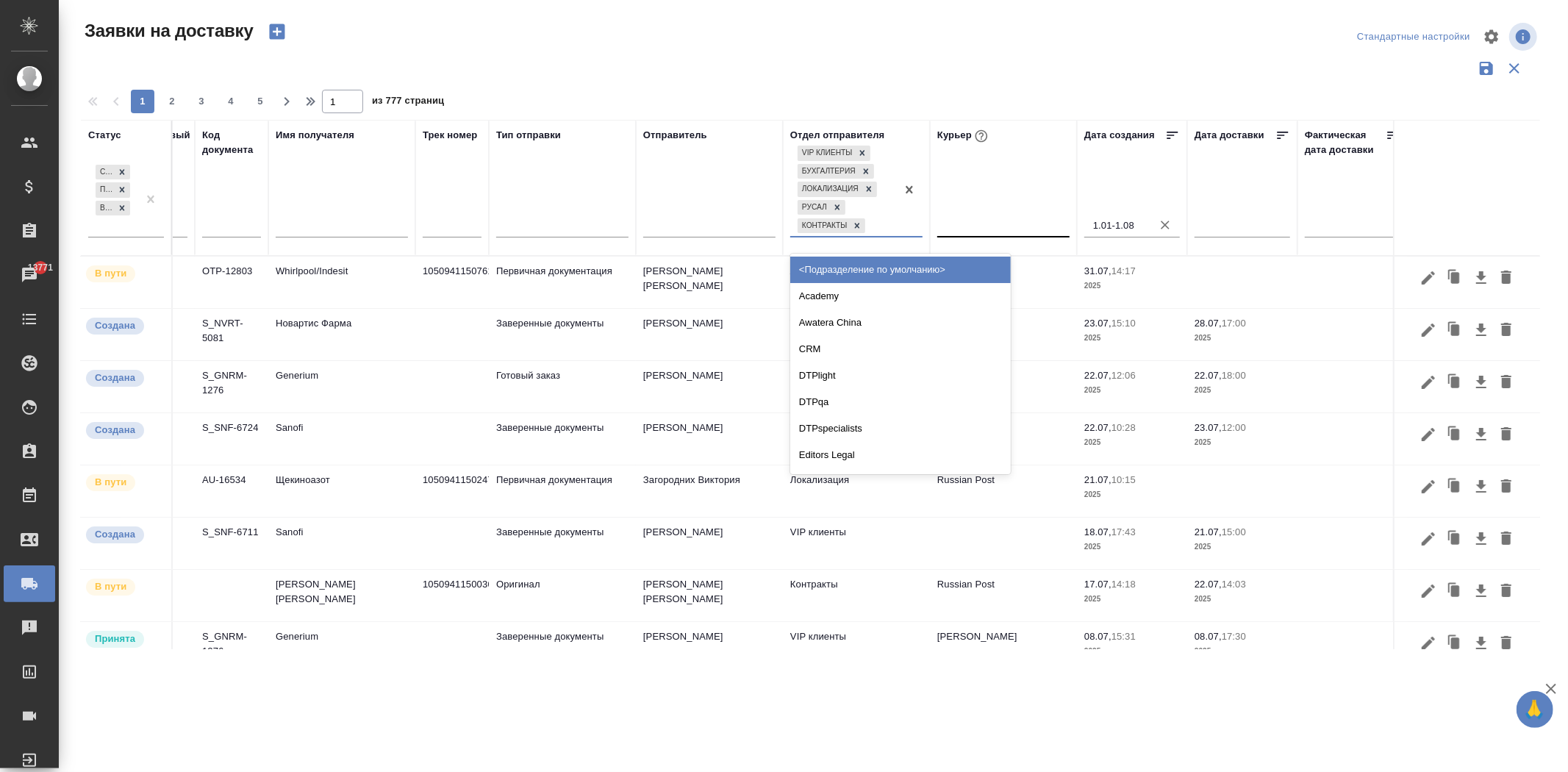
click at [891, 224] on div "VIP клиенты Бухгалтерия Локализация Русал Контракты" at bounding box center [842, 188] width 106 height 93
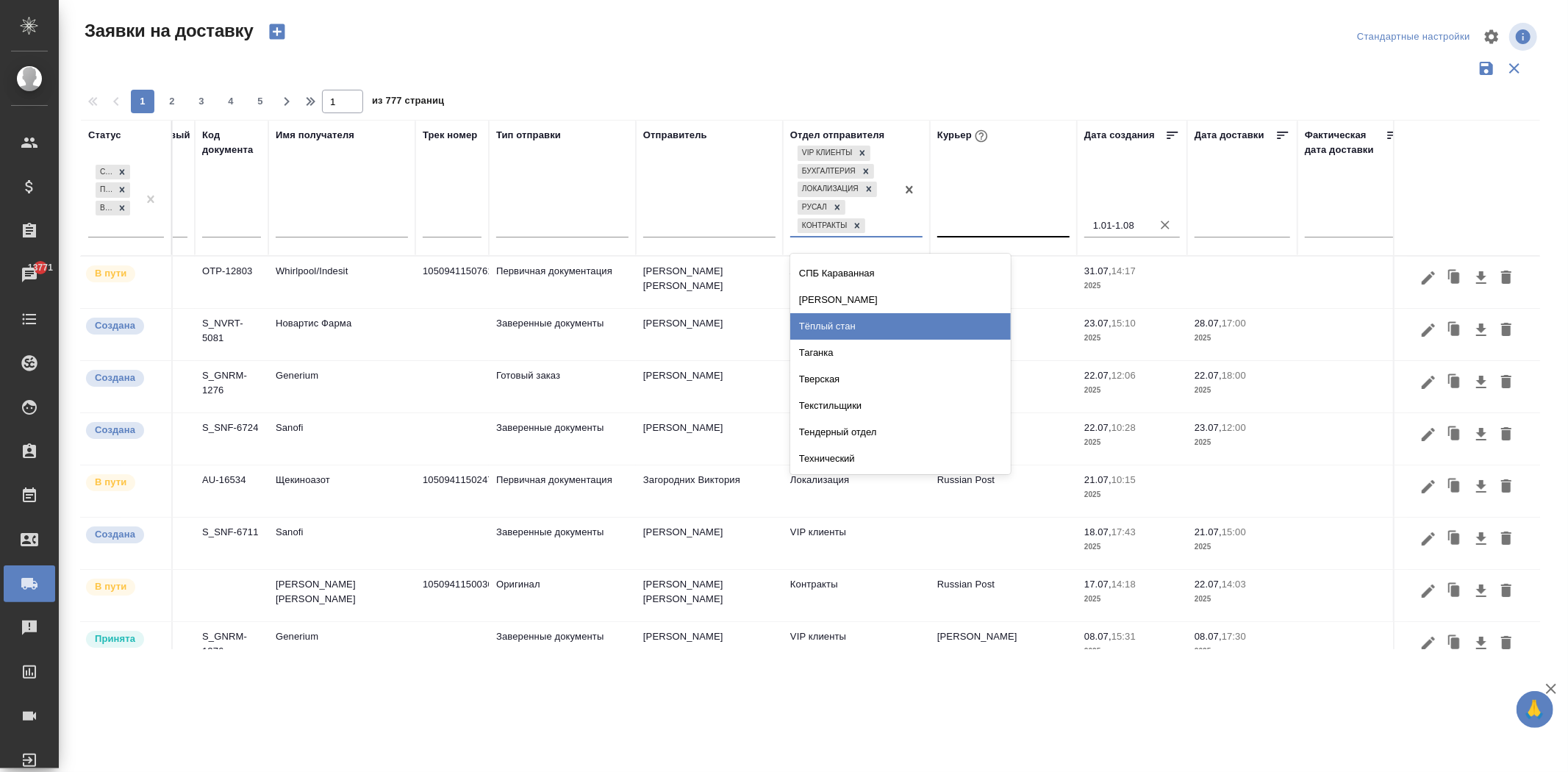
scroll to position [2369, 0]
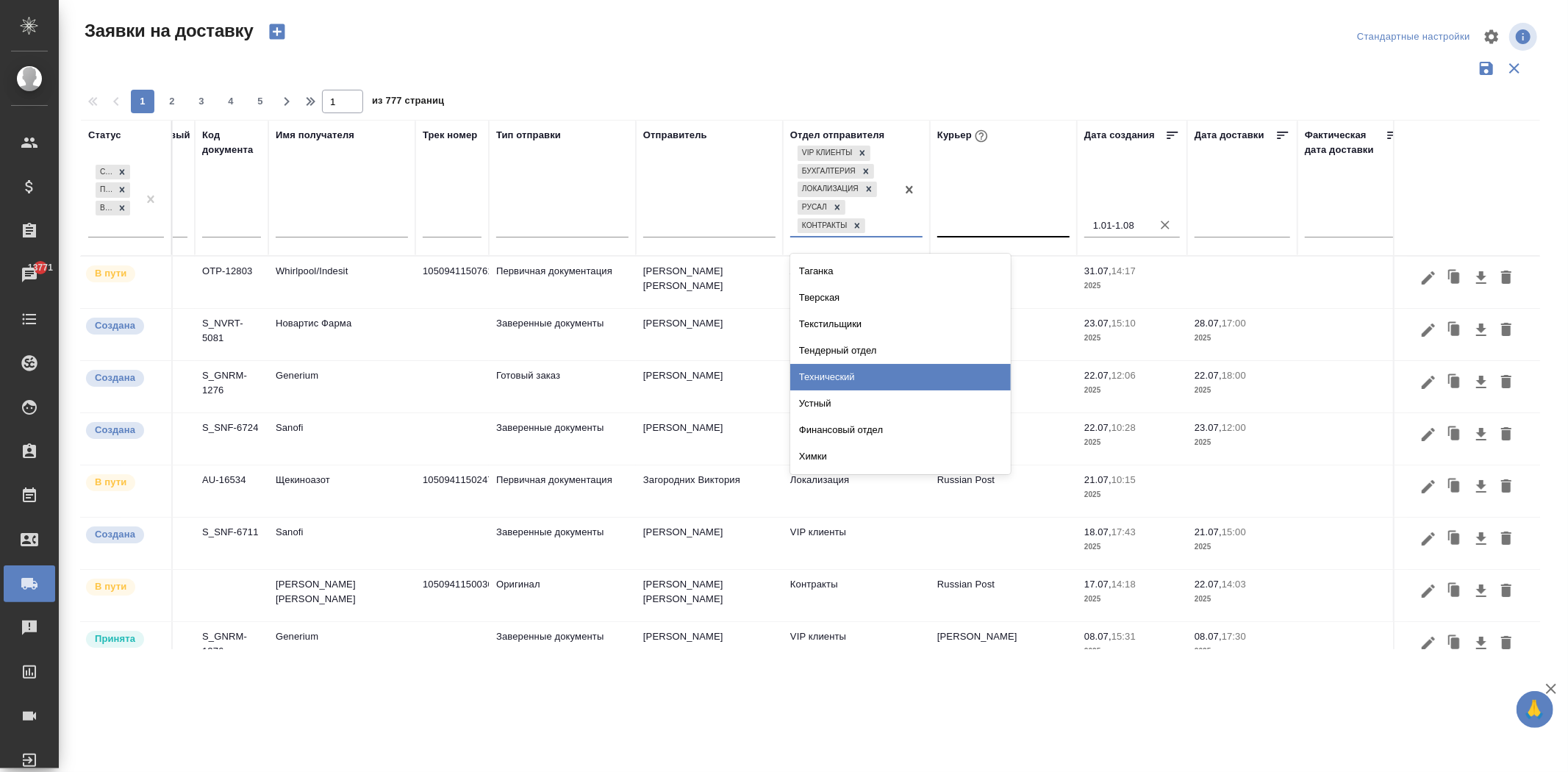
click at [907, 369] on div "Технический" at bounding box center [900, 377] width 220 height 26
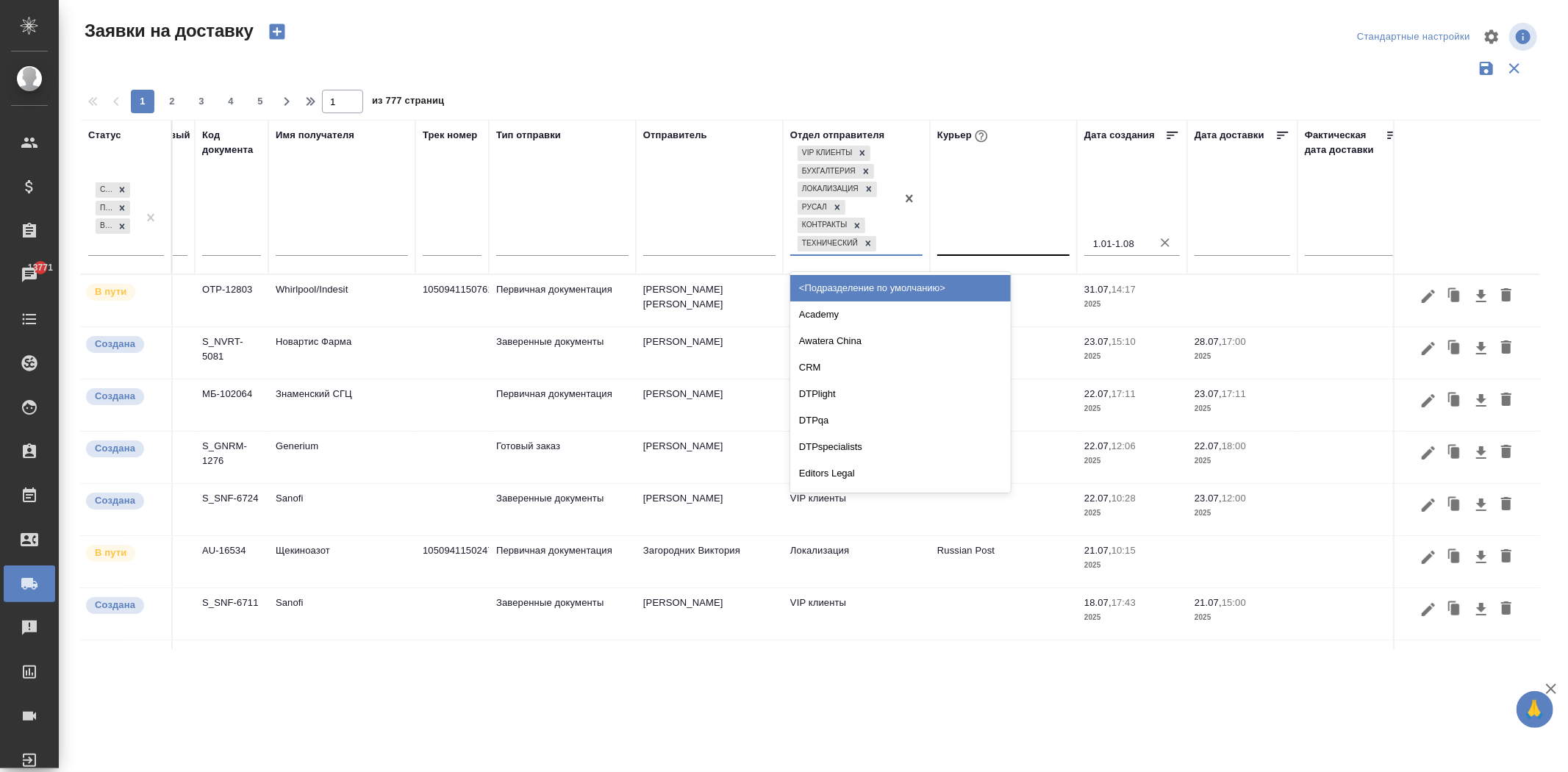
click at [905, 240] on div at bounding box center [909, 198] width 26 height 112
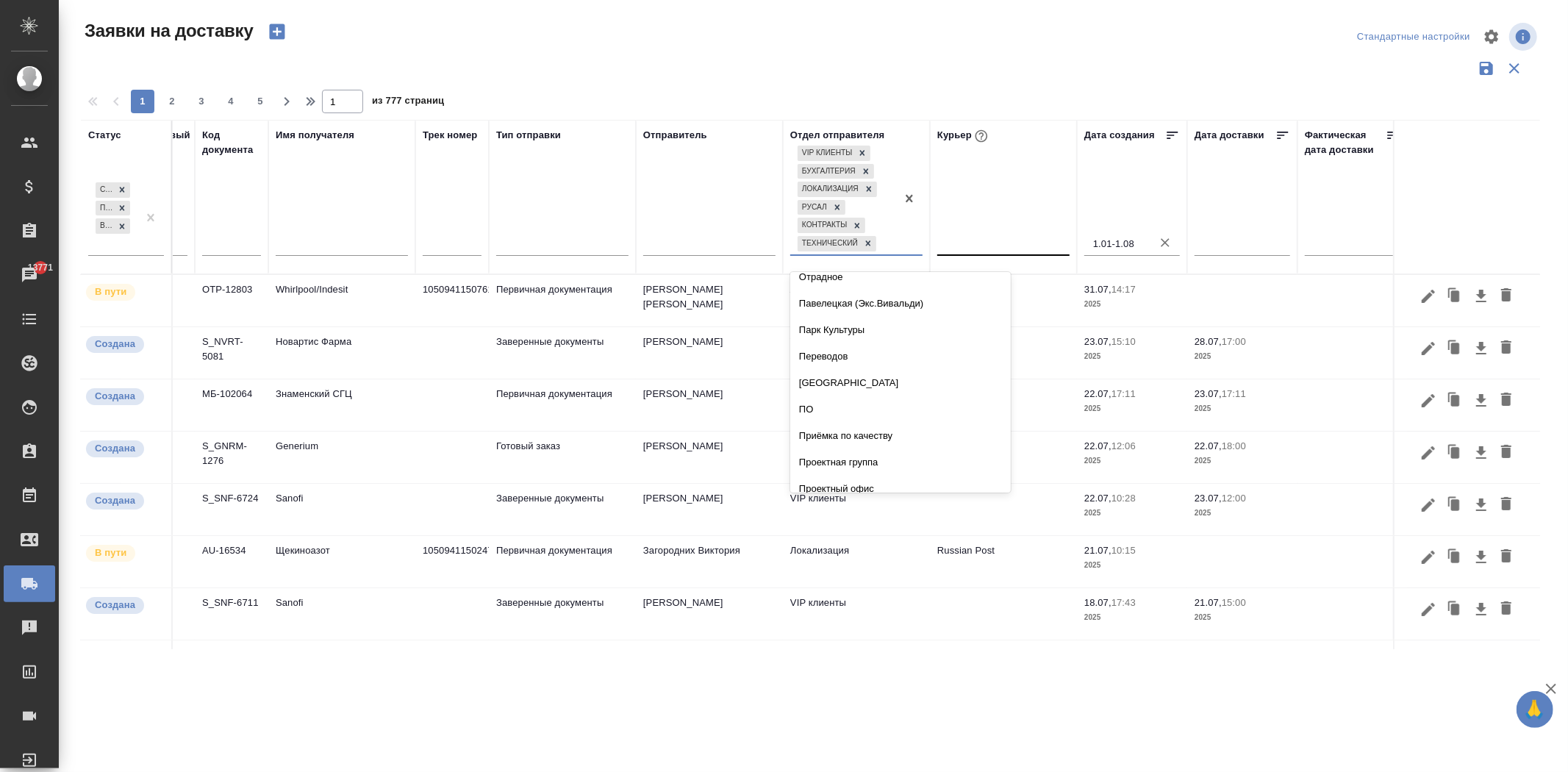
scroll to position [2472, 0]
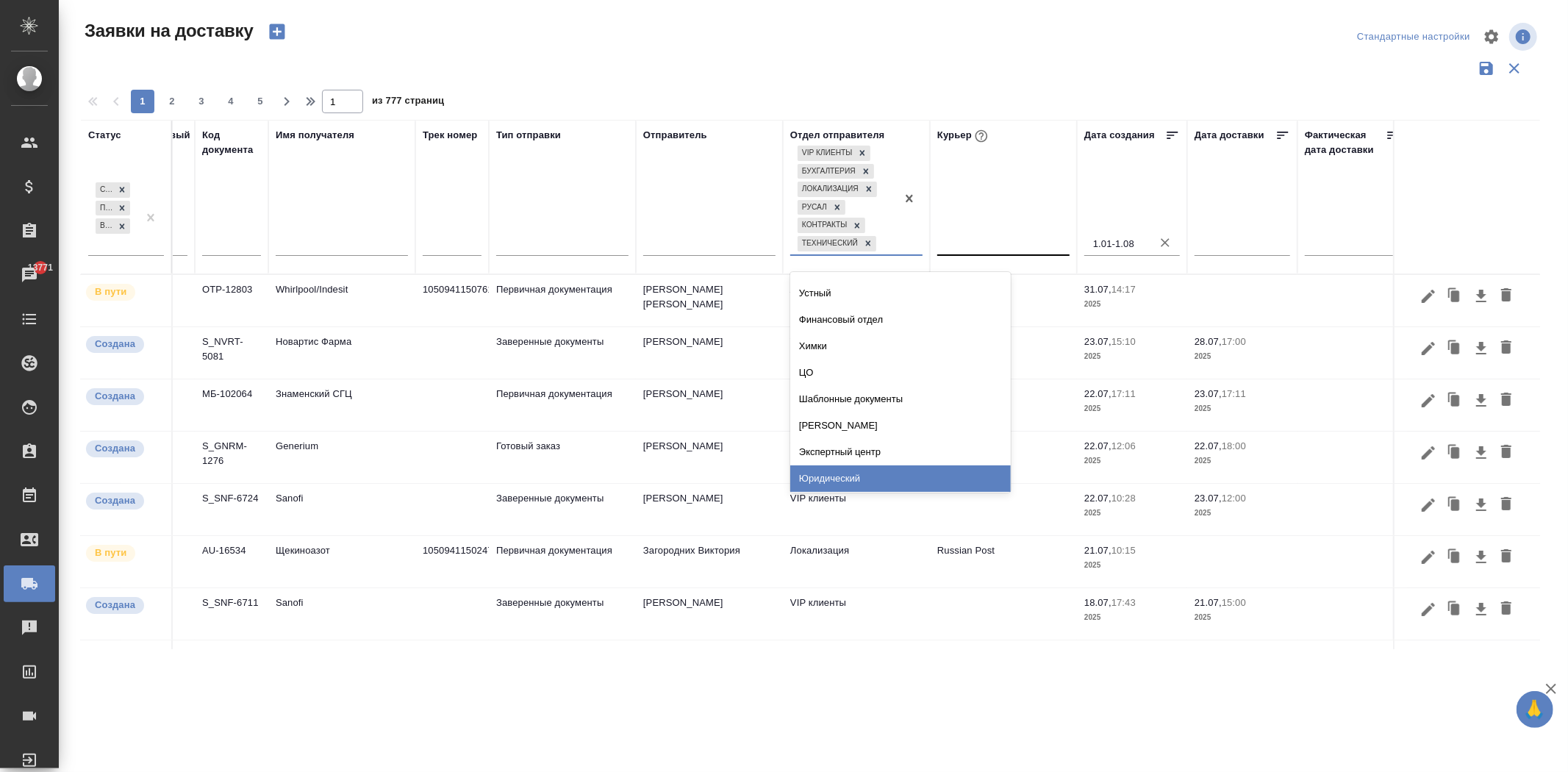
click at [872, 471] on div "Юридический" at bounding box center [900, 479] width 220 height 26
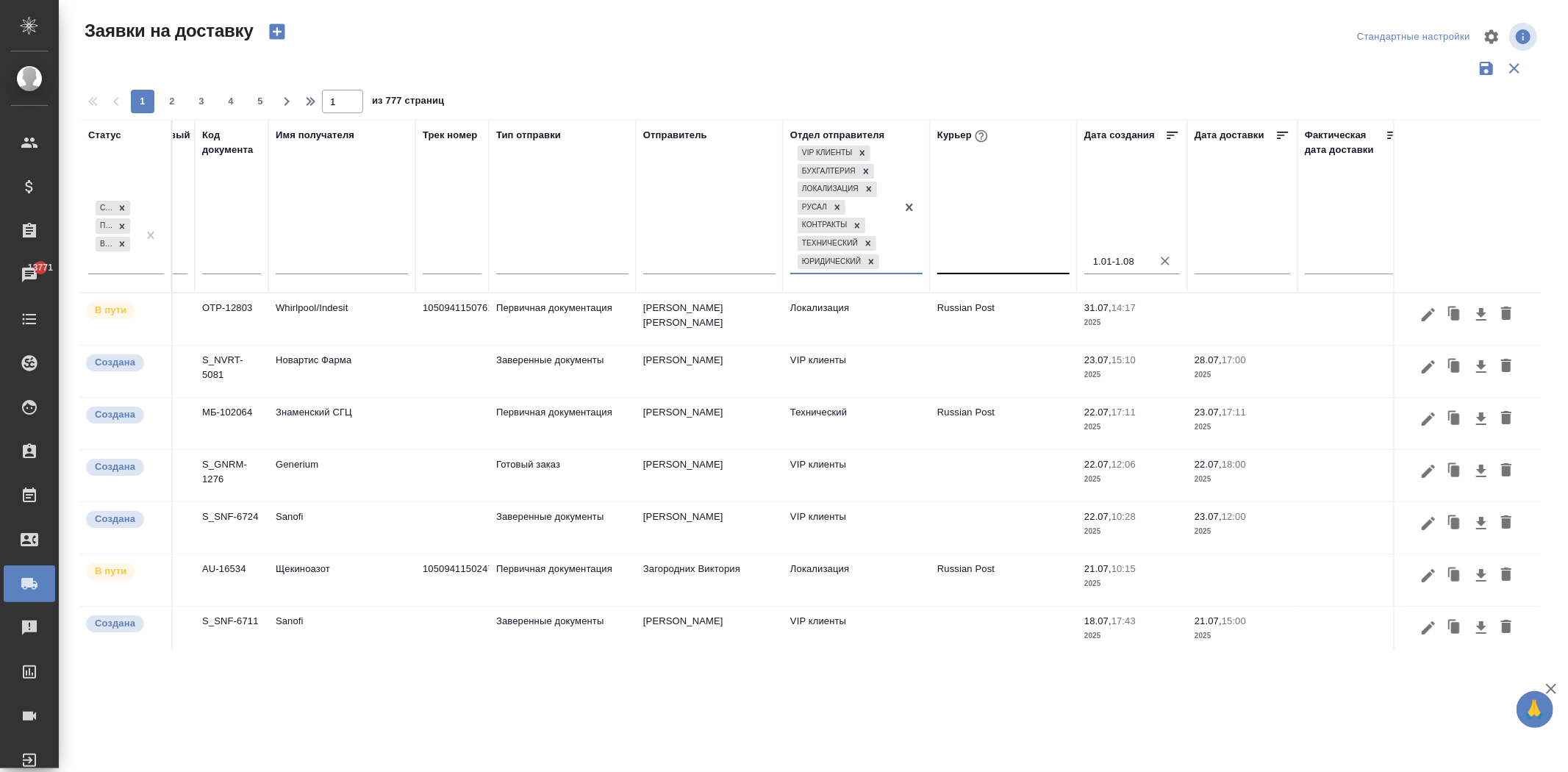
click at [897, 259] on div at bounding box center [909, 207] width 26 height 130
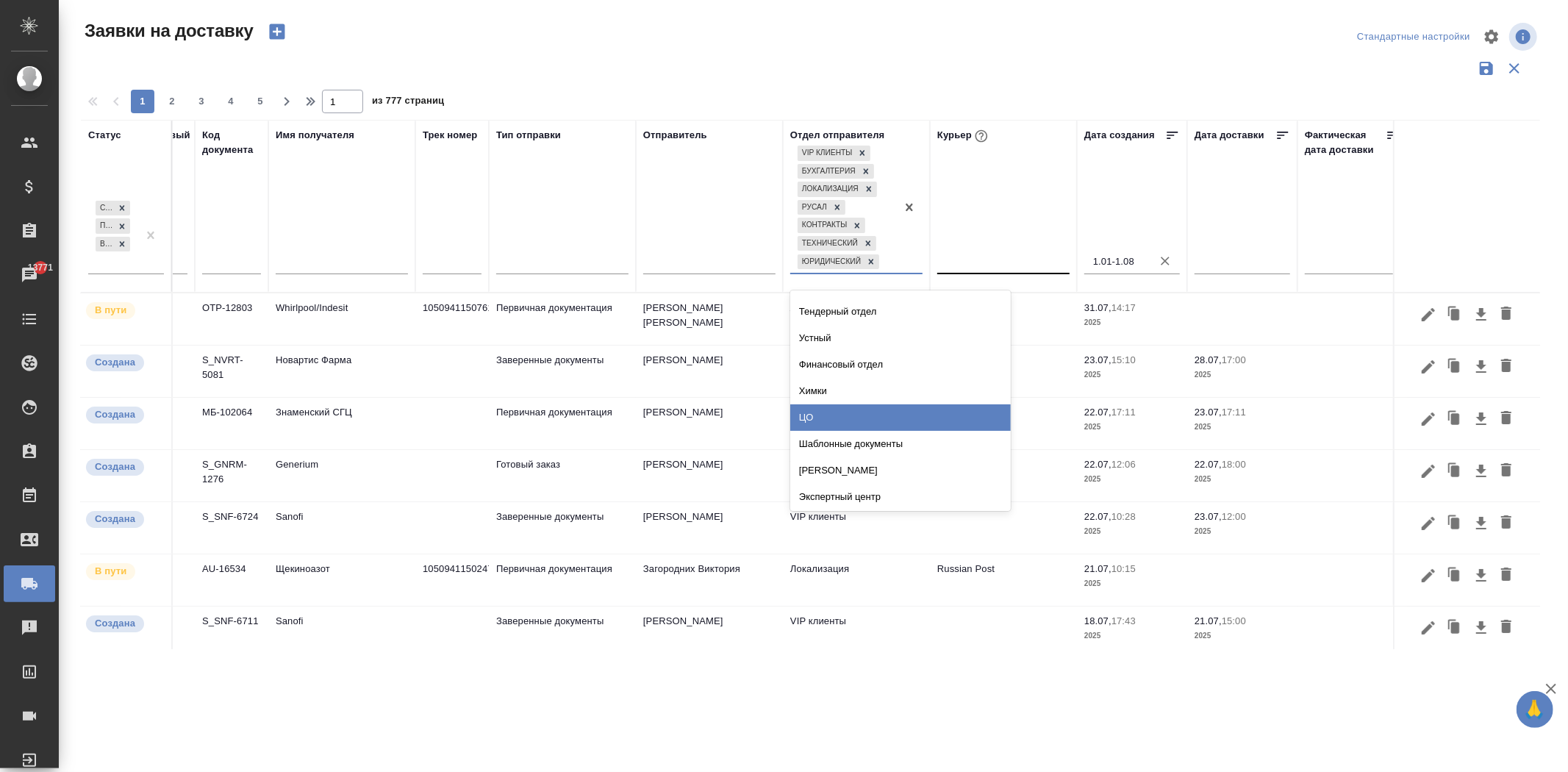
click at [945, 411] on div "ЦО" at bounding box center [900, 417] width 220 height 26
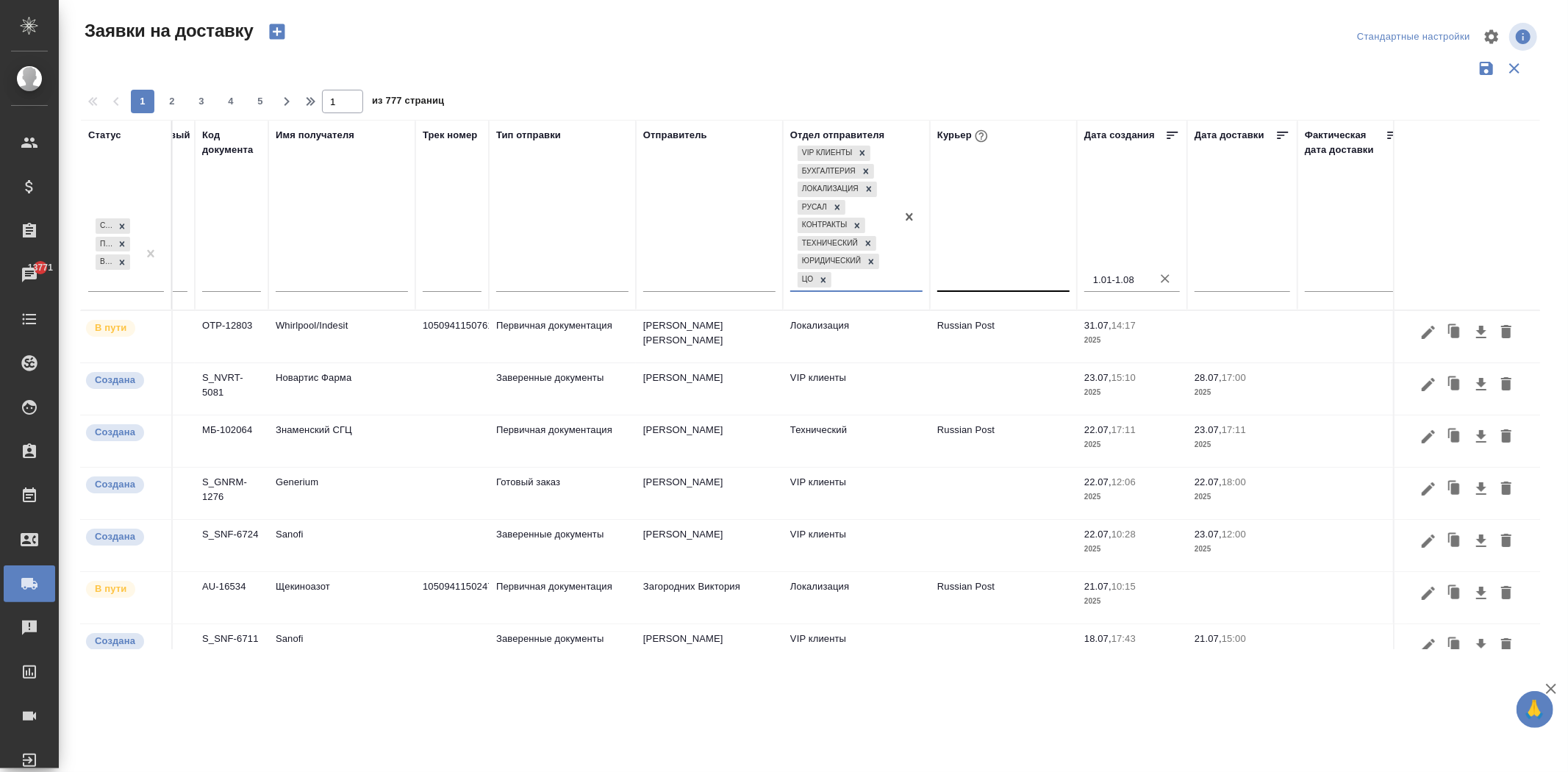
click at [914, 274] on div at bounding box center [909, 216] width 26 height 148
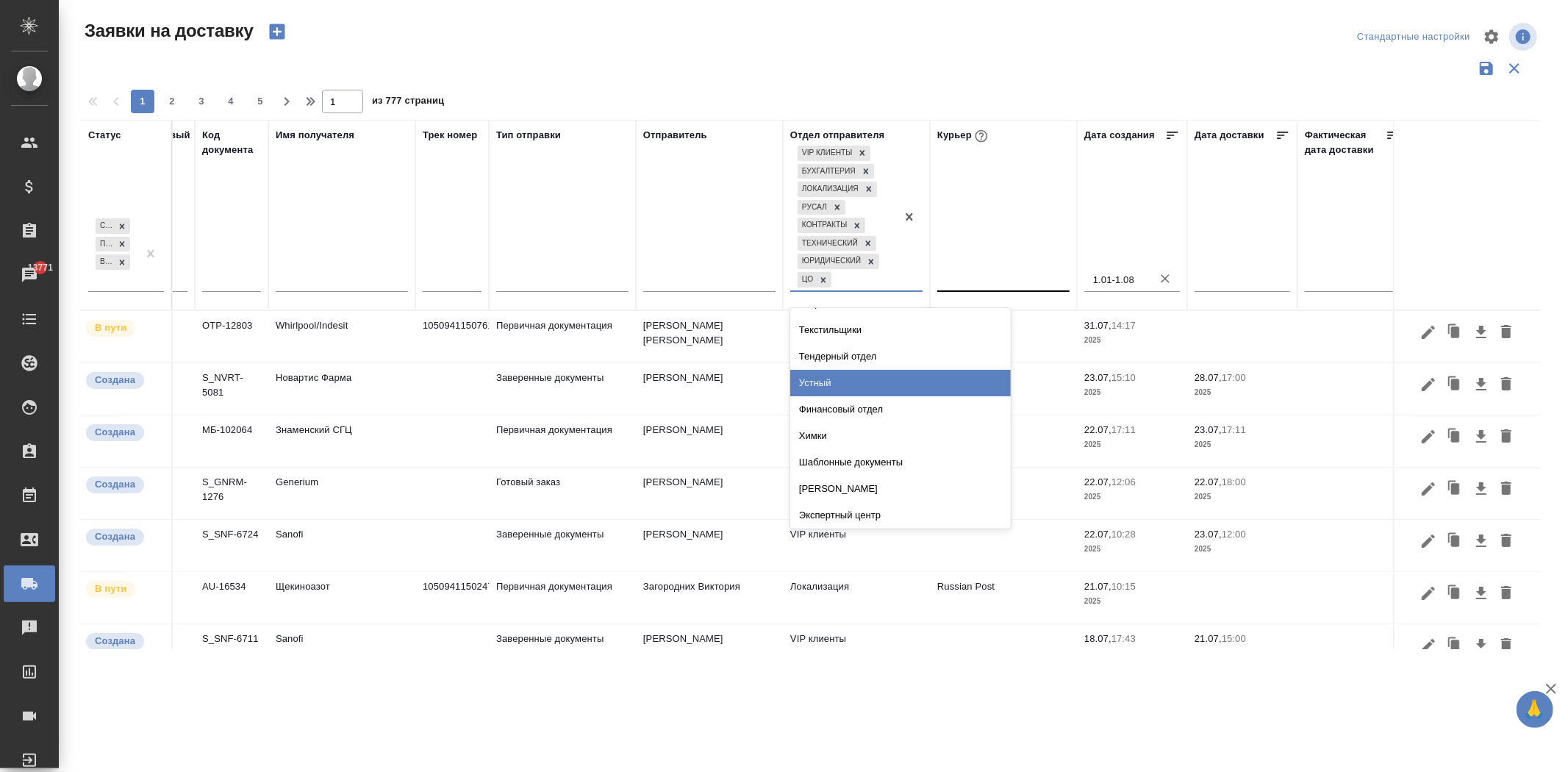
click at [931, 371] on div "Устный" at bounding box center [900, 383] width 220 height 26
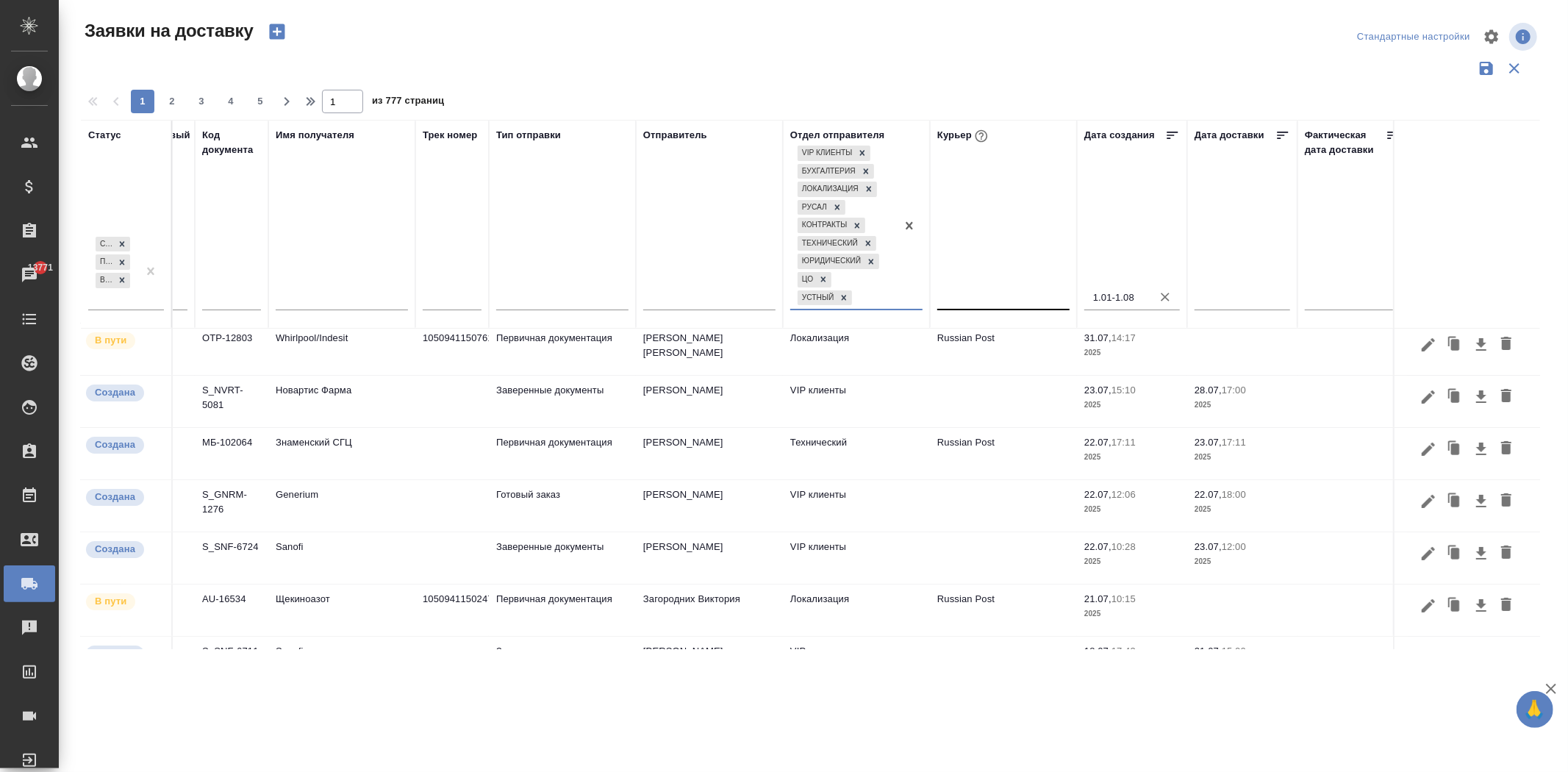
scroll to position [0, 52]
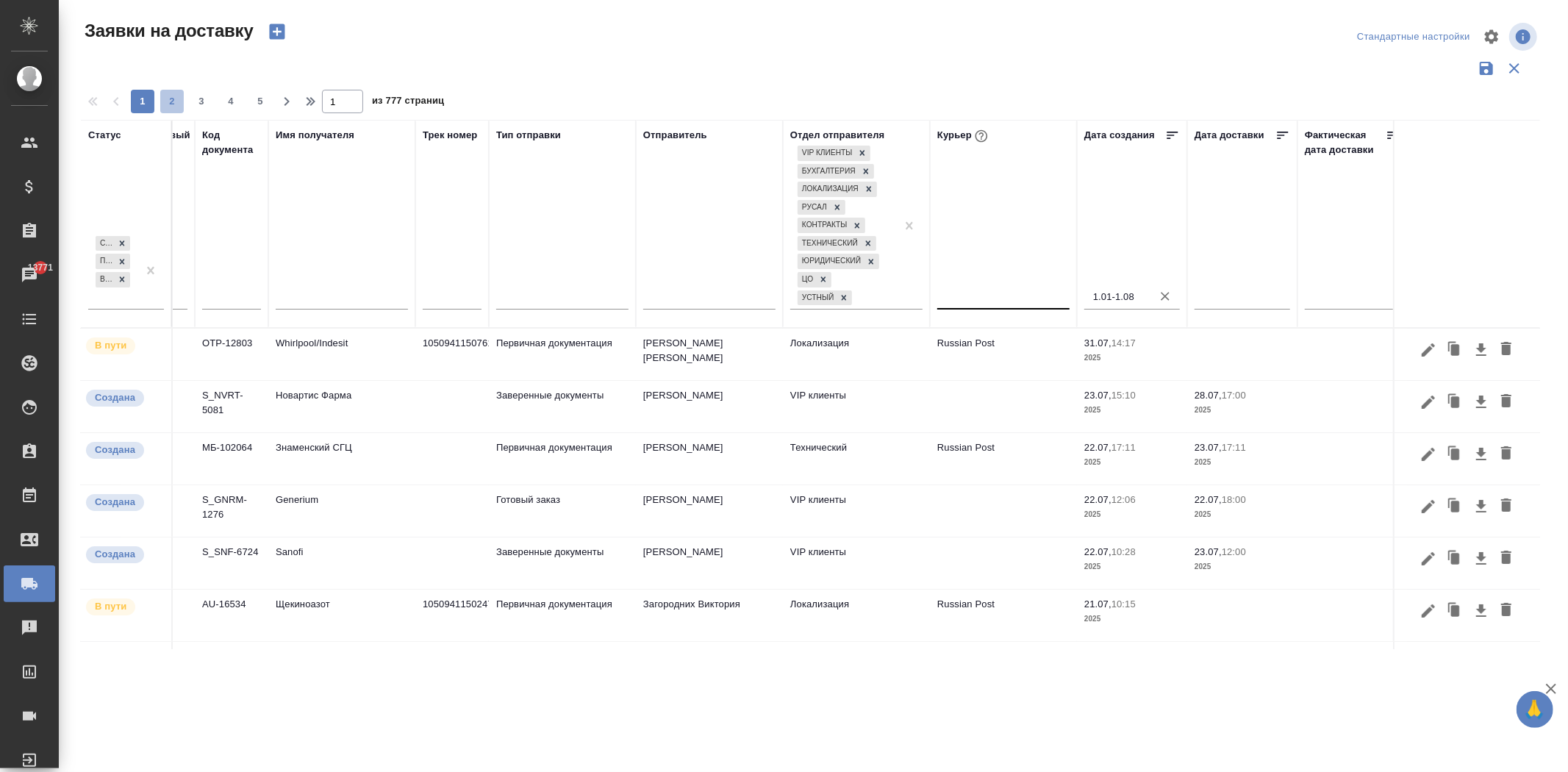
click at [173, 106] on span "2" at bounding box center [172, 101] width 24 height 15
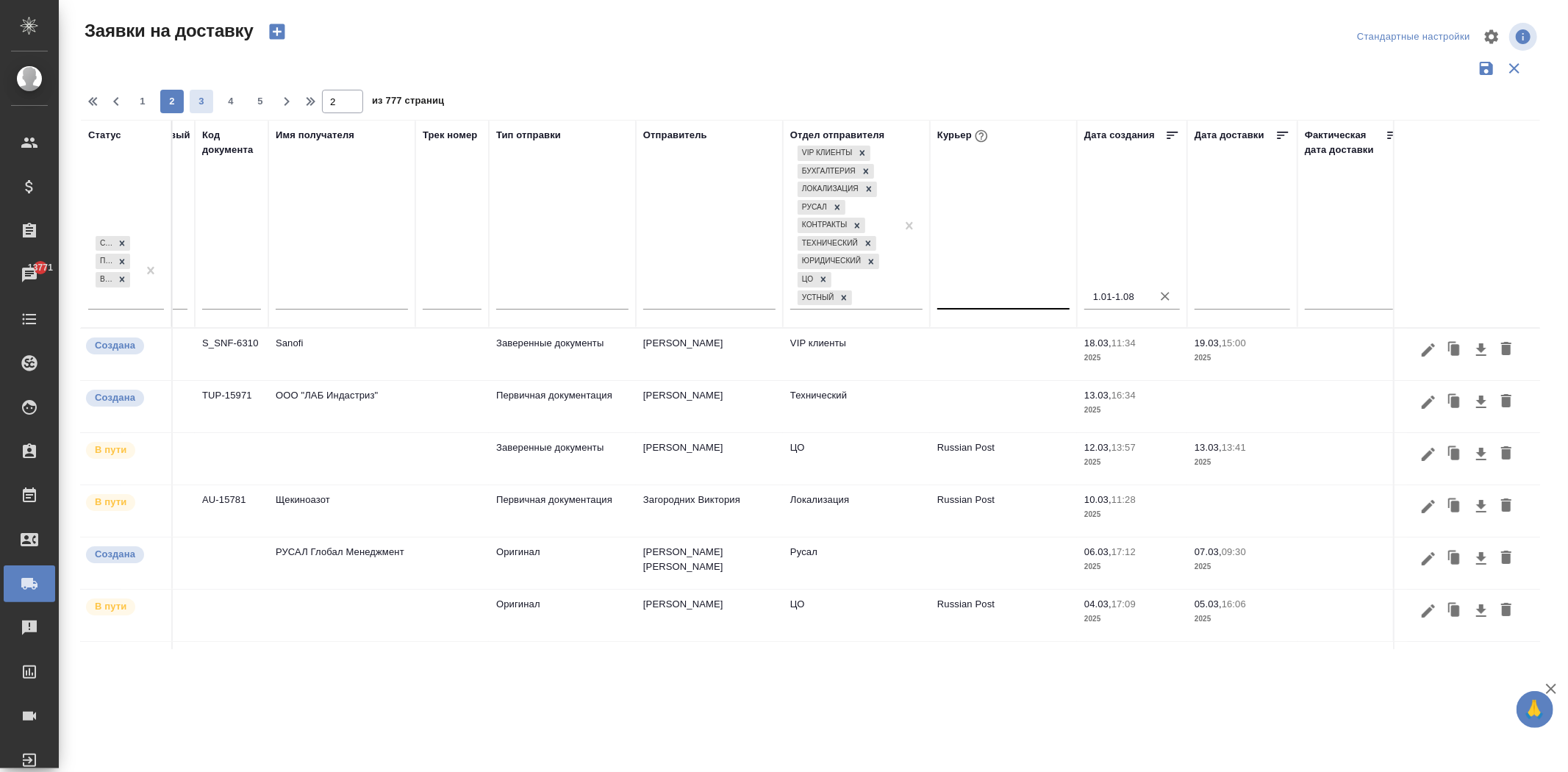
click at [201, 99] on span "3" at bounding box center [202, 101] width 24 height 15
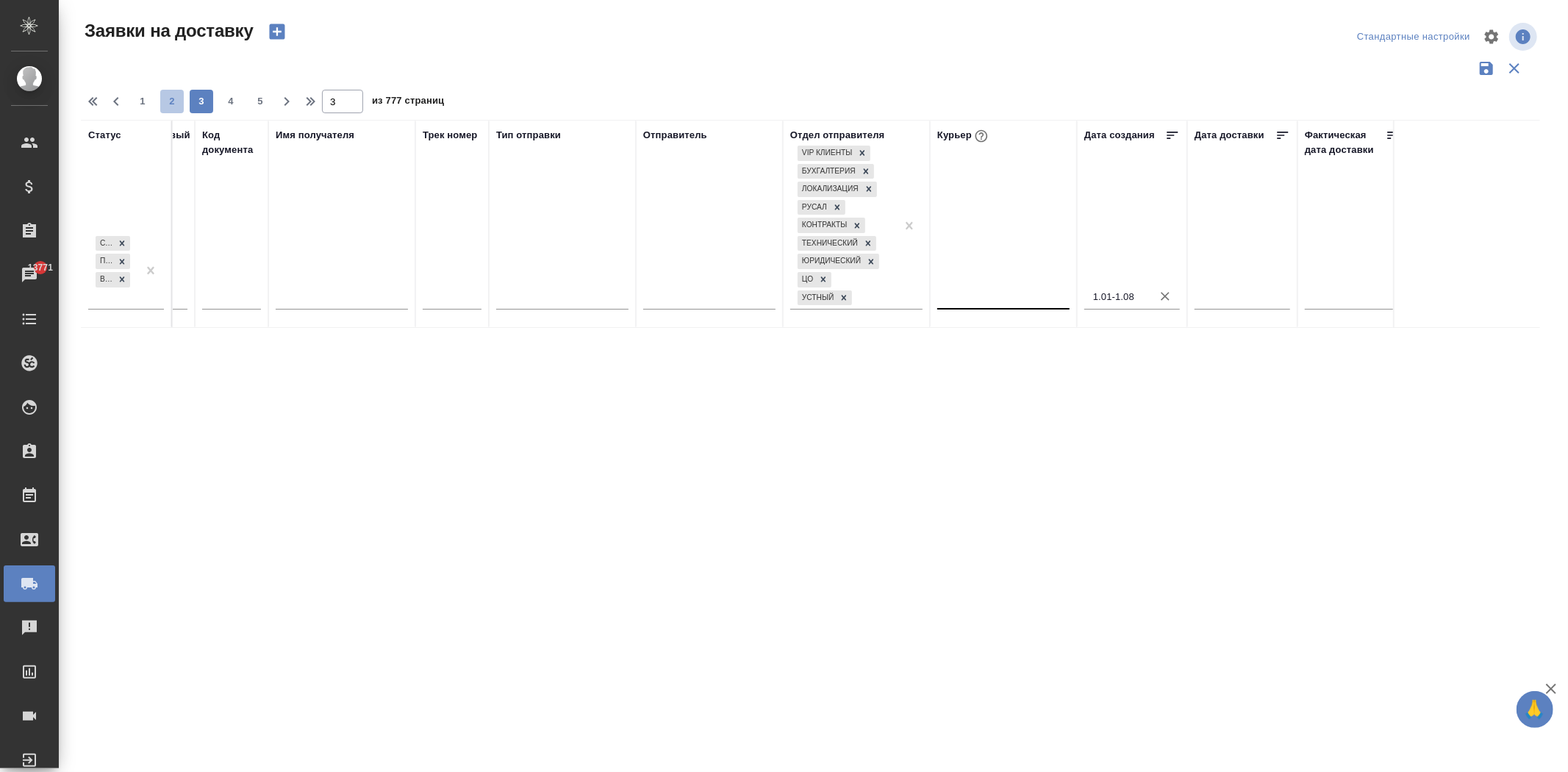
click at [176, 103] on span "2" at bounding box center [172, 101] width 24 height 15
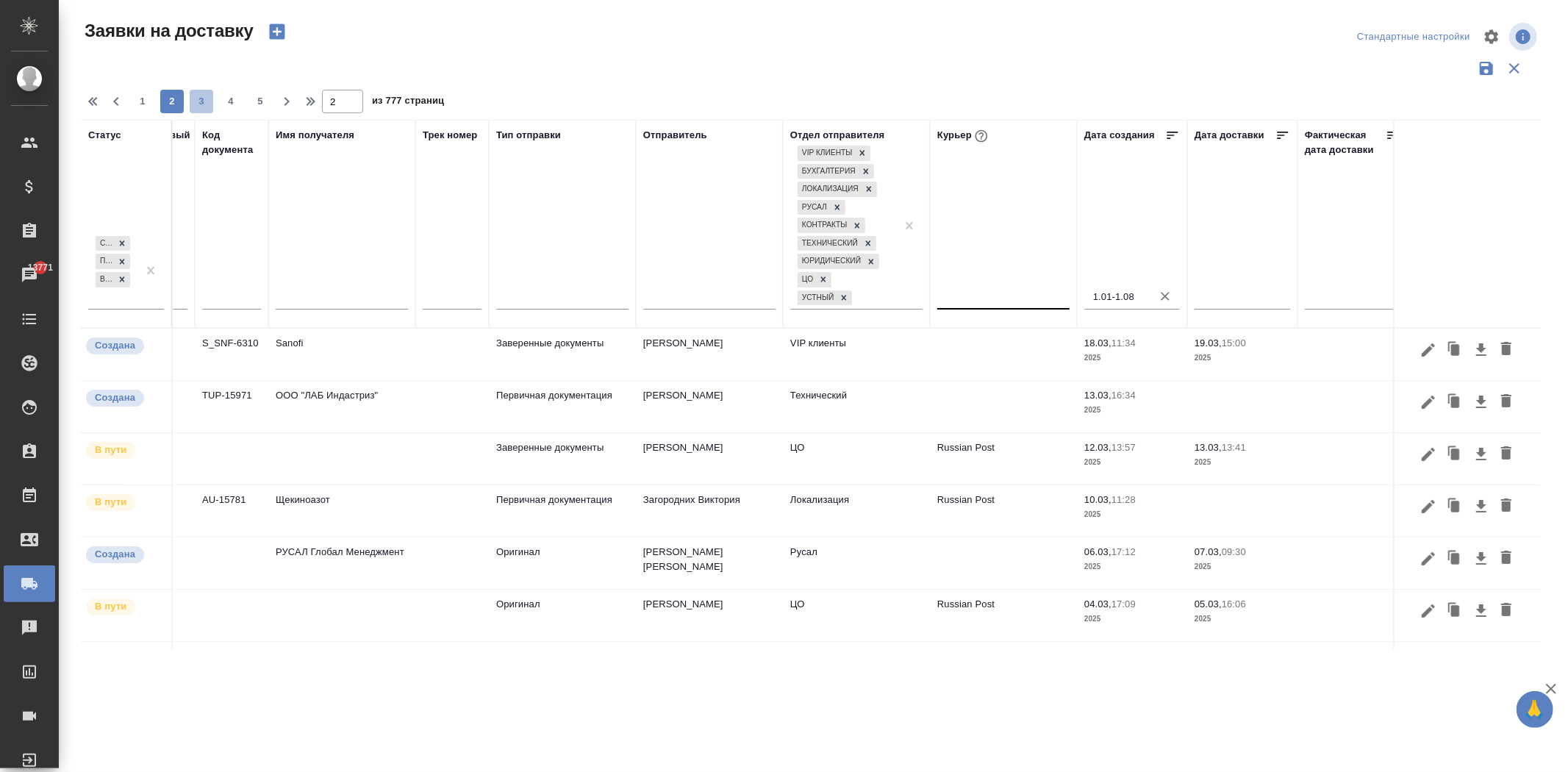
click at [199, 104] on span "3" at bounding box center [202, 101] width 24 height 15
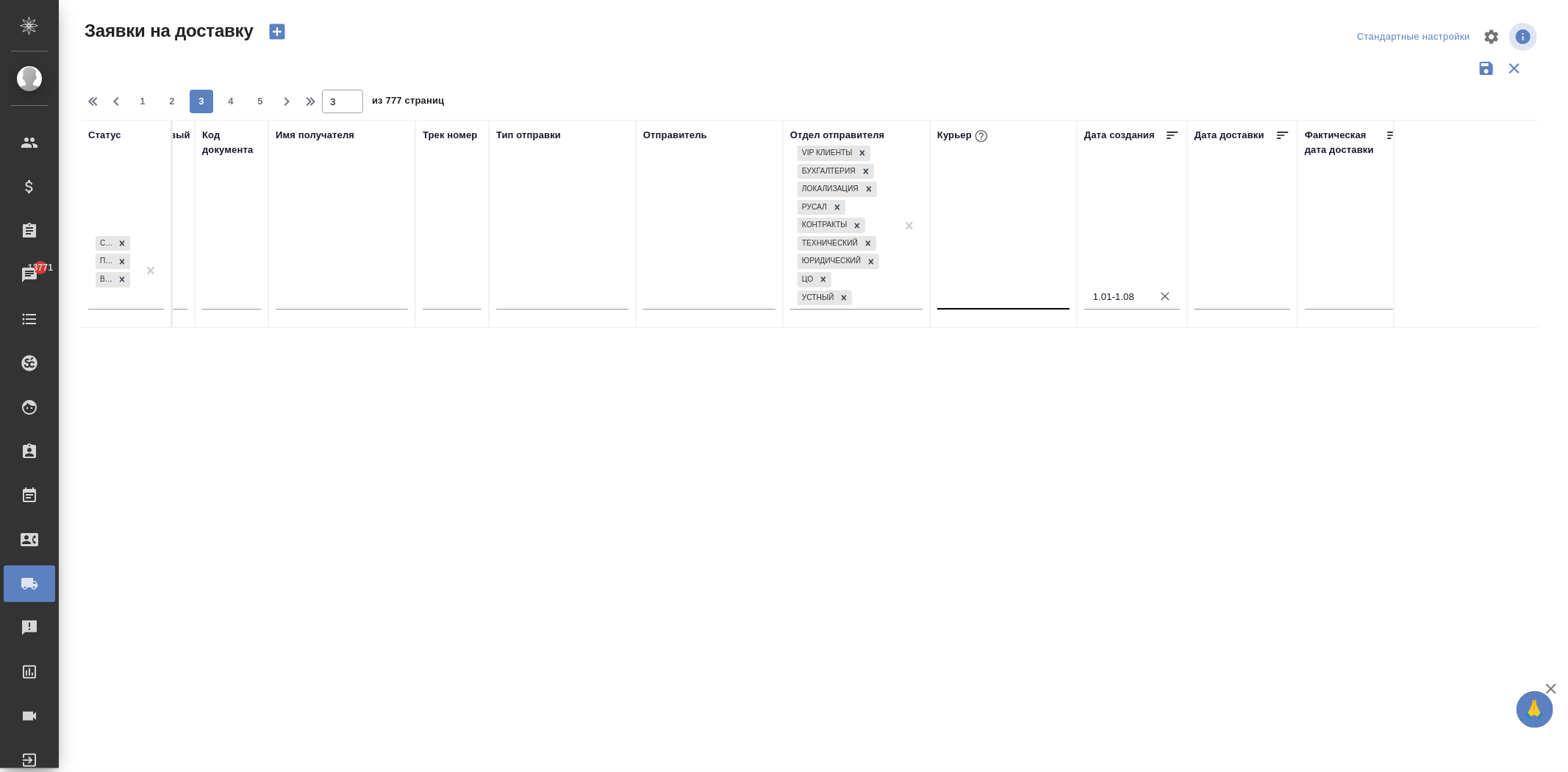
click at [170, 97] on span "2" at bounding box center [172, 101] width 24 height 15
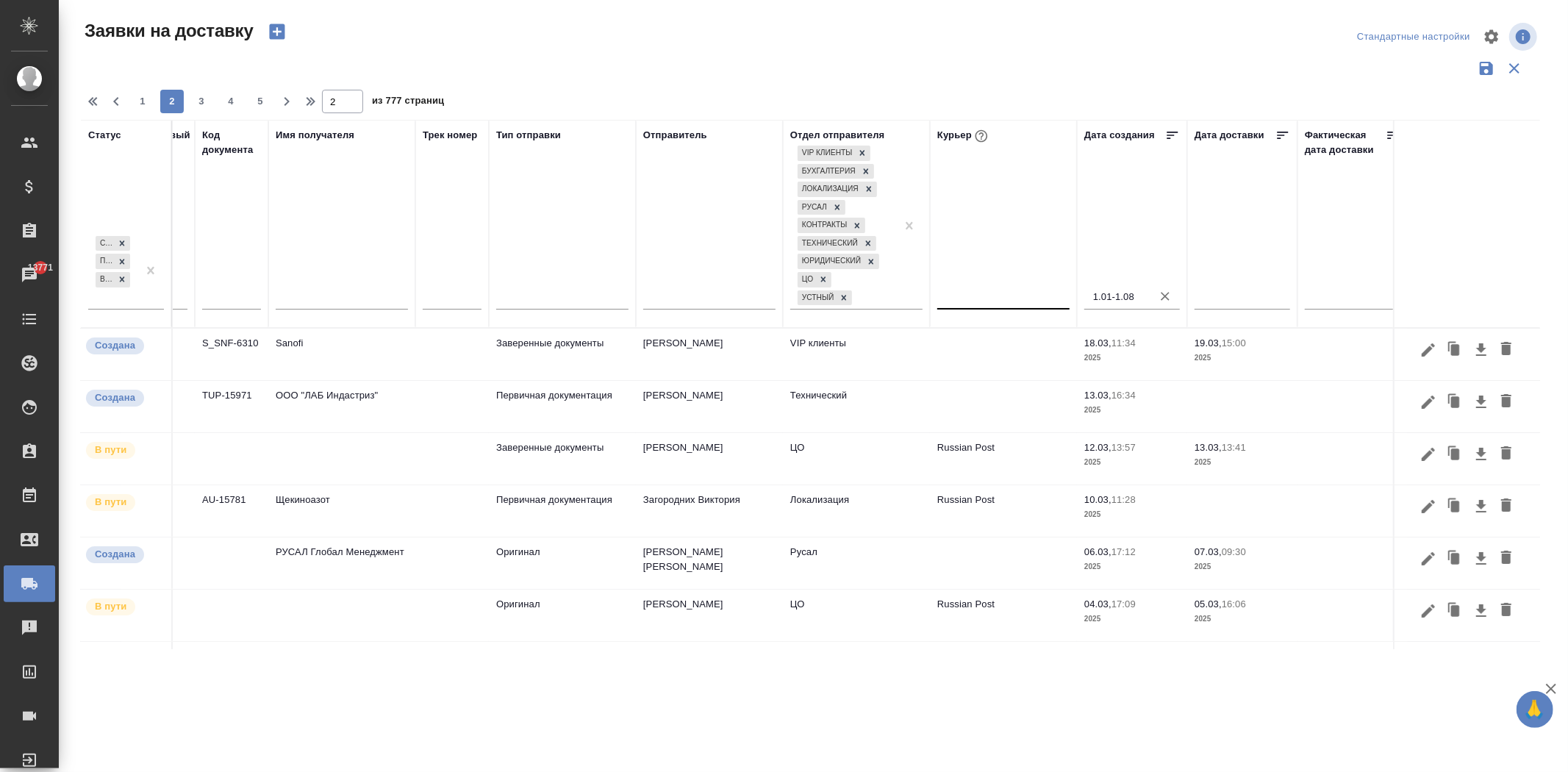
click at [145, 107] on span "1" at bounding box center [142, 101] width 24 height 15
type input "1"
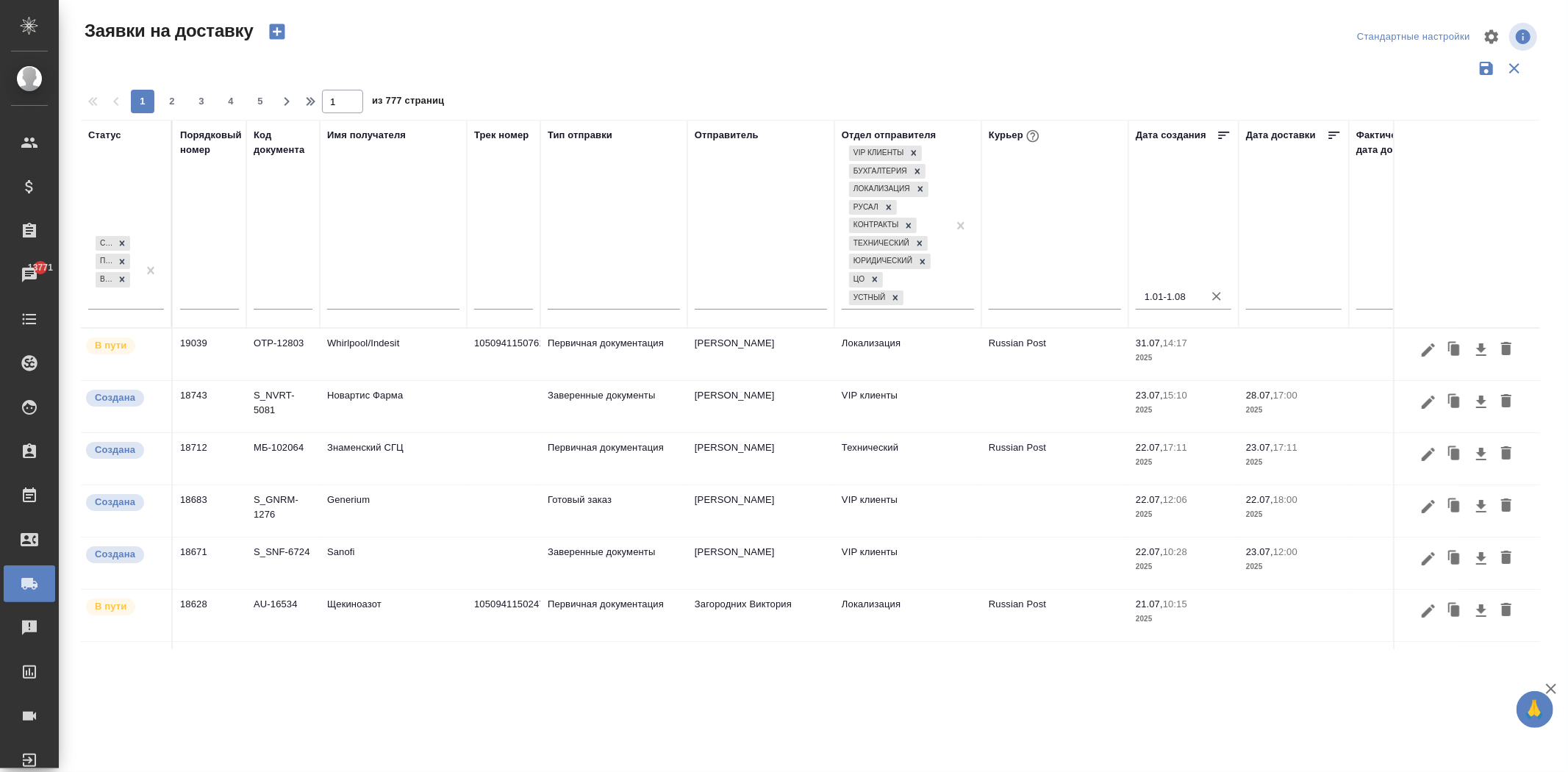
scroll to position [0, 52]
